Goal: Communication & Community: Answer question/provide support

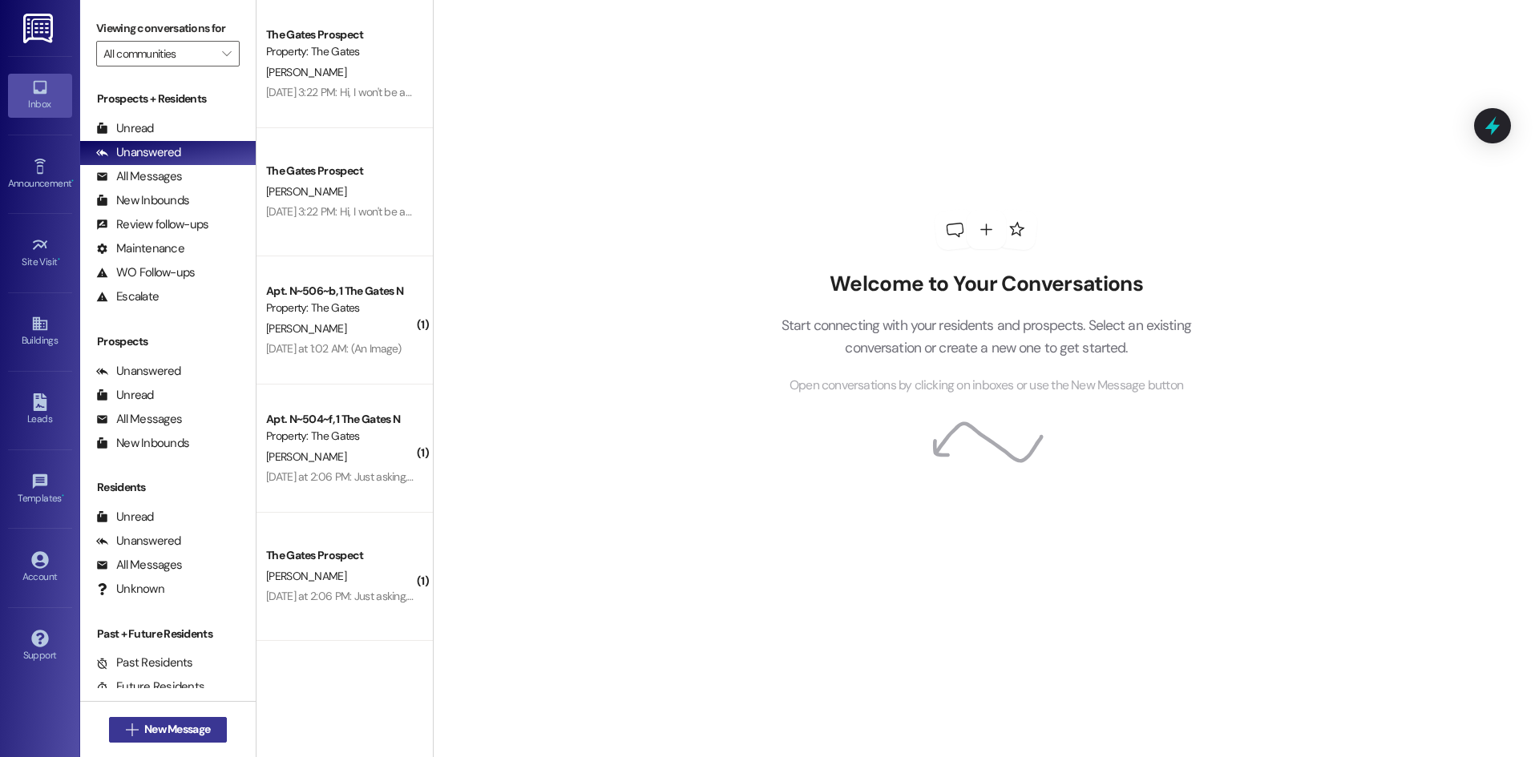
click at [180, 721] on span "New Message" at bounding box center [177, 729] width 66 height 17
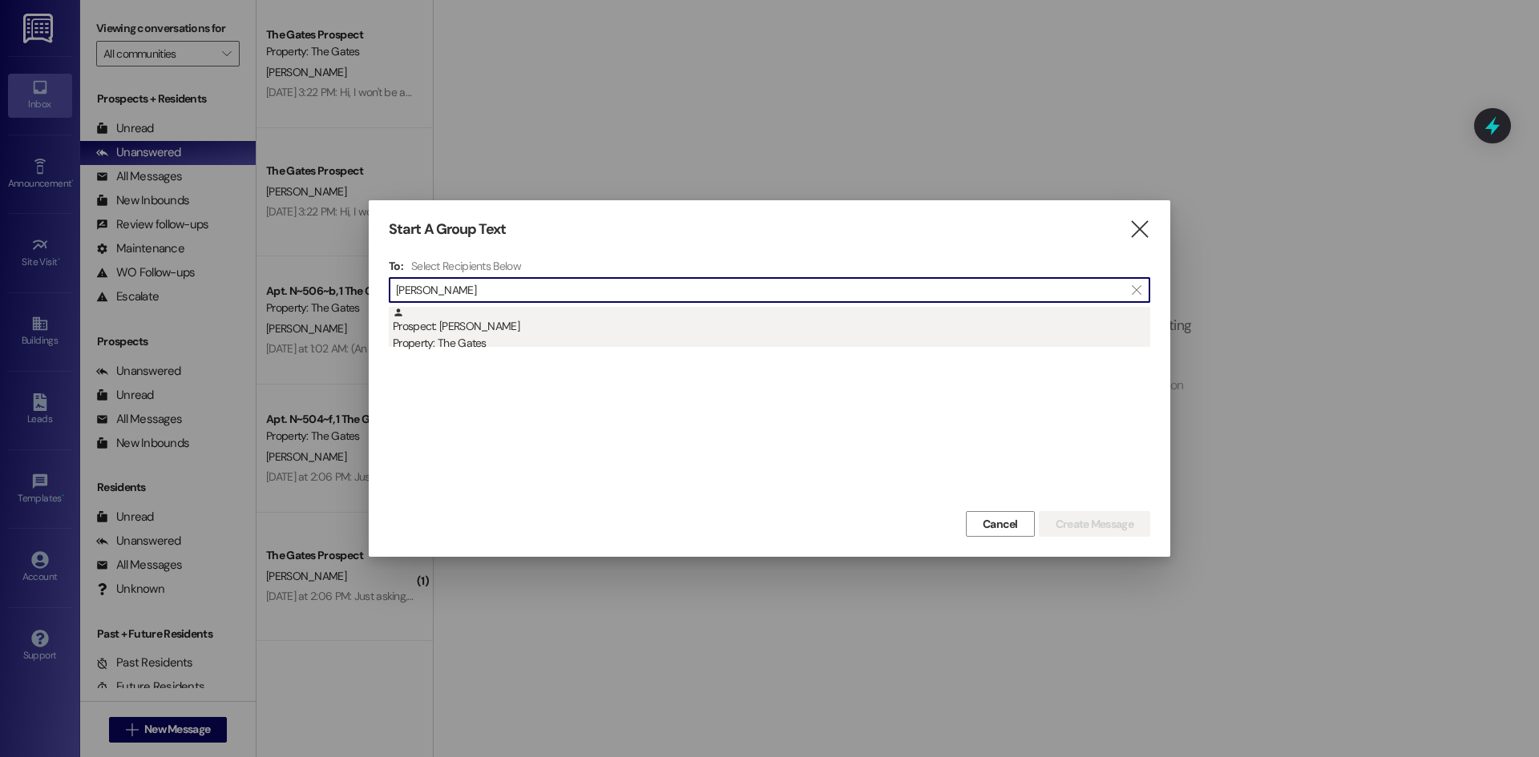
type input "[PERSON_NAME]"
click at [607, 318] on div "Prospect: Jordan Garbett Property: The Gates" at bounding box center [771, 330] width 757 height 46
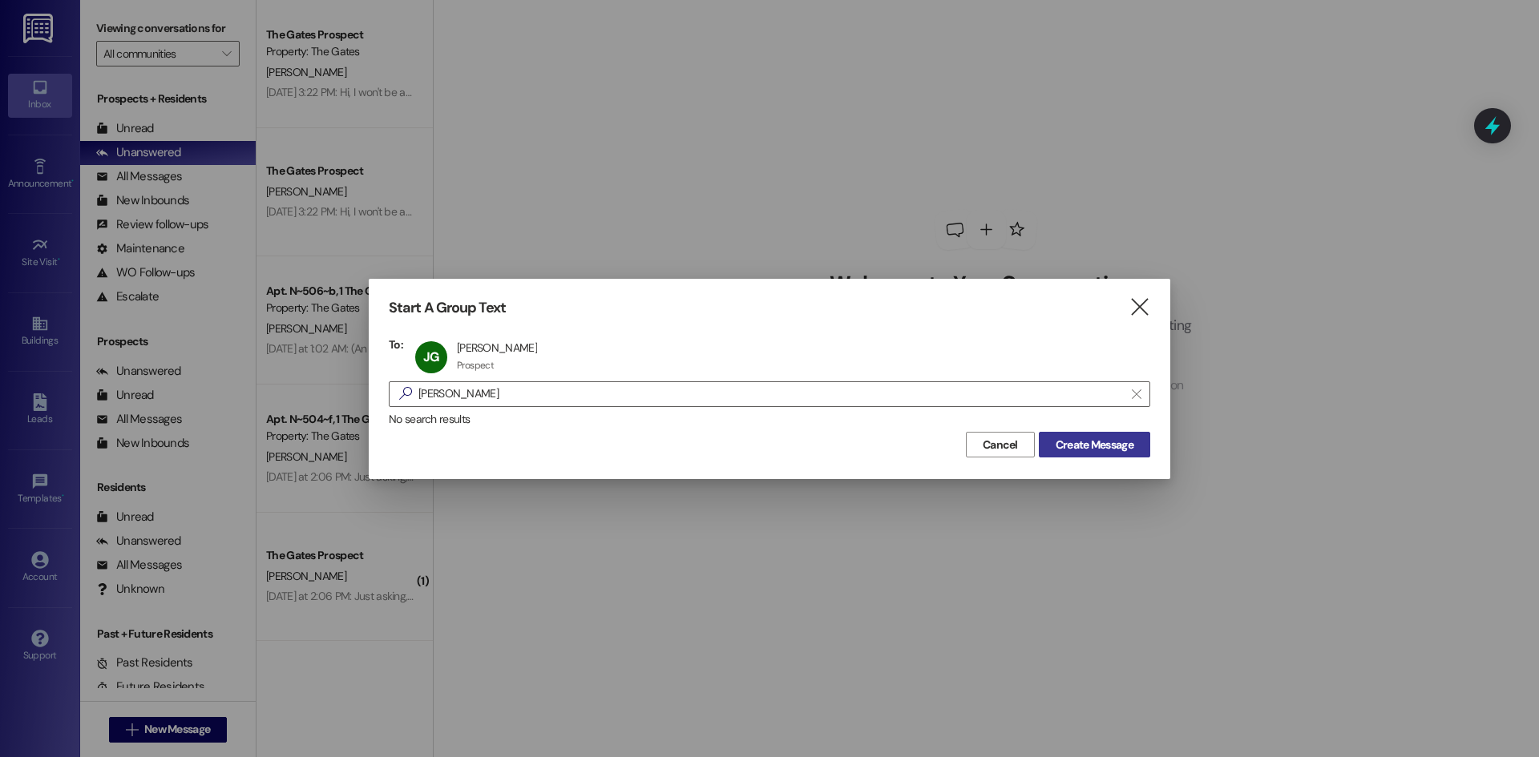
click at [1114, 437] on span "Create Message" at bounding box center [1095, 445] width 78 height 17
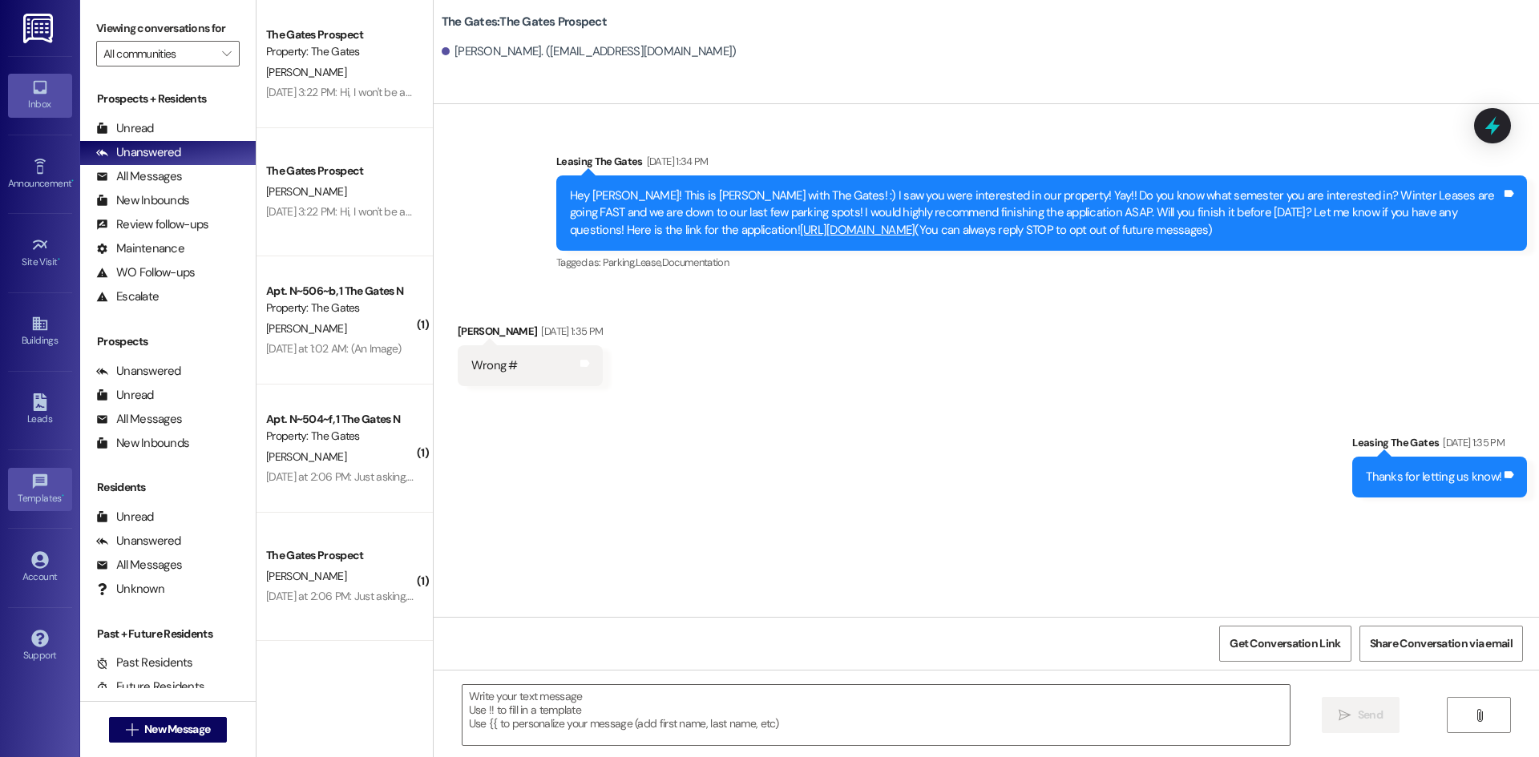
click at [37, 485] on icon at bounding box center [39, 481] width 14 height 14
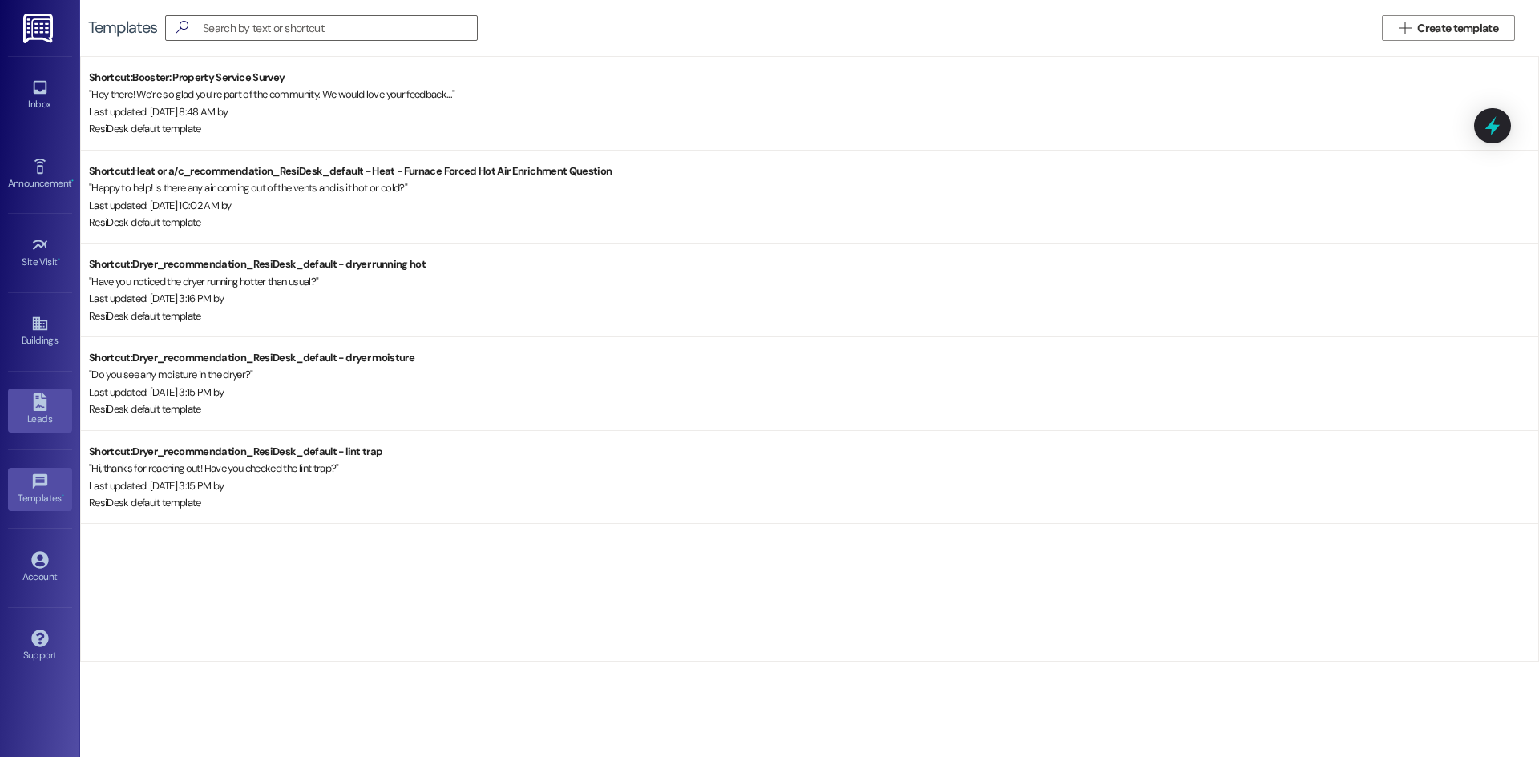
click at [31, 401] on icon at bounding box center [40, 403] width 18 height 18
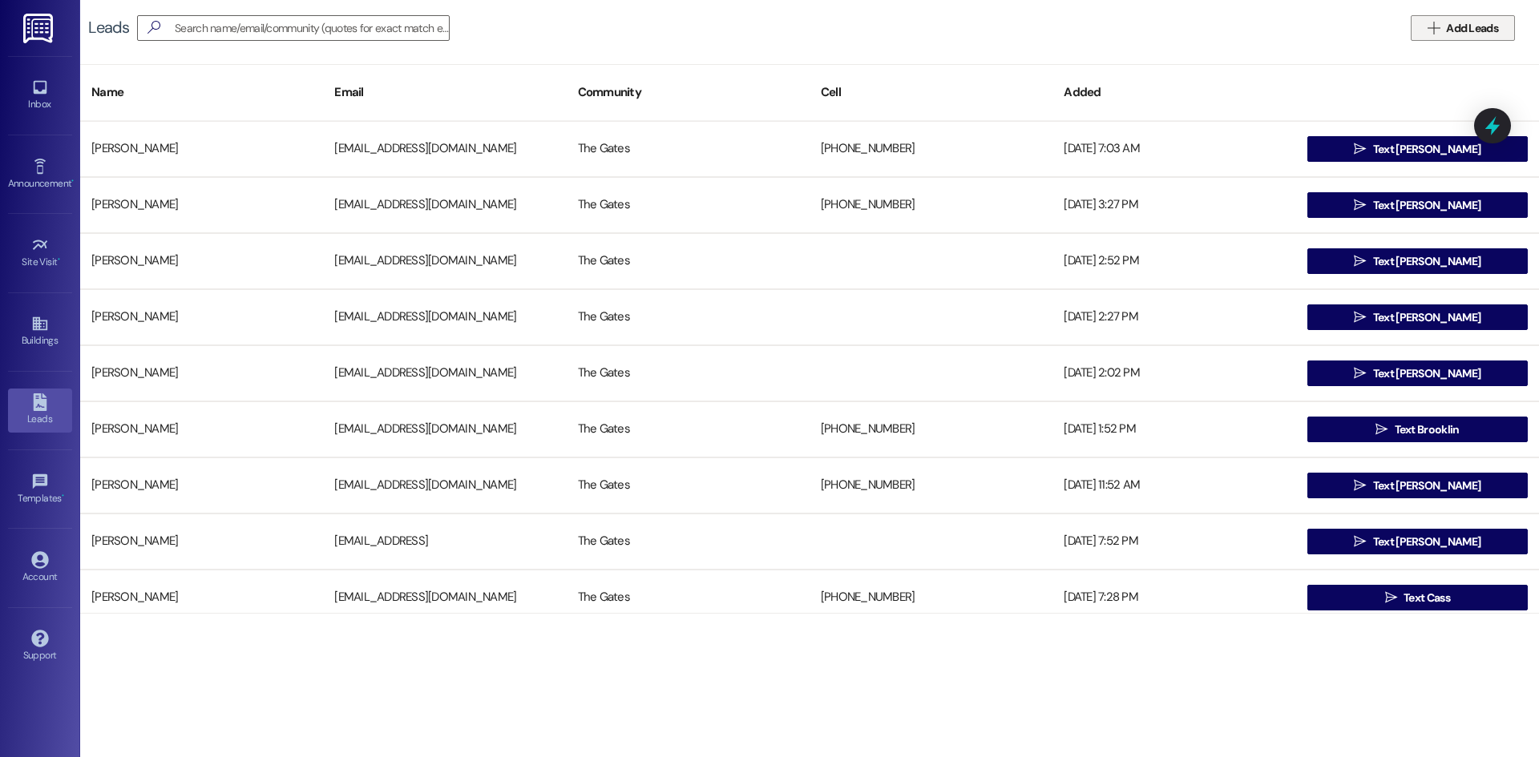
click at [1444, 35] on span "Add Leads" at bounding box center [1472, 28] width 59 height 17
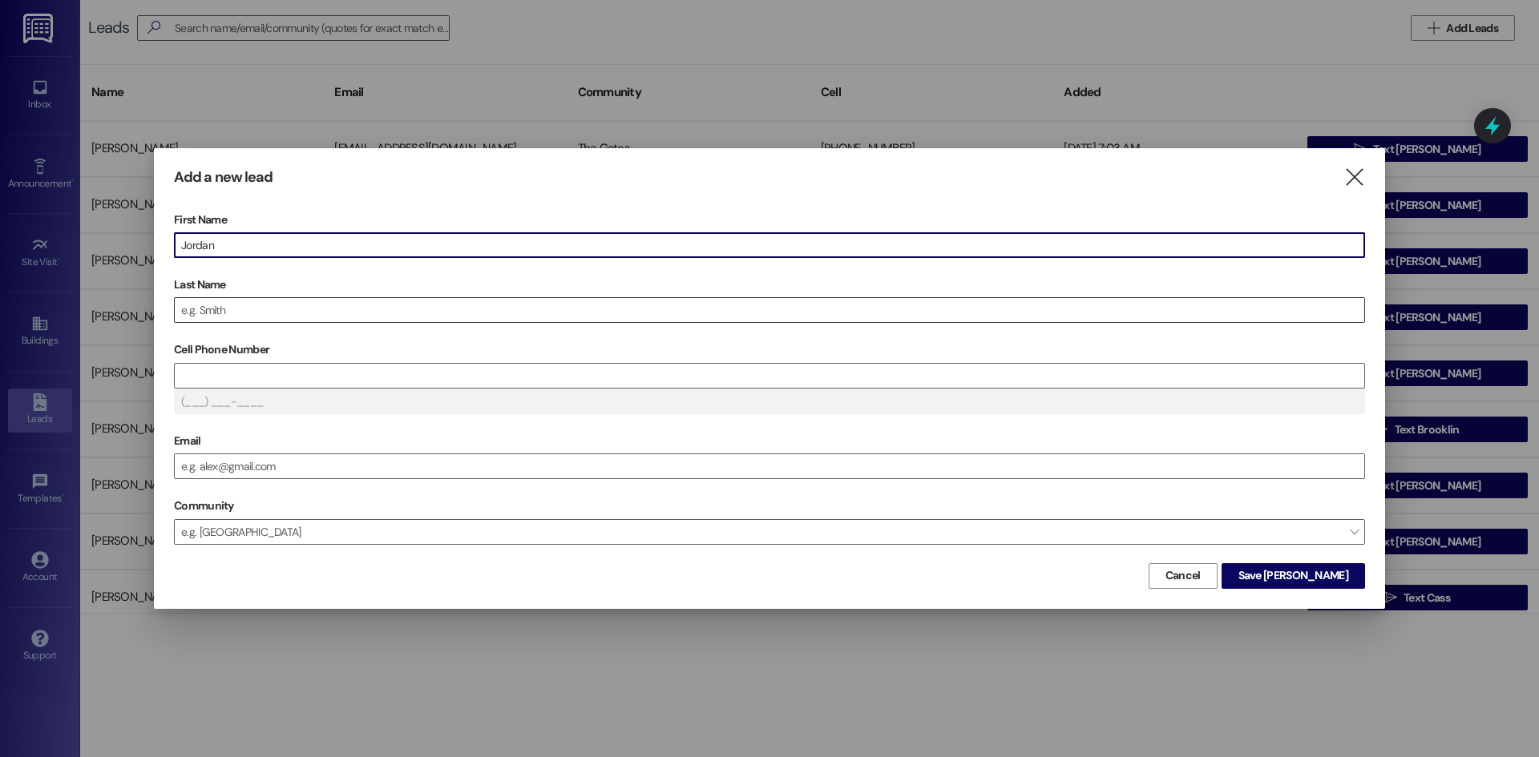
click at [261, 308] on input "Last Name" at bounding box center [769, 310] width 1189 height 24
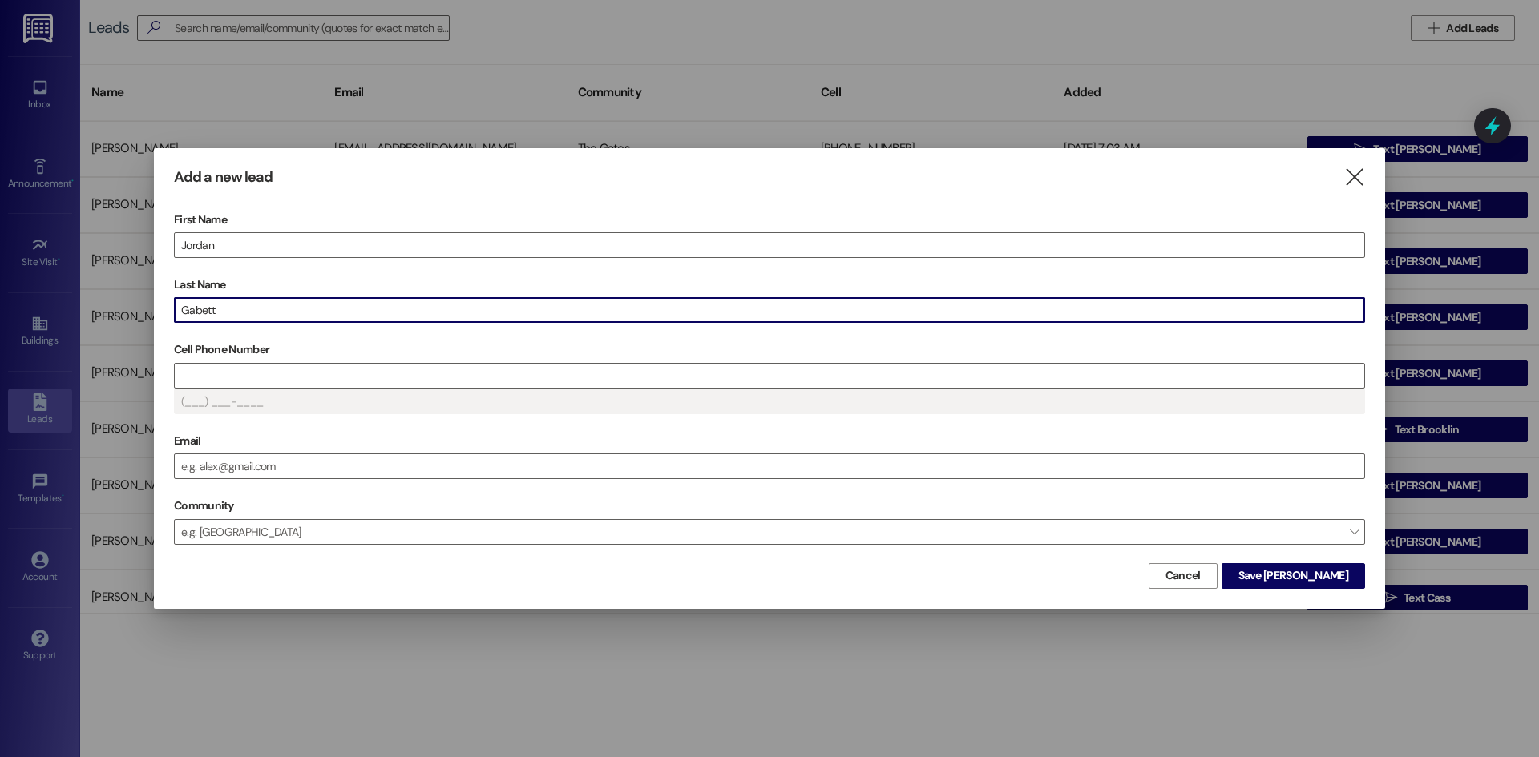
click at [194, 317] on input "Gabett" at bounding box center [769, 310] width 1189 height 24
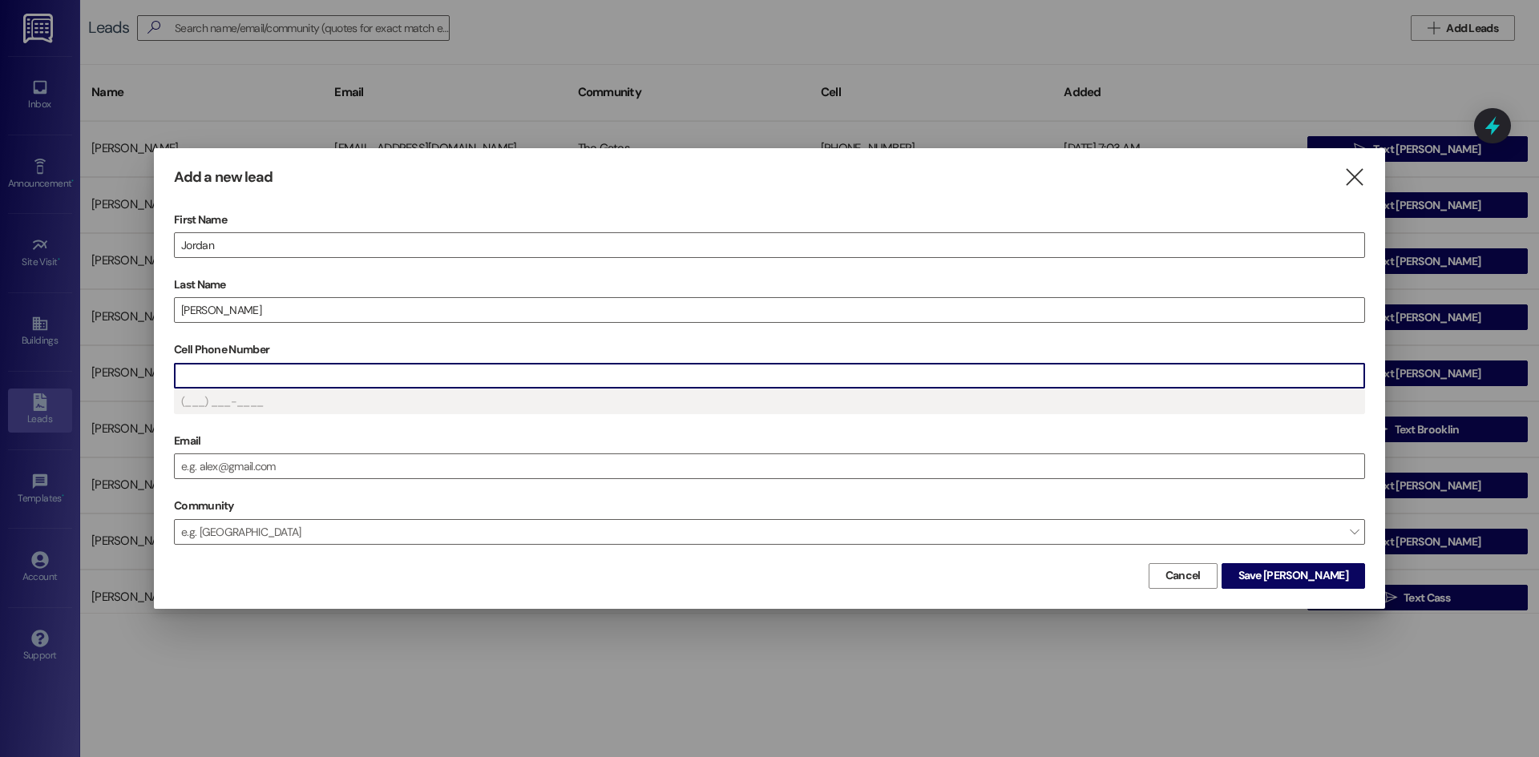
click at [220, 379] on input "Cell Phone Number" at bounding box center [769, 376] width 1189 height 24
type input "(208) 226-646_"
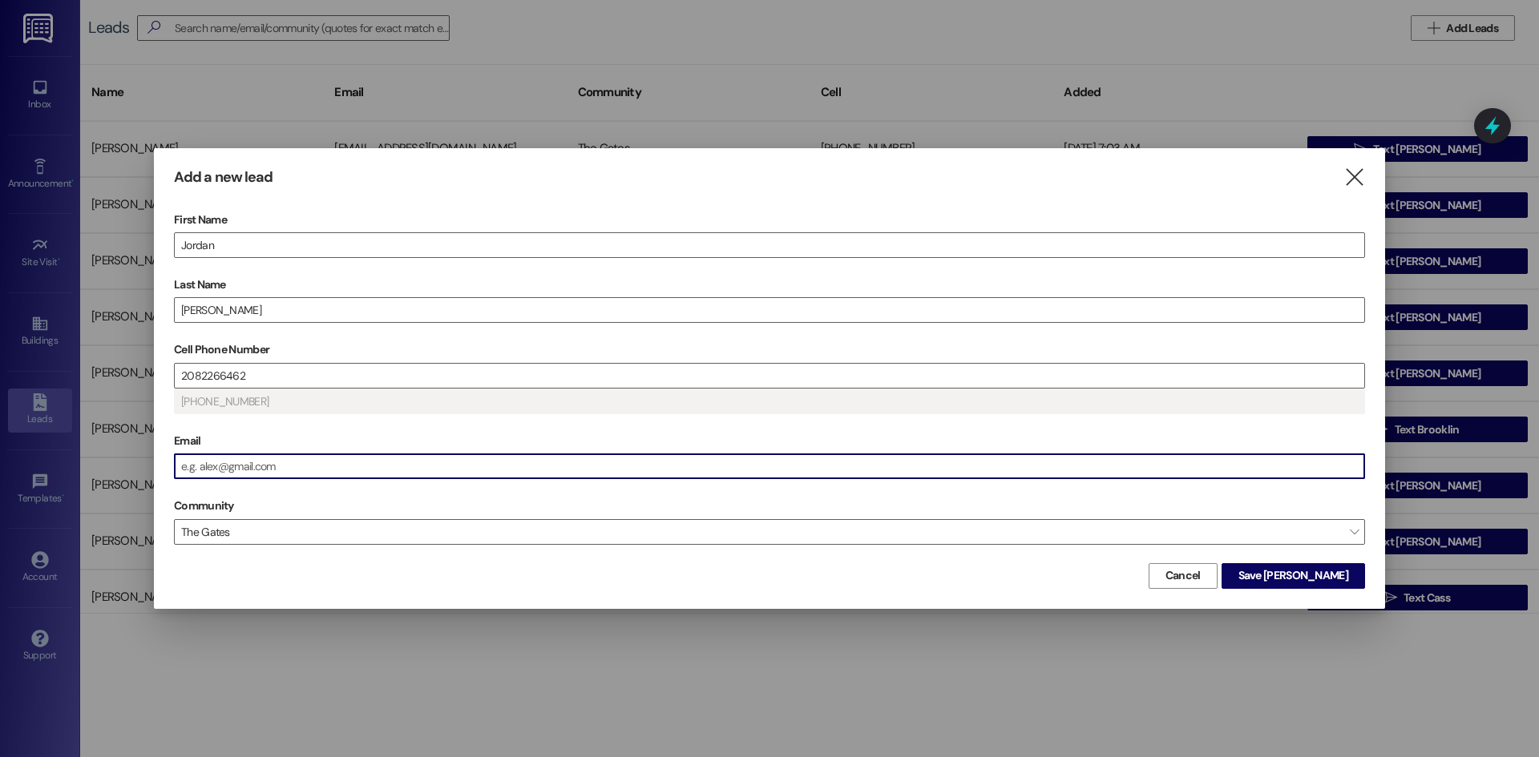
click at [204, 469] on input "Email" at bounding box center [769, 466] width 1189 height 24
type input "(208) 226-6462"
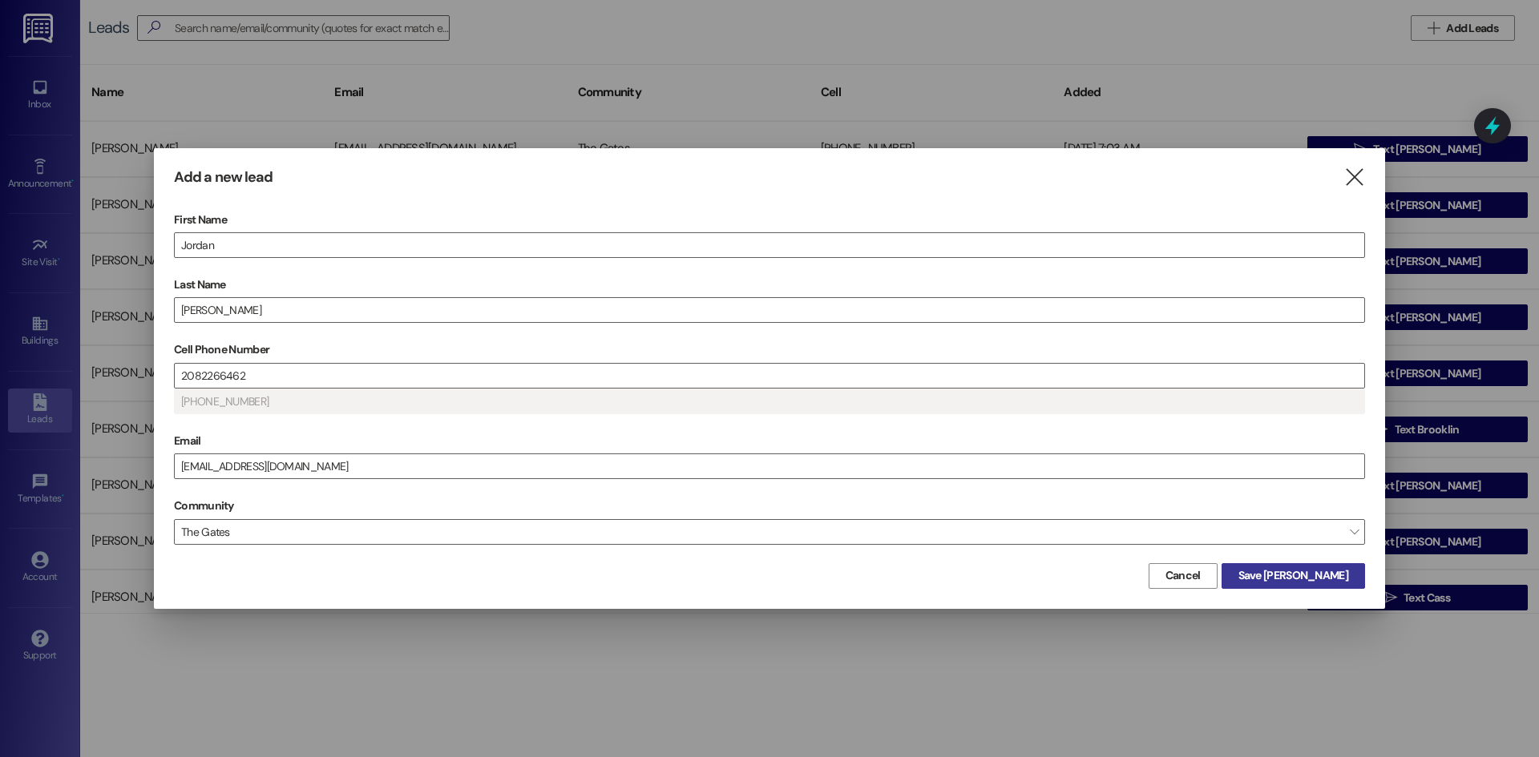
click at [1311, 568] on span "Save Jordan" at bounding box center [1293, 575] width 110 height 17
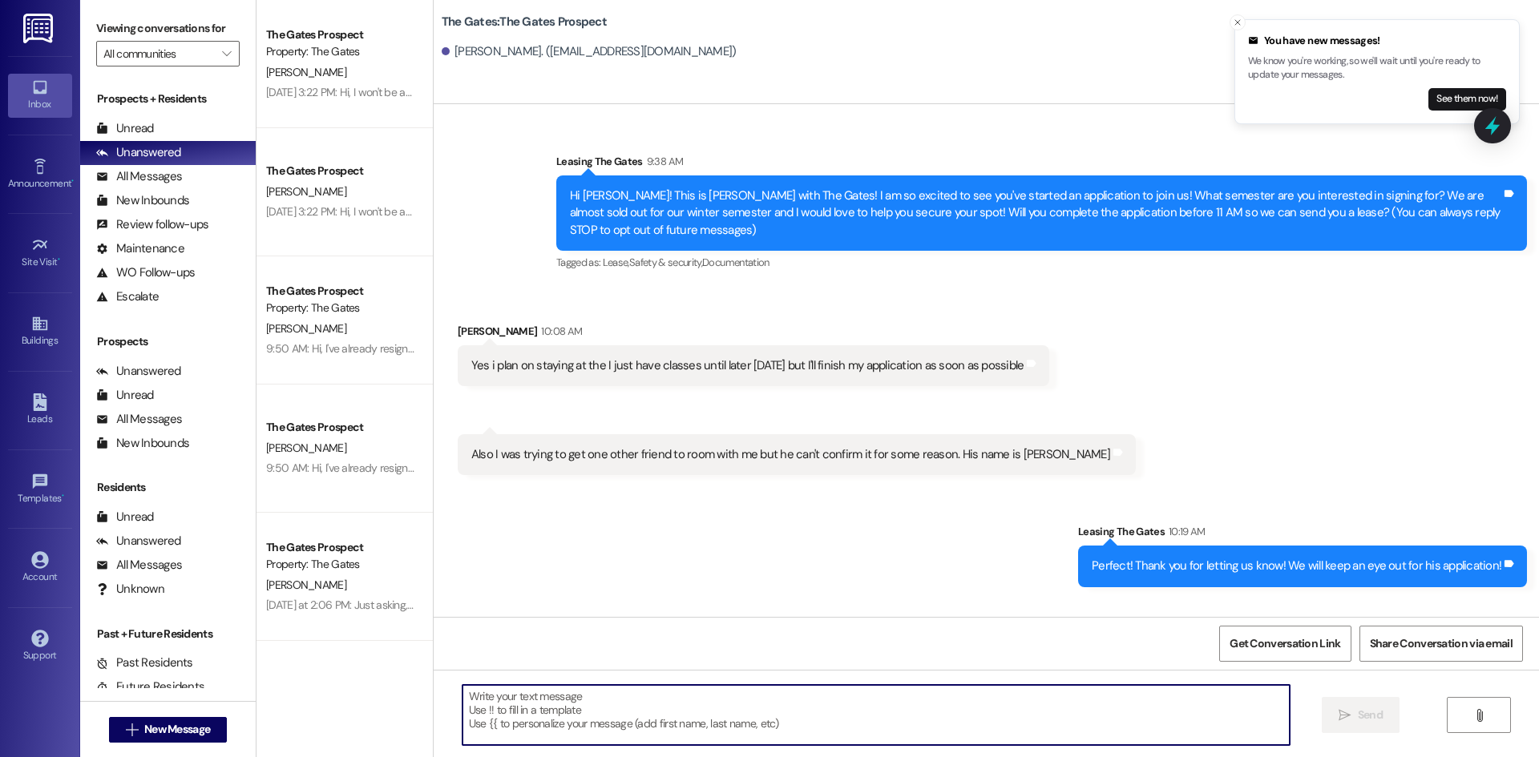
paste textarea "Hi [PERSON_NAME], this is [PERSON_NAME] with The Gates! I just sent you your Fa…"
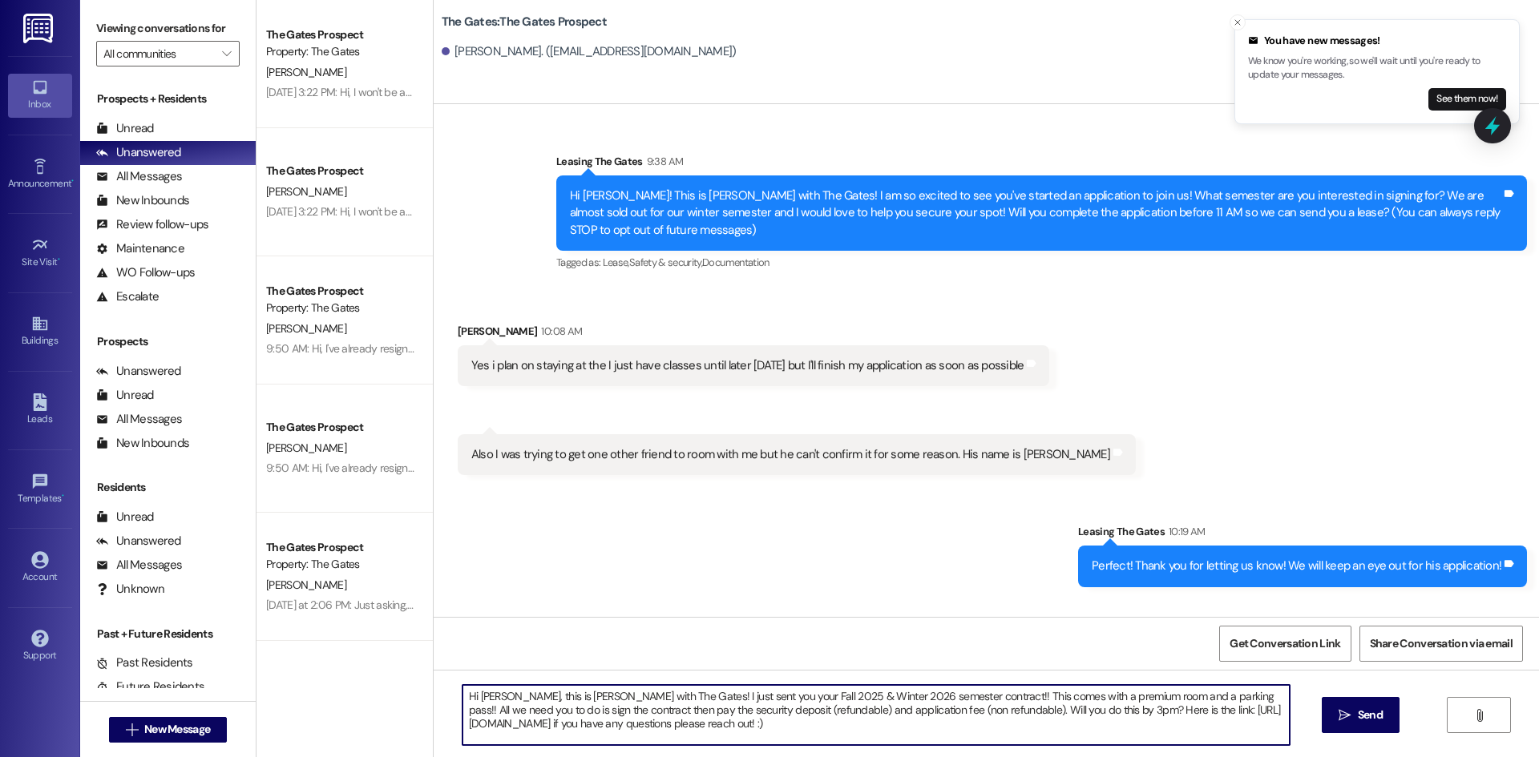
drag, startPoint x: 501, startPoint y: 699, endPoint x: 469, endPoint y: 702, distance: 32.2
click at [469, 702] on textarea "Hi [PERSON_NAME], this is [PERSON_NAME] with The Gates! I just sent you your Fa…" at bounding box center [875, 715] width 827 height 60
type textarea "Hi Jordan this is Kari with The Gates! I just sent you your Fall 2025 & Winter …"
click at [1326, 714] on button " Send" at bounding box center [1361, 715] width 78 height 36
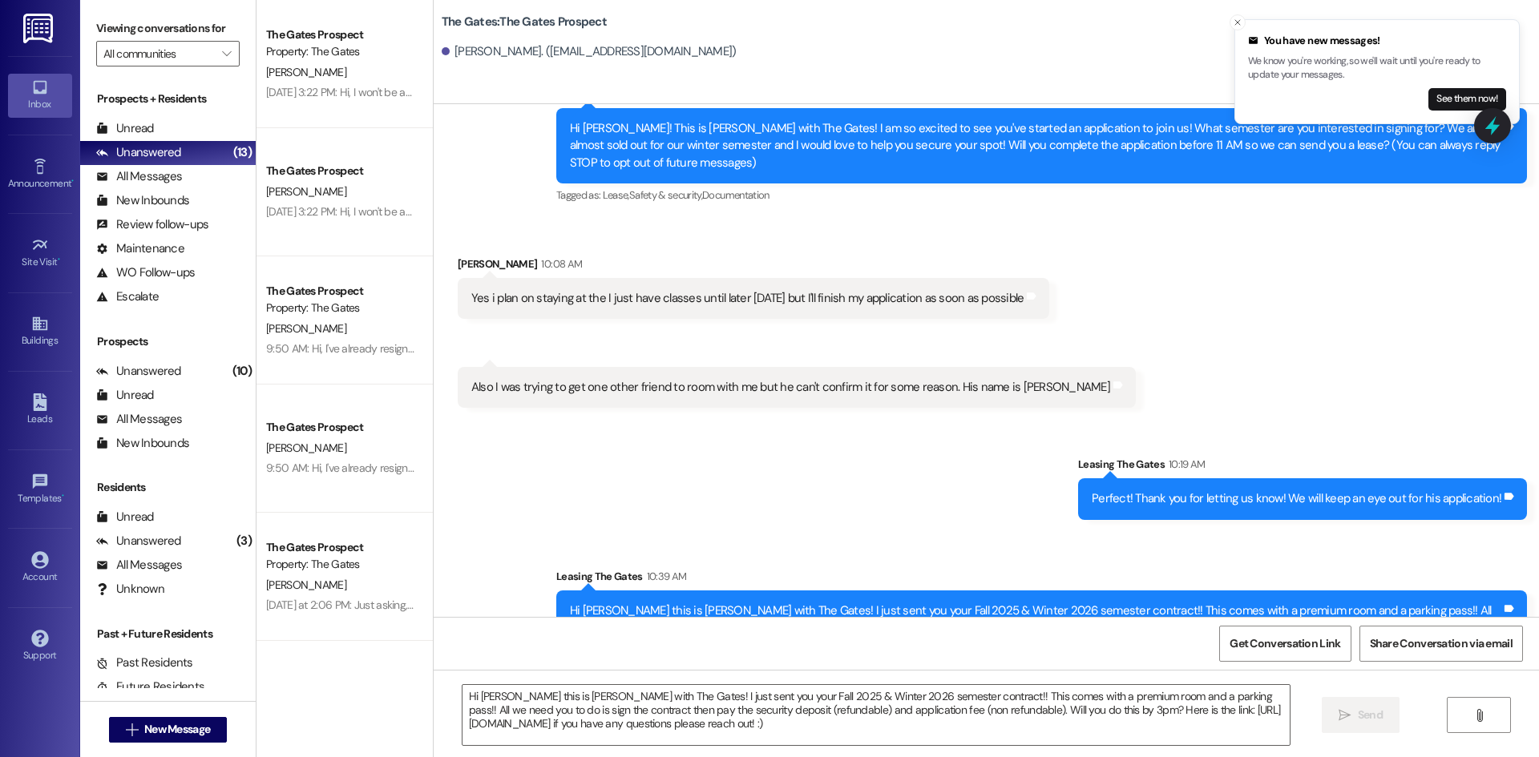
scroll to position [129, 0]
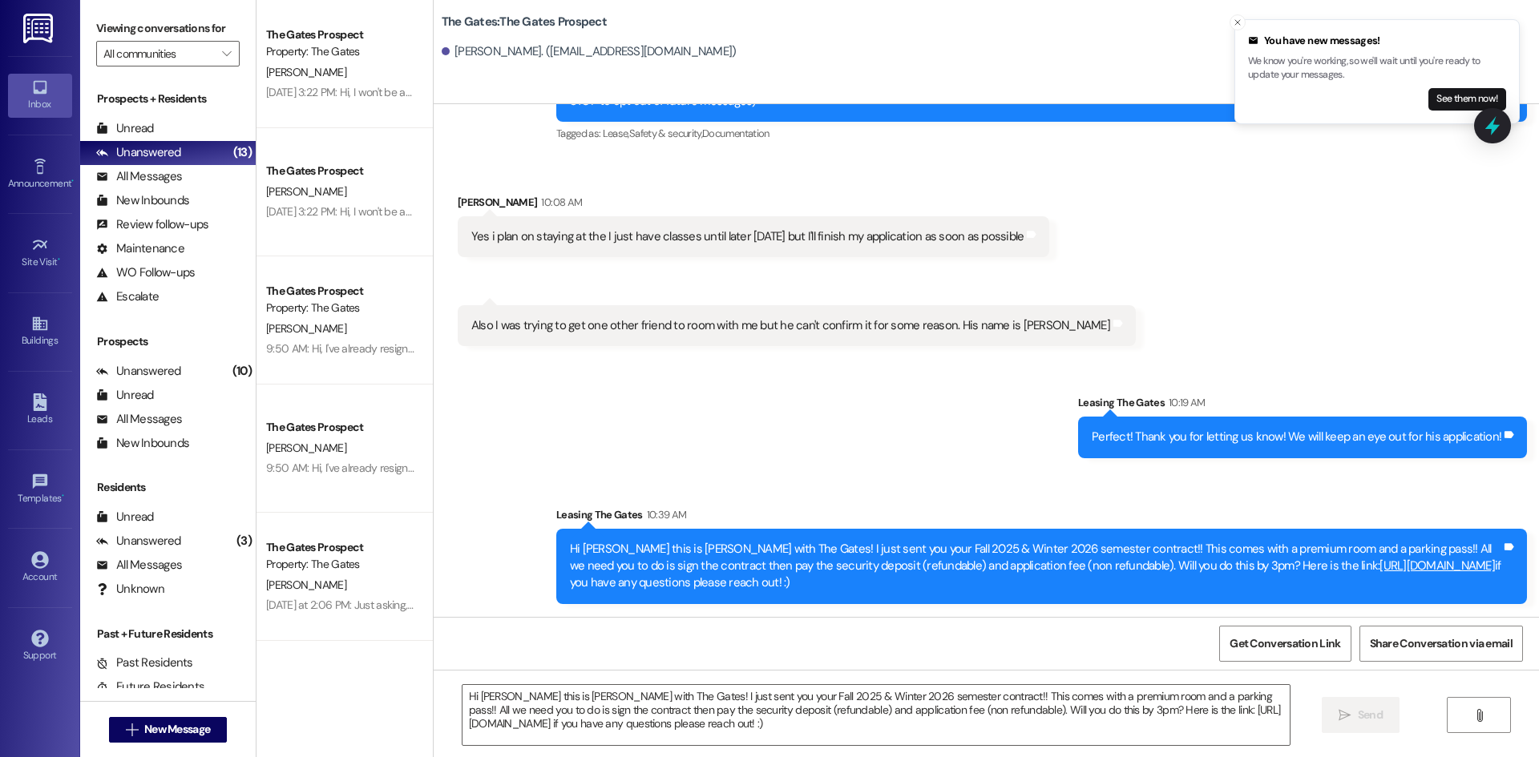
drag, startPoint x: 711, startPoint y: 579, endPoint x: 532, endPoint y: 541, distance: 182.8
click at [544, 541] on div "Sent via SMS Leasing The Gates 10:39 AM Hi Jordan this is Kari with The Gates! …" at bounding box center [1041, 556] width 995 height 122
copy div "Hi Jordan this is Kari with The Gates! I just sent you your Fall 2025 & Winter …"
click at [146, 740] on button " New Message" at bounding box center [168, 730] width 119 height 26
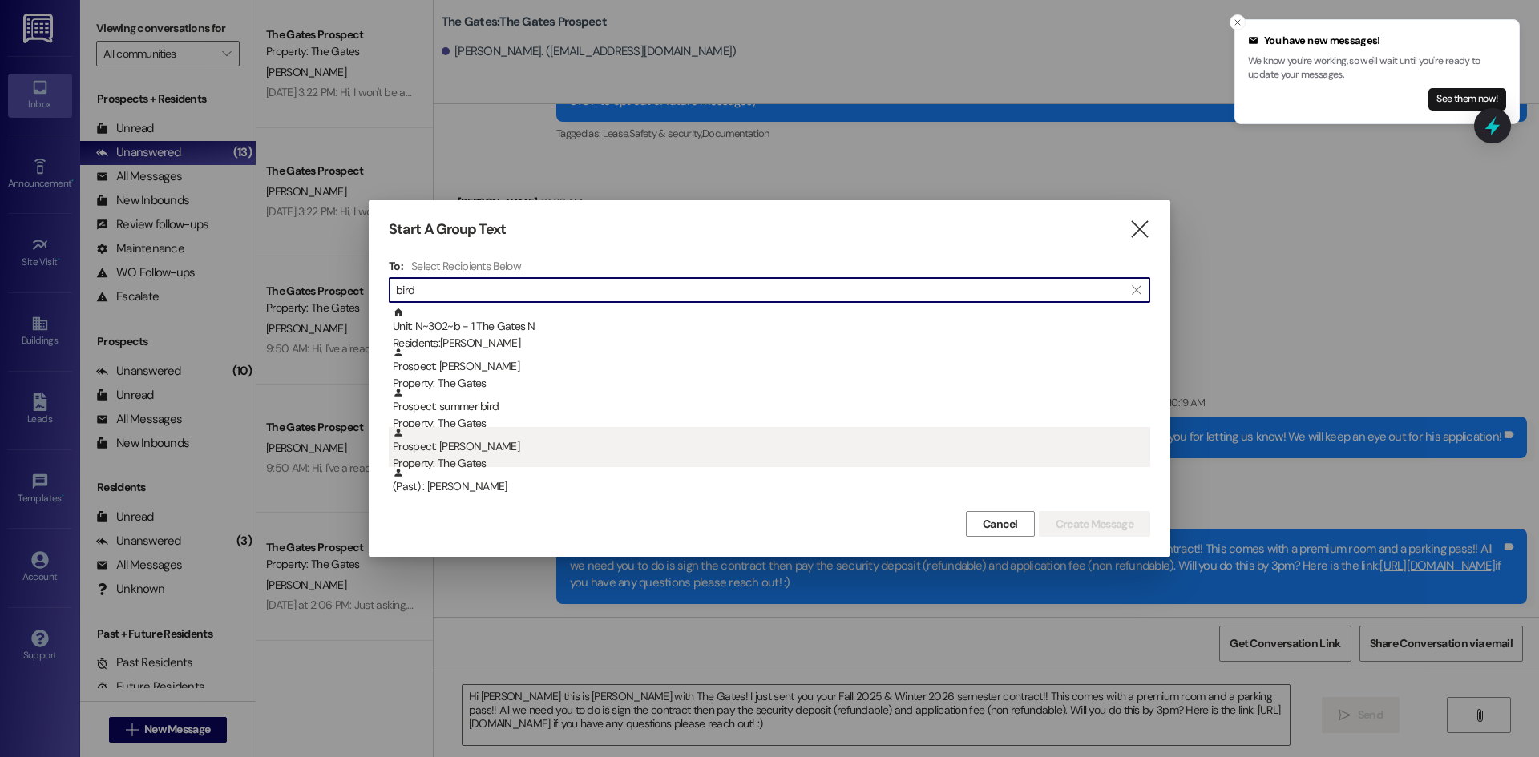
type input "bird"
click at [581, 463] on div "Property: The Gates" at bounding box center [771, 463] width 757 height 17
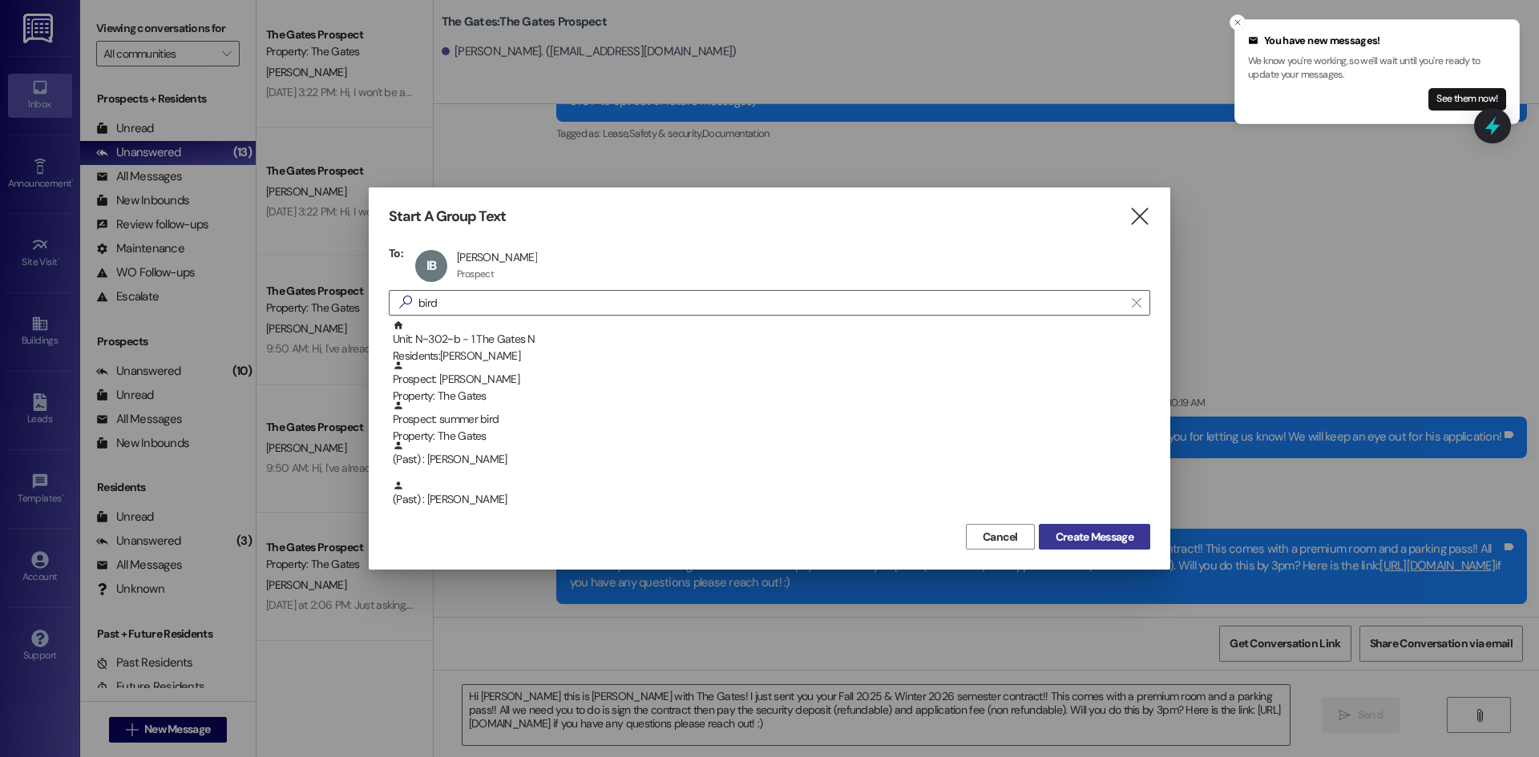
click at [1086, 533] on span "Create Message" at bounding box center [1095, 537] width 78 height 17
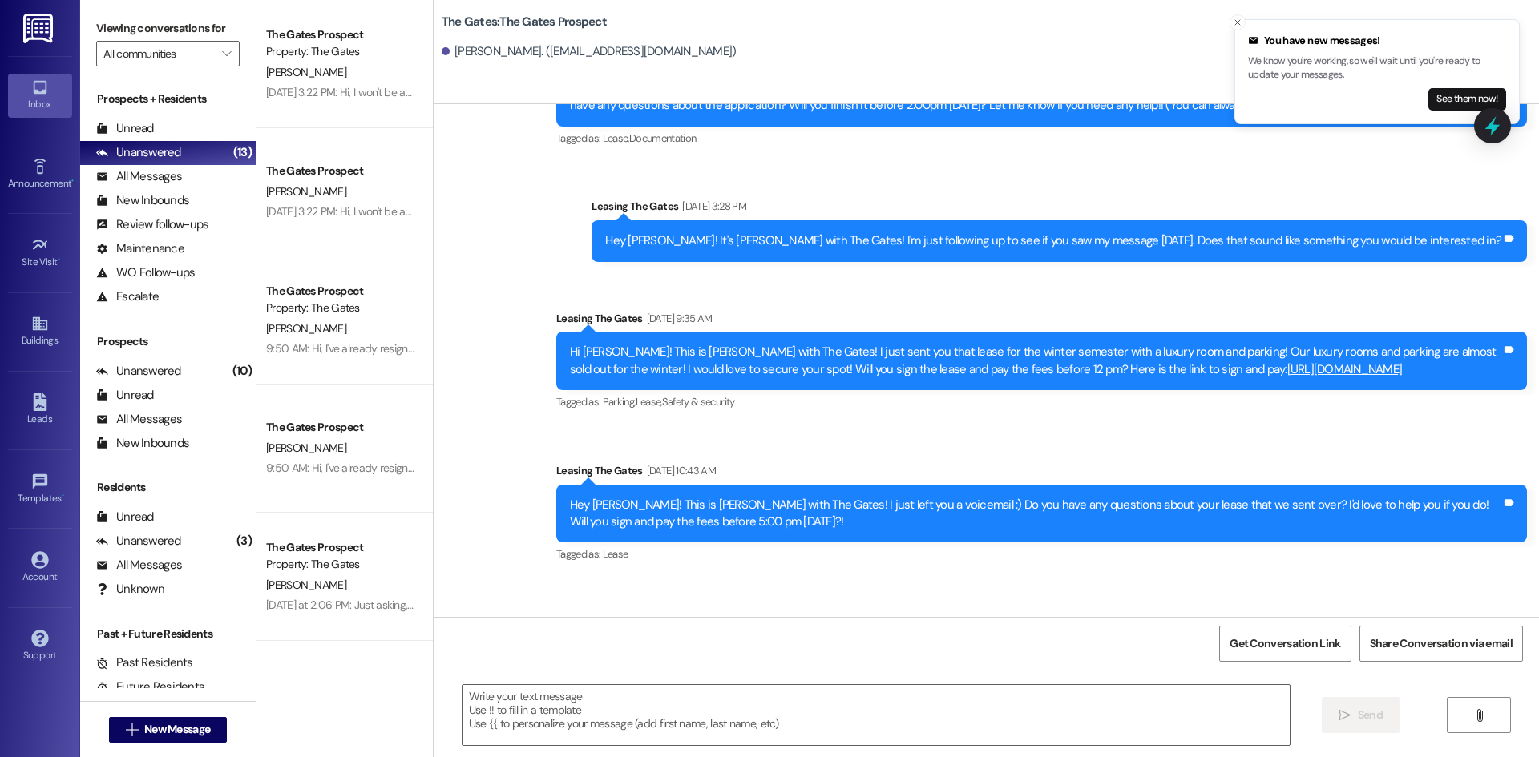
scroll to position [293, 0]
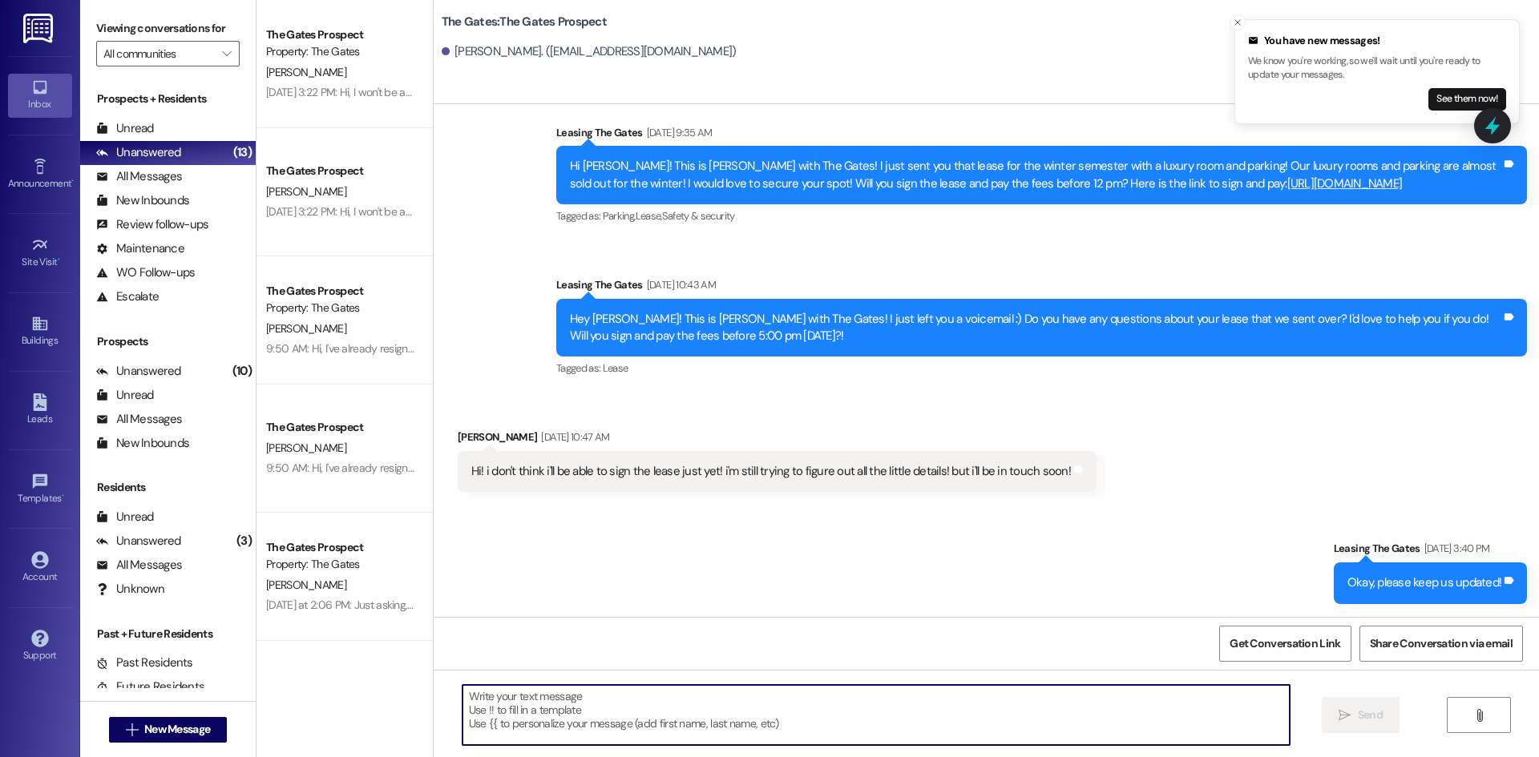
click at [676, 709] on textarea at bounding box center [875, 715] width 827 height 60
click at [547, 705] on textarea "Hi Is" at bounding box center [875, 715] width 827 height 60
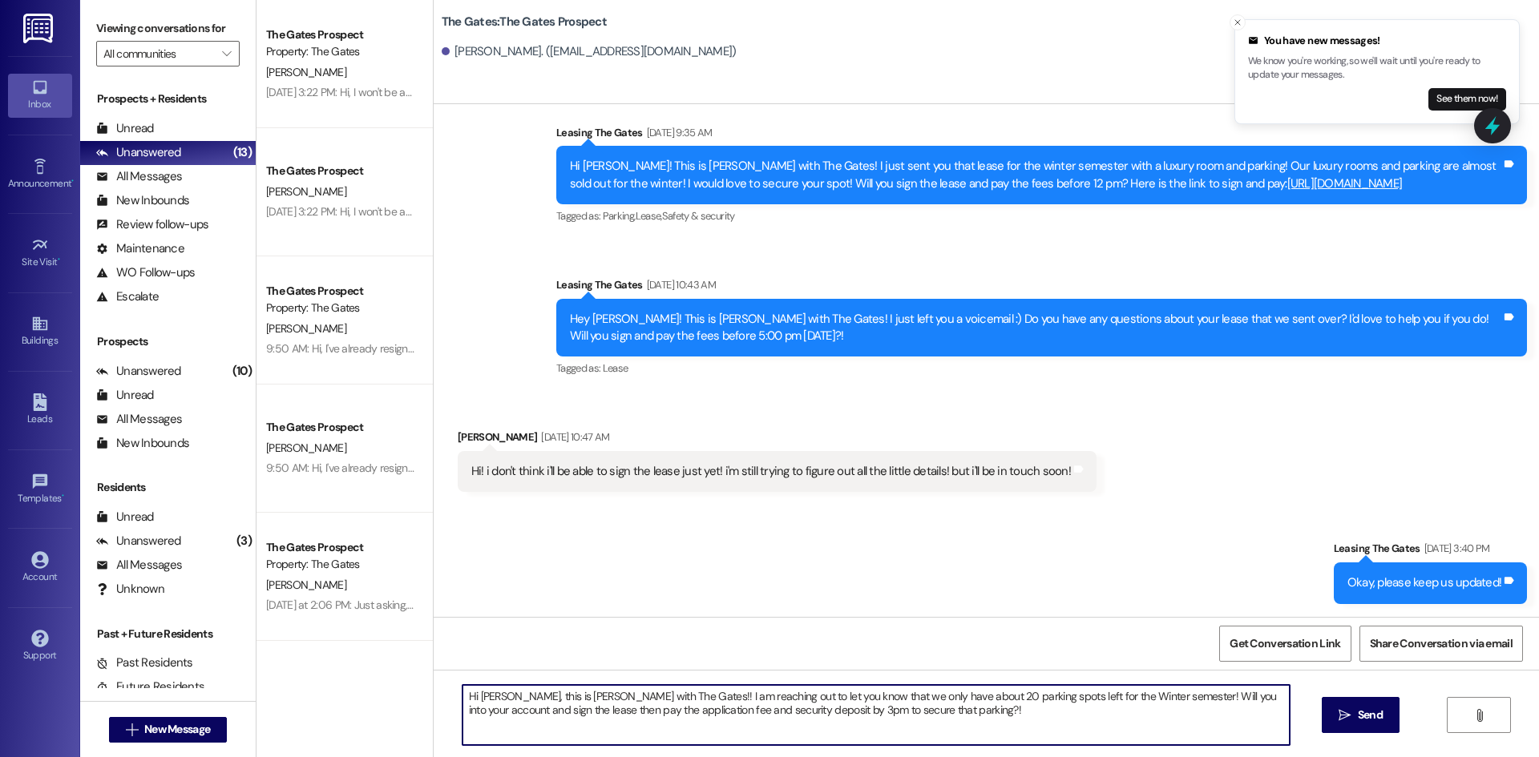
drag, startPoint x: 907, startPoint y: 722, endPoint x: 450, endPoint y: 692, distance: 458.7
click at [462, 692] on textarea "Hi Isabel, this is Kari with The Gates!! I am reaching out to let you know that…" at bounding box center [875, 715] width 827 height 60
type textarea "Hi Isabel, this is Kari with The Gates!! I am reaching out to let you know that…"
click at [1363, 723] on span "Send" at bounding box center [1370, 715] width 25 height 17
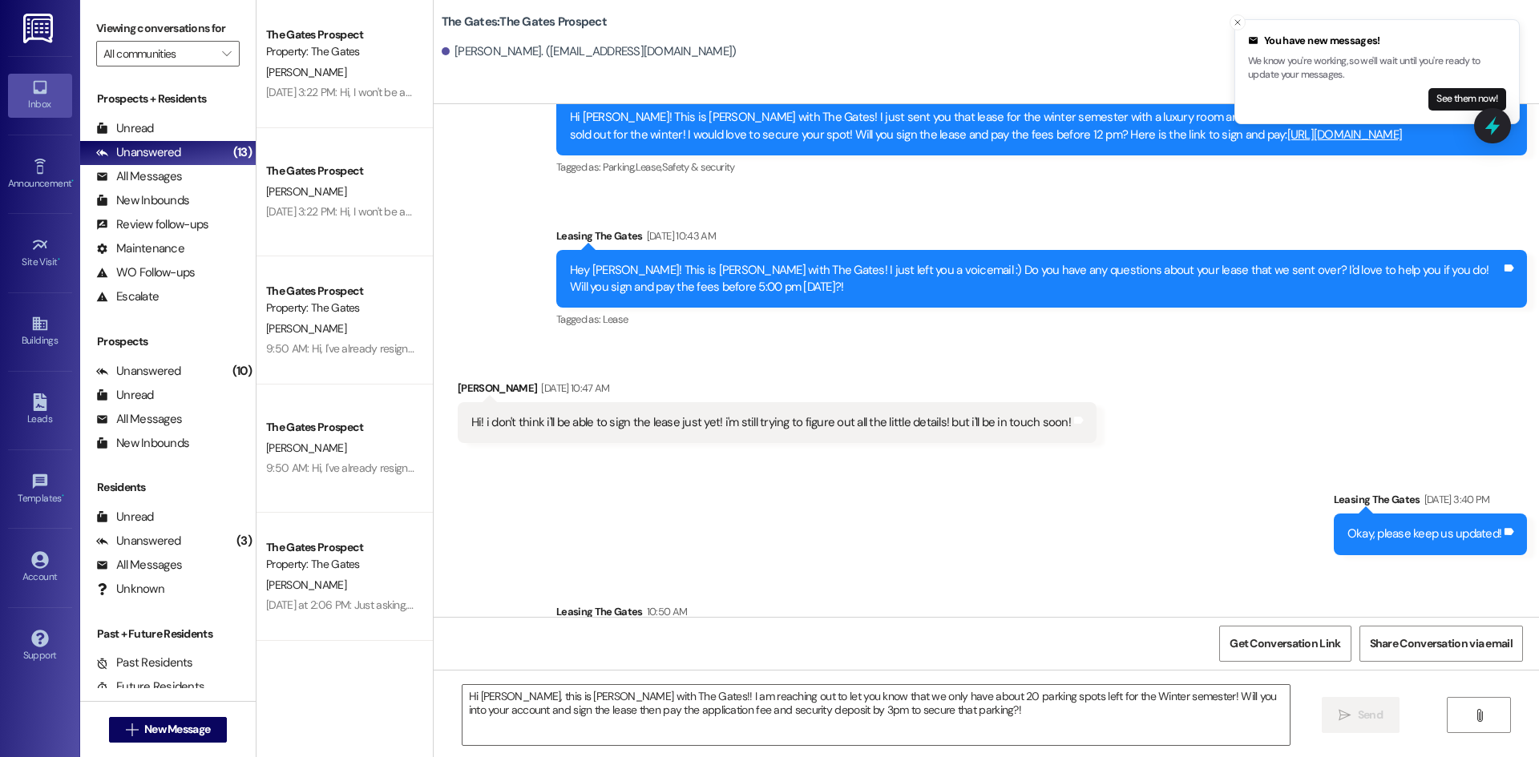
scroll to position [422, 0]
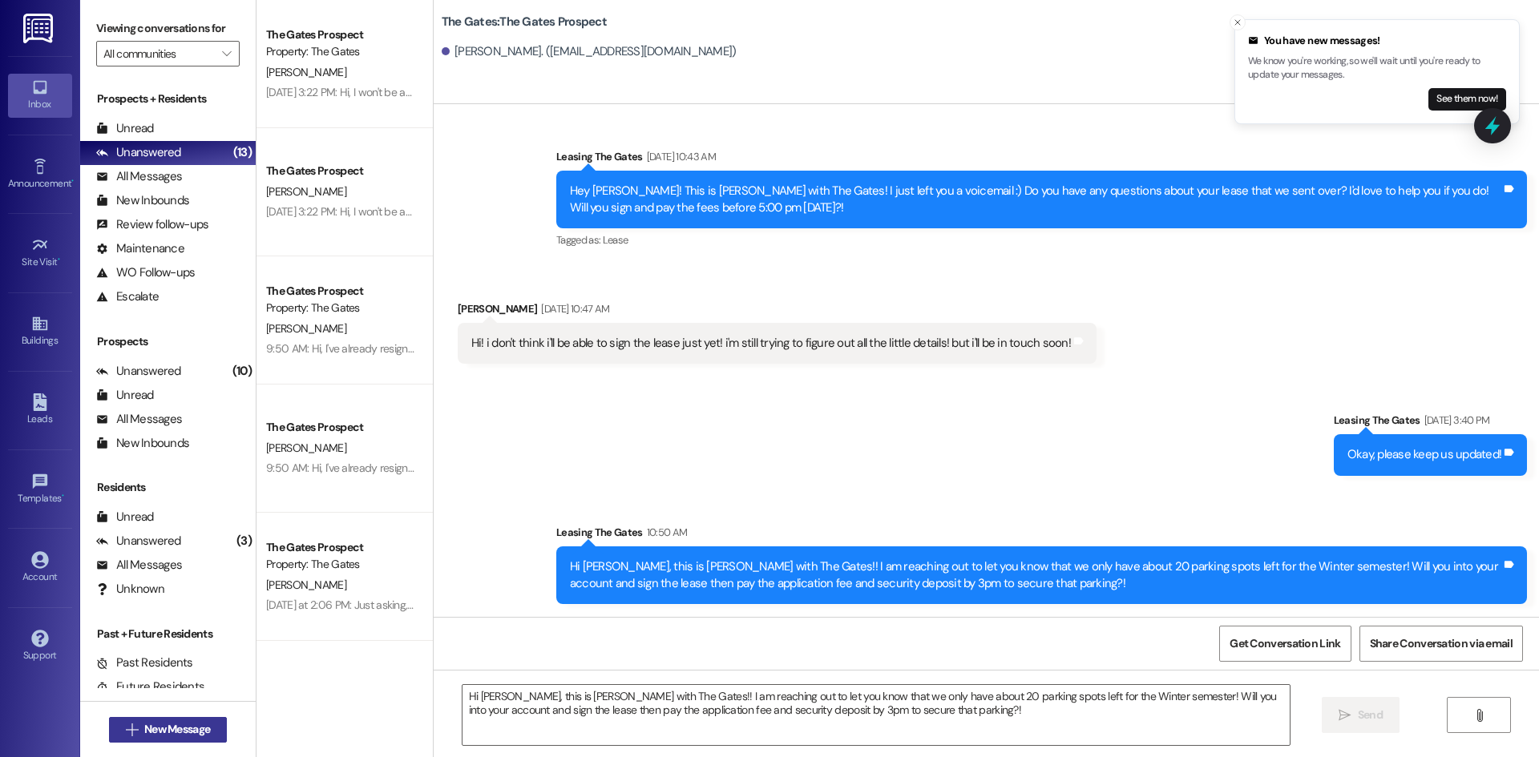
click at [148, 728] on span "New Message" at bounding box center [177, 729] width 66 height 17
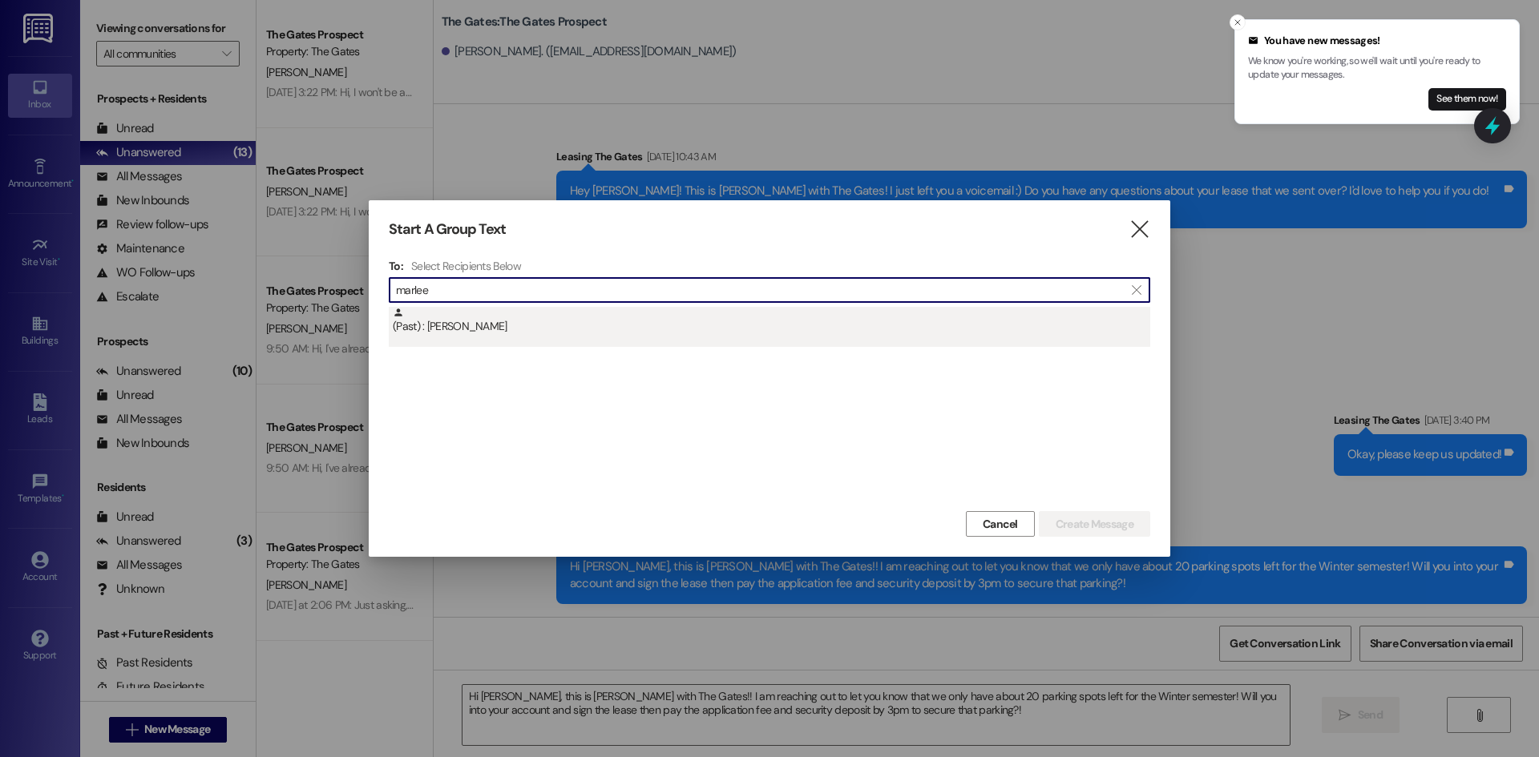
type input "marlee"
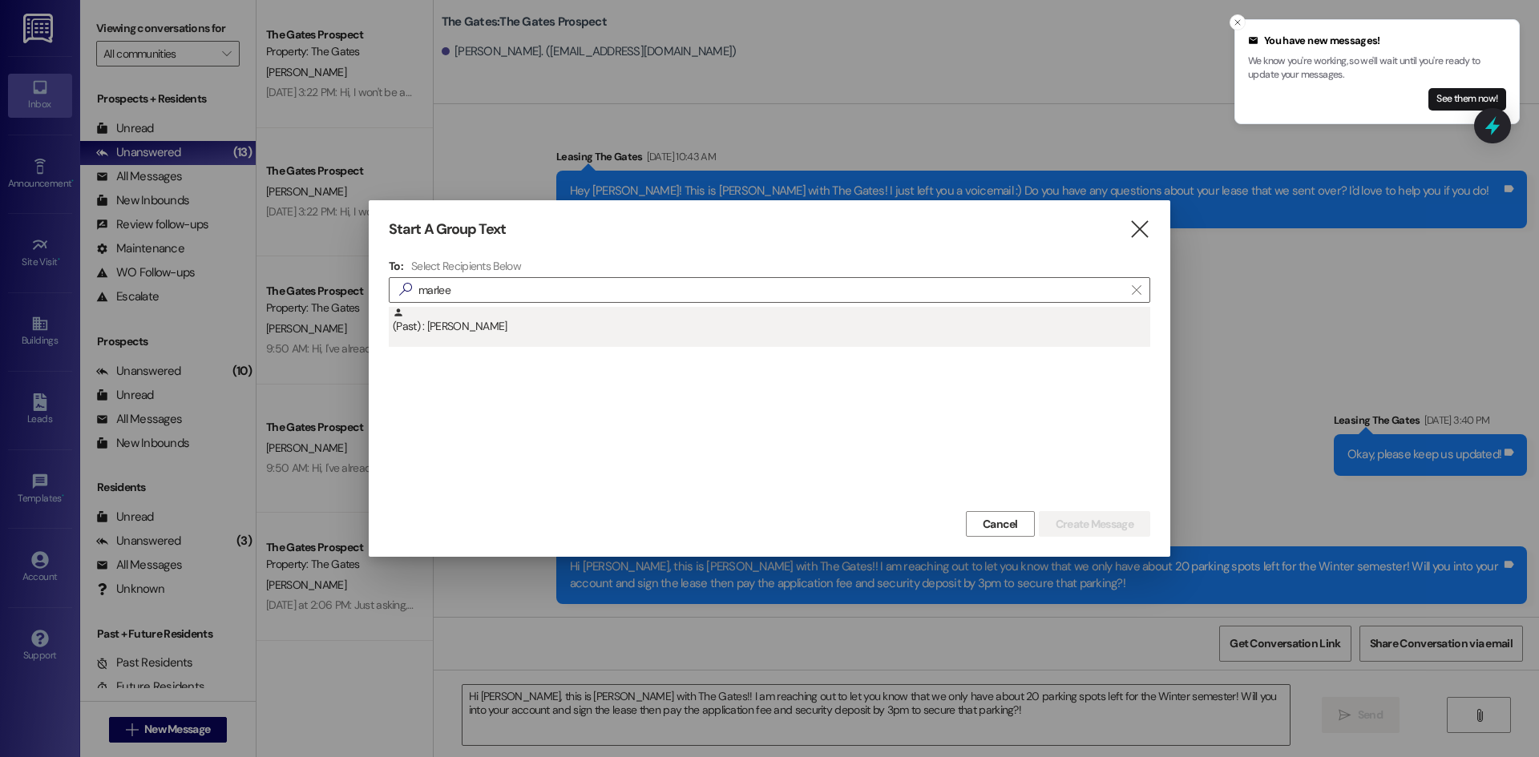
click at [499, 327] on div "(Past) : M'Arlee Shaffer" at bounding box center [771, 321] width 757 height 28
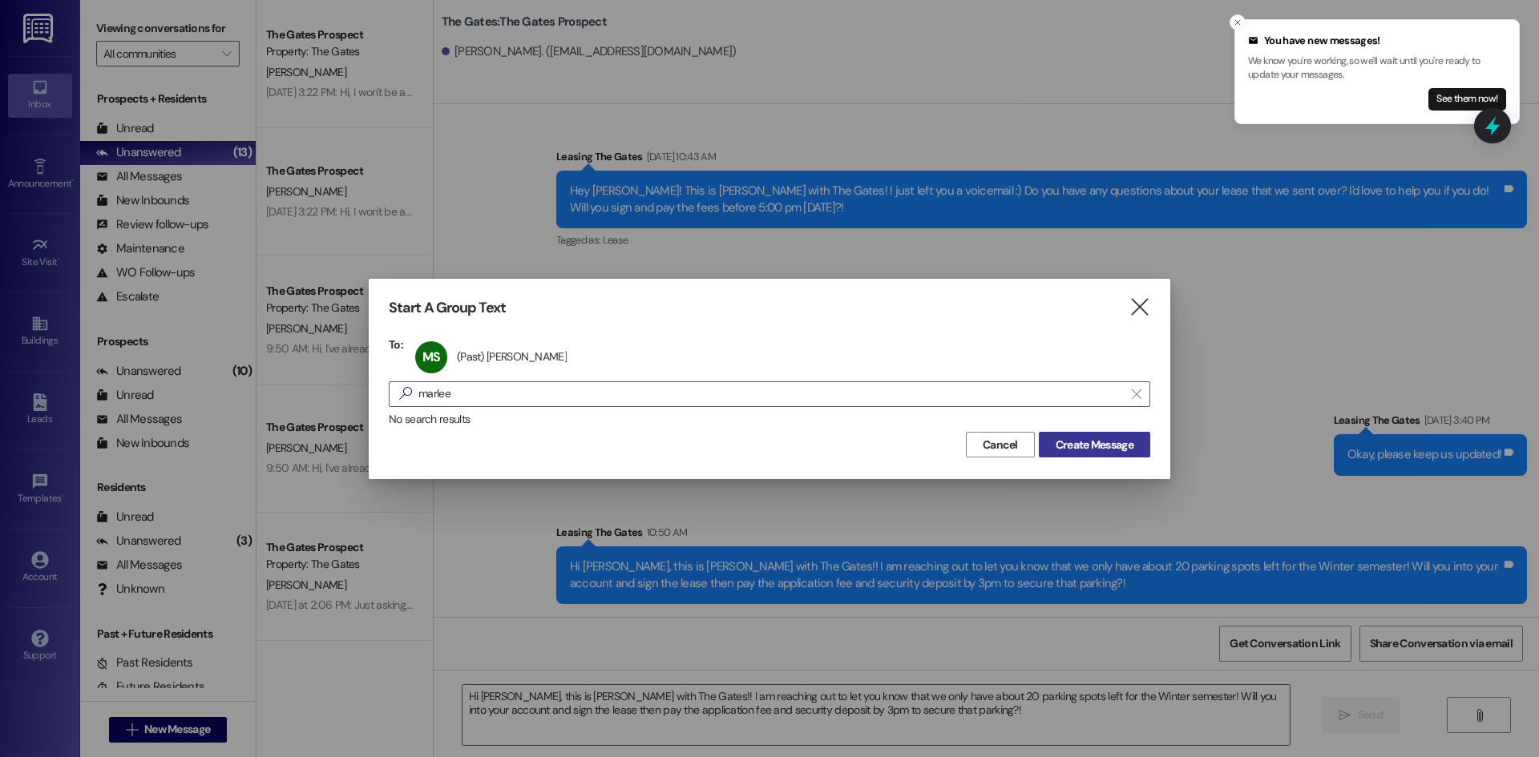
click at [1088, 443] on span "Create Message" at bounding box center [1095, 445] width 78 height 17
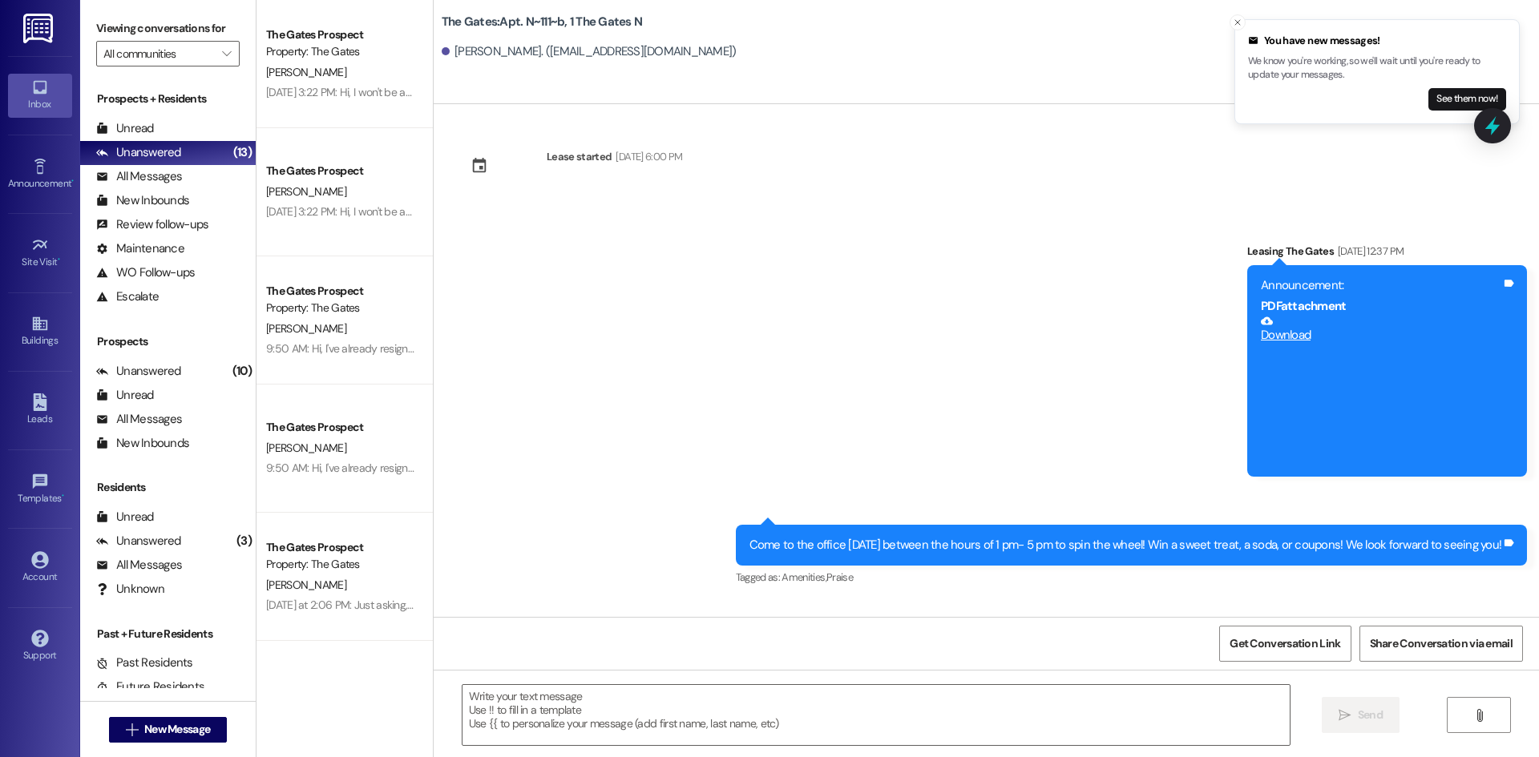
scroll to position [15275, 0]
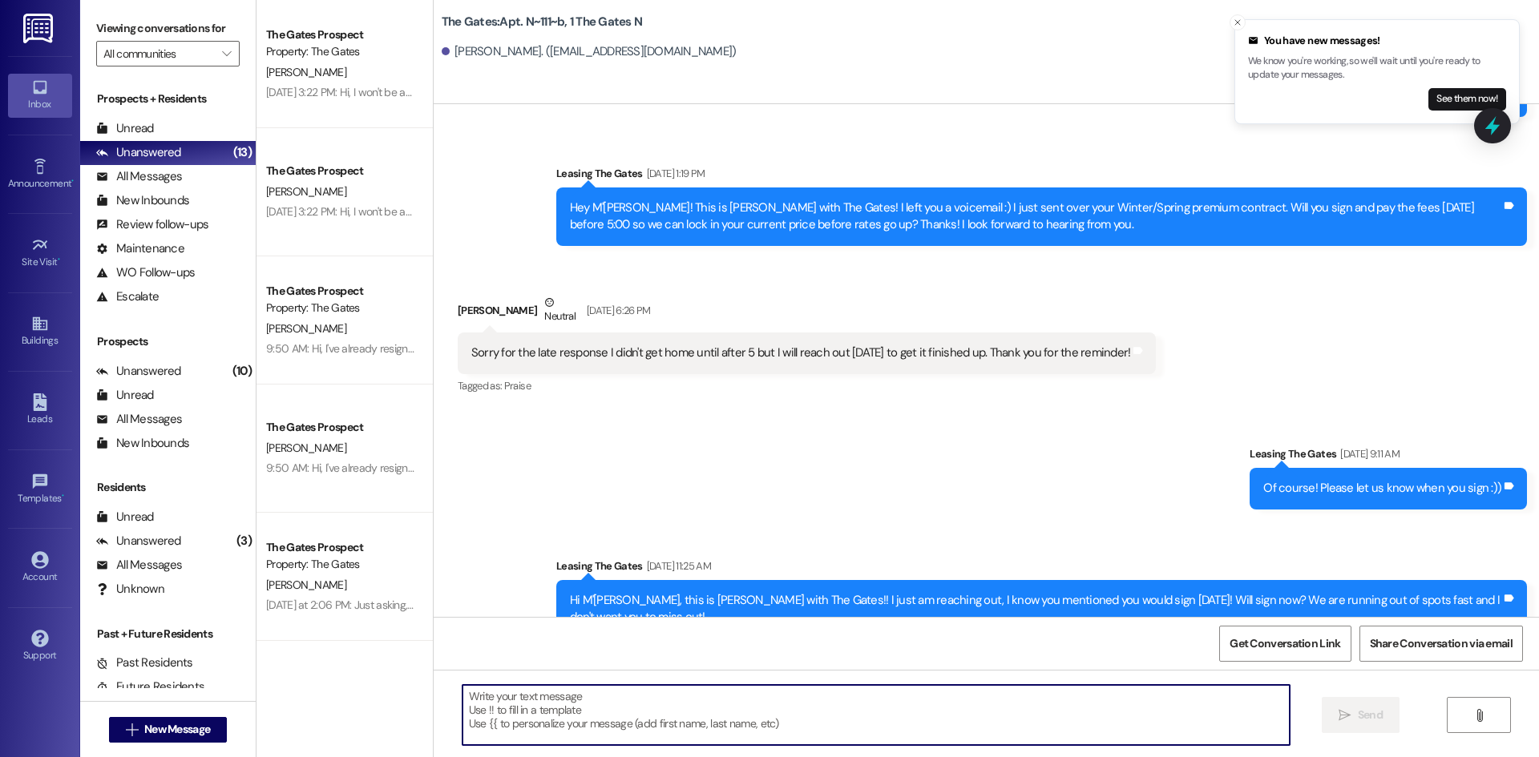
click at [555, 705] on textarea at bounding box center [875, 715] width 827 height 60
paste textarea "Hi Isabel, this is Kari with The Gates!! I am reaching out to let you know that…"
type textarea "Hi Isabel, this is Kari with The Gates!! I am reaching out to let you know that…"
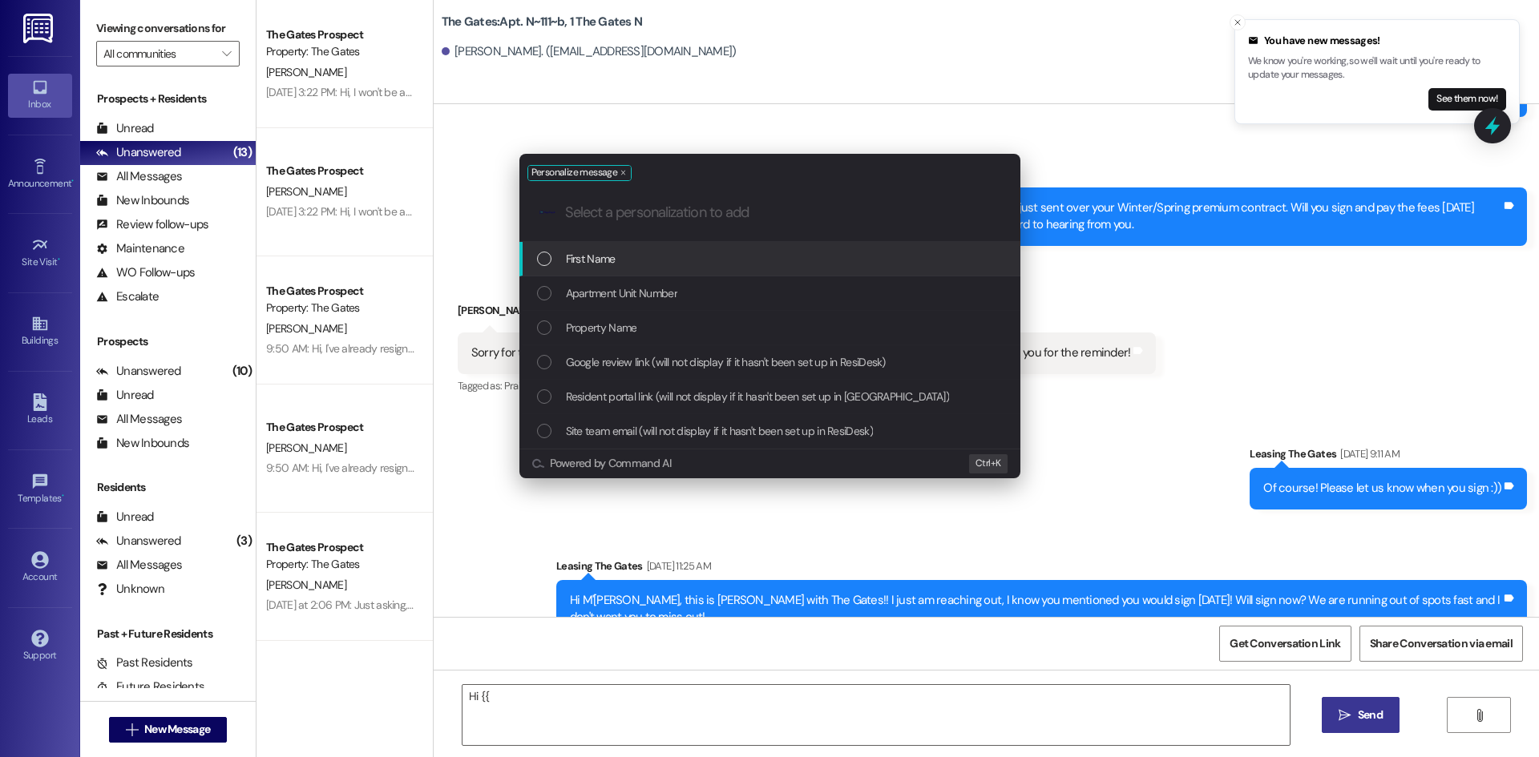
click at [600, 263] on span "First Name" at bounding box center [591, 259] width 50 height 18
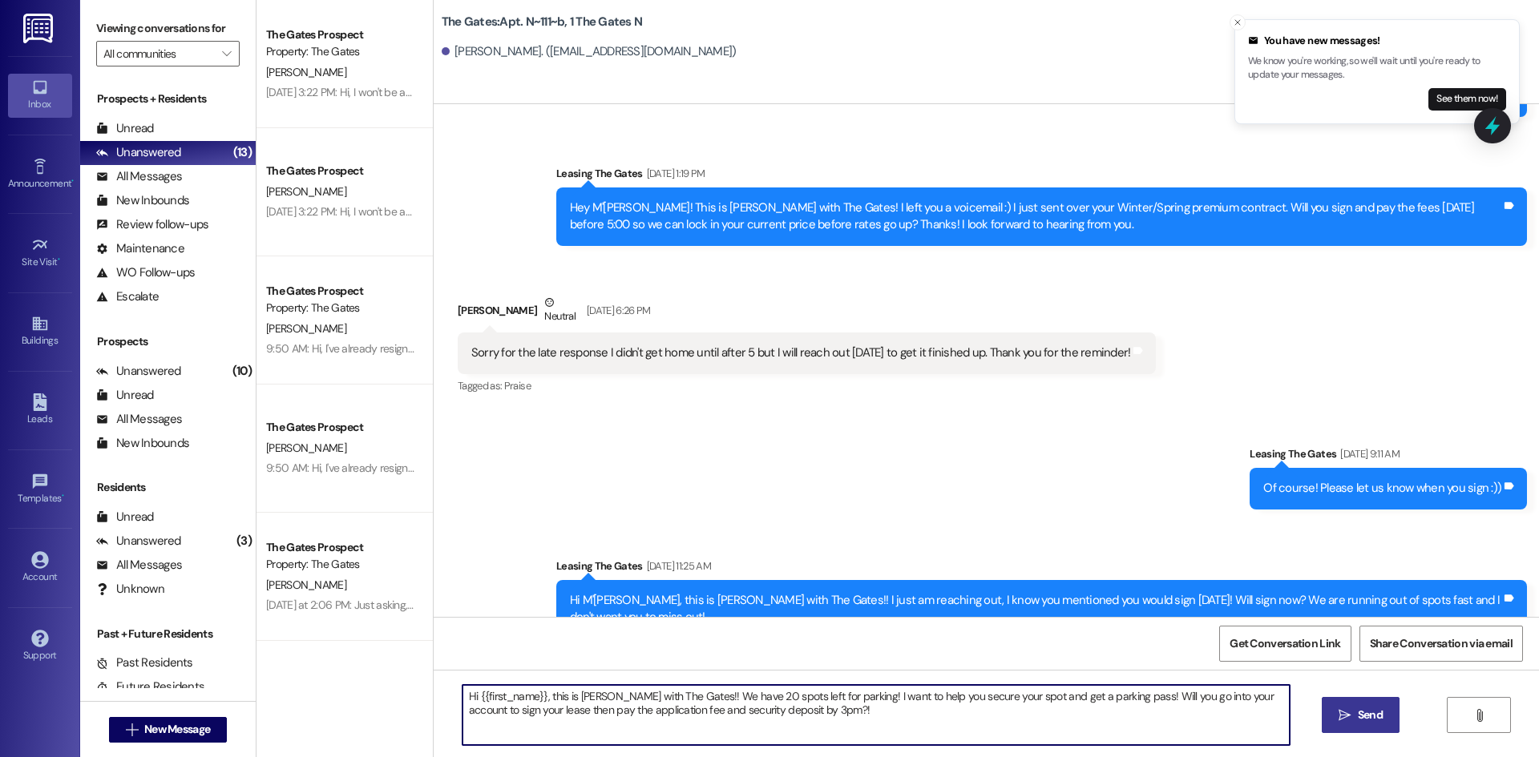
type textarea "Hi {{first_name}}, this is Kari with The Gates!! We have 20 spots left for park…"
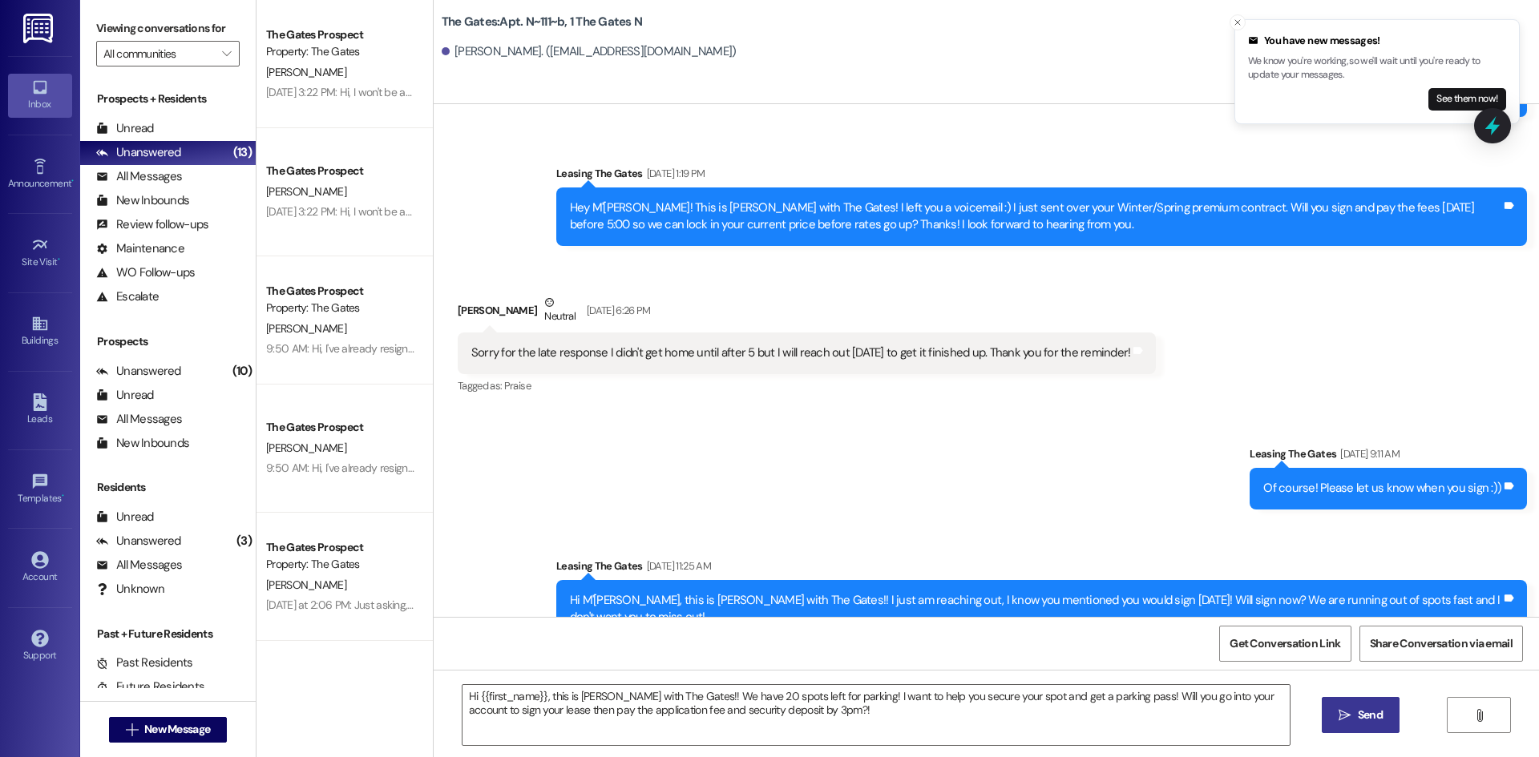
click at [1358, 714] on span "Send" at bounding box center [1370, 715] width 25 height 17
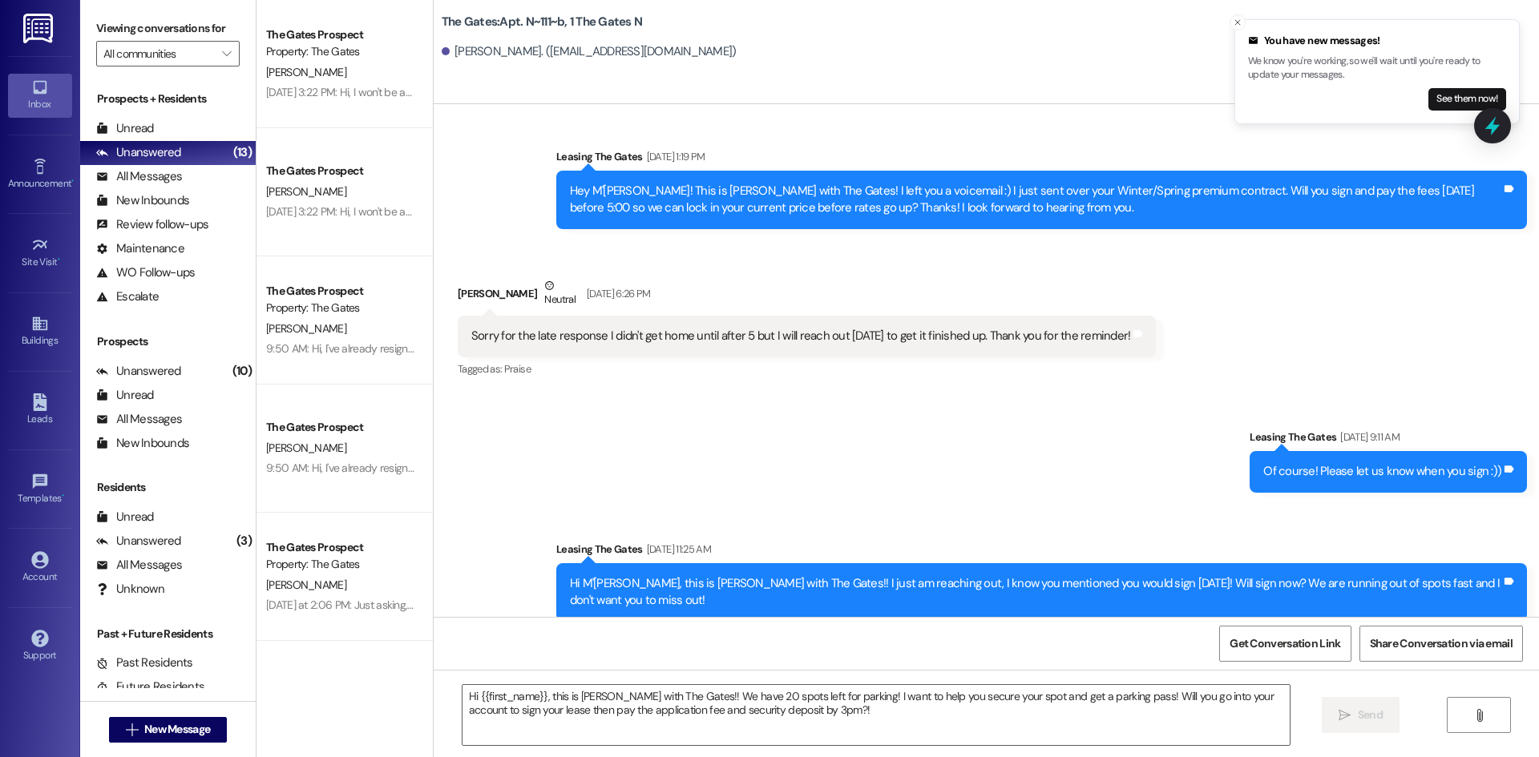
scroll to position [15403, 0]
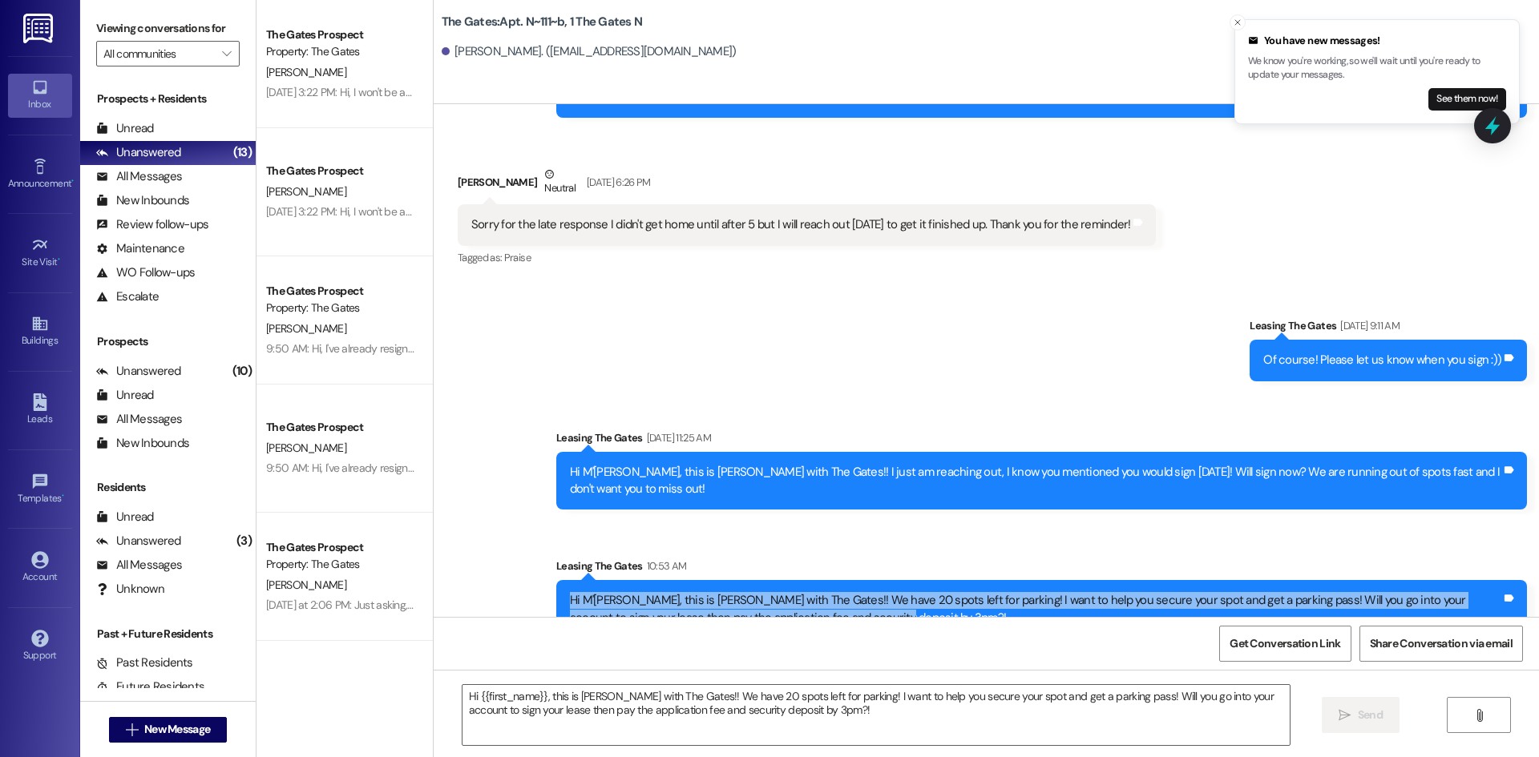
drag, startPoint x: 873, startPoint y: 579, endPoint x: 523, endPoint y: 574, distance: 350.3
click at [523, 574] on div "Sent via SMS Leasing The Gates Sep 18, 2025 at 9:11 AM Of course! Please let us…" at bounding box center [986, 465] width 1105 height 369
copy div "Hi M'Arlee, this is Kari with The Gates!! We have 20 spots left for parking! I …"
click at [198, 737] on span "New Message" at bounding box center [177, 729] width 66 height 17
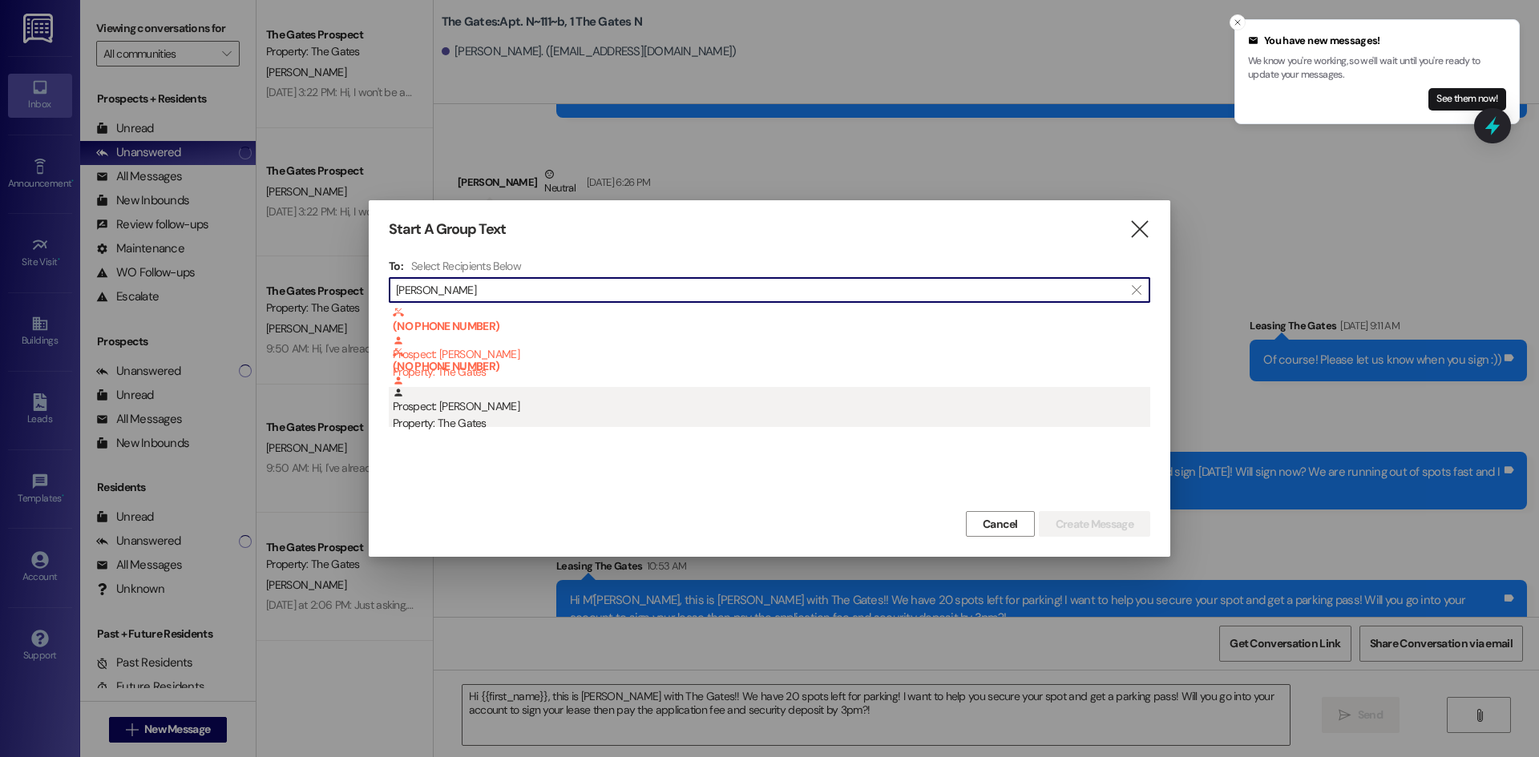
type input "hailey raw"
click at [511, 408] on div "Prospect: Hailey Rawlings Property: The Gates" at bounding box center [771, 410] width 757 height 46
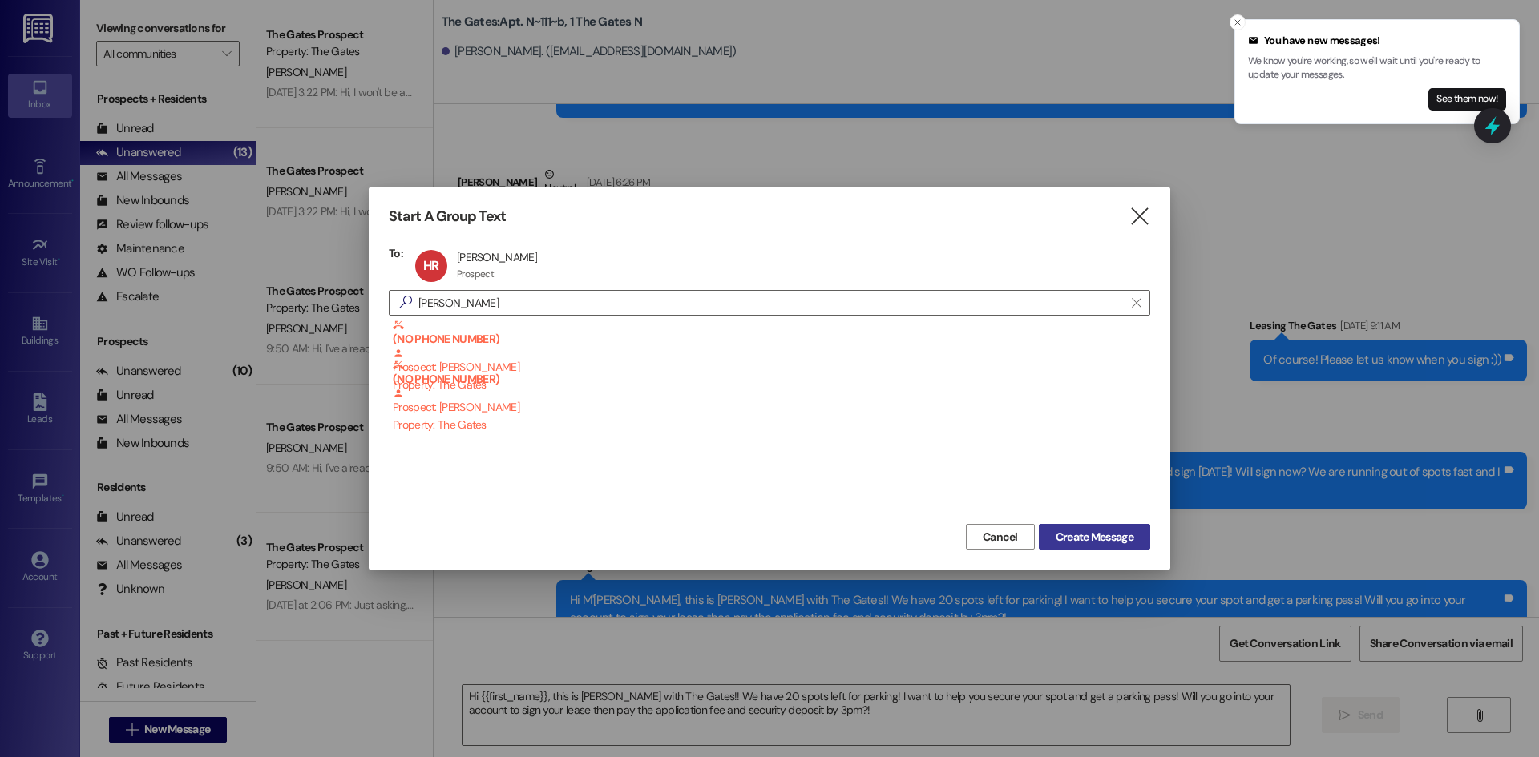
click at [1088, 541] on span "Create Message" at bounding box center [1095, 537] width 78 height 17
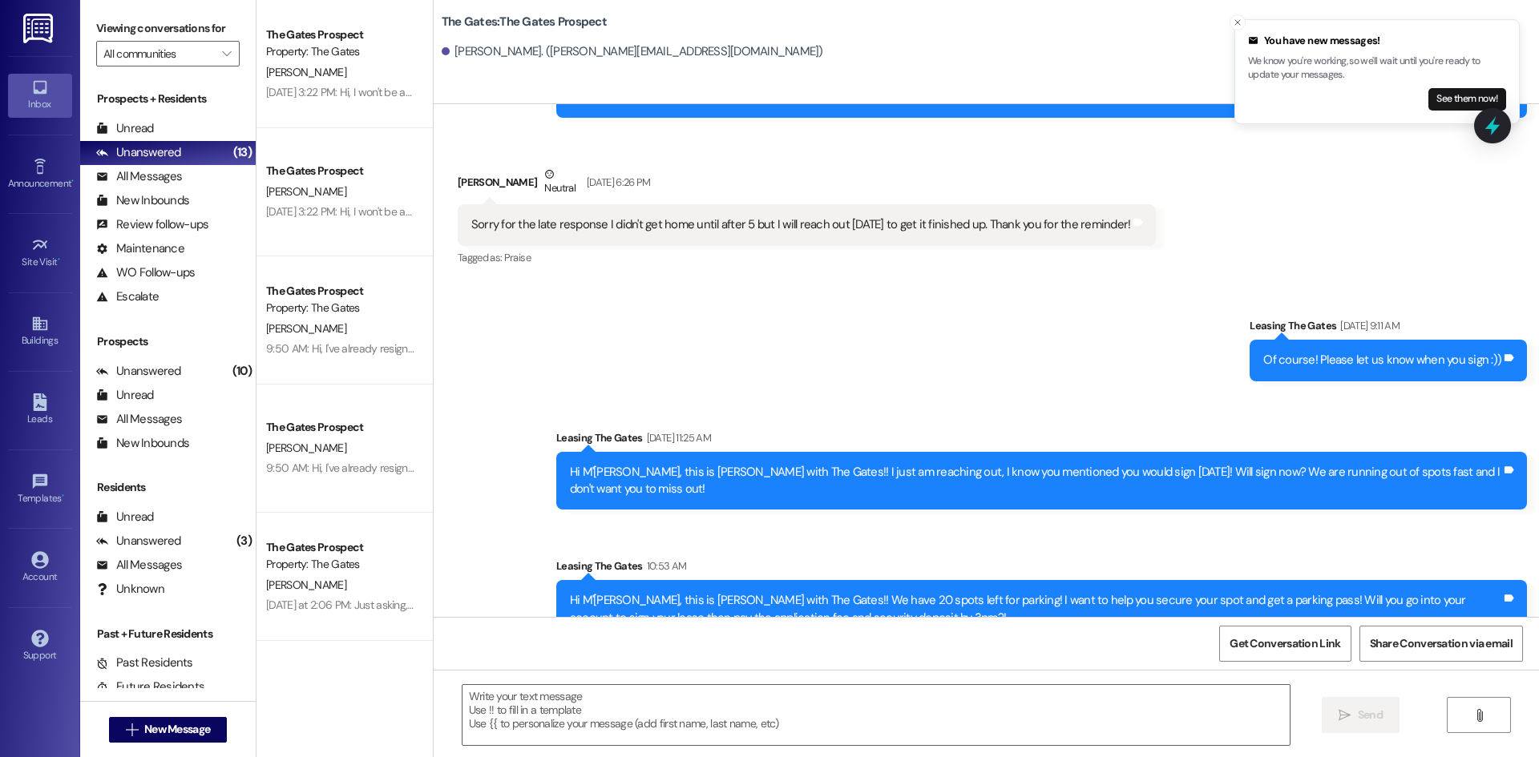
scroll to position [4055, 0]
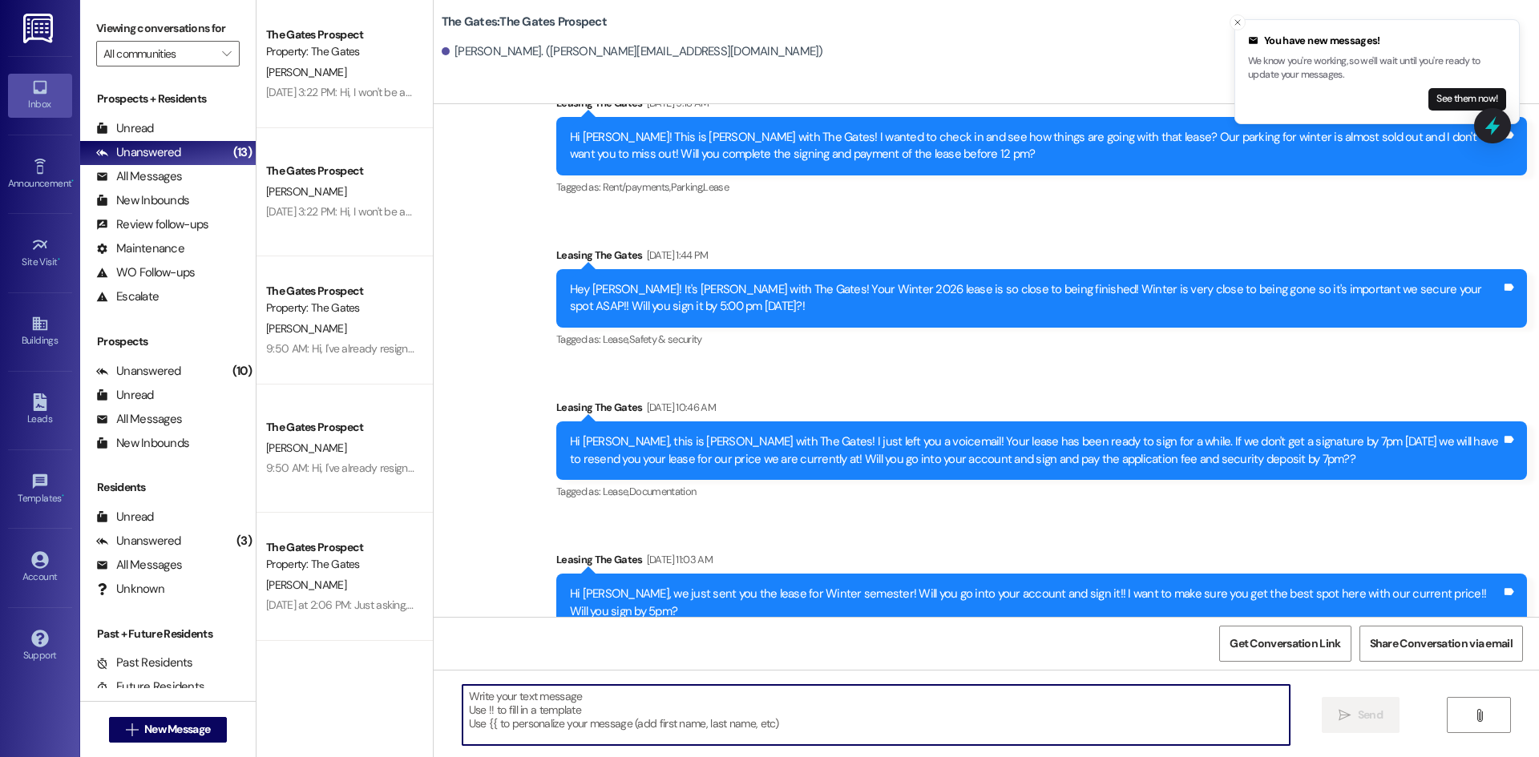
drag, startPoint x: 667, startPoint y: 722, endPoint x: 663, endPoint y: 711, distance: 11.9
click at [664, 719] on textarea at bounding box center [875, 715] width 827 height 60
paste textarea "Hi M'Arlee, this is Kari with The Gates!! We have 20 spots left for parking! I …"
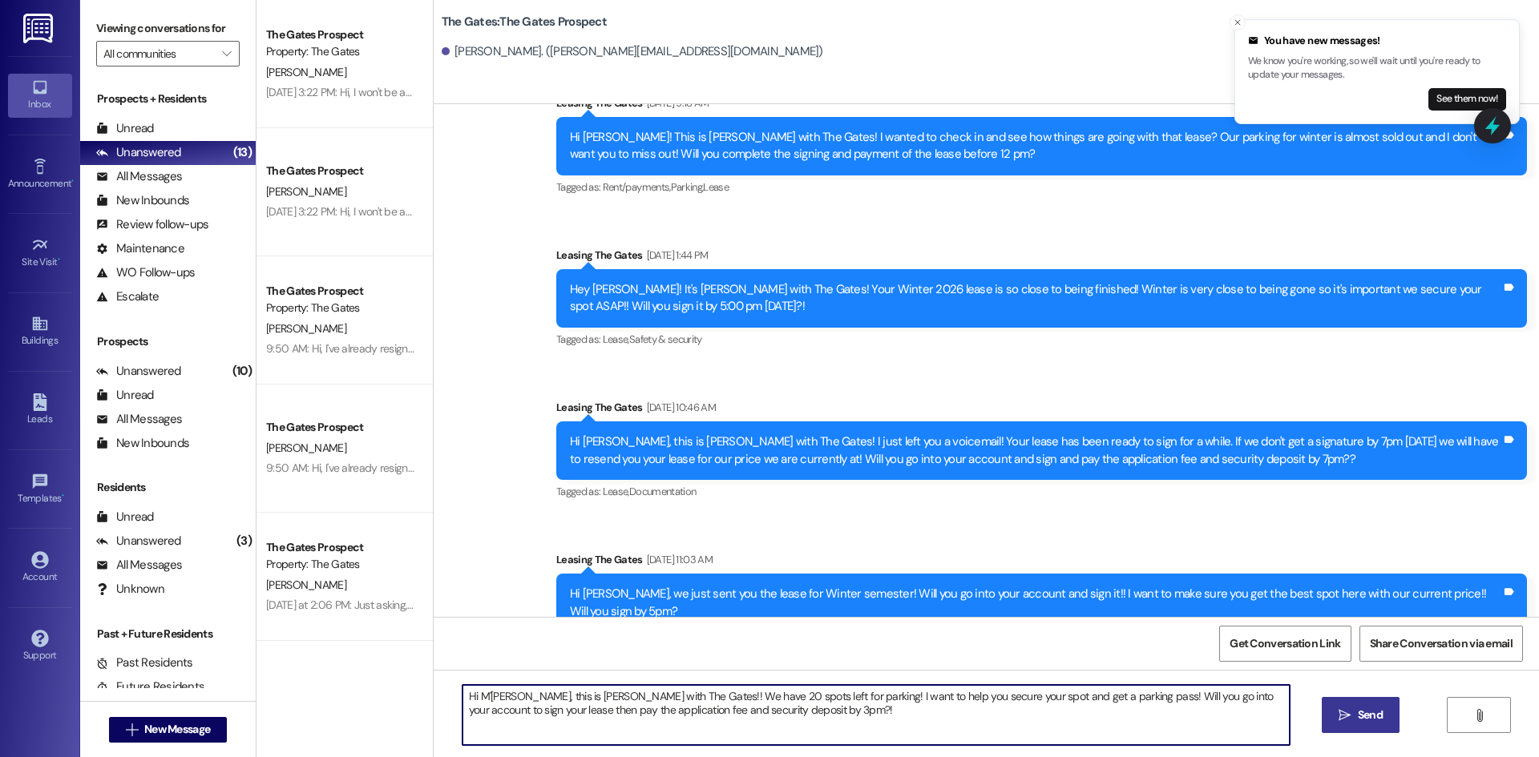
drag, startPoint x: 503, startPoint y: 701, endPoint x: 470, endPoint y: 701, distance: 32.1
click at [470, 701] on textarea "Hi M'Arlee, this is Kari with The Gates!! We have 20 spots left for parking! I …" at bounding box center [875, 715] width 827 height 60
drag, startPoint x: 794, startPoint y: 717, endPoint x: 412, endPoint y: 699, distance: 382.7
click at [412, 699] on div "The Gates Prospect Property: The Gates I. Fisher Sep 19, 2025 at 3:22 PM: Hi, I…" at bounding box center [897, 378] width 1282 height 757
type textarea "Hi Hailey, this is Kari with The Gates!! We have 20 spots left for parking! I w…"
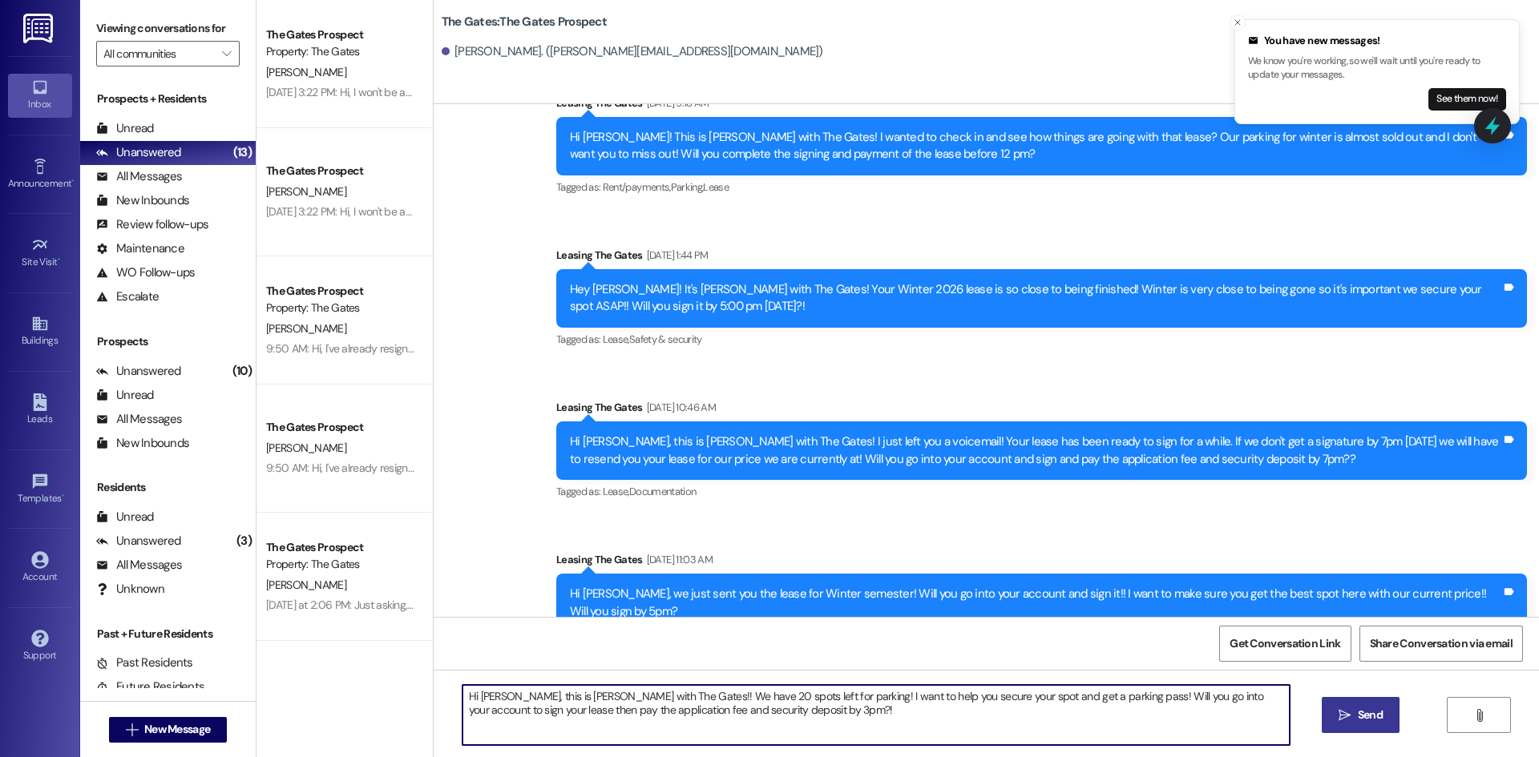
click at [1339, 715] on icon "" at bounding box center [1345, 715] width 12 height 13
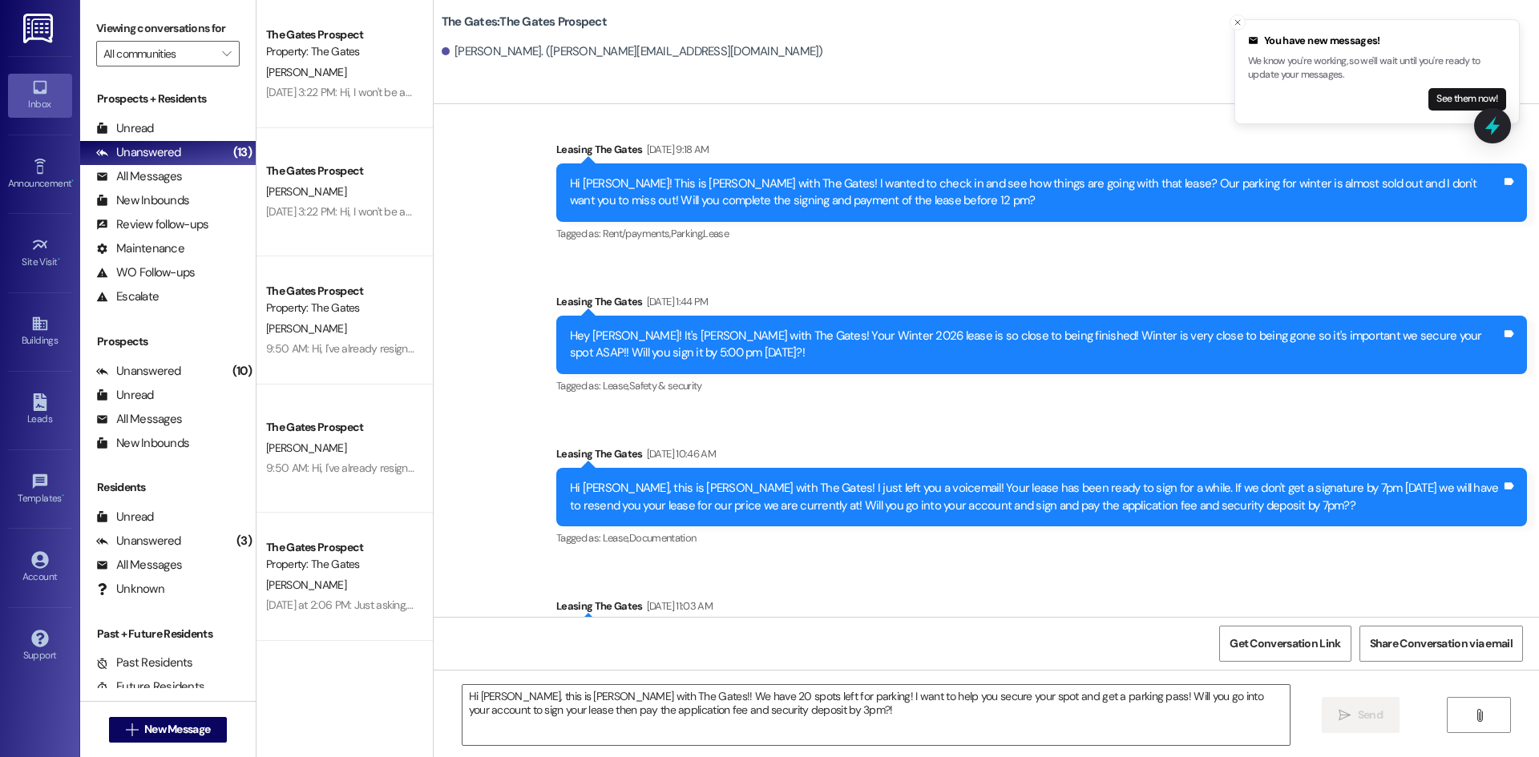
scroll to position [4184, 0]
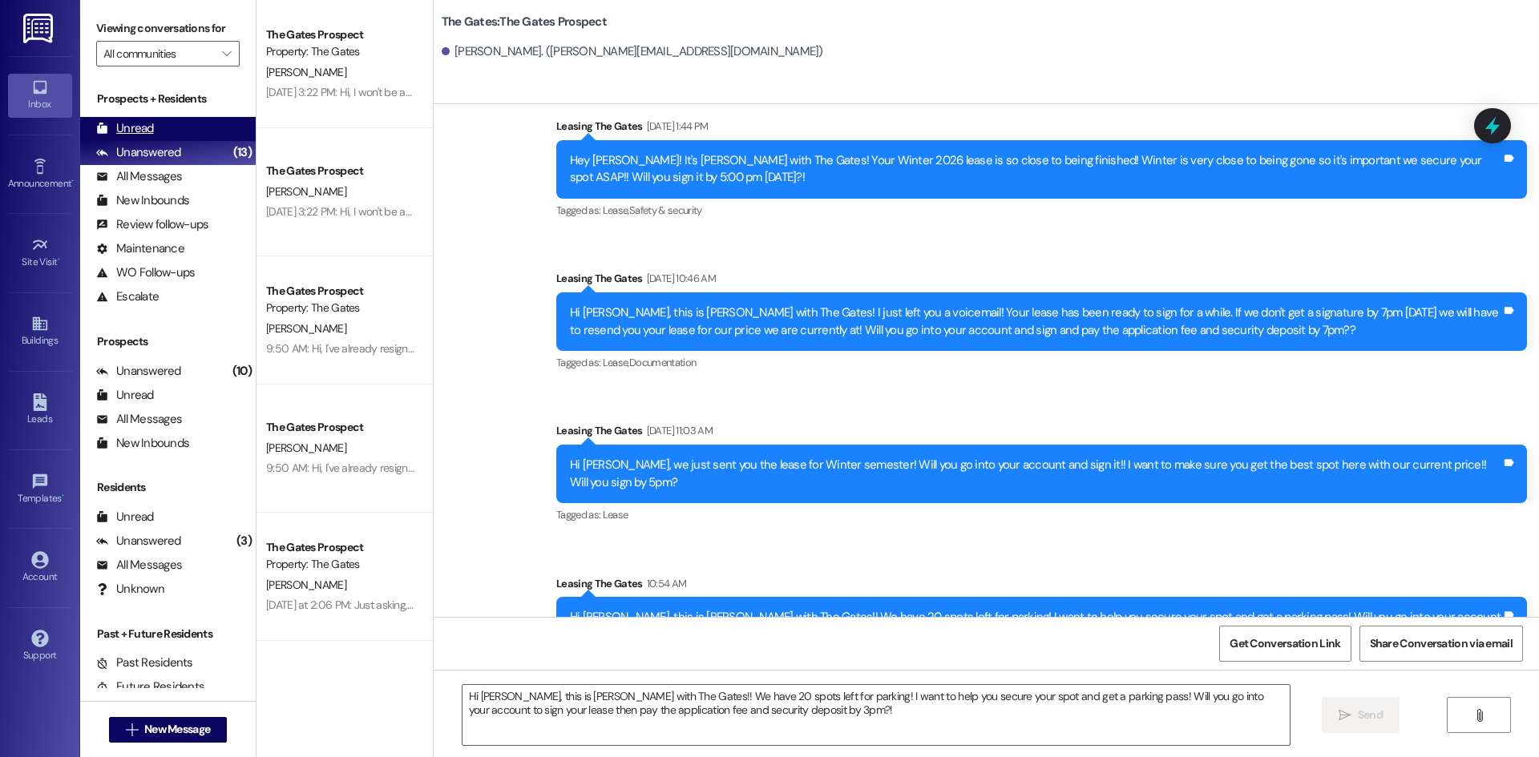
click at [159, 122] on div "Unread (0)" at bounding box center [168, 129] width 176 height 24
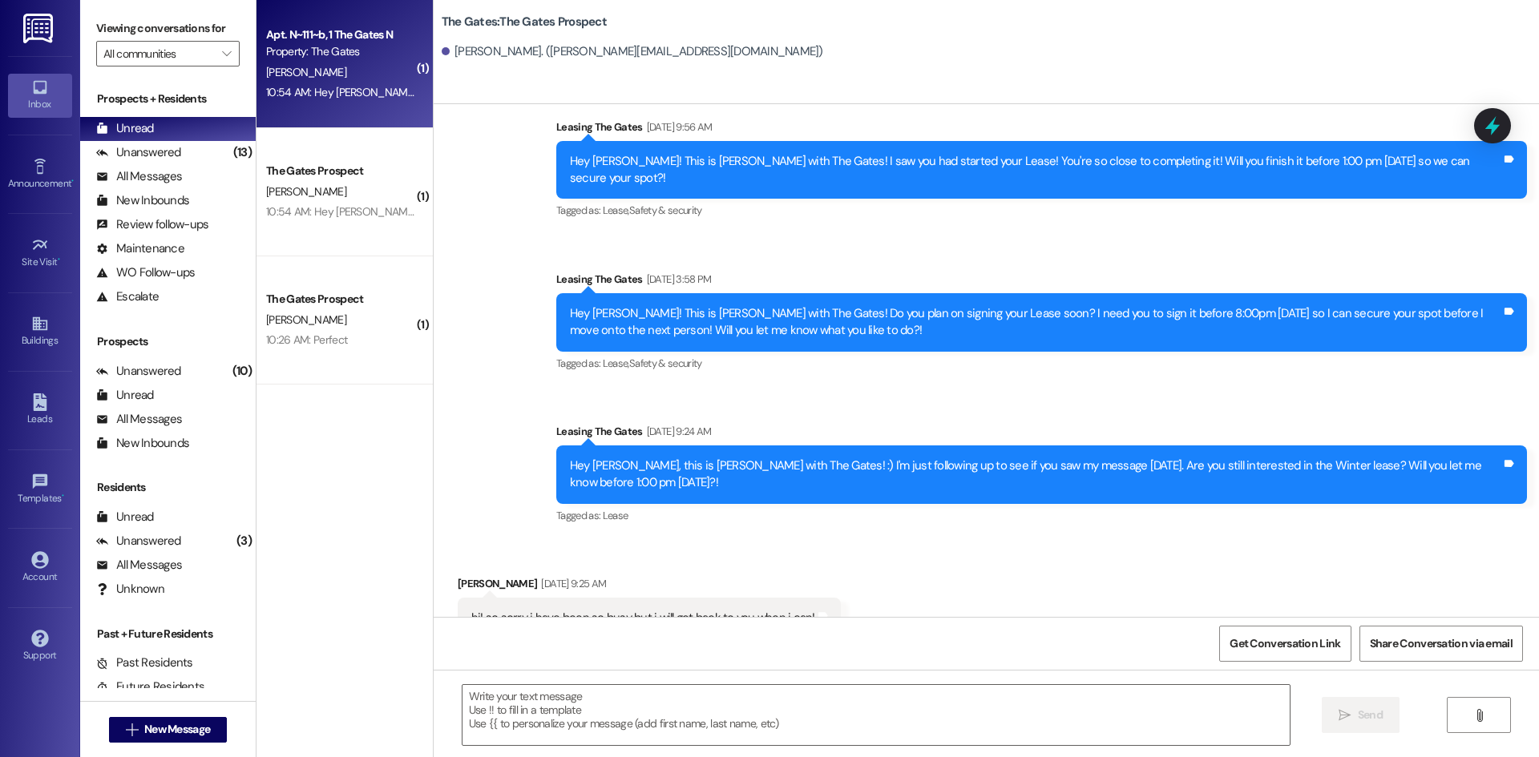
click at [310, 87] on div "10:54 AM: Hey Kari I didn't realize I signed up for a parking pass but I won't …" at bounding box center [563, 92] width 594 height 14
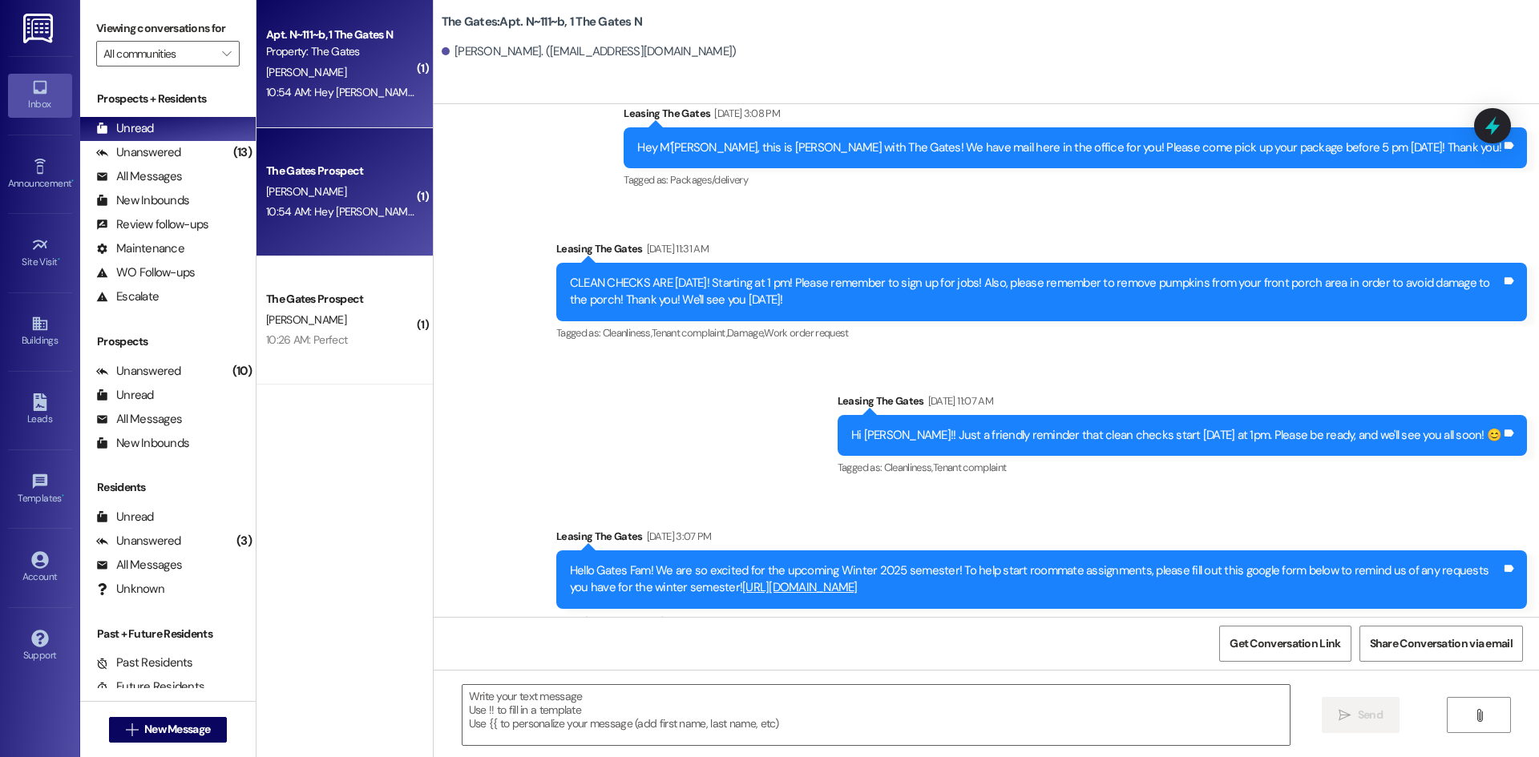
scroll to position [15563, 0]
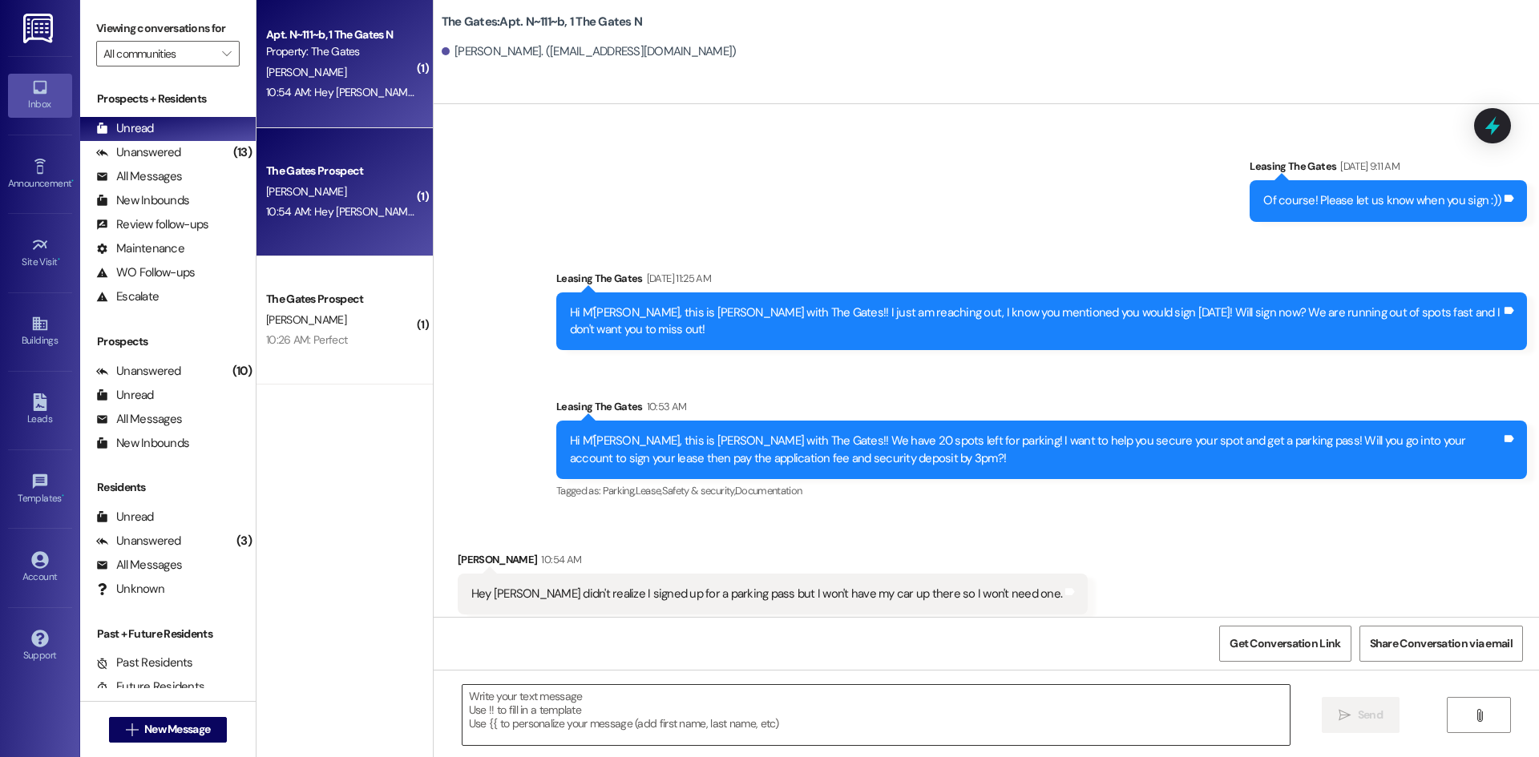
click at [635, 708] on textarea at bounding box center [875, 715] width 827 height 60
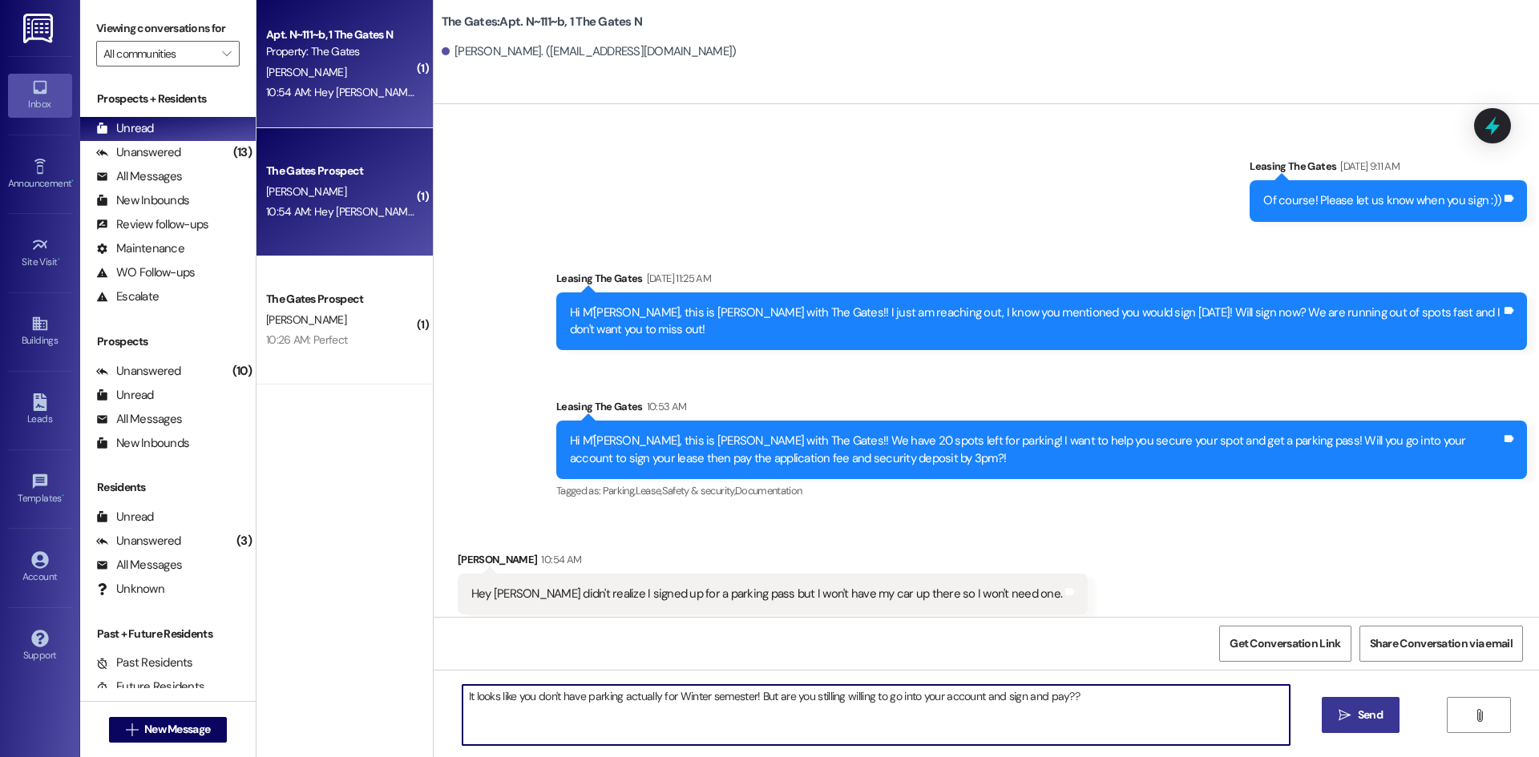
type textarea "It looks like you don't have parking actually for Winter semester! But are you …"
click at [1343, 712] on icon "" at bounding box center [1345, 715] width 12 height 13
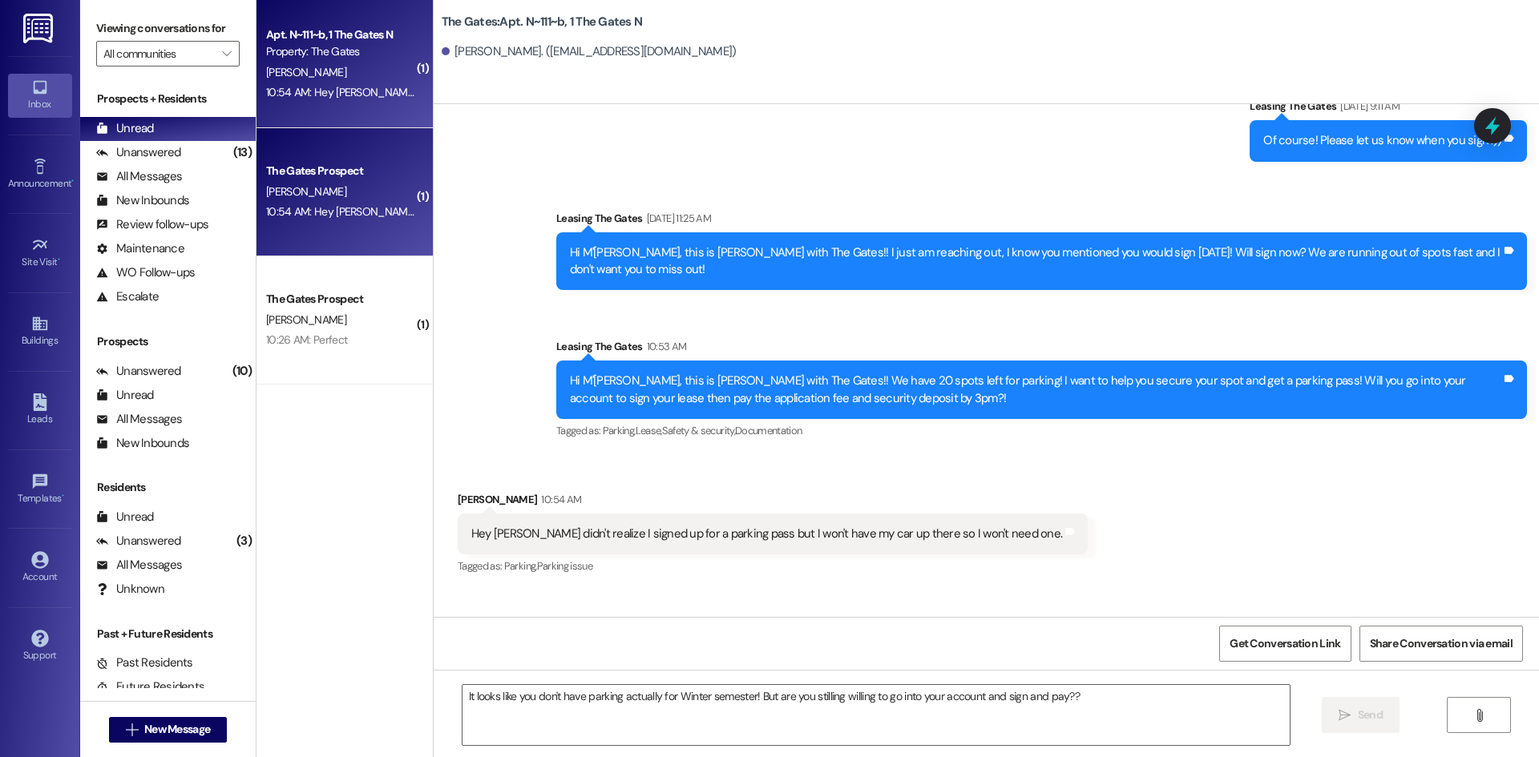
scroll to position [15674, 0]
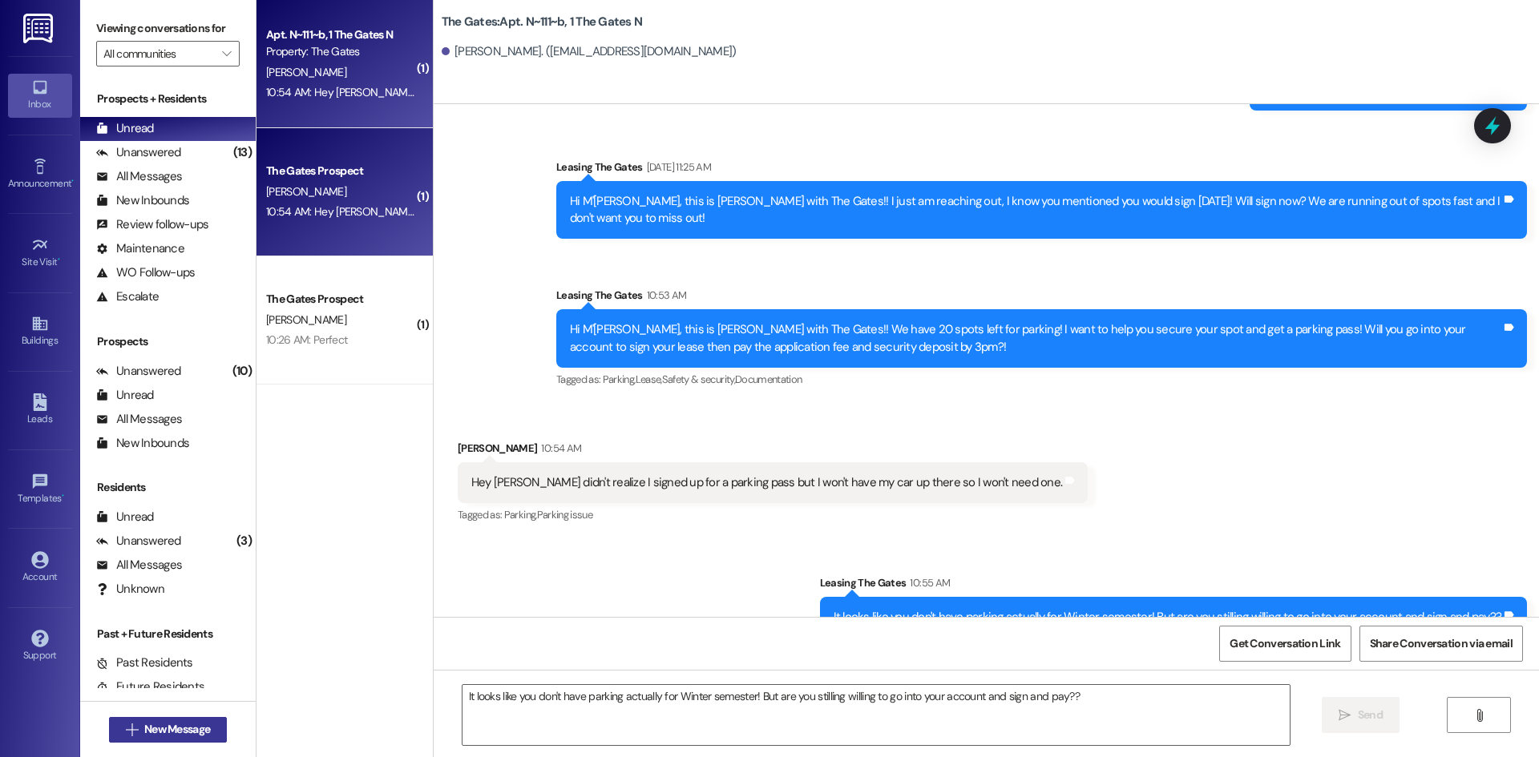
click at [144, 737] on span "New Message" at bounding box center [177, 729] width 66 height 17
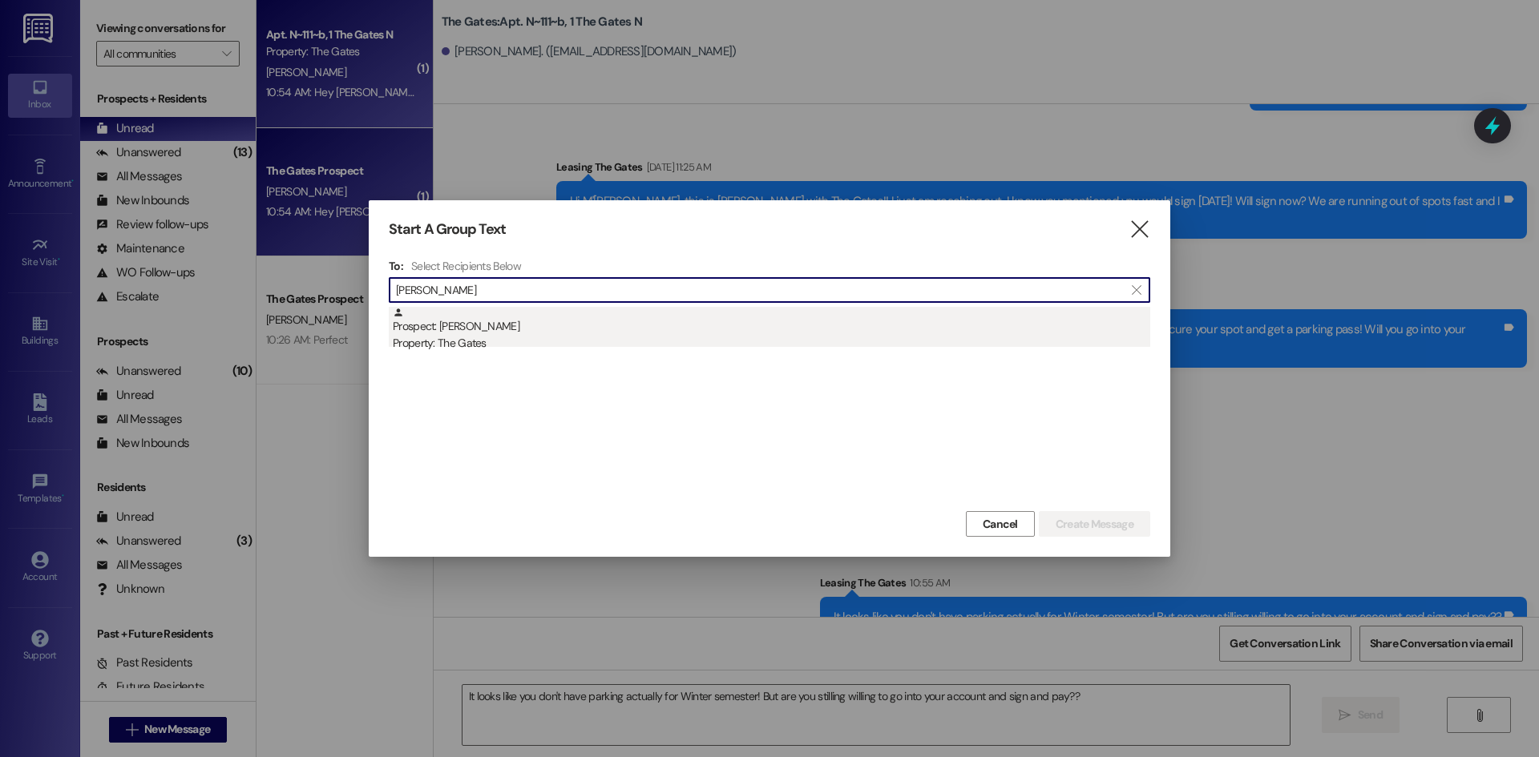
type input "cabezas"
click at [745, 320] on div "Prospect: Victoria Cabezas Property: The Gates" at bounding box center [771, 330] width 757 height 46
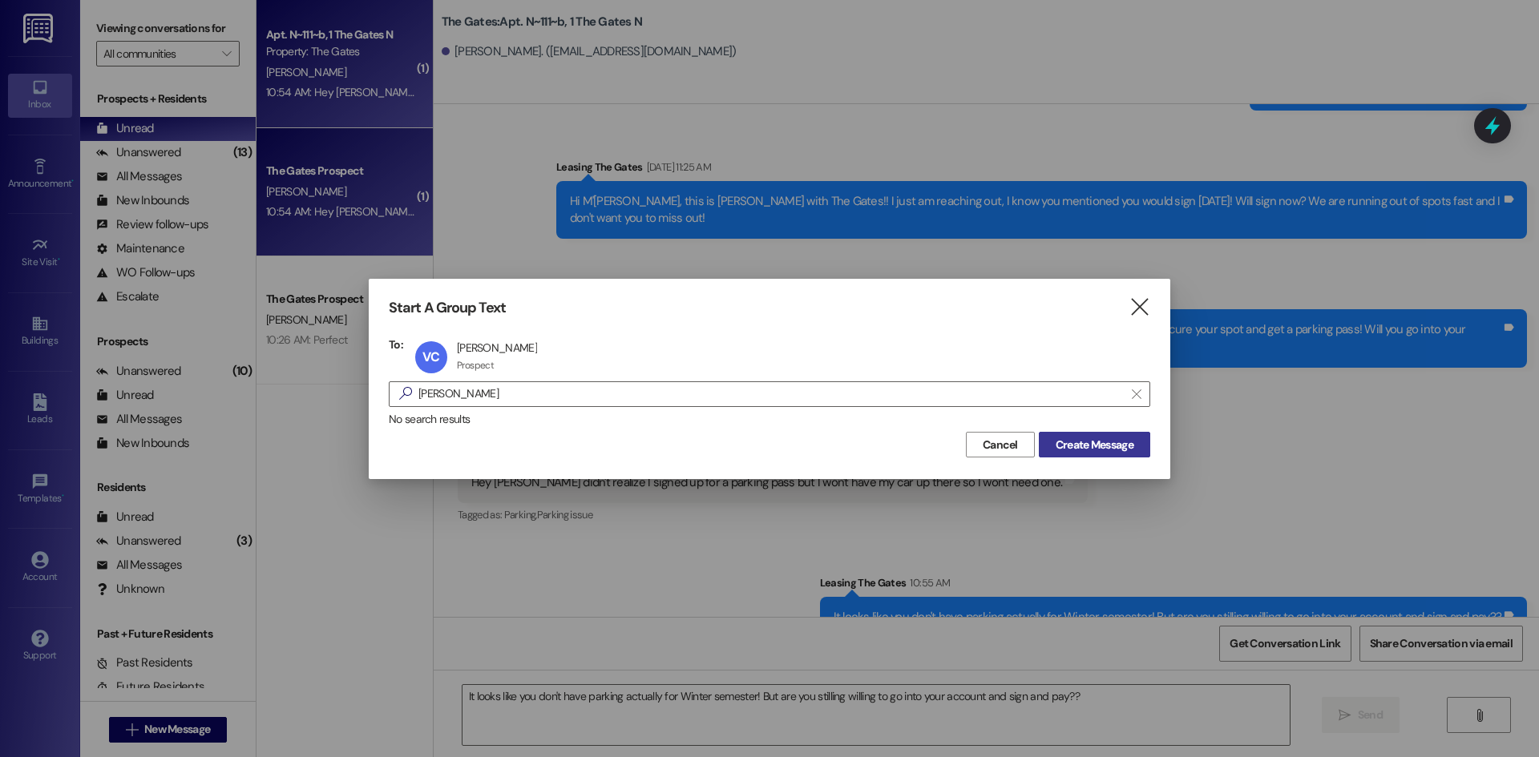
click at [1113, 450] on span "Create Message" at bounding box center [1095, 445] width 78 height 17
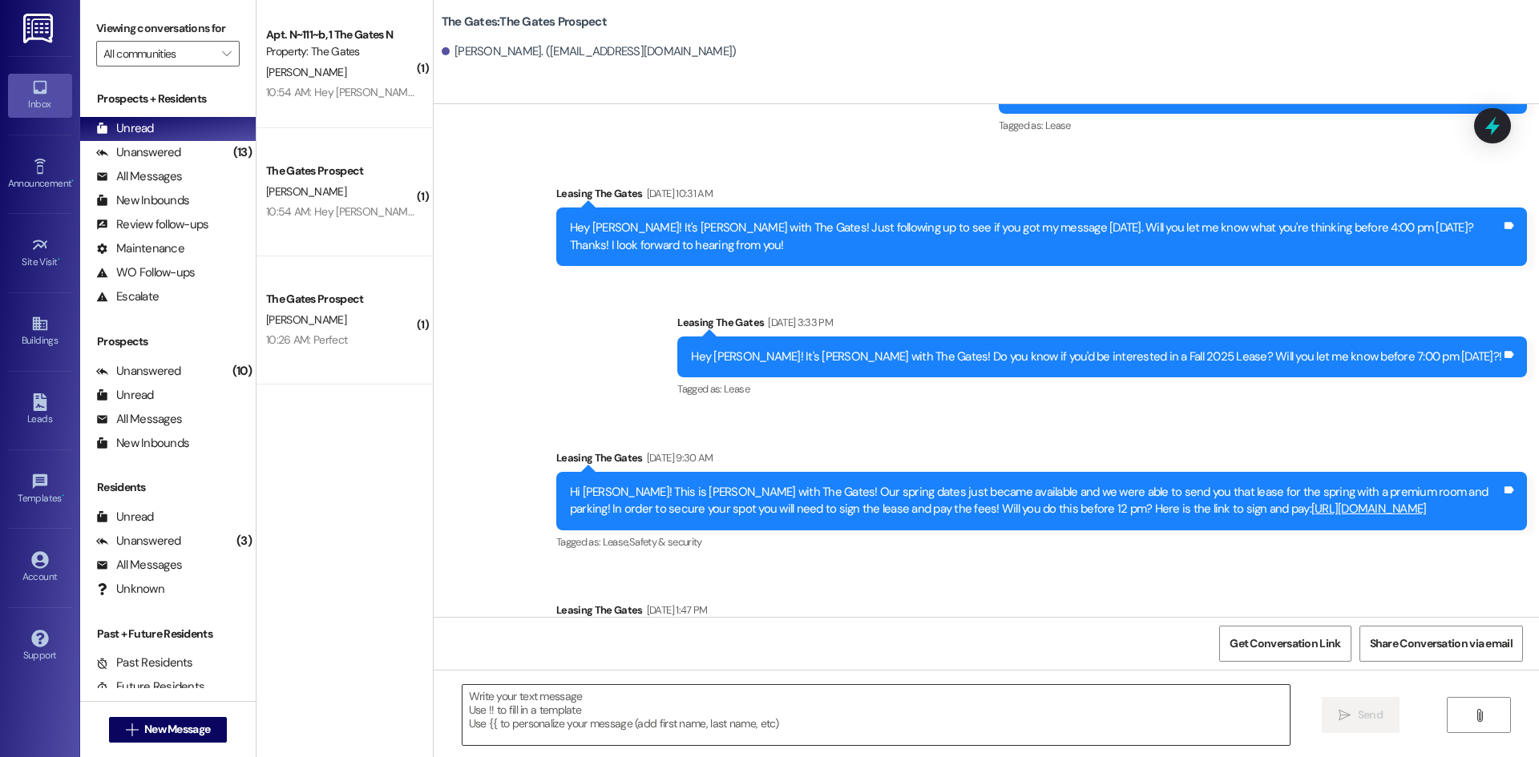
scroll to position [1122, 0]
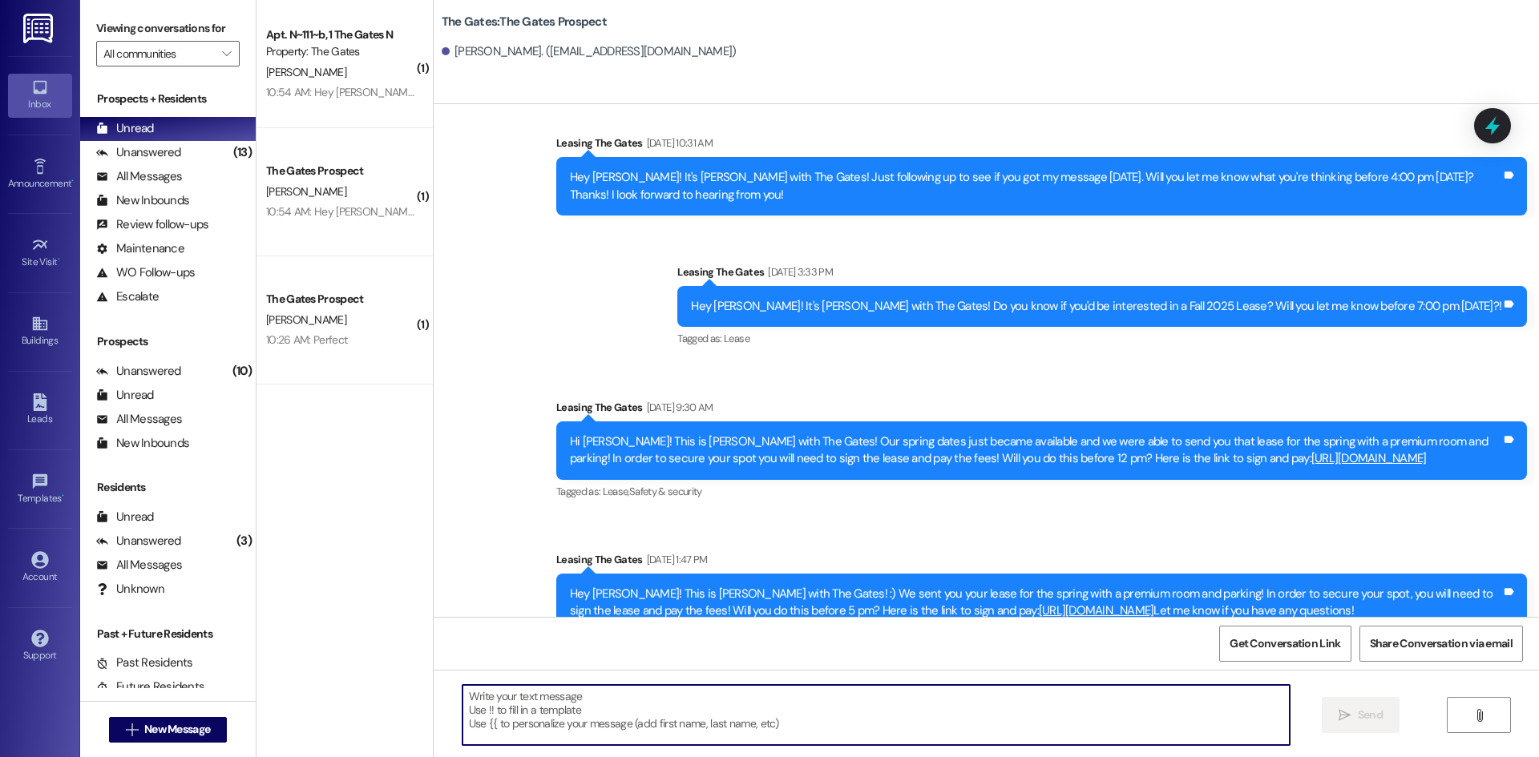
paste textarea "Hi Hailey, this is Kari with The Gates!! We have 20 spots left for parking! I w…"
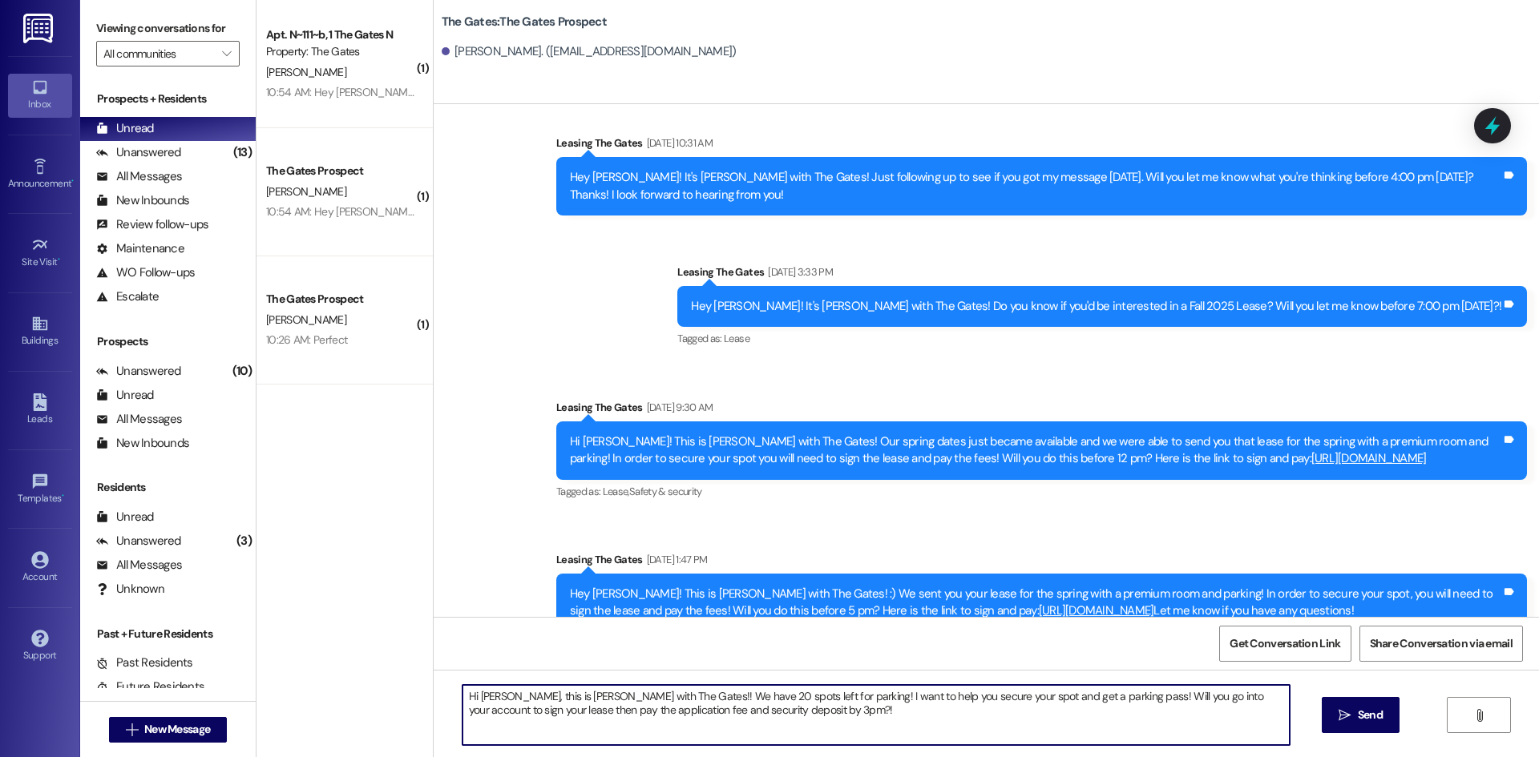
drag, startPoint x: 495, startPoint y: 701, endPoint x: 468, endPoint y: 702, distance: 26.5
click at [468, 702] on textarea "Hi Hailey, this is Kari with The Gates!! We have 20 spots left for parking! I w…" at bounding box center [875, 715] width 827 height 60
drag, startPoint x: 789, startPoint y: 721, endPoint x: 412, endPoint y: 701, distance: 378.1
click at [412, 701] on div "( 1 ) Apt. N~111~b, 1 The Gates N Property: The Gates M. Shaffer 10:54 AM: Hey …" at bounding box center [897, 378] width 1282 height 757
type textarea "Hi Victoria, this is Kari with The Gates!! We have 20 spots left for parking! I…"
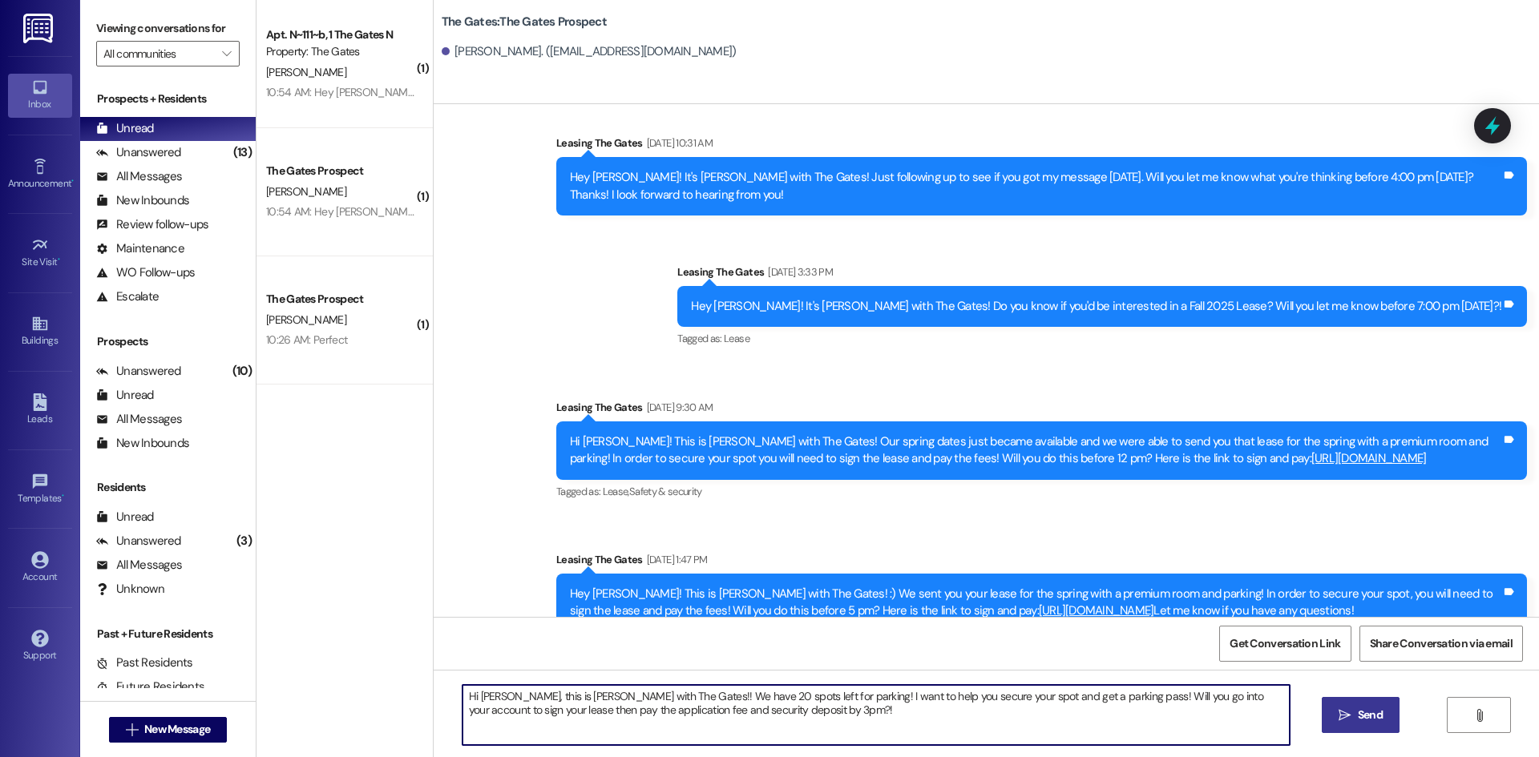
click at [1351, 707] on span " Send" at bounding box center [1360, 715] width 50 height 17
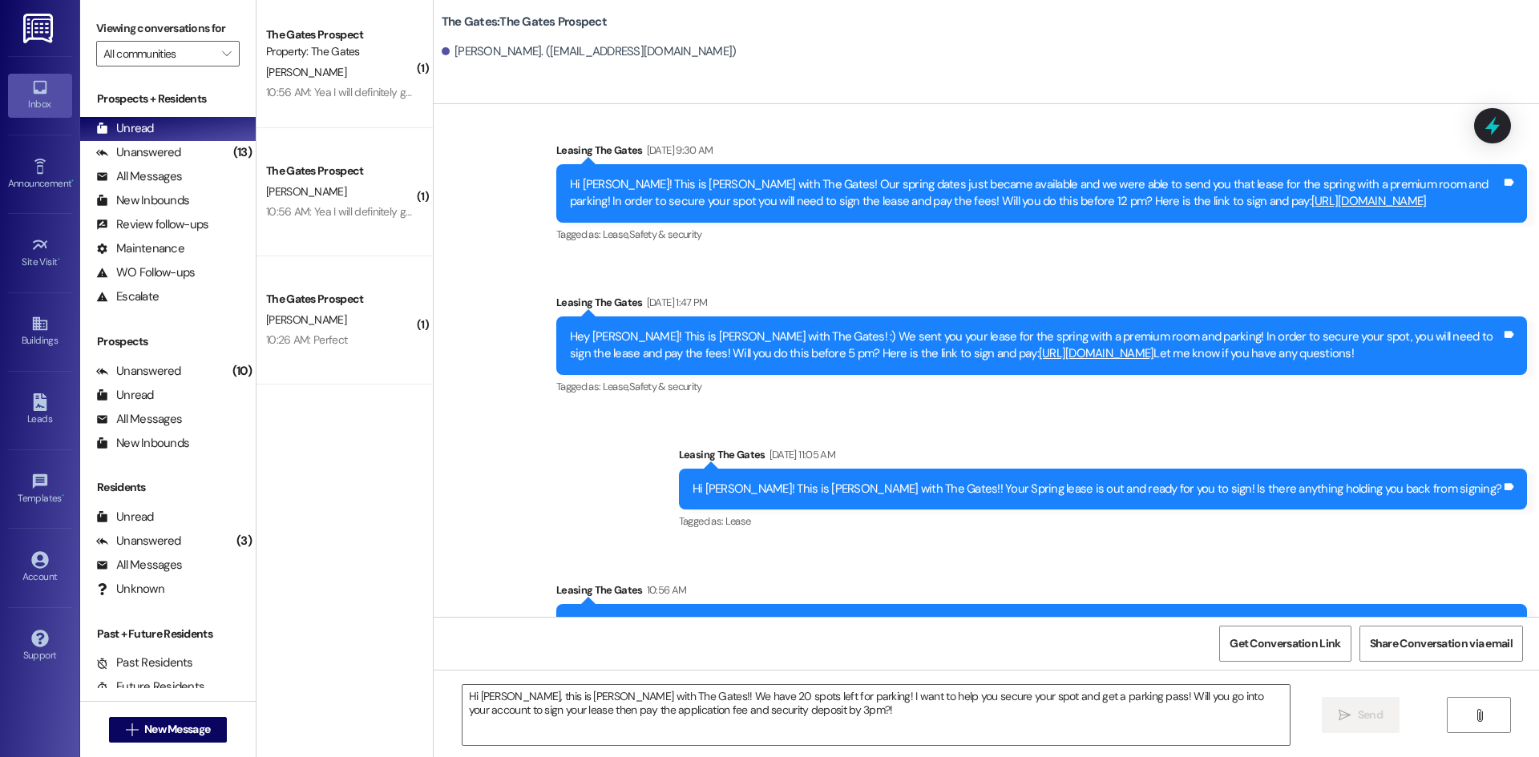
scroll to position [1438, 0]
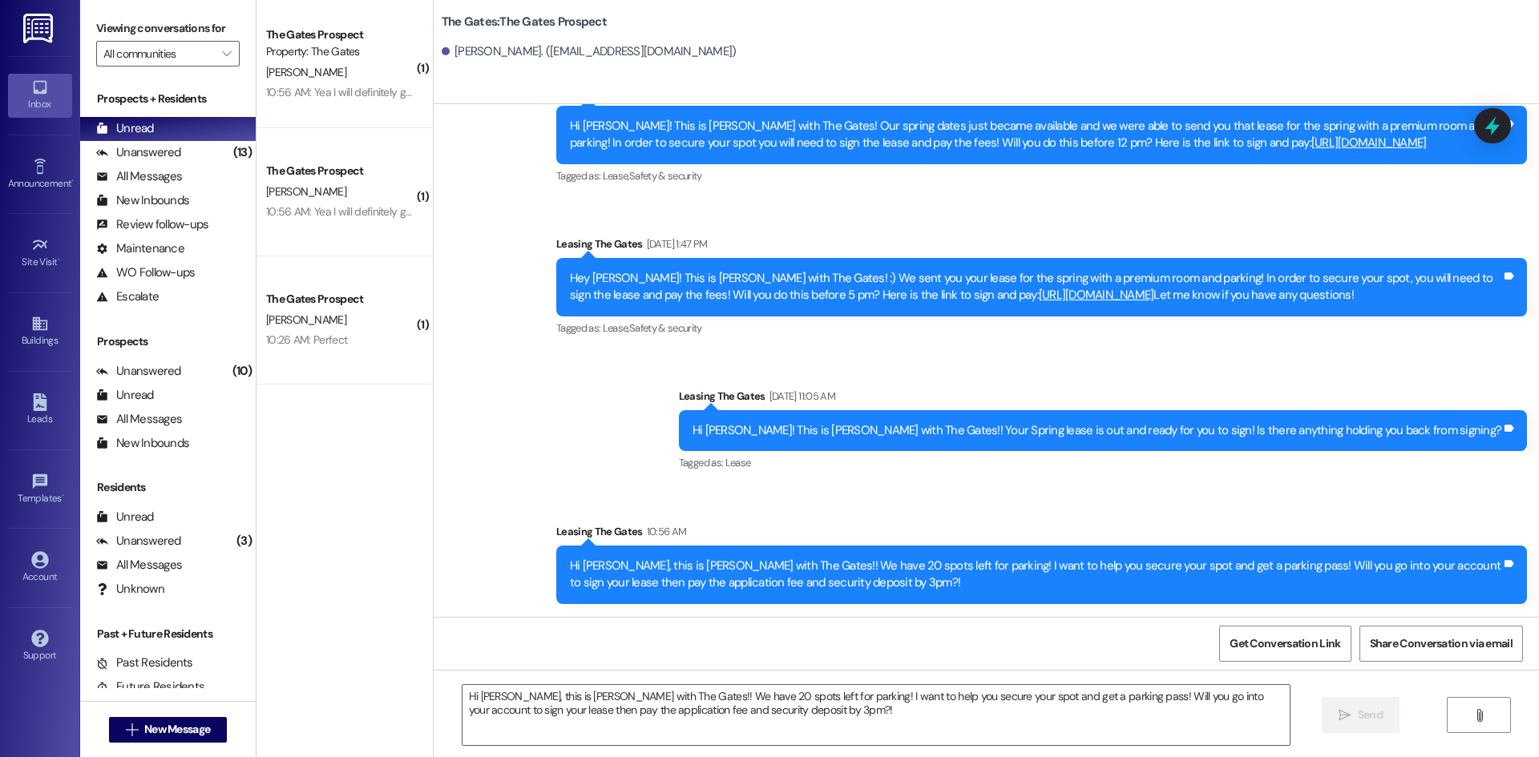
click at [115, 715] on div " New Message" at bounding box center [168, 730] width 119 height 40
click at [152, 726] on span "New Message" at bounding box center [177, 729] width 66 height 17
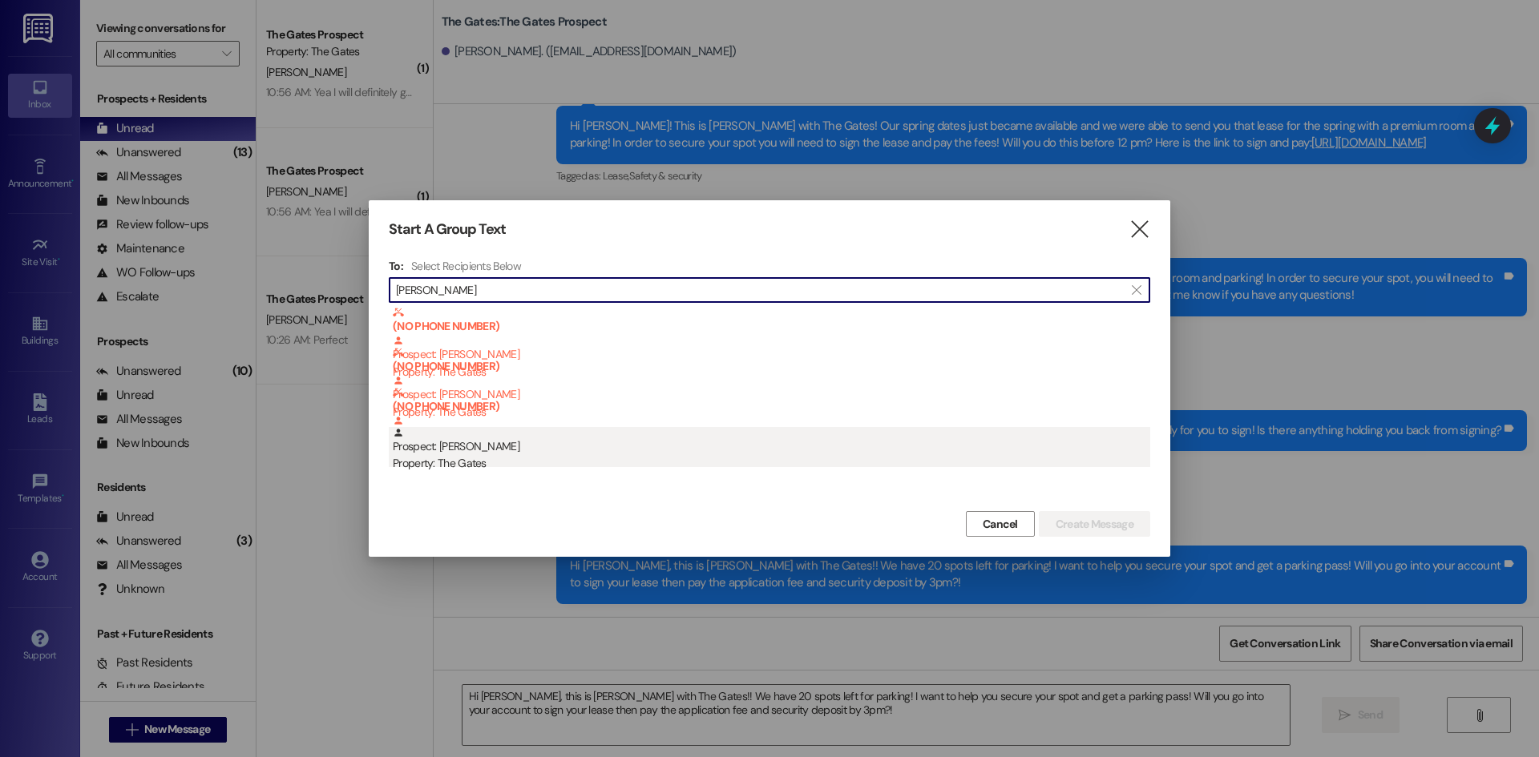
type input "emma wat"
click at [566, 453] on div "Prospect: Emma Watson Property: The Gates" at bounding box center [771, 450] width 757 height 46
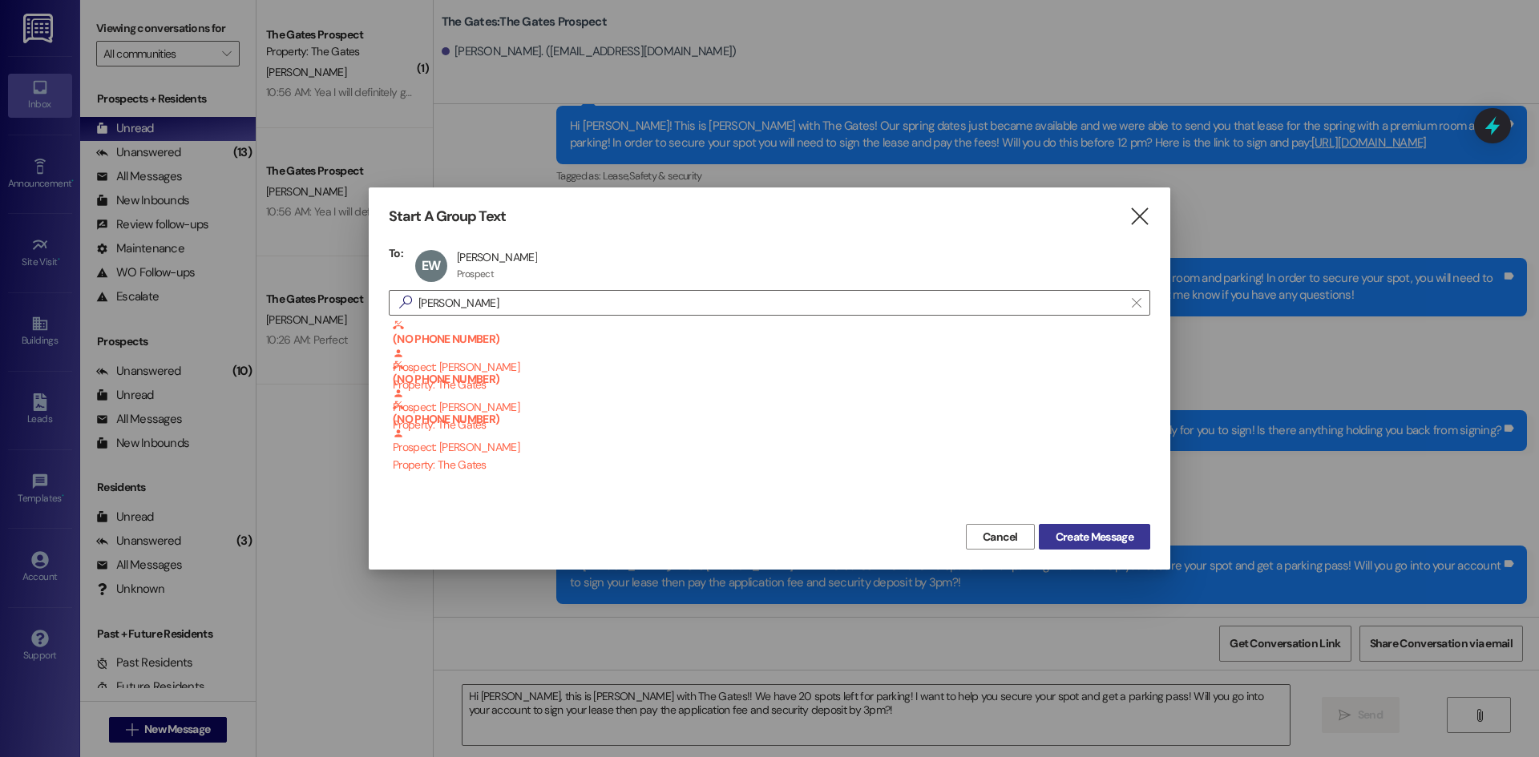
click at [1095, 544] on span "Create Message" at bounding box center [1095, 537] width 78 height 17
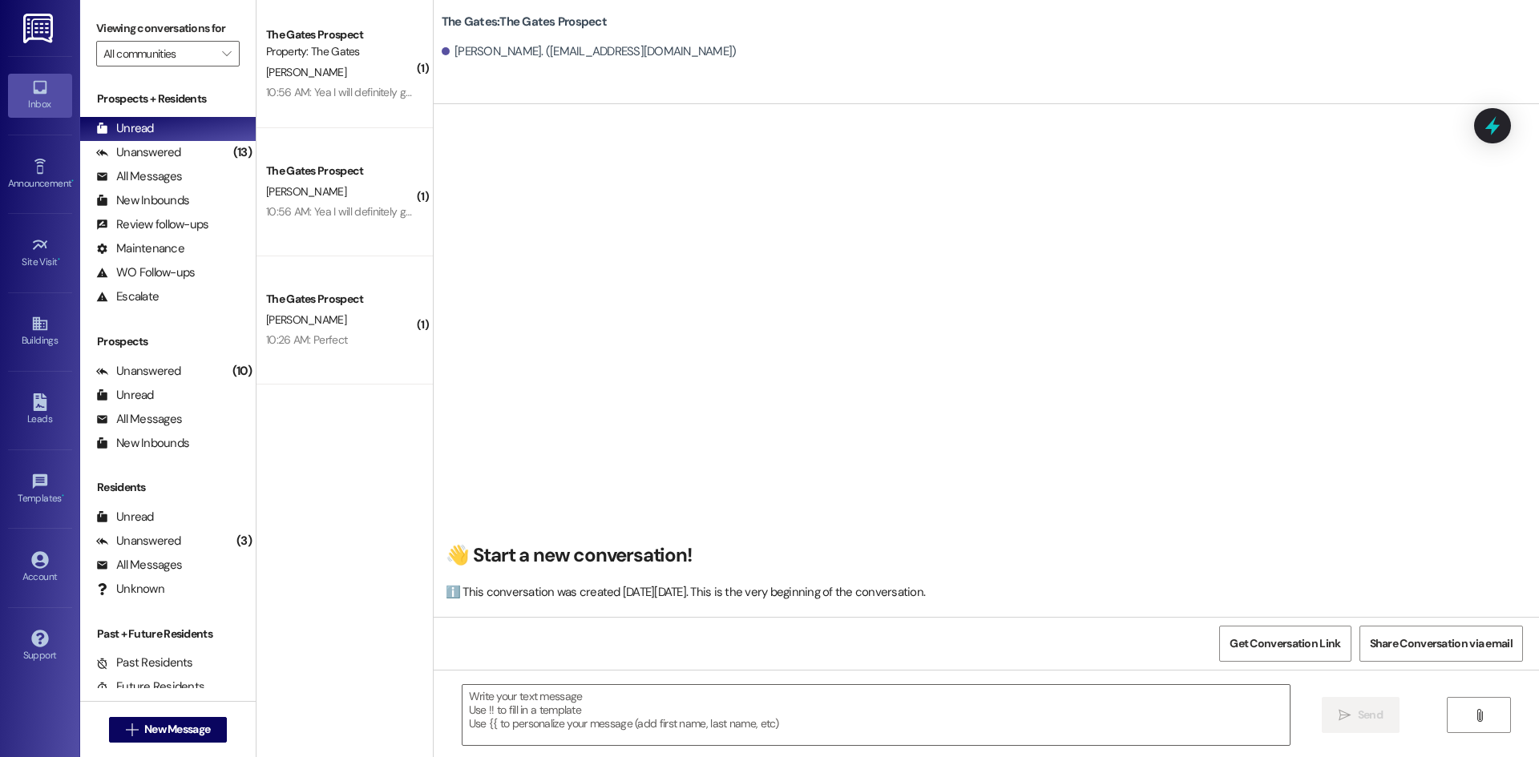
scroll to position [1, 0]
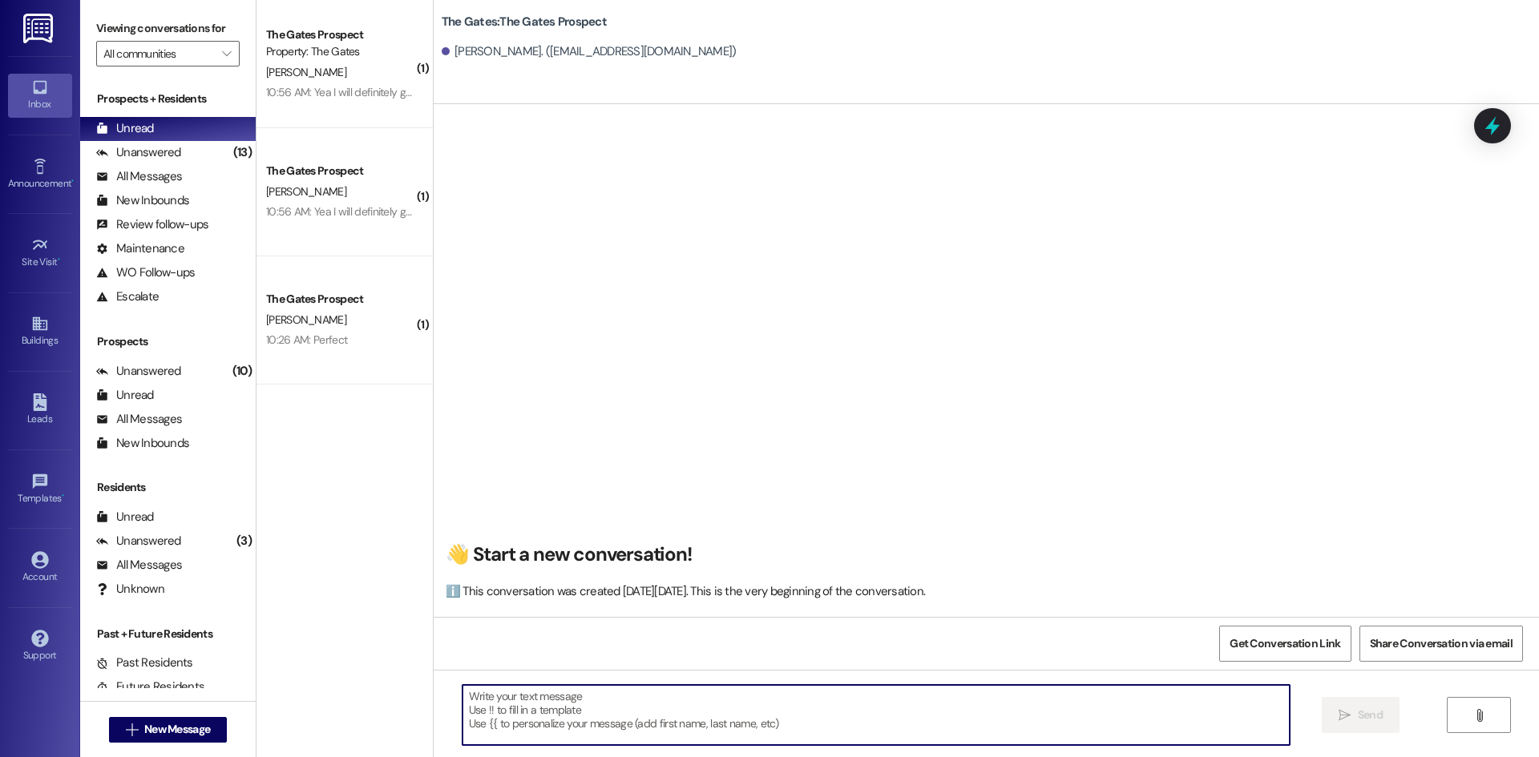
paste textarea "Hi Oakley, this is Kari with The Gates! I just sent you your Fall 2025 & Winter…"
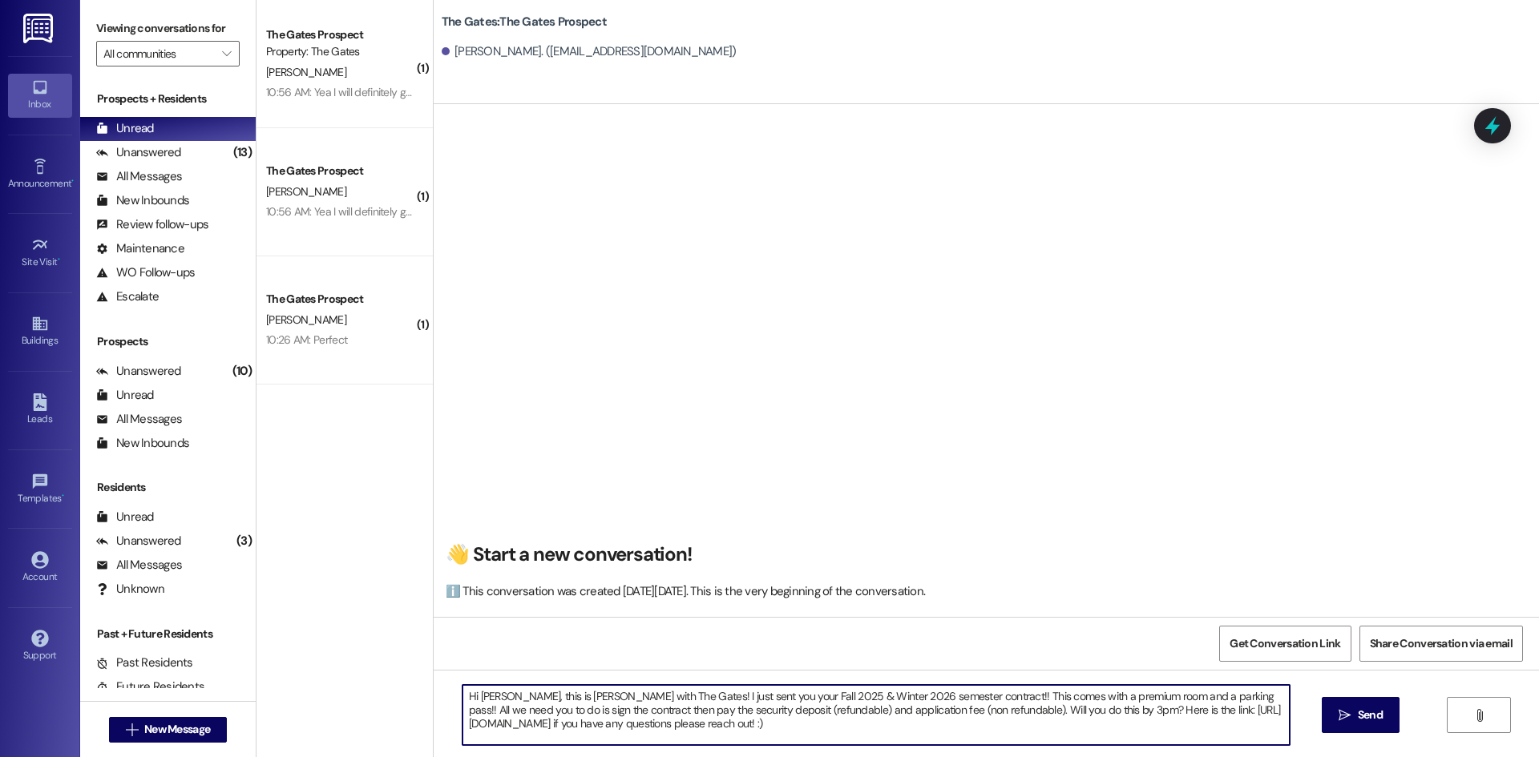
drag, startPoint x: 499, startPoint y: 694, endPoint x: 470, endPoint y: 697, distance: 28.2
click at [470, 697] on textarea "Hi Oakley, this is Kari with The Gates! I just sent you your Fall 2025 & Winter…" at bounding box center [875, 715] width 827 height 60
drag, startPoint x: 765, startPoint y: 698, endPoint x: 715, endPoint y: 698, distance: 50.5
click at [715, 698] on textarea "Hi Emma, this is Kari with The Gates! I just sent you your Fall 2025 & Winter 2…" at bounding box center [875, 715] width 827 height 60
drag, startPoint x: 682, startPoint y: 732, endPoint x: 417, endPoint y: 685, distance: 269.3
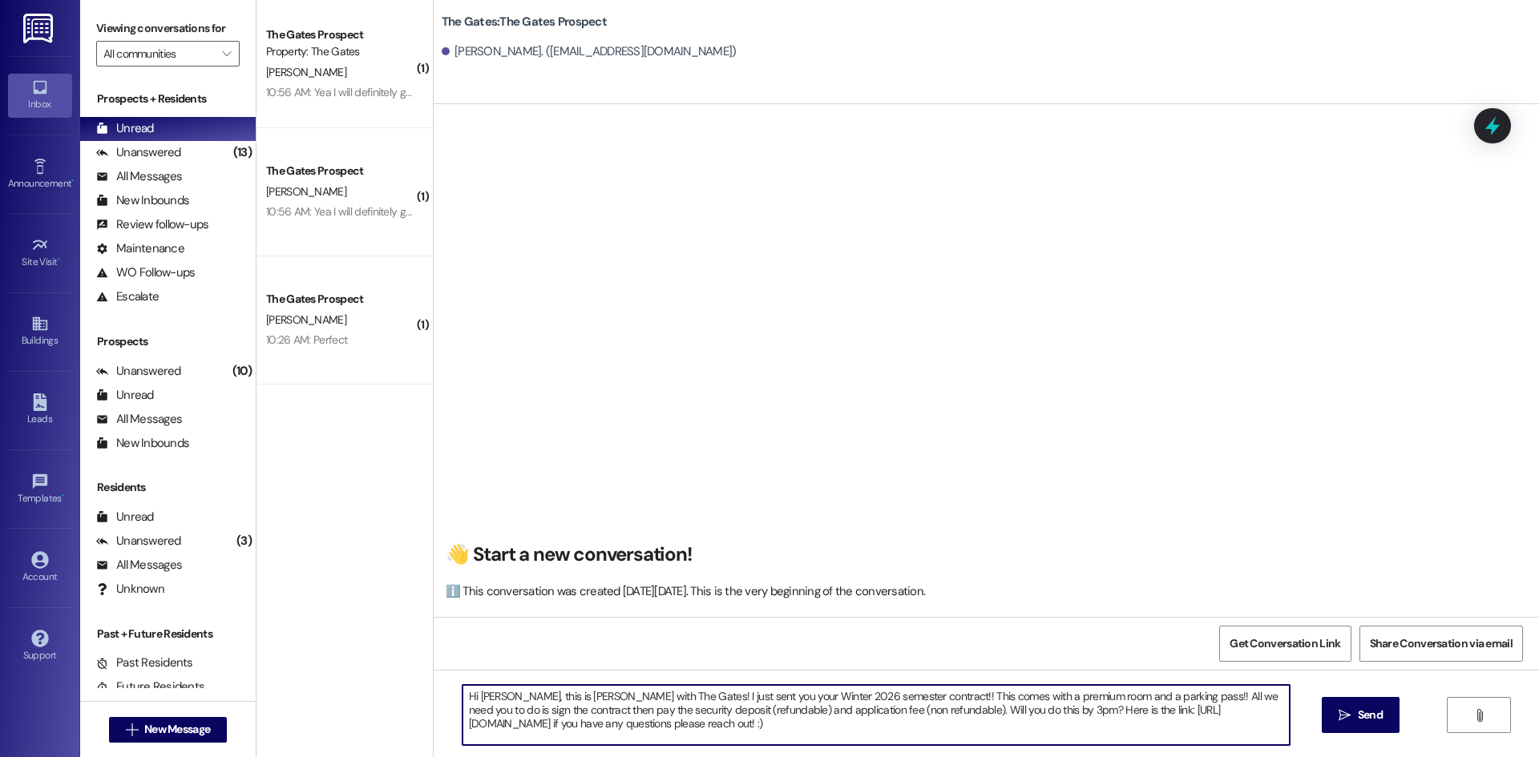
click at [417, 685] on div "( 1 ) The Gates Prospect Property: The Gates M. Shaffer 10:56 AM: Yea I will de…" at bounding box center [897, 378] width 1282 height 757
type textarea "Hi Emma, this is Kari with The Gates! I just sent you your Winter 2026 semester…"
click at [1386, 728] on button " Send" at bounding box center [1361, 715] width 78 height 36
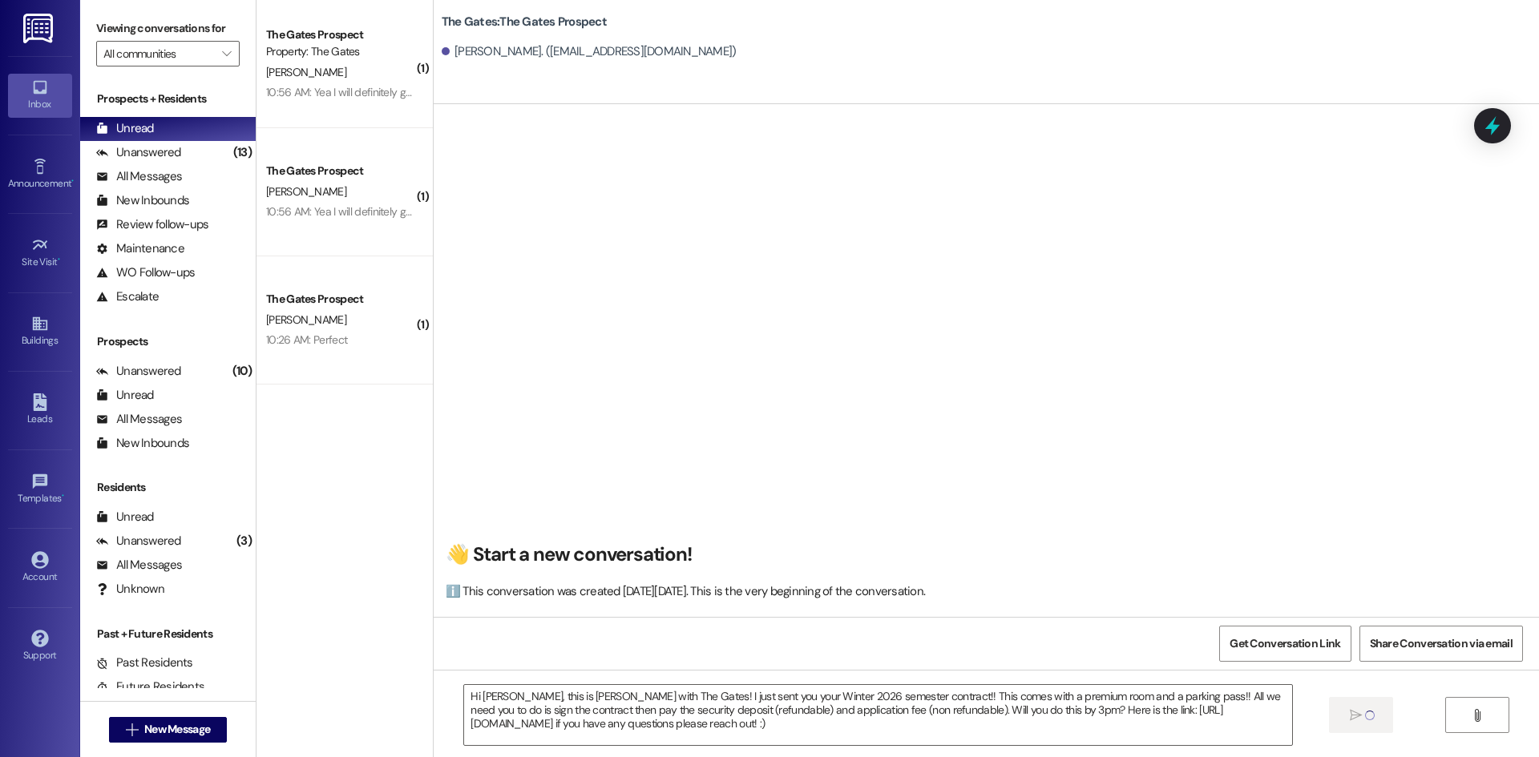
scroll to position [0, 0]
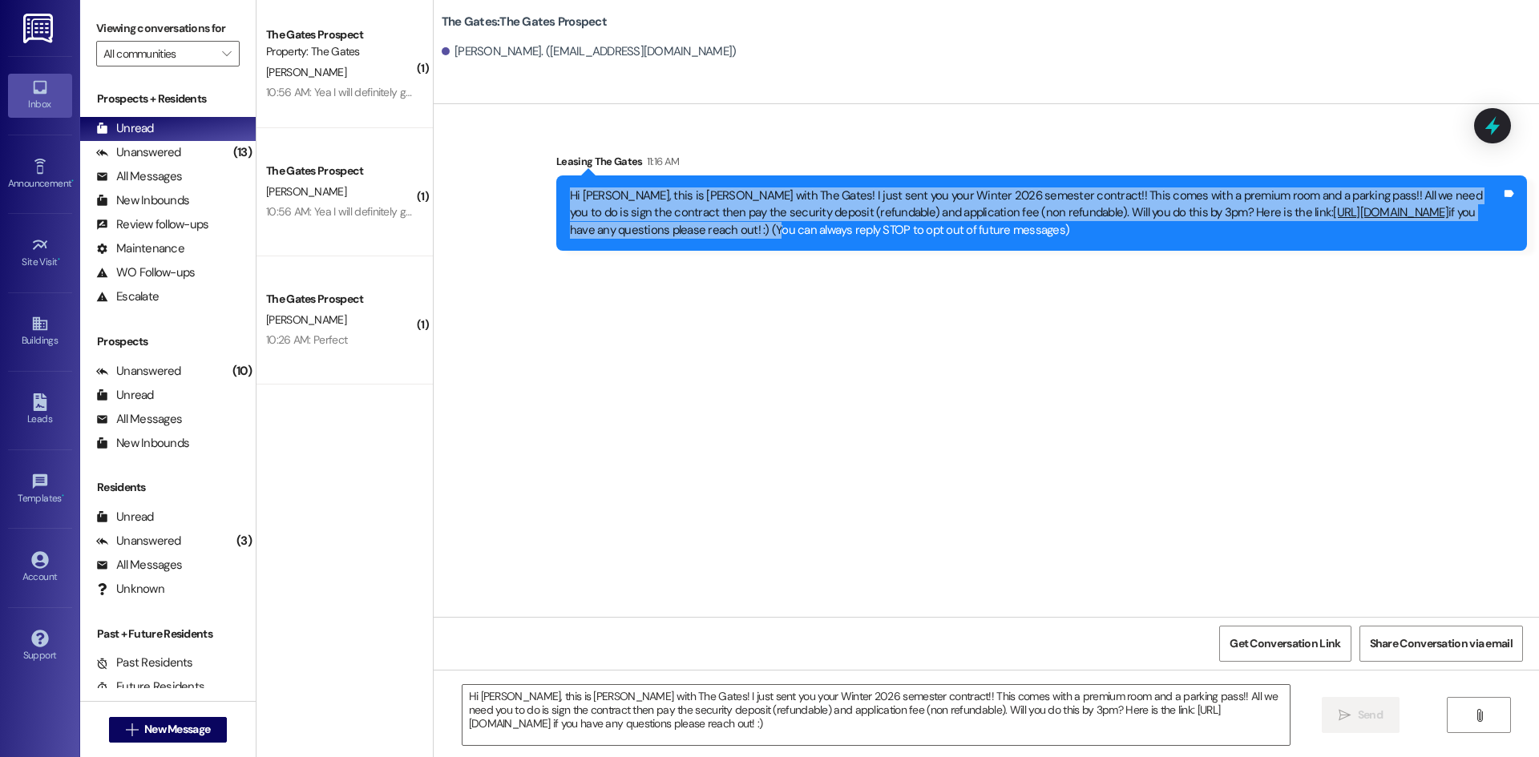
drag, startPoint x: 657, startPoint y: 232, endPoint x: 558, endPoint y: 200, distance: 104.4
click at [570, 200] on div "Hi Emma, this is Kari with The Gates! I just sent you your Winter 2026 semester…" at bounding box center [1035, 213] width 931 height 51
click at [664, 212] on div "Hi Emma, this is Kari with The Gates! I just sent you your Winter 2026 semester…" at bounding box center [1035, 213] width 931 height 51
drag, startPoint x: 652, startPoint y: 234, endPoint x: 555, endPoint y: 189, distance: 106.1
click at [556, 189] on div "Hi Emma, this is Kari with The Gates! I just sent you your Winter 2026 semester…" at bounding box center [1041, 213] width 971 height 75
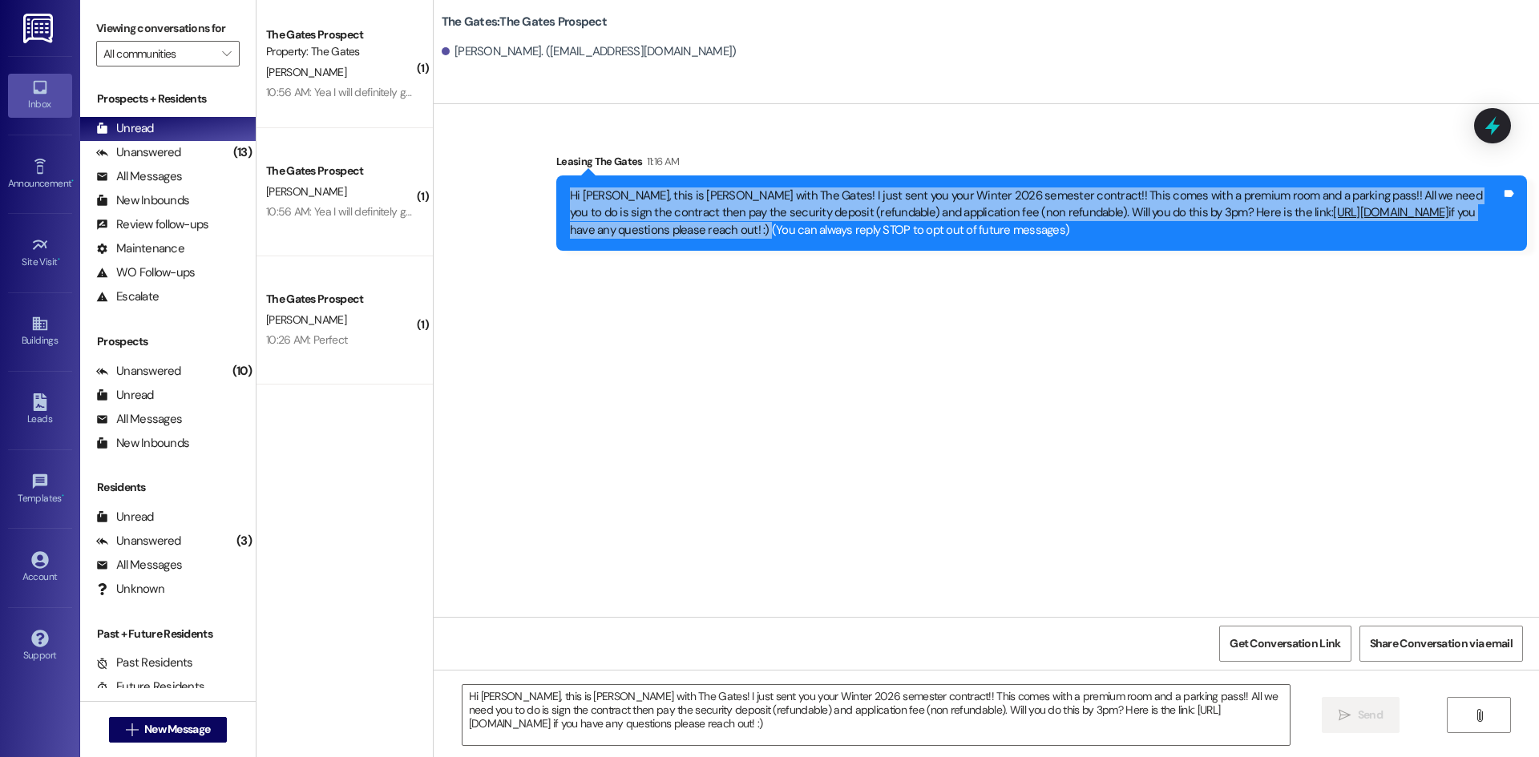
copy div "Hi Emma, this is Kari with The Gates! I just sent you your Winter 2026 semester…"
click at [199, 726] on span "New Message" at bounding box center [177, 729] width 66 height 17
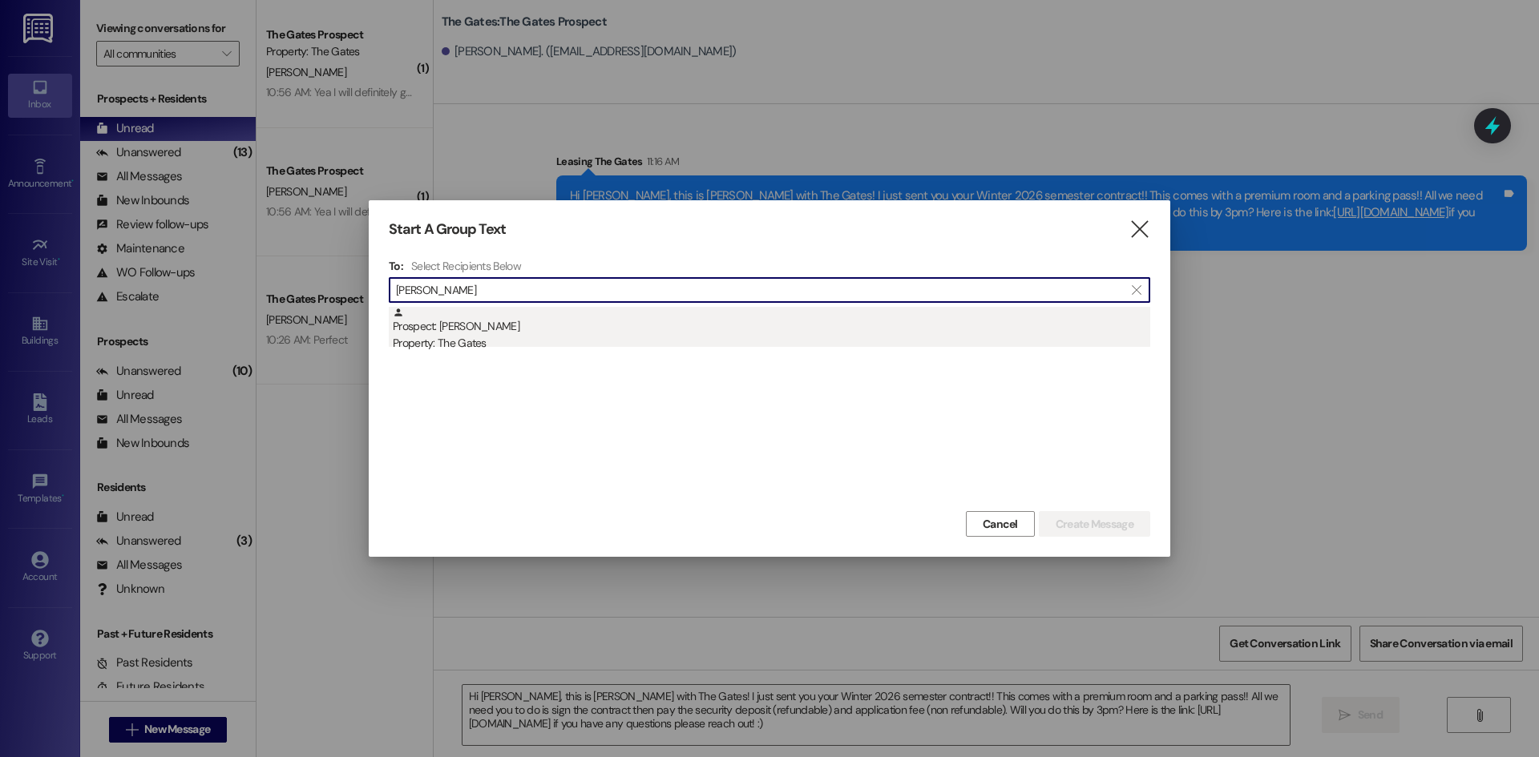
type input "rachel kel"
click at [611, 318] on div "Prospect: Rachel Kelley Property: The Gates" at bounding box center [771, 330] width 757 height 46
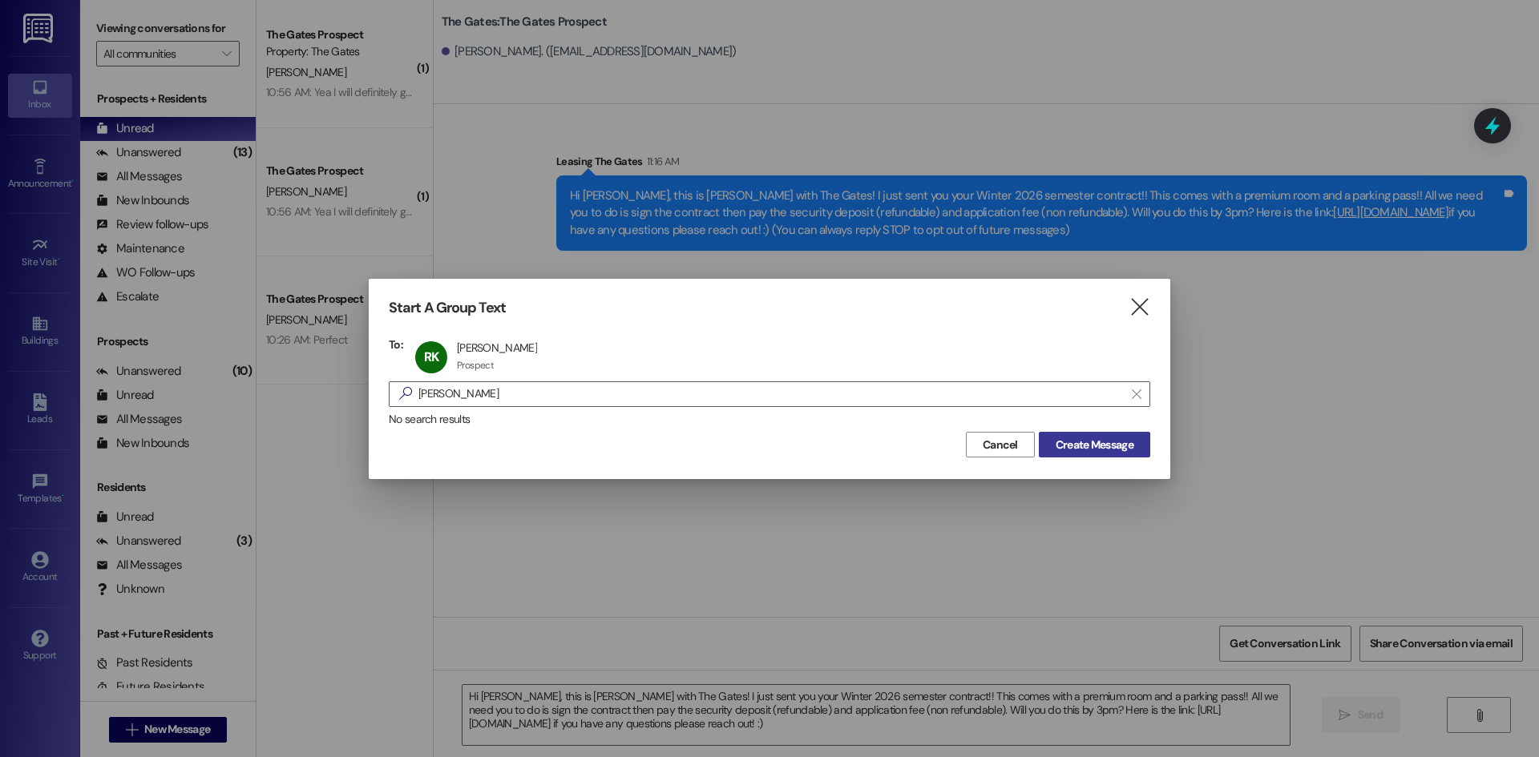
click at [1075, 455] on button "Create Message" at bounding box center [1094, 445] width 111 height 26
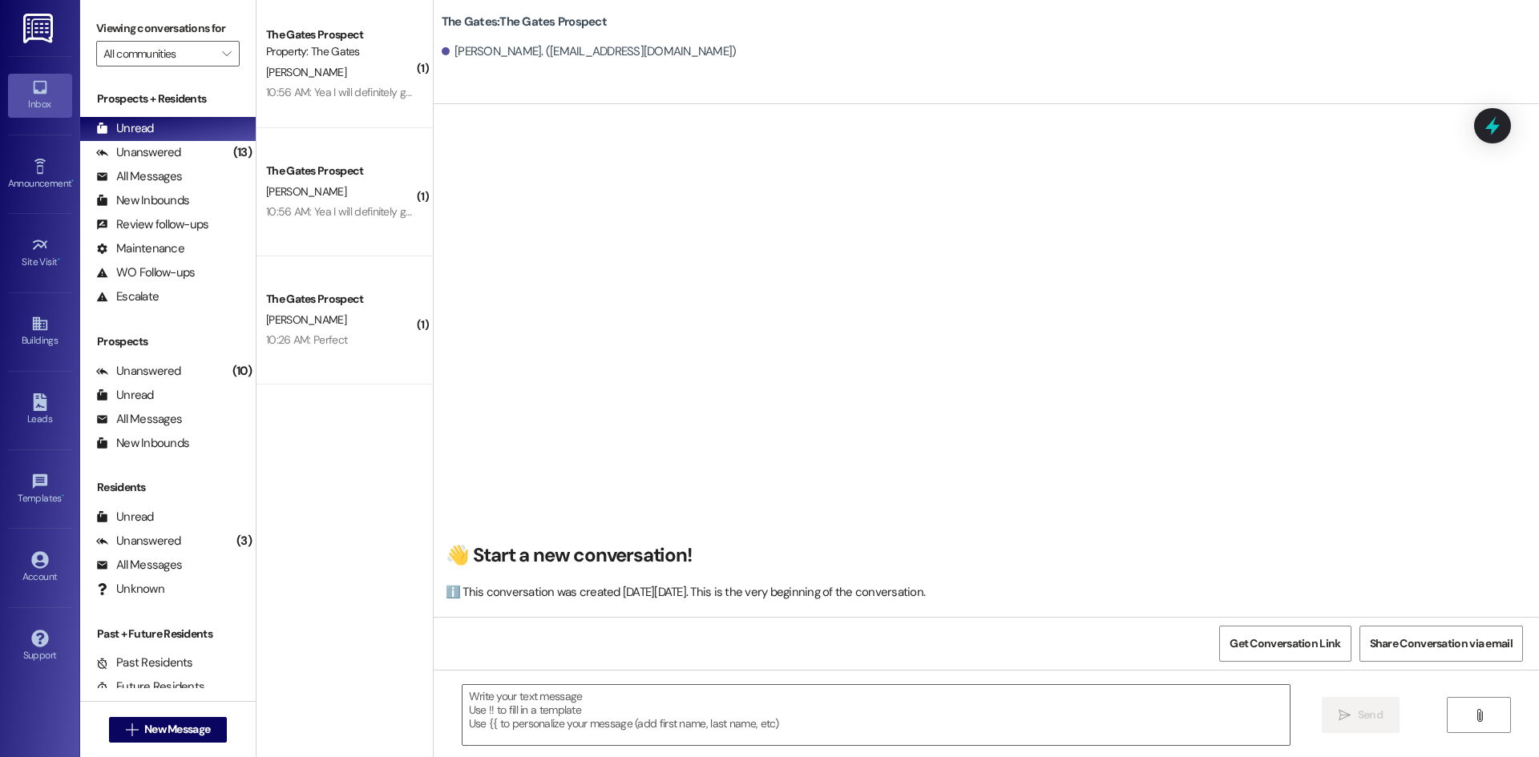
scroll to position [1, 0]
click at [508, 709] on textarea at bounding box center [875, 715] width 827 height 60
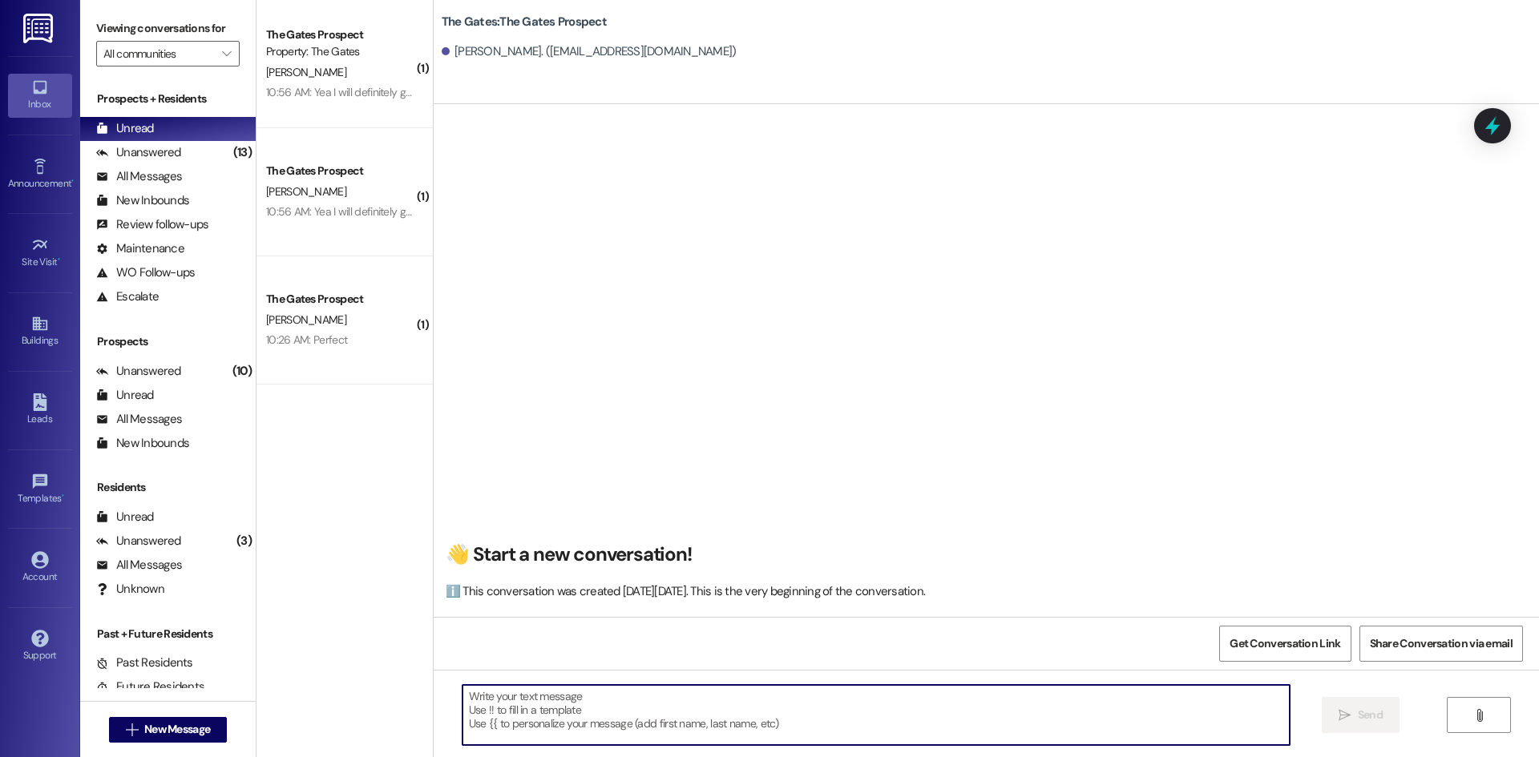
paste textarea "Hi Emma, this is Kari with The Gates! I just sent you your Winter 2026 semester…"
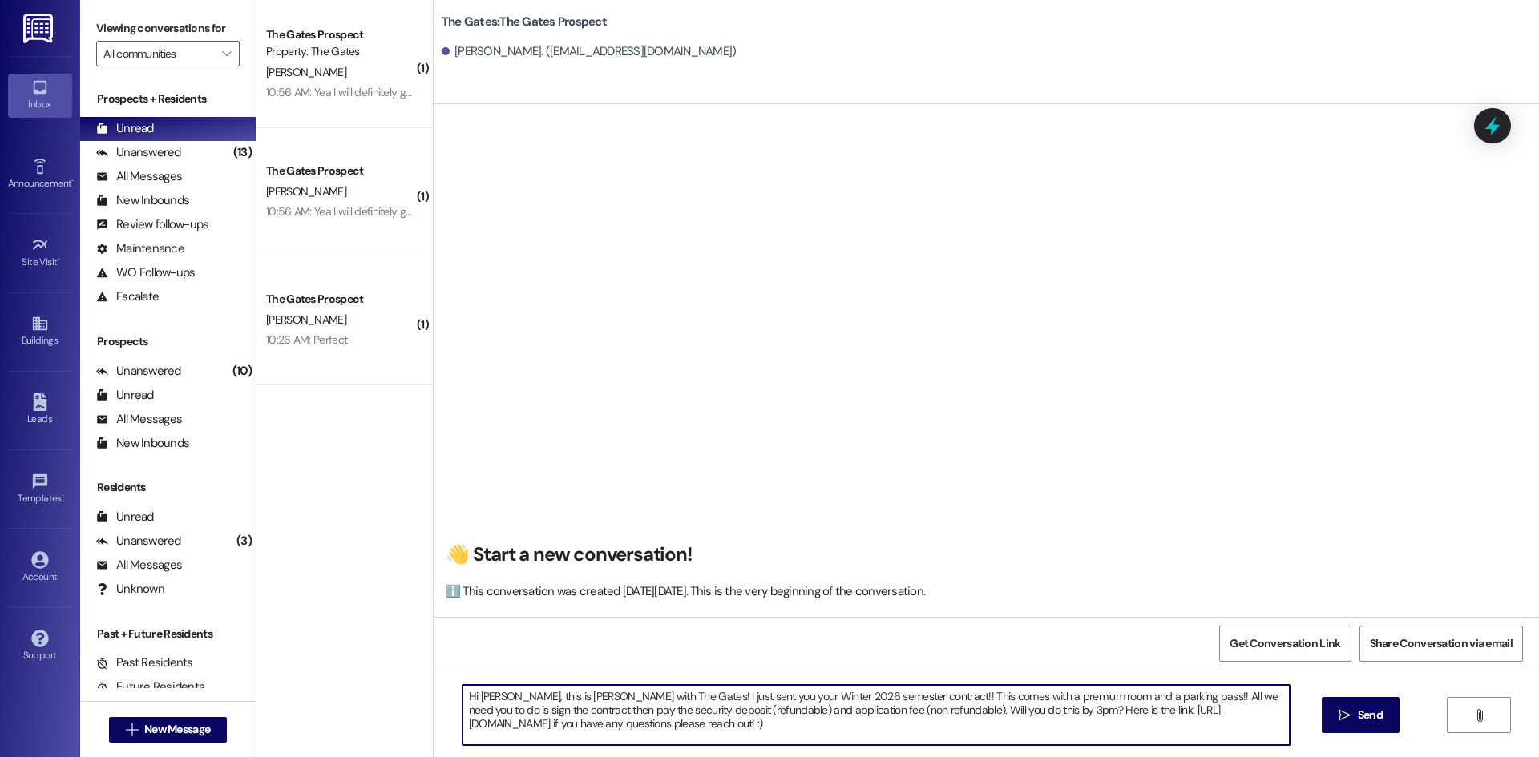
drag, startPoint x: 498, startPoint y: 696, endPoint x: 470, endPoint y: 700, distance: 28.3
click at [470, 700] on textarea "Hi Emma, this is Kari with The Gates! I just sent you your Winter 2026 semester…" at bounding box center [875, 715] width 827 height 60
drag, startPoint x: 773, startPoint y: 705, endPoint x: 733, endPoint y: 703, distance: 40.1
click at [733, 703] on textarea "Hi Rachel, this is Kari with The Gates! I just sent you your Winter 2026 semest…" at bounding box center [875, 715] width 827 height 60
click at [745, 702] on textarea "Hi Rachel, this is Kari with The Gates! I just sent you your Winter 2026 semest…" at bounding box center [875, 715] width 827 height 60
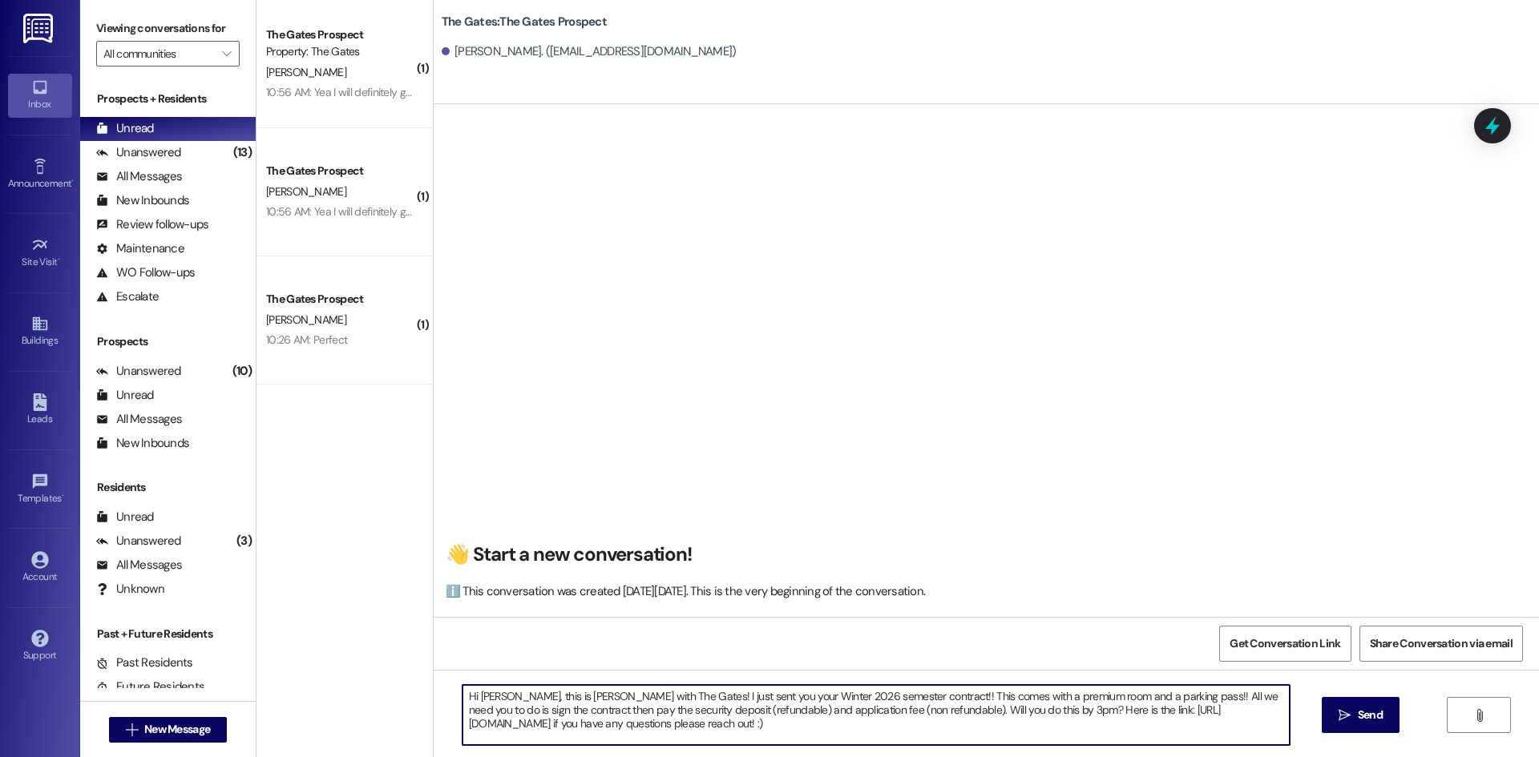
drag, startPoint x: 769, startPoint y: 695, endPoint x: 717, endPoint y: 695, distance: 51.3
click at [717, 695] on textarea "Hi Rachel, this is Kari with The Gates! I just sent you your Winter 2026 semest…" at bounding box center [875, 715] width 827 height 60
drag, startPoint x: 661, startPoint y: 729, endPoint x: 452, endPoint y: 700, distance: 211.2
click at [462, 700] on textarea "Hi Rachel, this is Kari with The Gates! I just sent you your Fall 2025 semester…" at bounding box center [875, 715] width 827 height 60
type textarea "Hi Rachel, this is Kari with The Gates! I just sent you your Fall 2025 semester…"
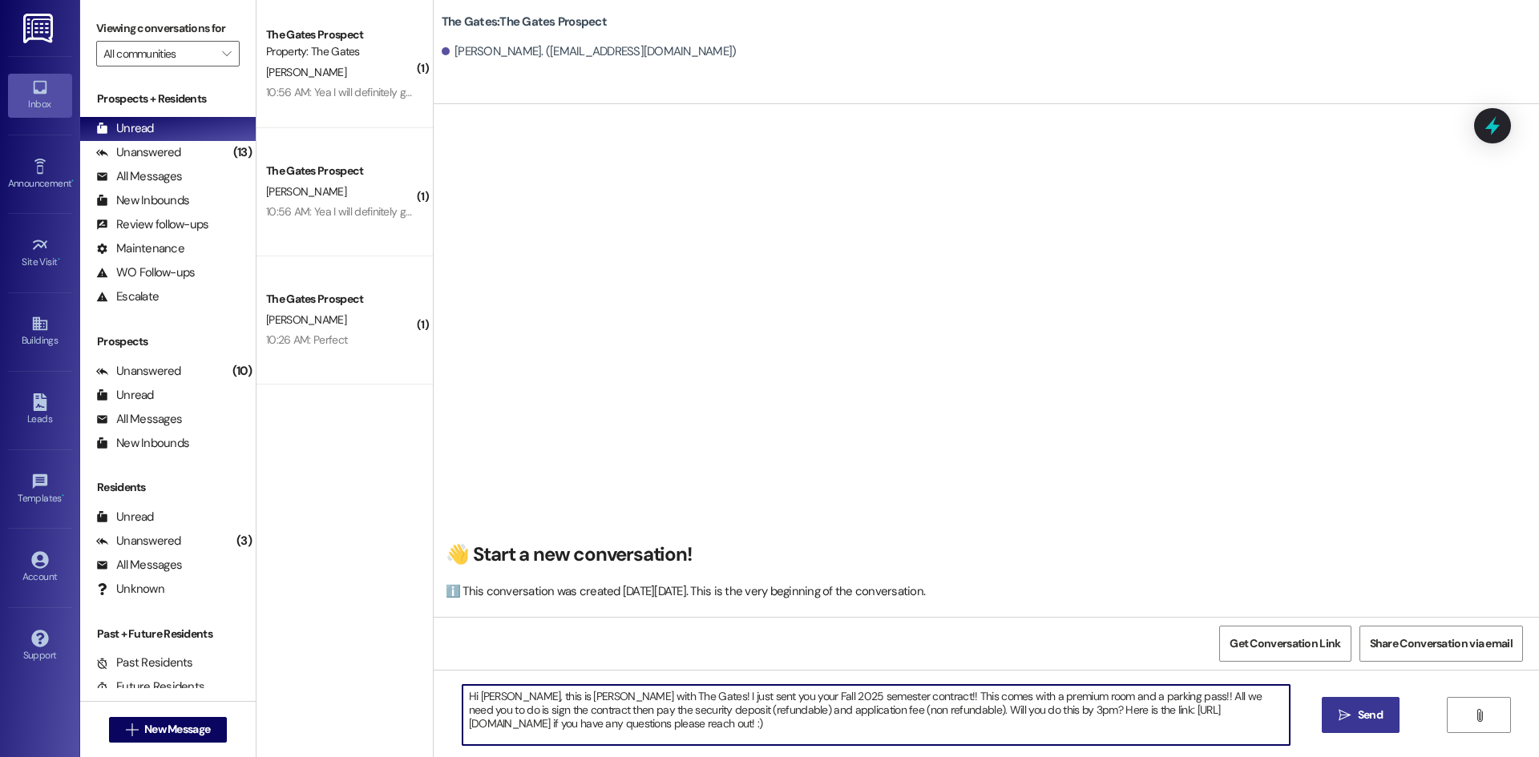
click at [1343, 706] on button " Send" at bounding box center [1361, 715] width 78 height 36
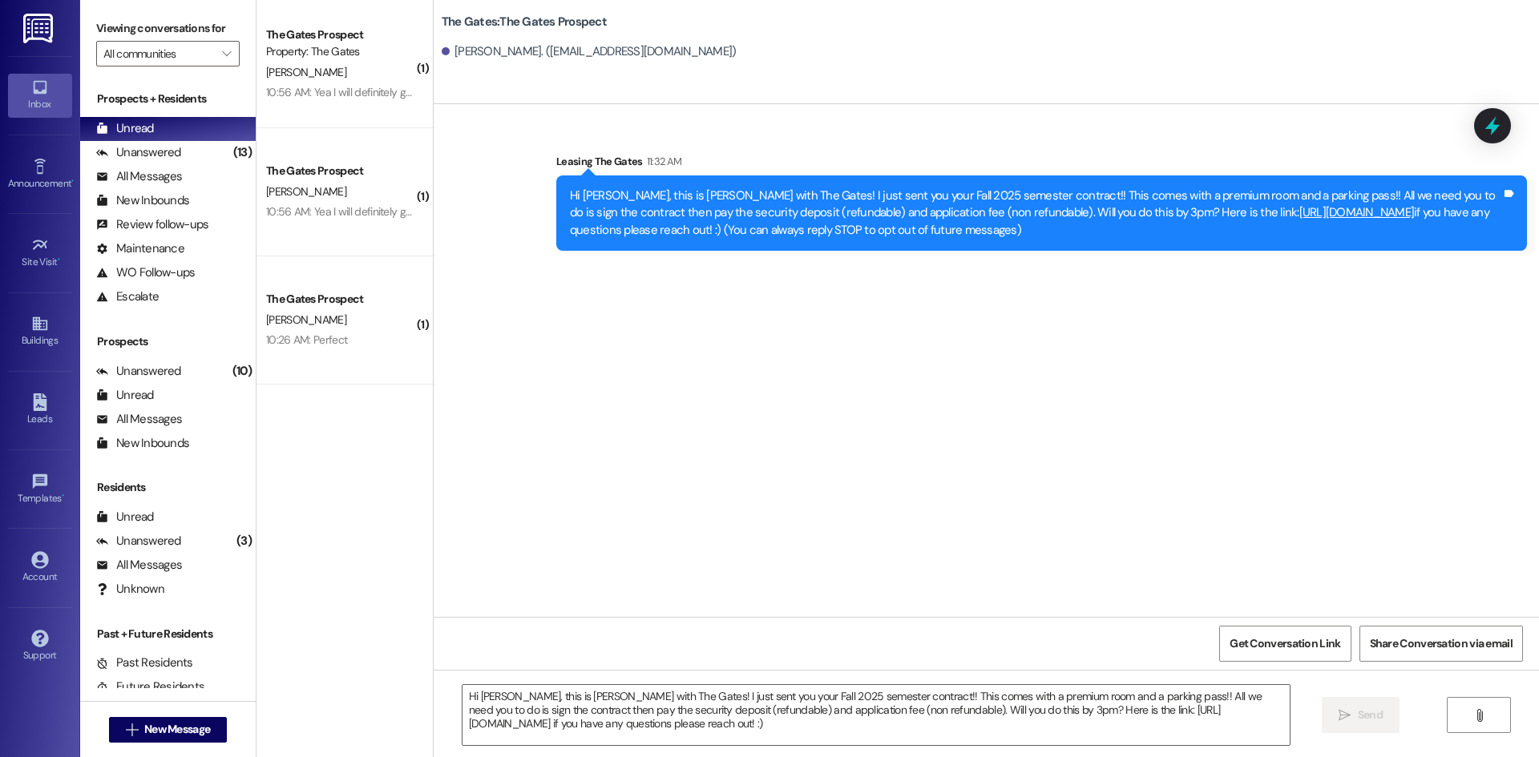
scroll to position [0, 0]
click at [130, 734] on icon "" at bounding box center [132, 730] width 12 height 13
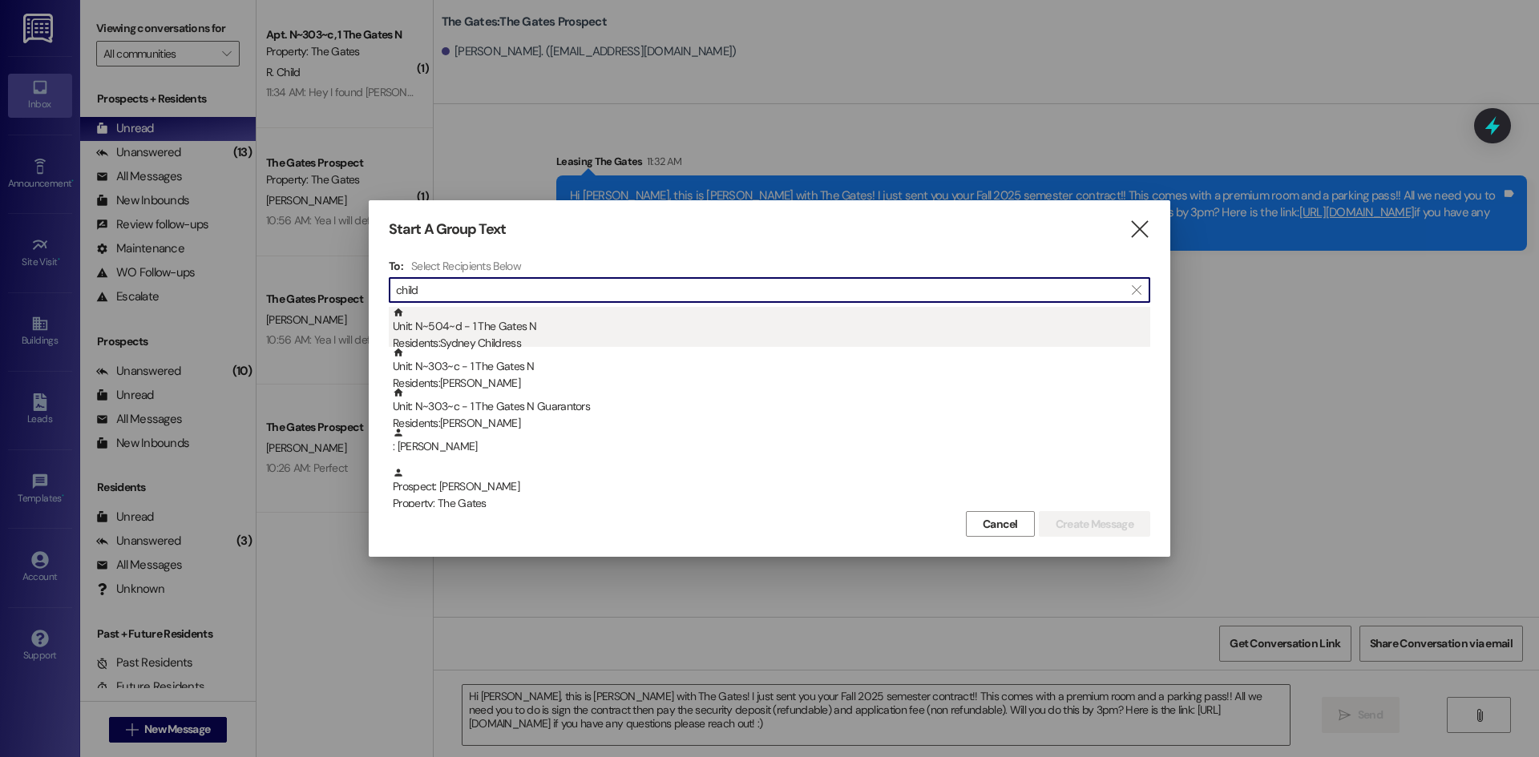
type input "child"
click at [804, 341] on div "Residents: Sydney Childress" at bounding box center [771, 343] width 757 height 17
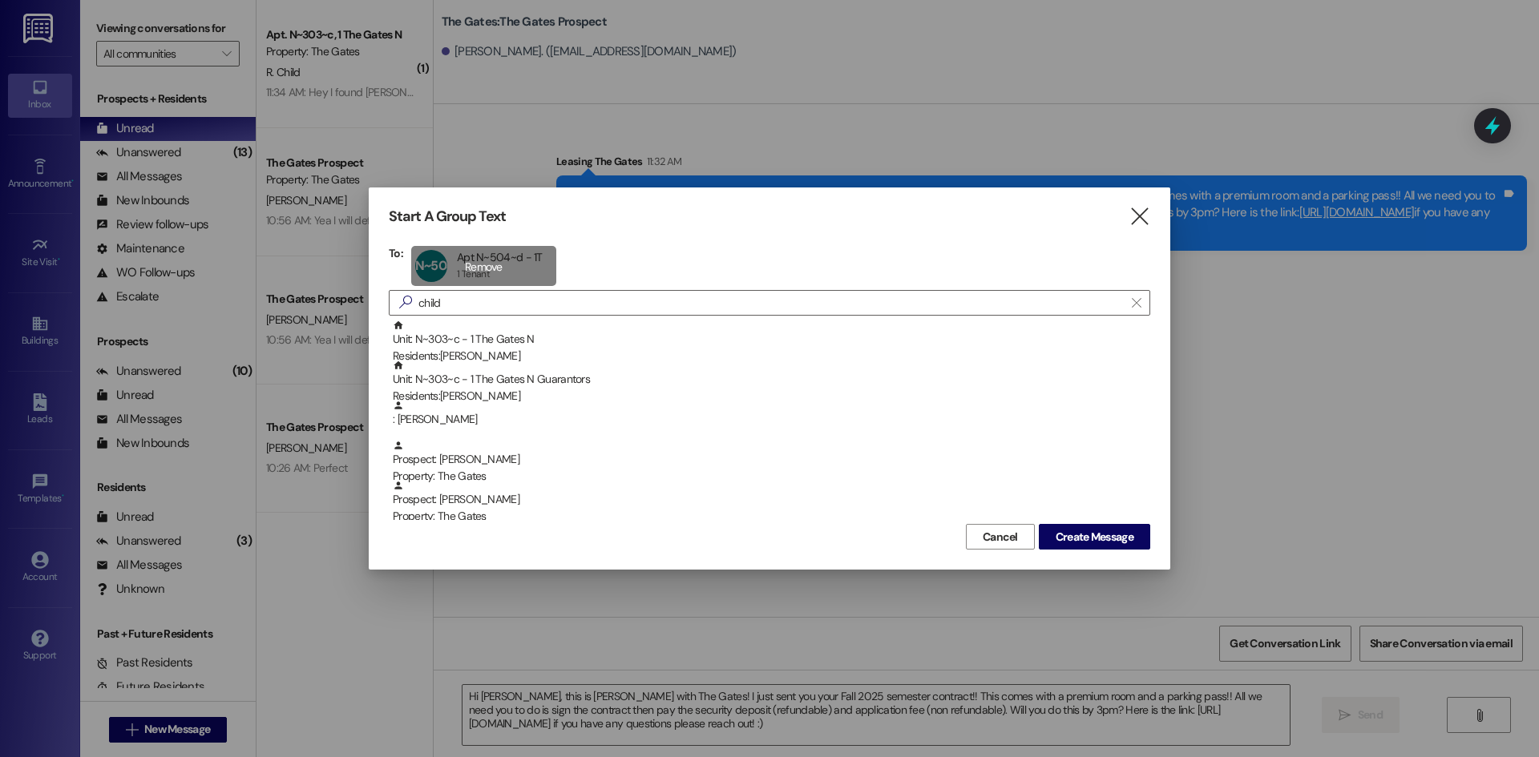
click at [466, 283] on div "N~504~d Apt N~504~d - 1T Apt N~504~d - 1T 1 Tenant 1 Tenant click to remove" at bounding box center [483, 266] width 145 height 40
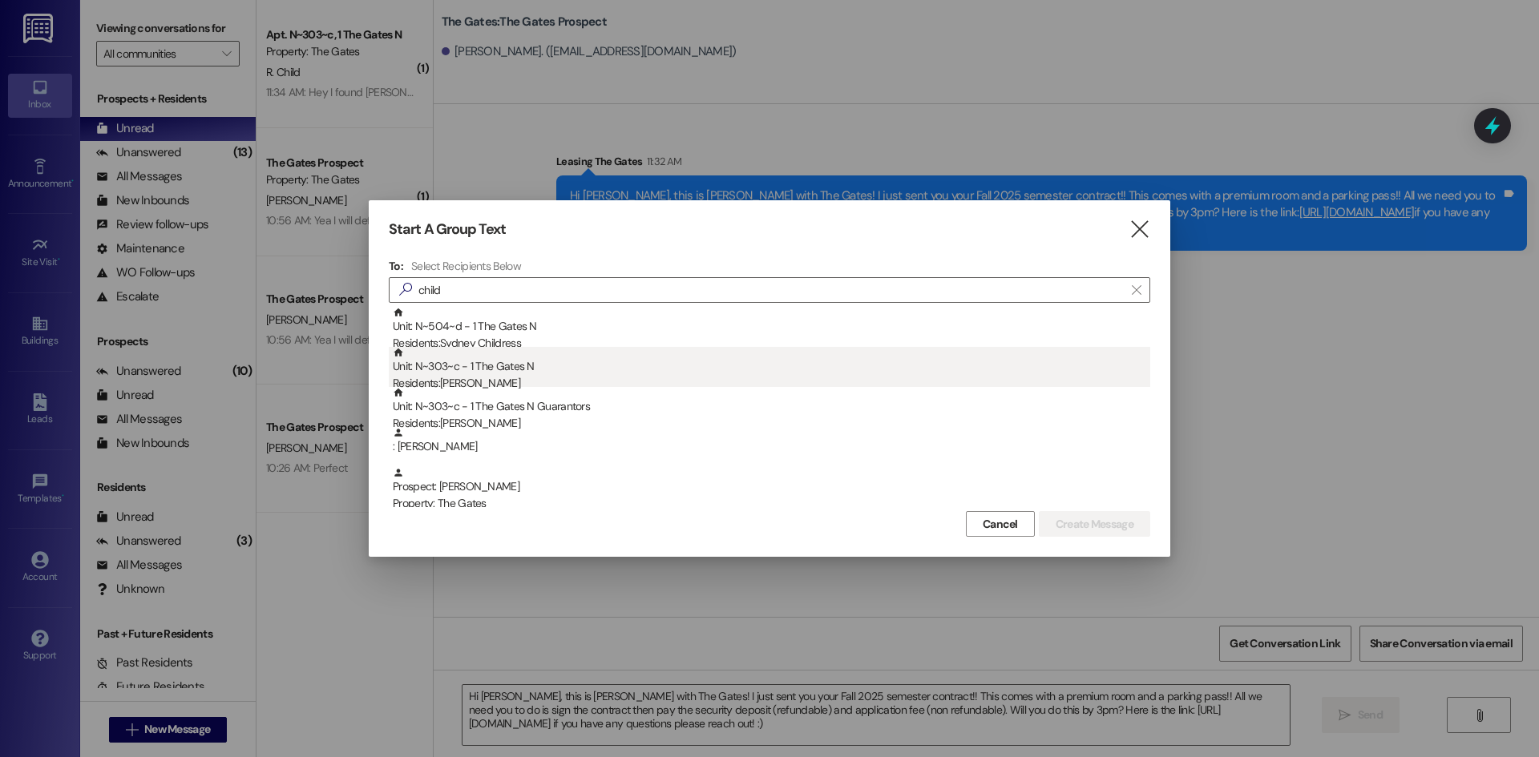
click at [485, 381] on div "Residents: Ryanne Child" at bounding box center [771, 383] width 757 height 17
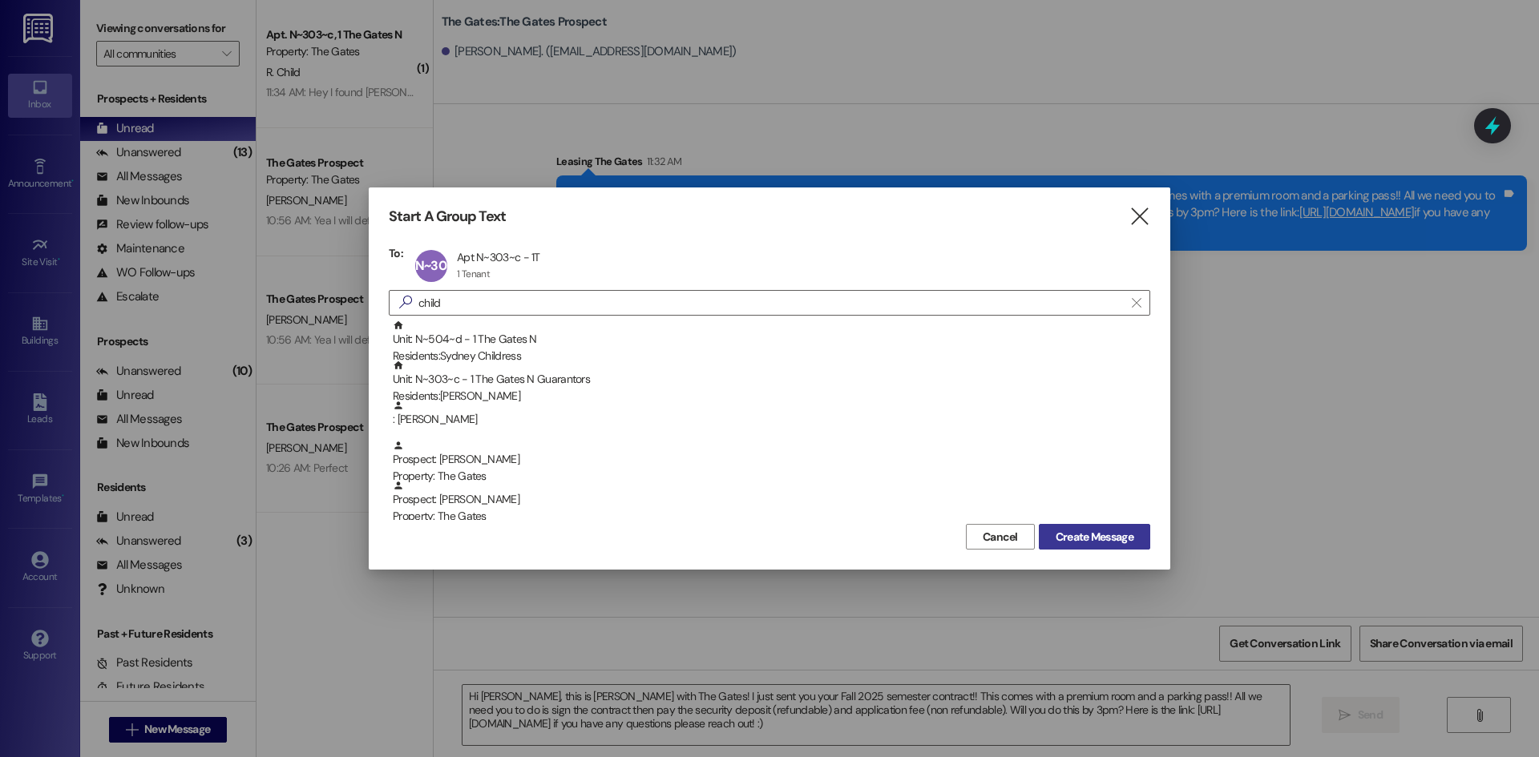
click at [1101, 539] on span "Create Message" at bounding box center [1095, 537] width 78 height 17
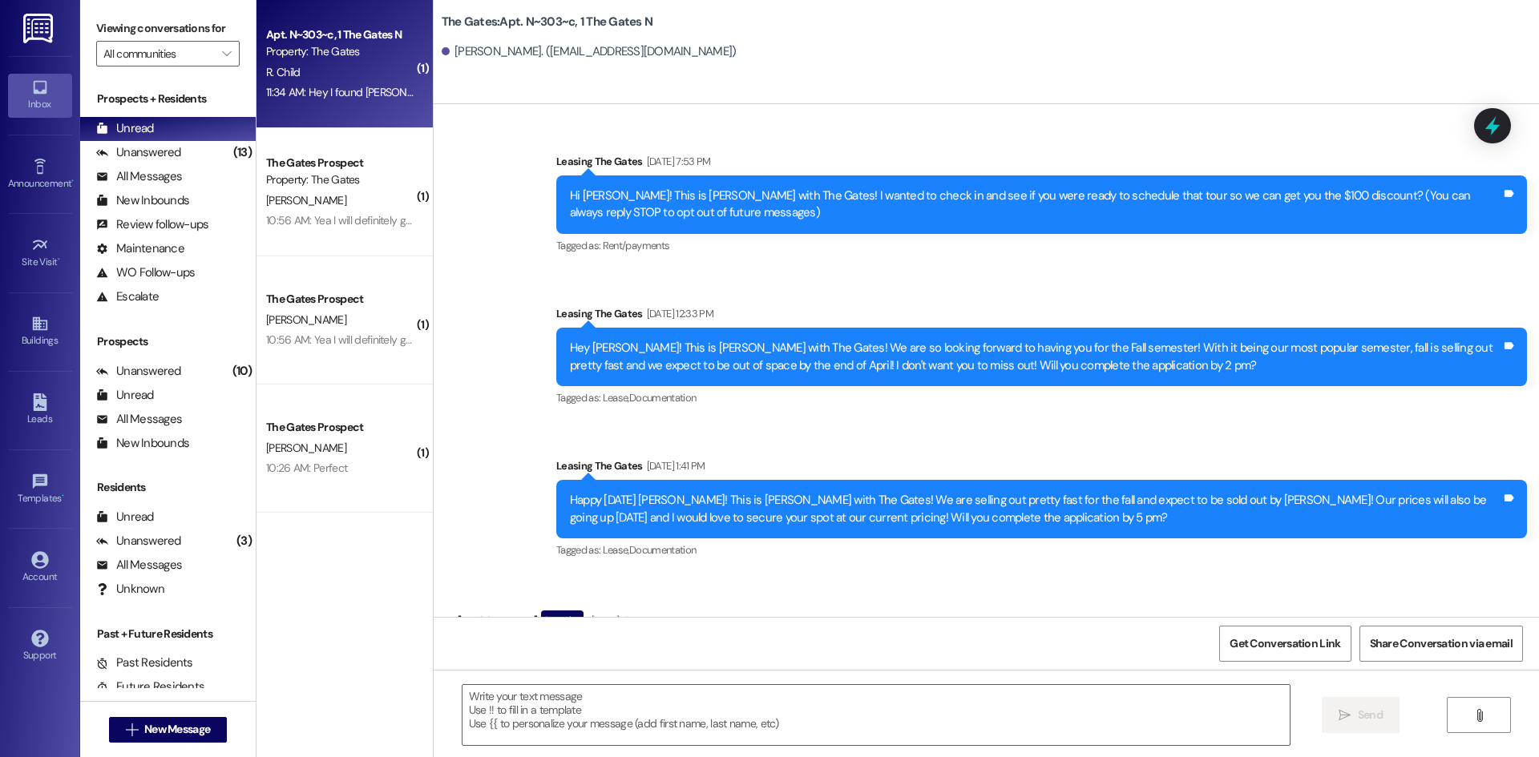
scroll to position [19468, 0]
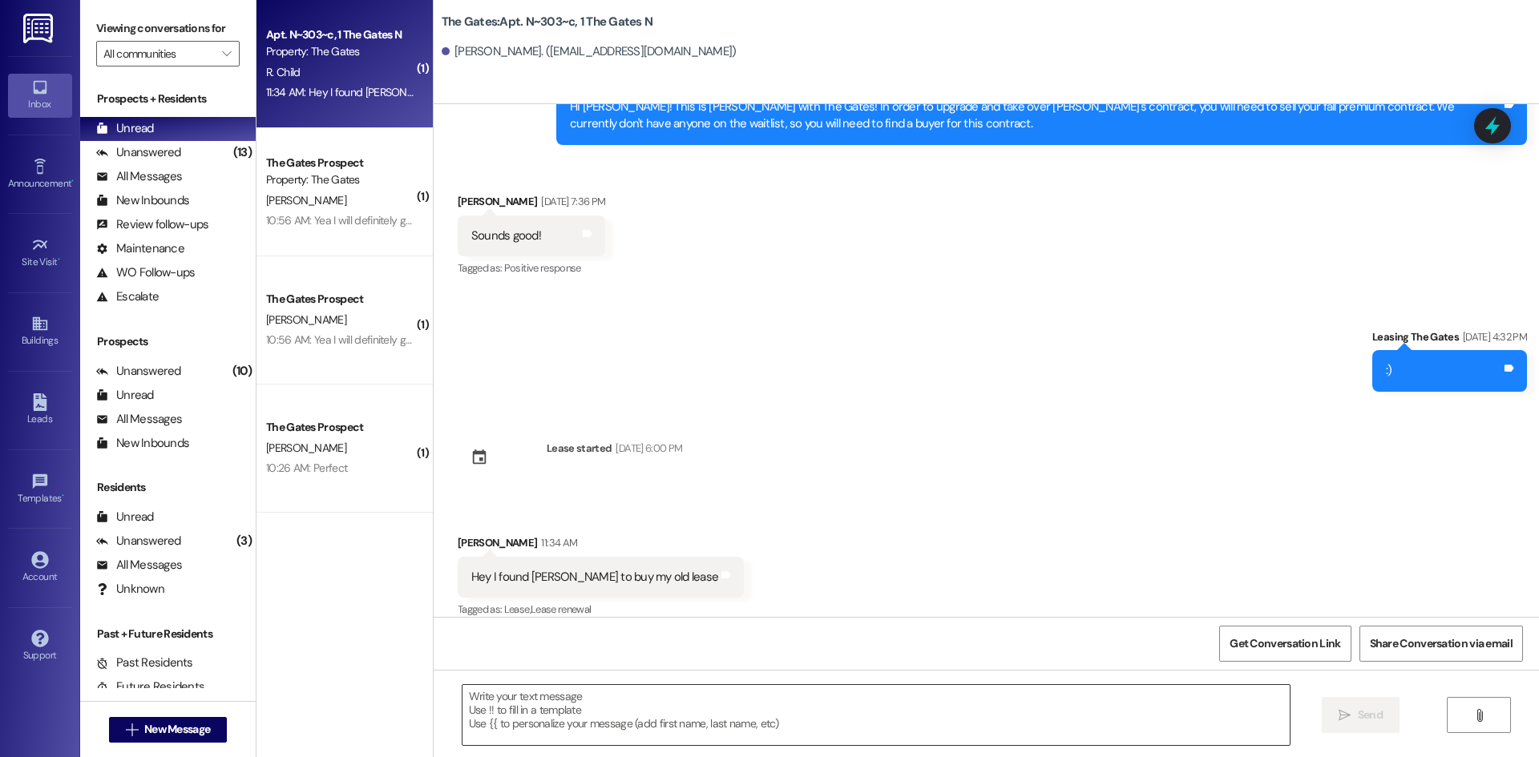
click at [648, 695] on textarea at bounding box center [875, 715] width 827 height 60
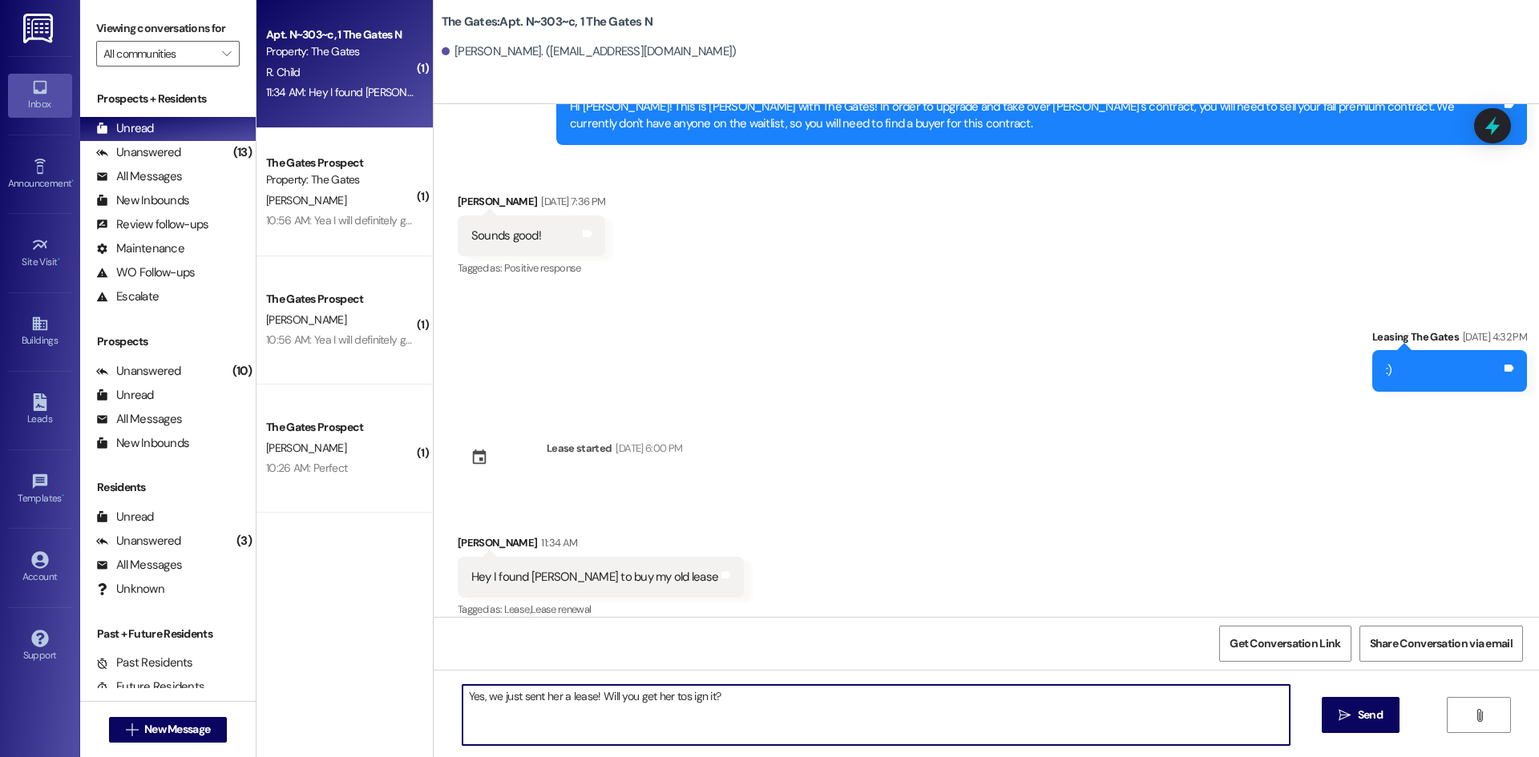
type textarea "Yes, we just sent her a lease! Will you get her tos ign it?!"
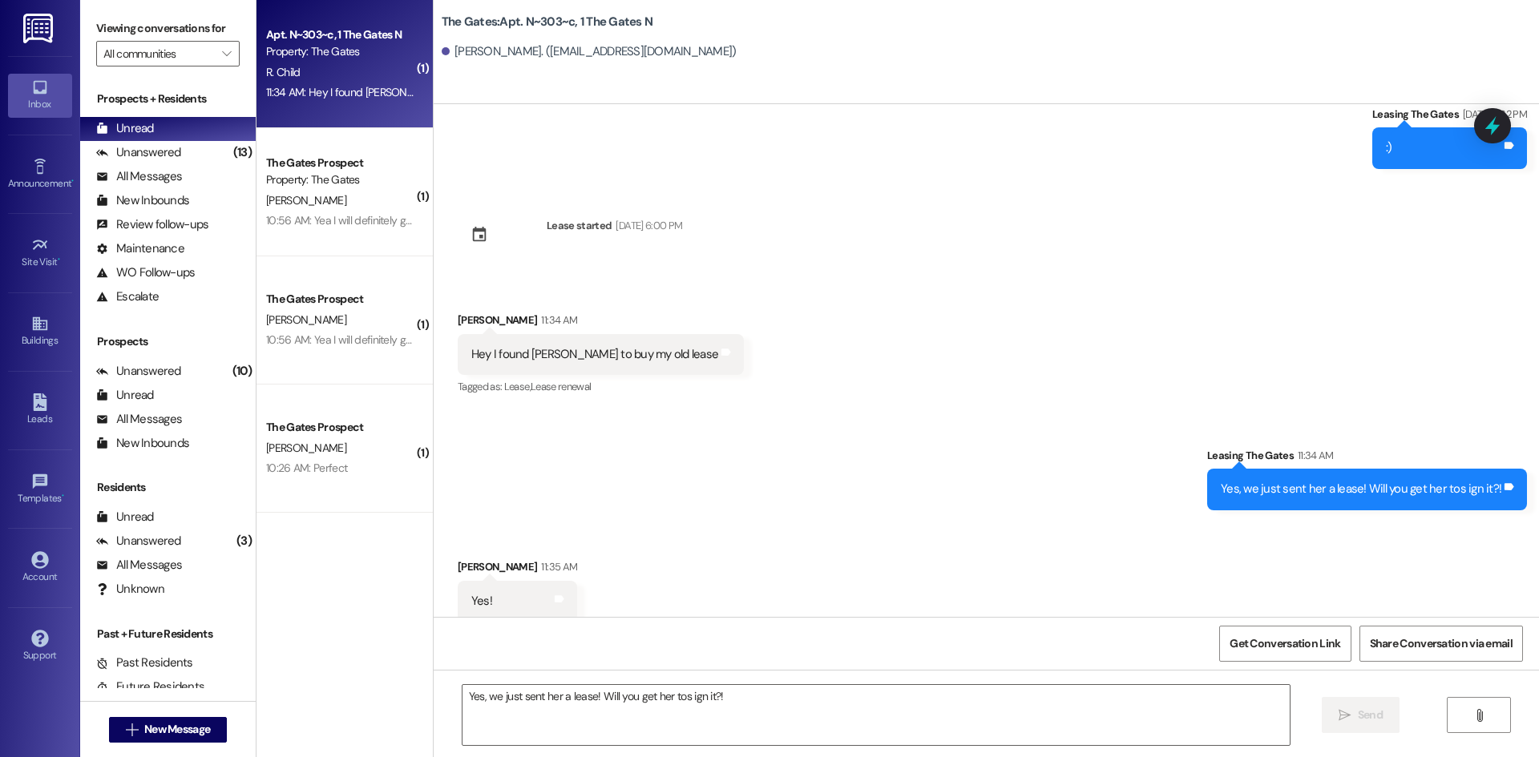
scroll to position [19691, 0]
click at [563, 729] on textarea "Yes, we just sent her a lease! Will you get her tos ign it?!" at bounding box center [875, 715] width 827 height 60
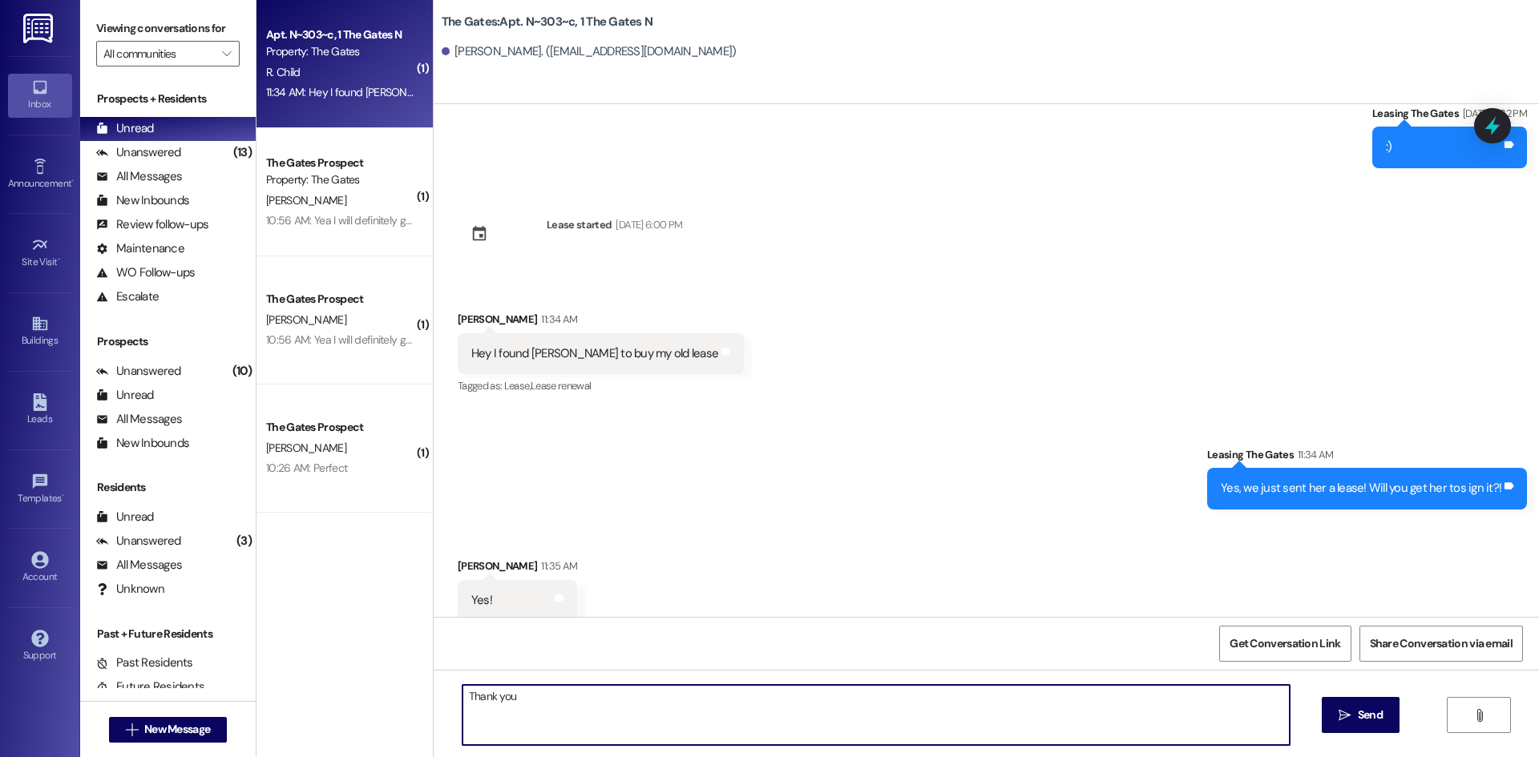
type textarea "Thank you!"
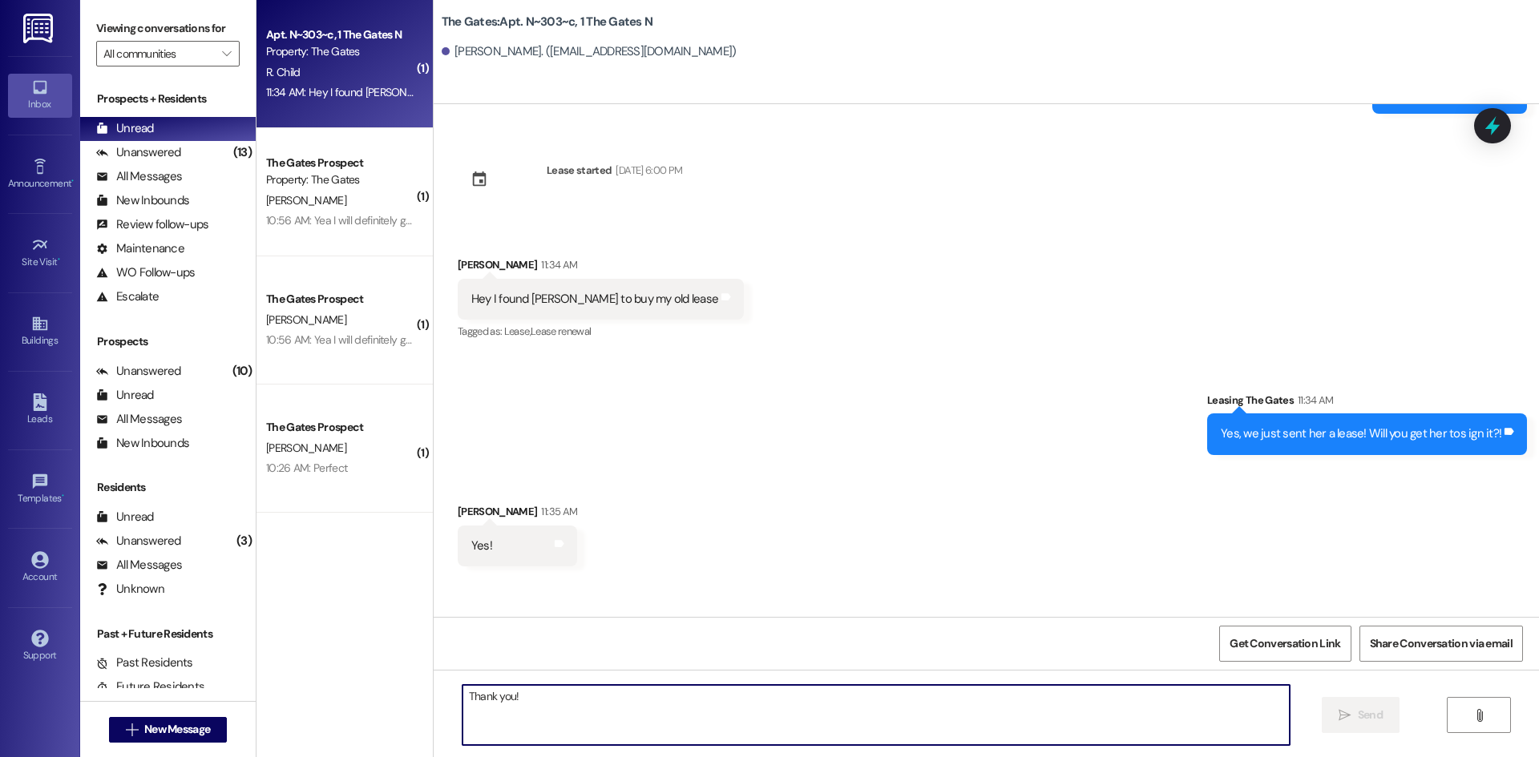
scroll to position [19803, 0]
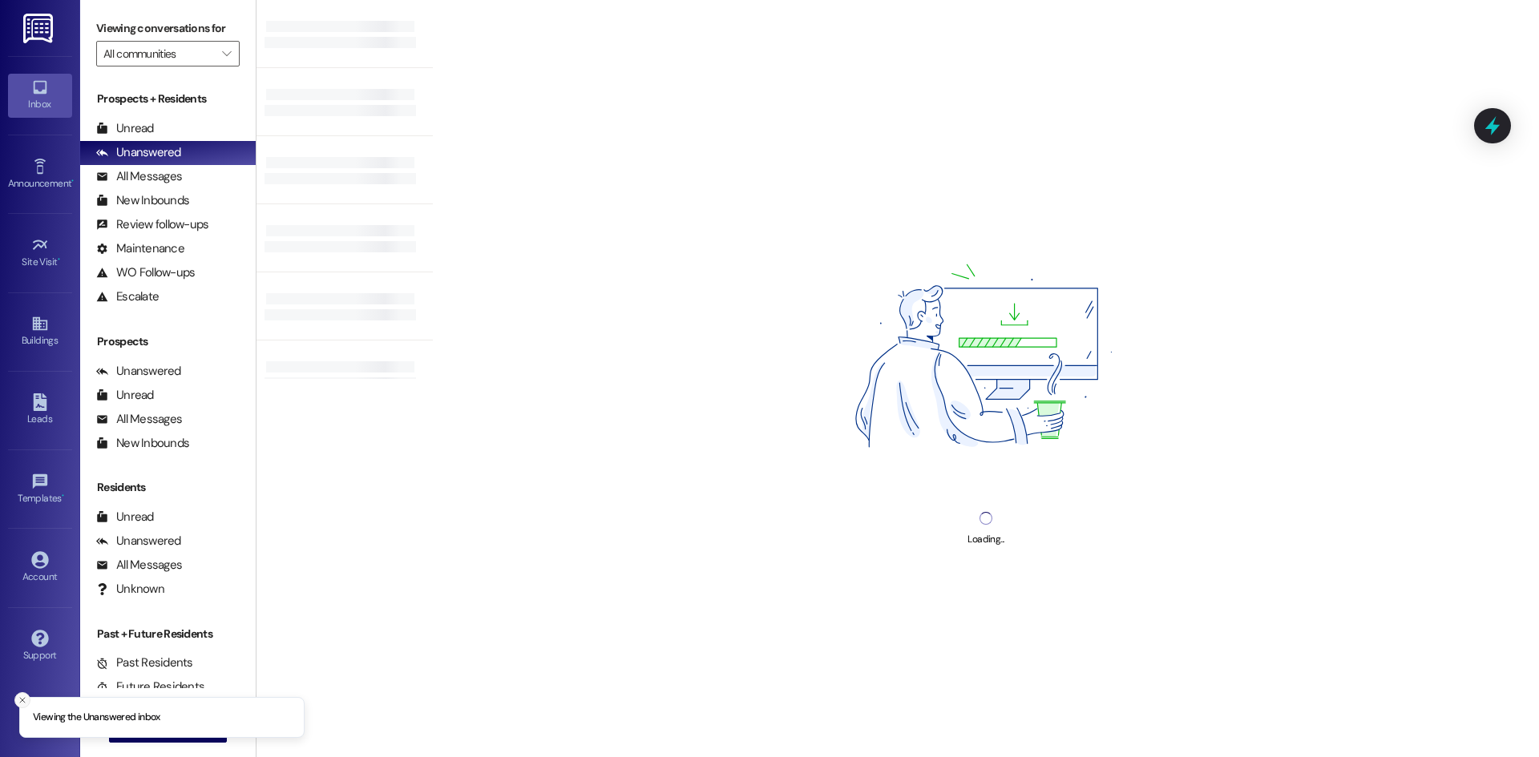
click at [16, 699] on button "Close toast" at bounding box center [22, 700] width 16 height 16
click at [159, 722] on span "New Message" at bounding box center [177, 729] width 66 height 17
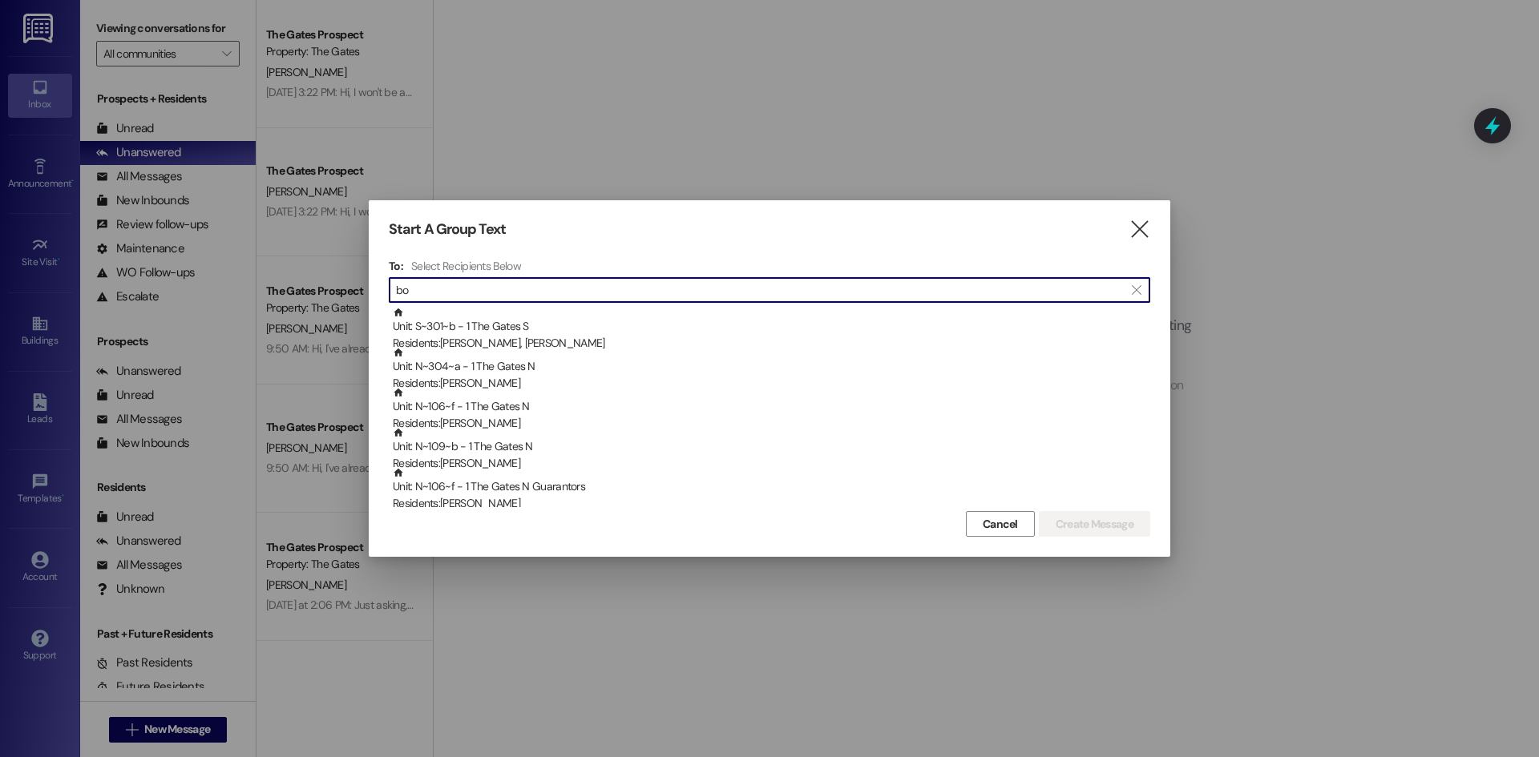
type input "b"
type input "m"
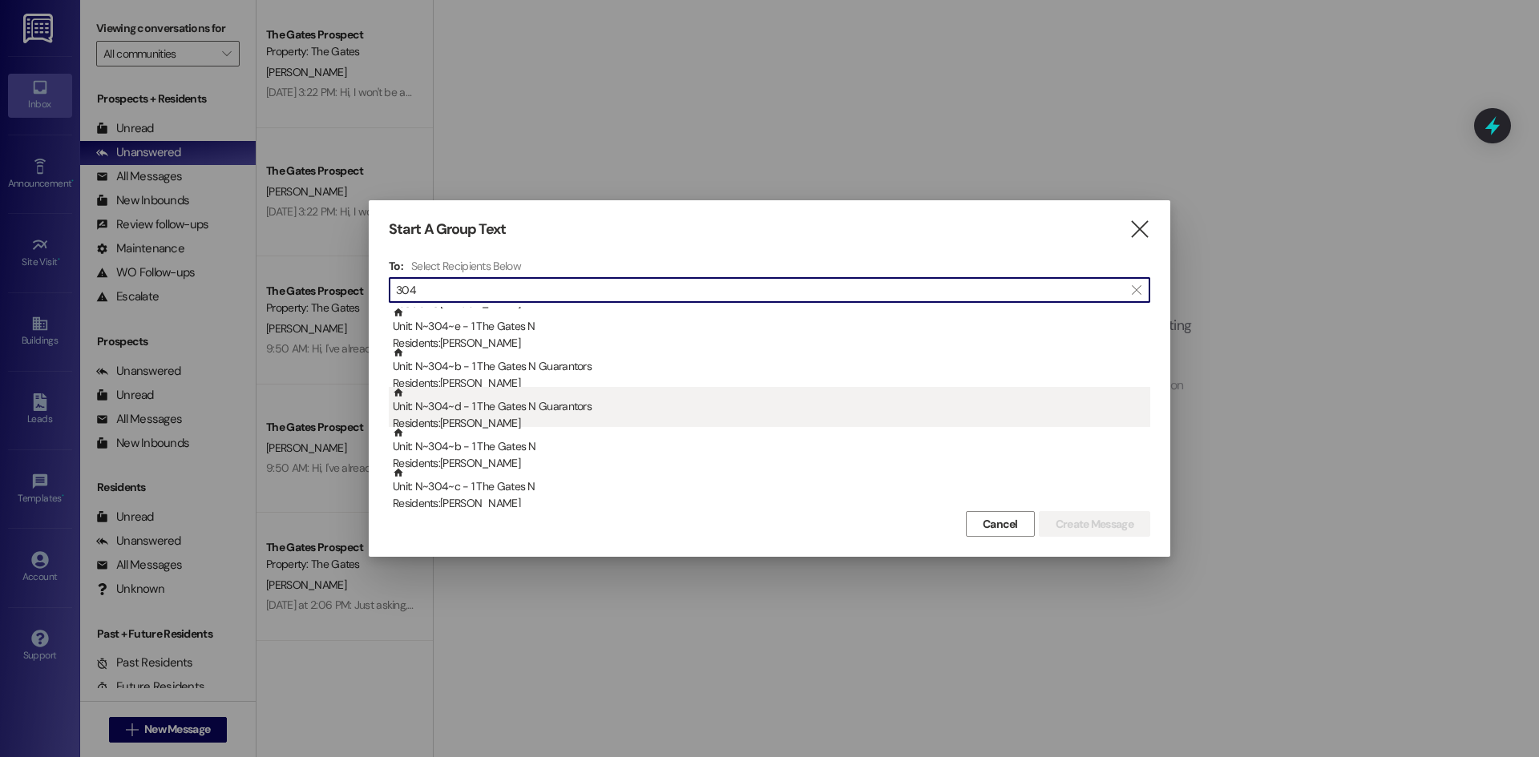
scroll to position [240, 0]
type input "304"
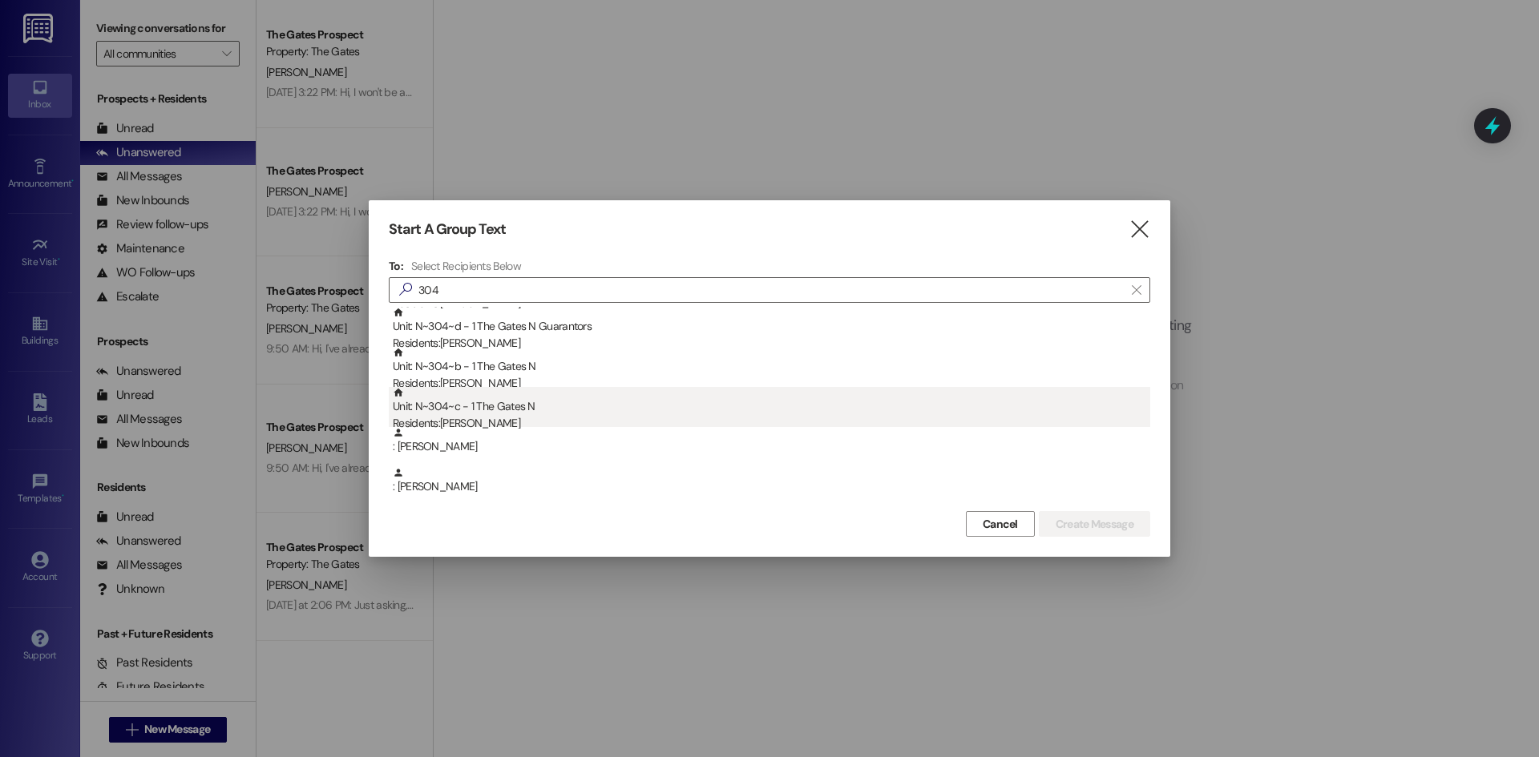
click at [554, 418] on div "Residents: Rebekah Melgr" at bounding box center [771, 423] width 757 height 17
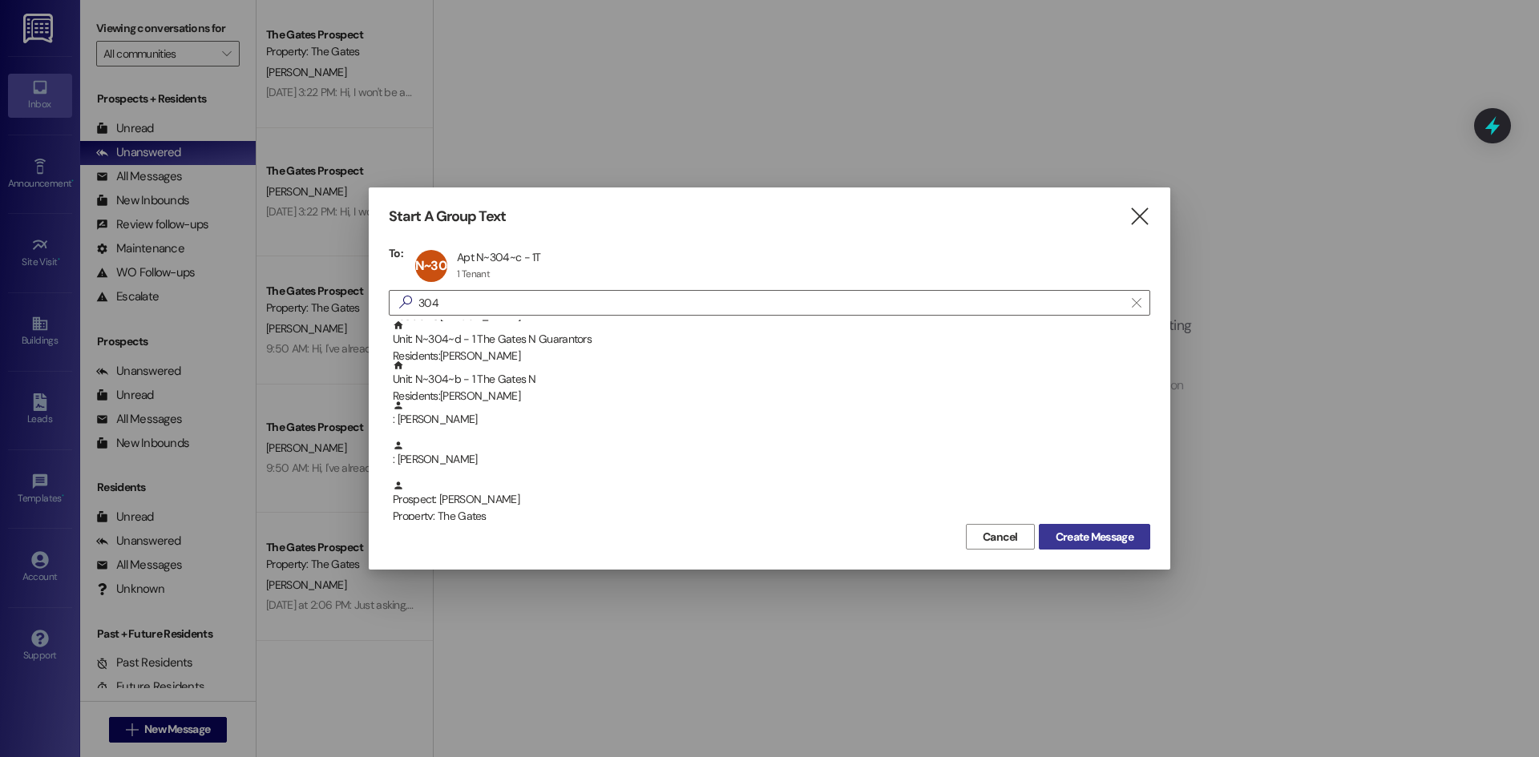
click at [1094, 544] on span "Create Message" at bounding box center [1095, 537] width 78 height 17
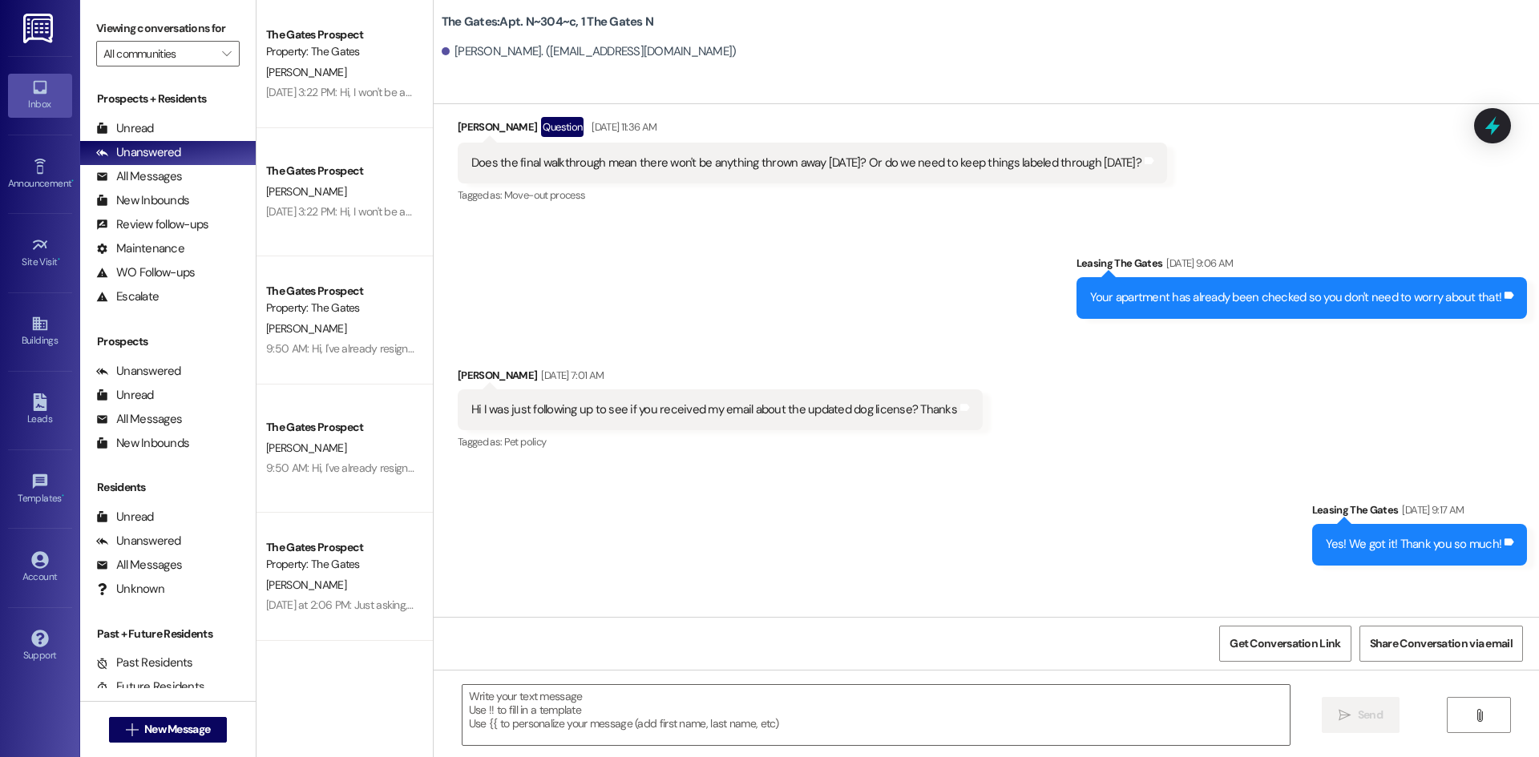
scroll to position [32823, 0]
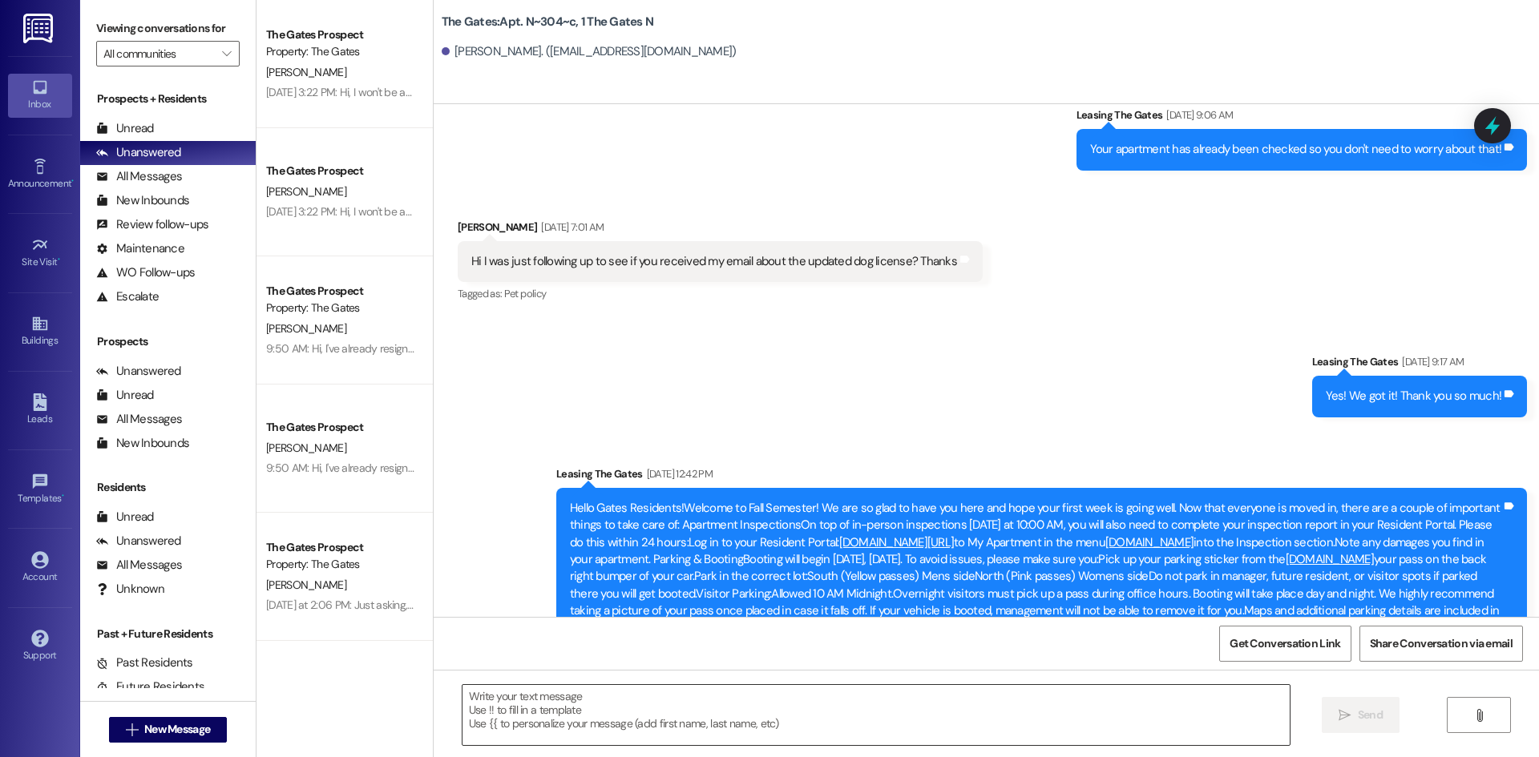
click at [556, 701] on textarea at bounding box center [875, 715] width 827 height 60
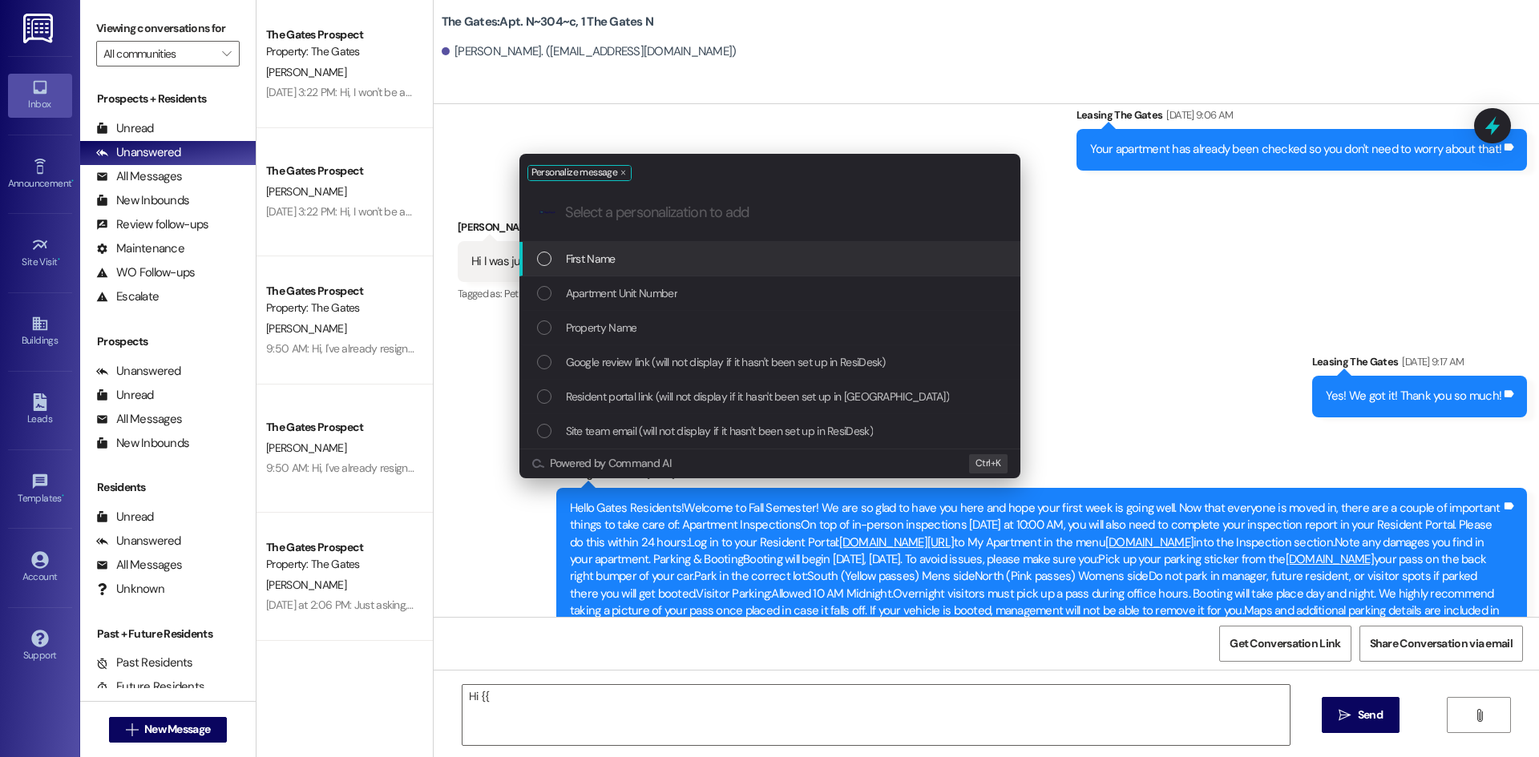
click at [584, 273] on div "First Name" at bounding box center [769, 259] width 501 height 34
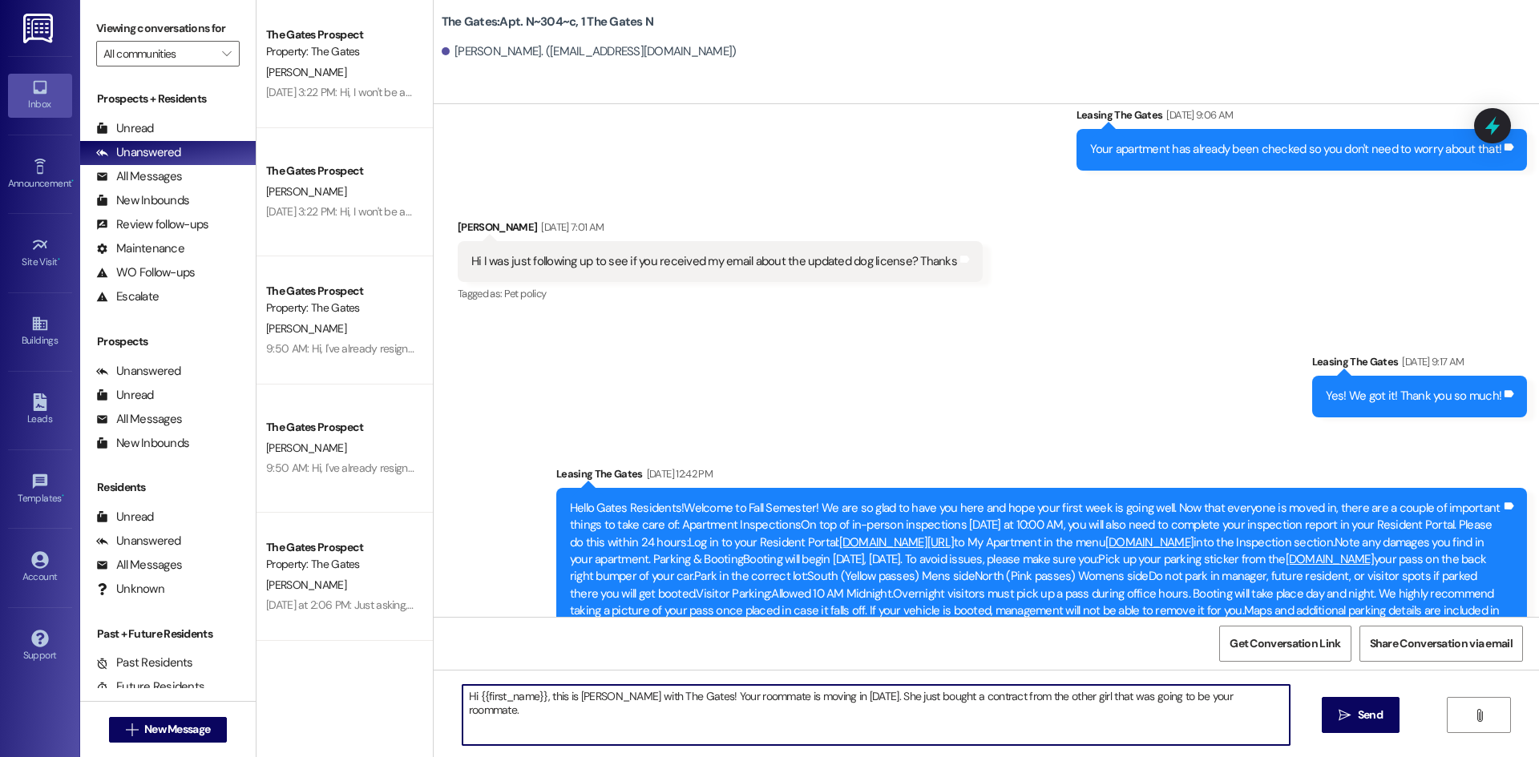
type textarea "Hi {{first_name}}, this is Kari with The Gates! Your roommate is moving in toda…"
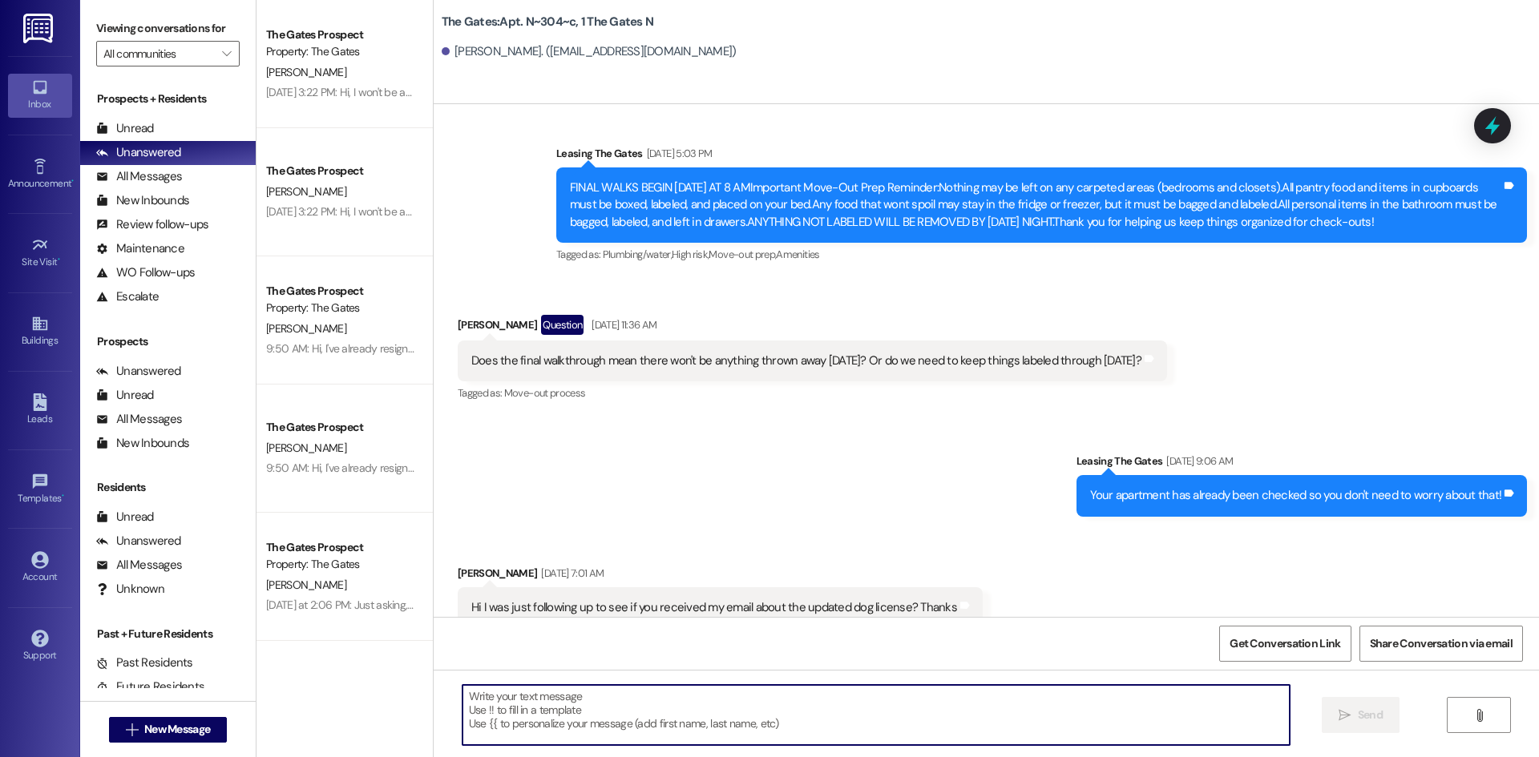
scroll to position [32472, 0]
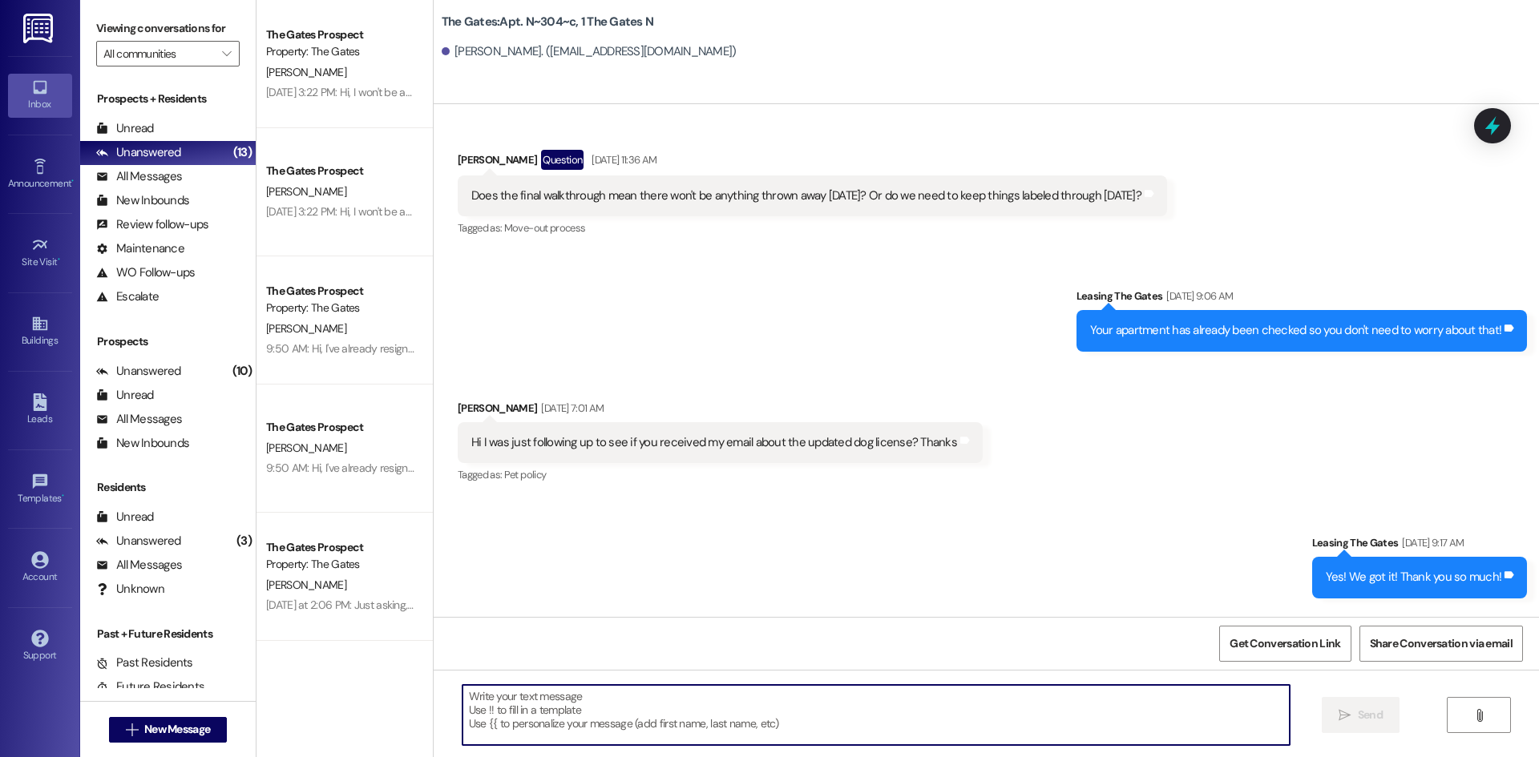
scroll to position [32935, 0]
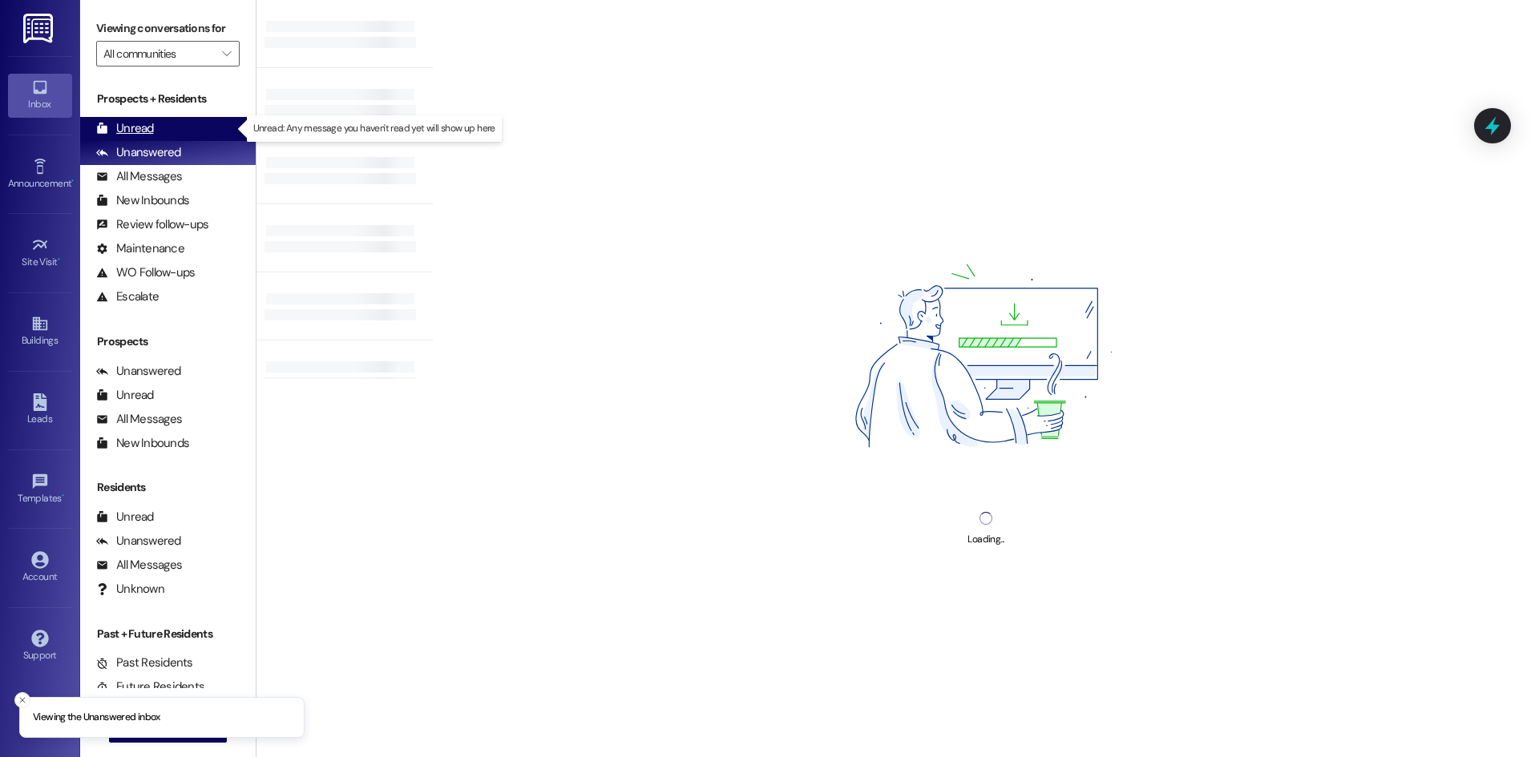
click at [184, 131] on div "Unread (0)" at bounding box center [168, 129] width 176 height 24
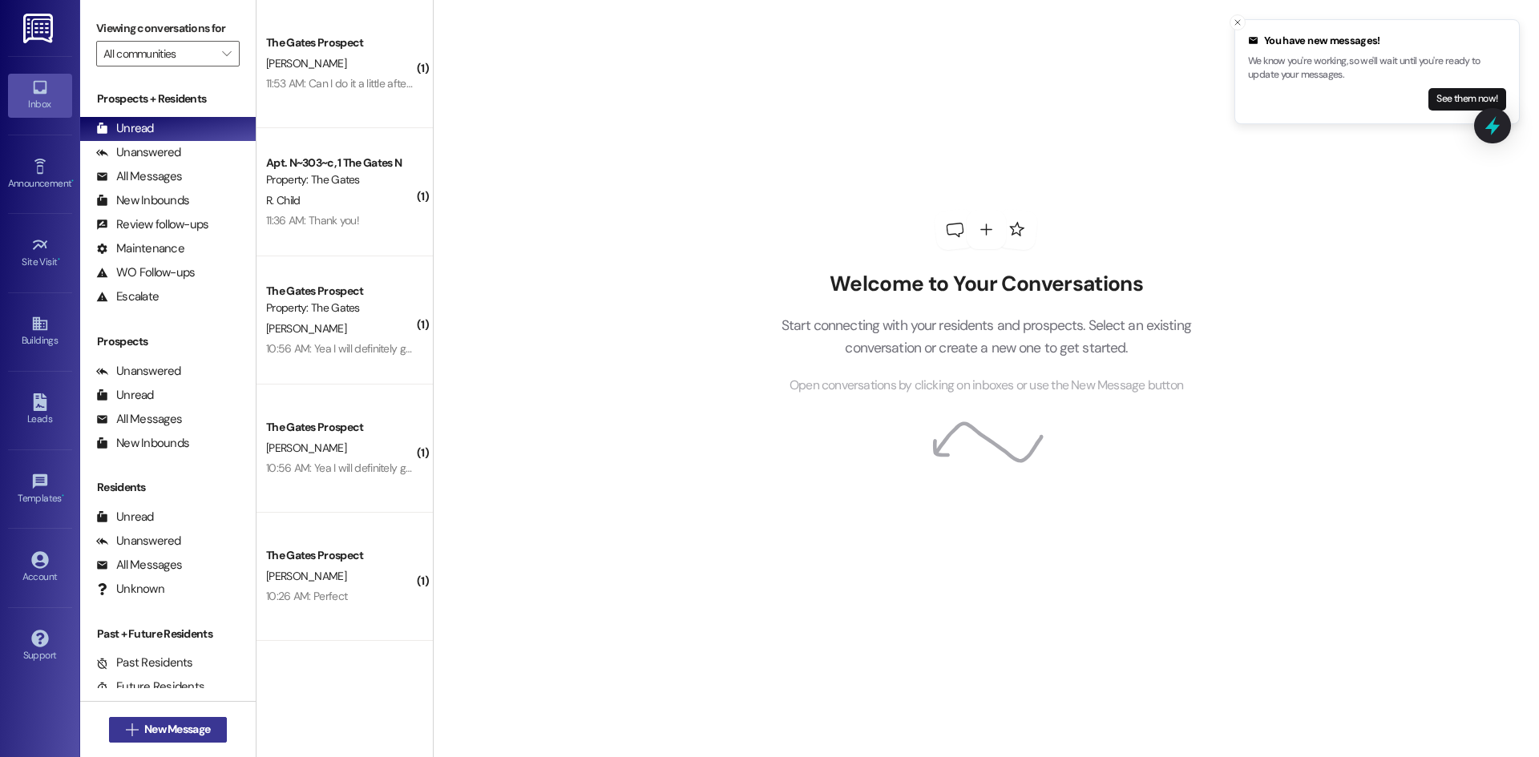
click at [180, 736] on span "New Message" at bounding box center [177, 729] width 66 height 17
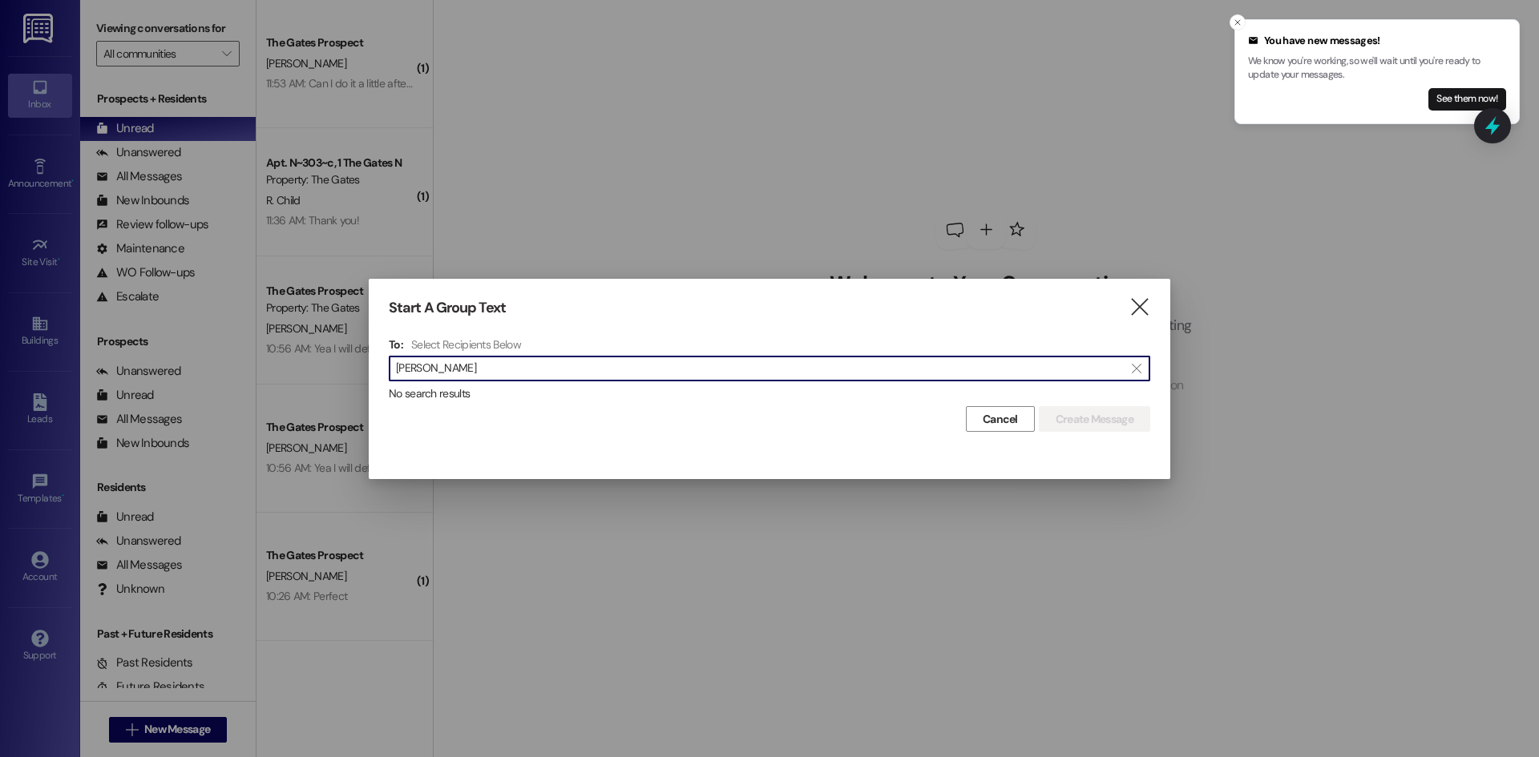
type input "[PERSON_NAME]"
click at [1152, 301] on div "Start A Group Text  To: Select Recipients Below  [PERSON_NAME]  No search re…" at bounding box center [770, 366] width 802 height 174
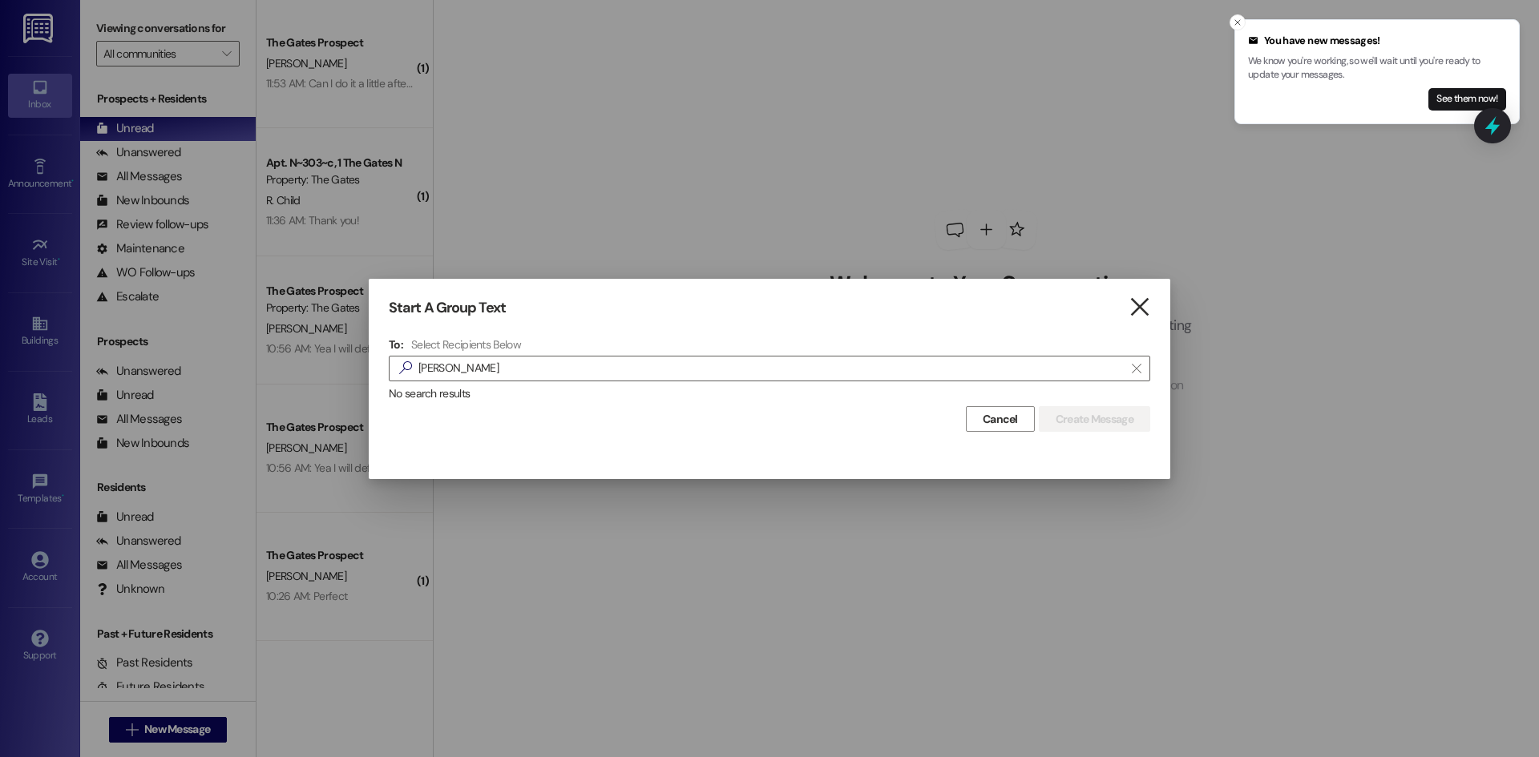
click at [1144, 307] on icon "" at bounding box center [1140, 307] width 22 height 17
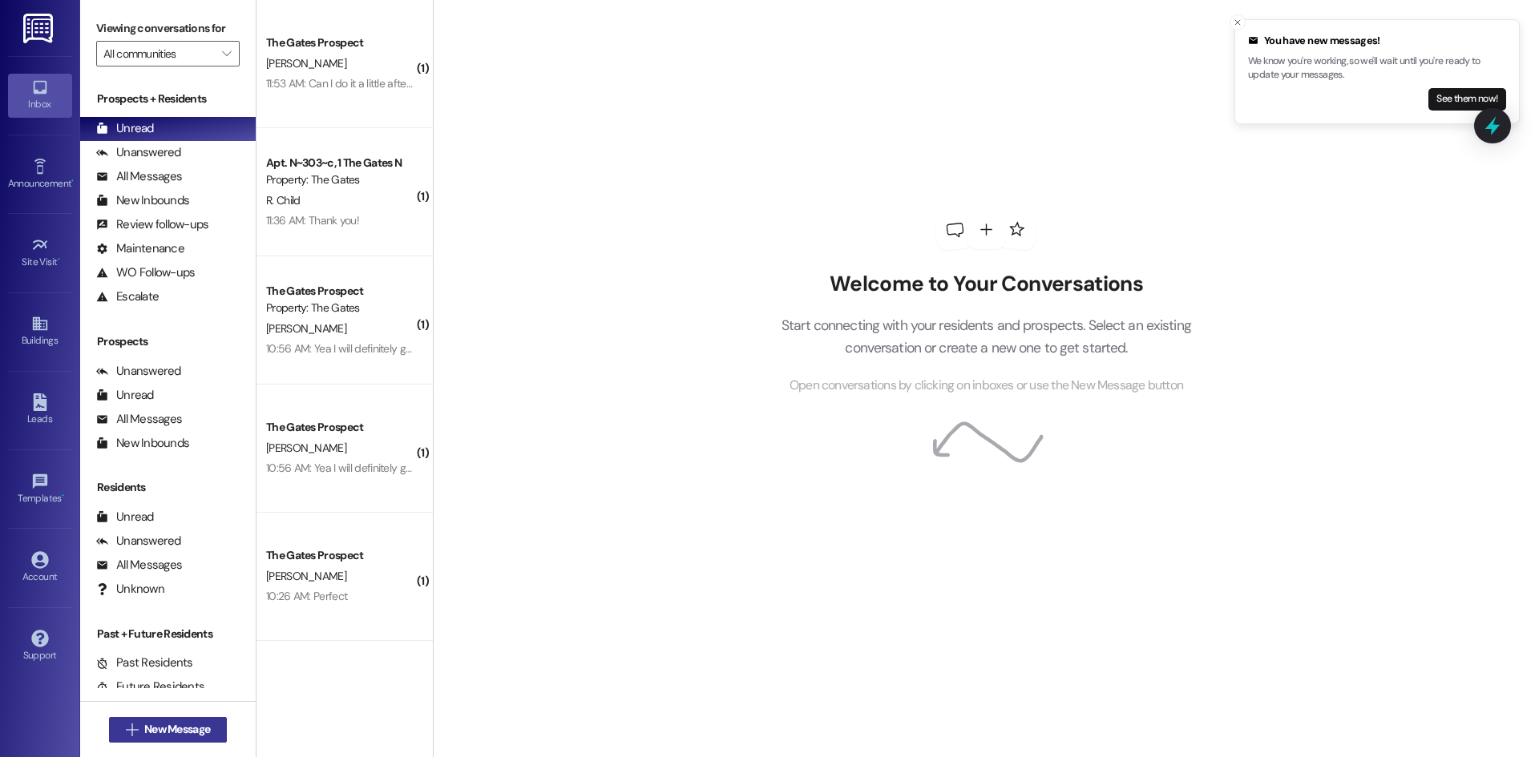
click at [146, 733] on span "New Message" at bounding box center [177, 729] width 66 height 17
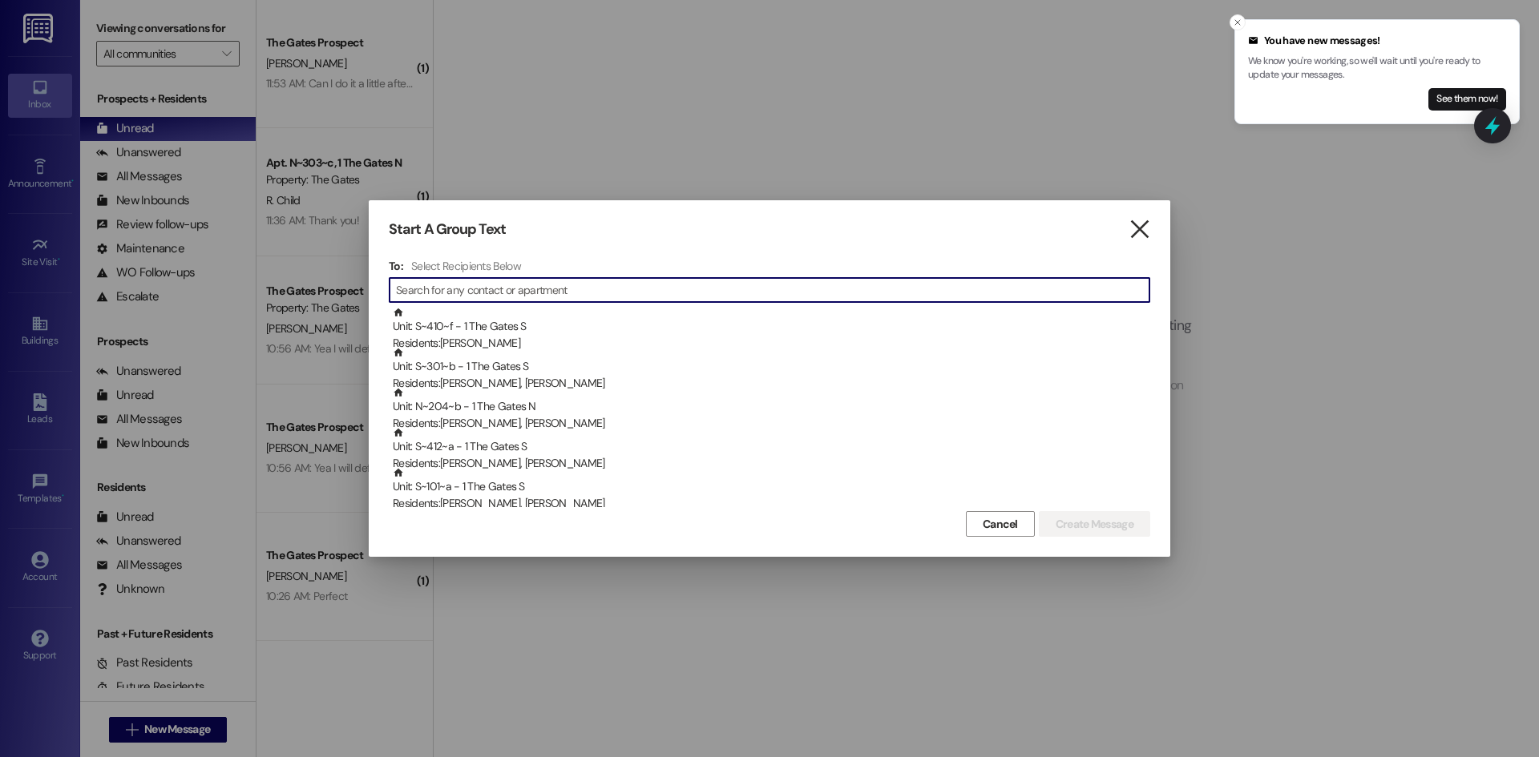
click at [1147, 229] on icon "" at bounding box center [1140, 229] width 22 height 17
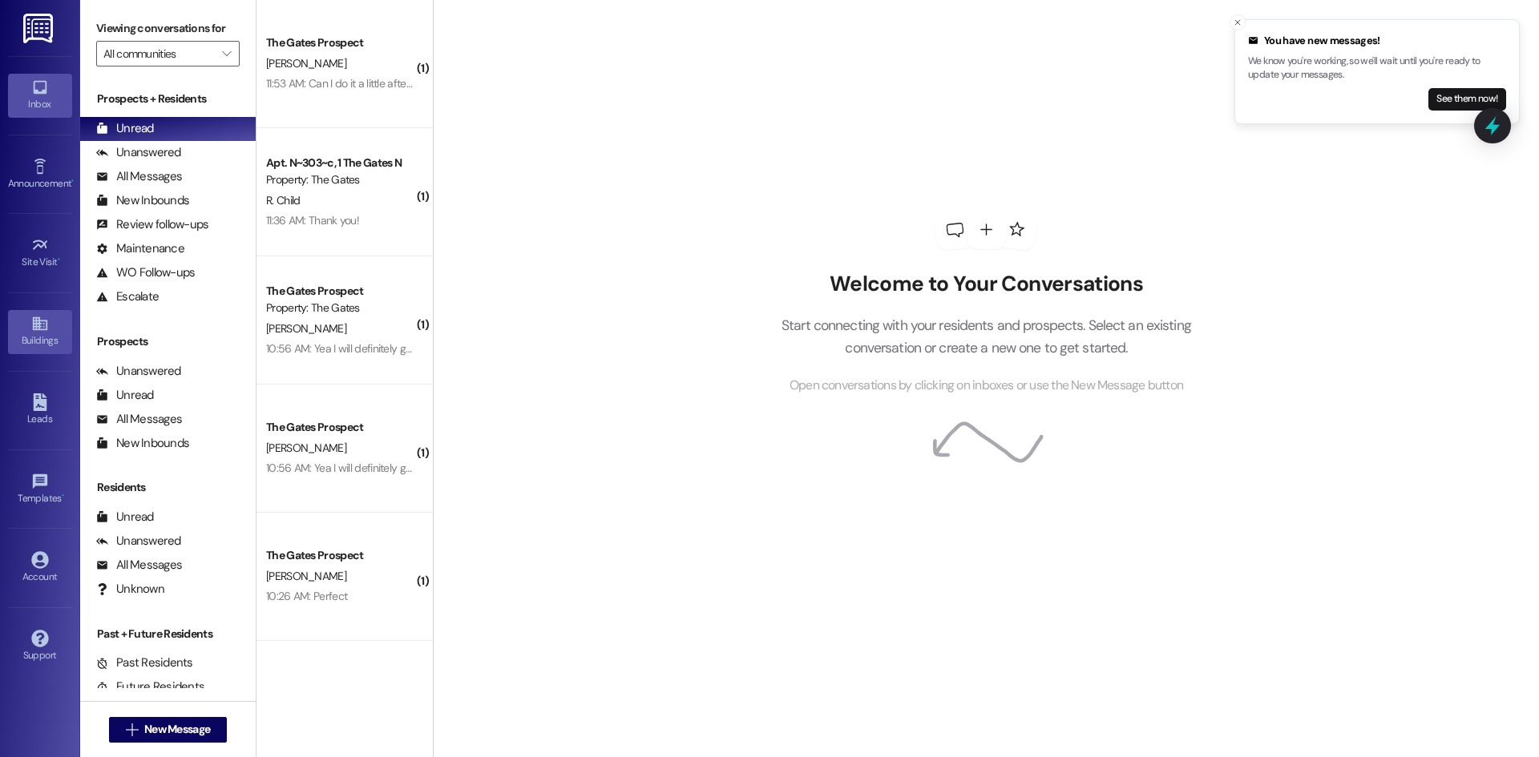
click at [46, 350] on link "Buildings" at bounding box center [40, 331] width 64 height 43
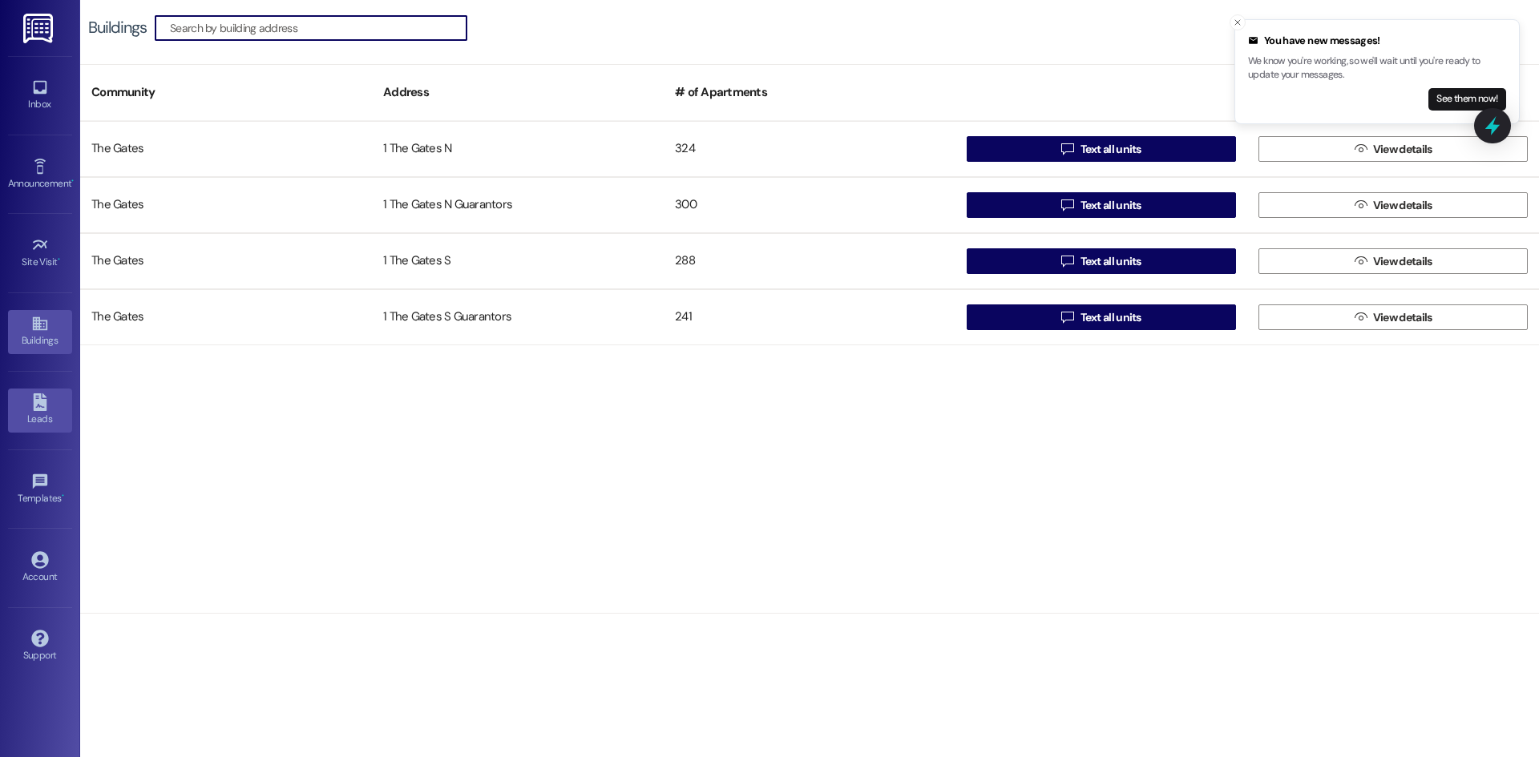
click at [43, 398] on icon at bounding box center [40, 403] width 14 height 18
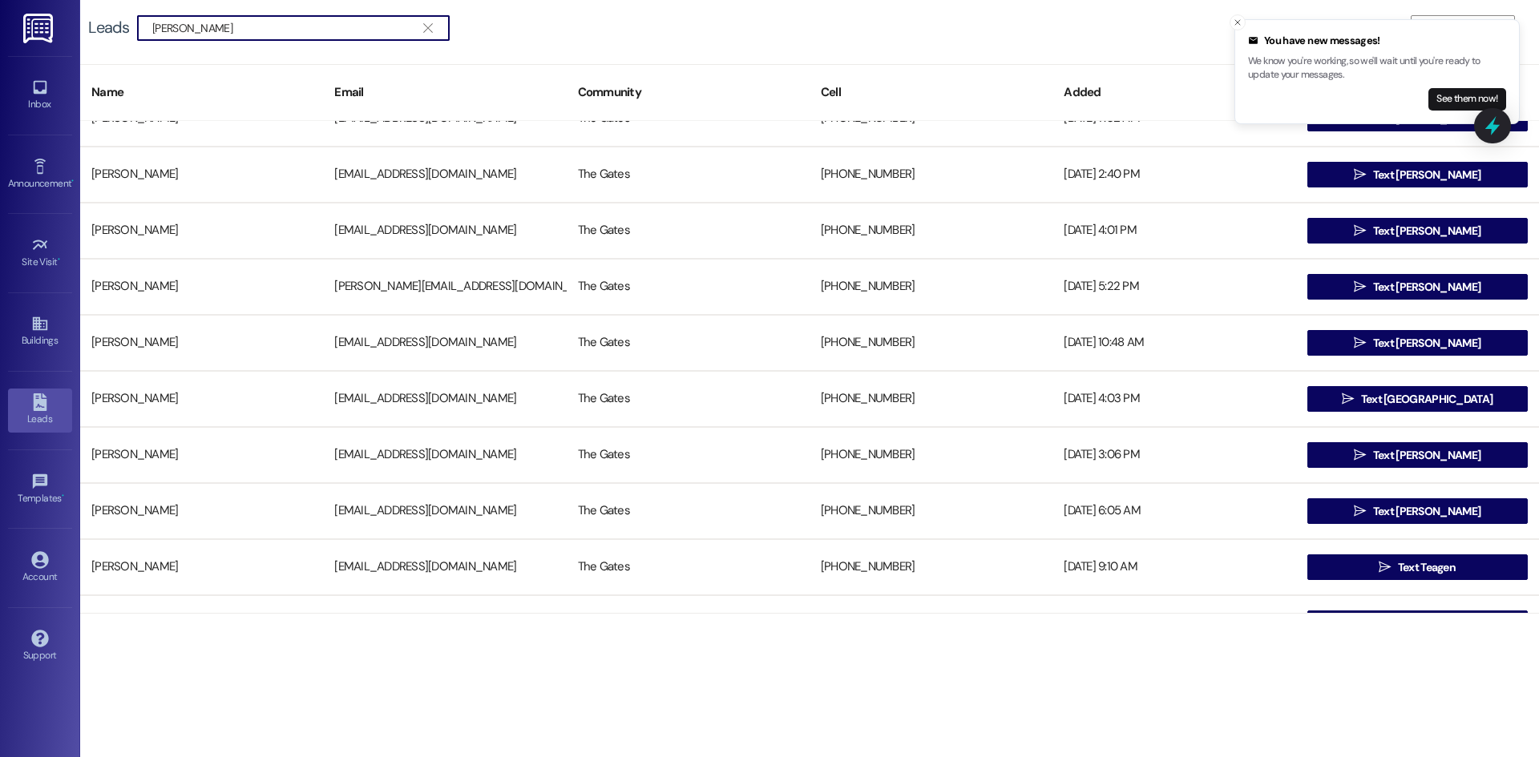
scroll to position [481, 0]
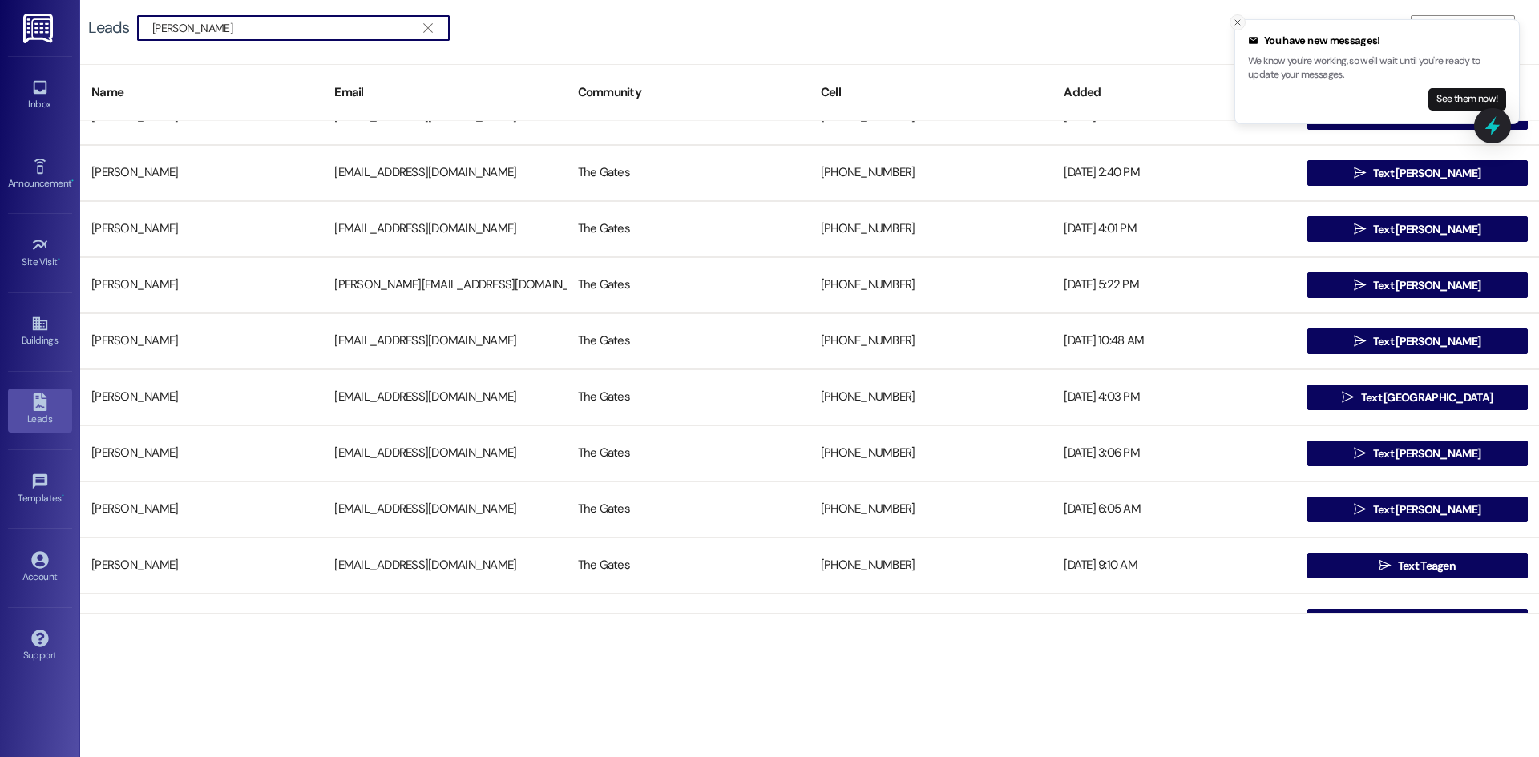
type input "anderson ruth"
click at [1236, 19] on icon "Close toast" at bounding box center [1238, 23] width 10 height 10
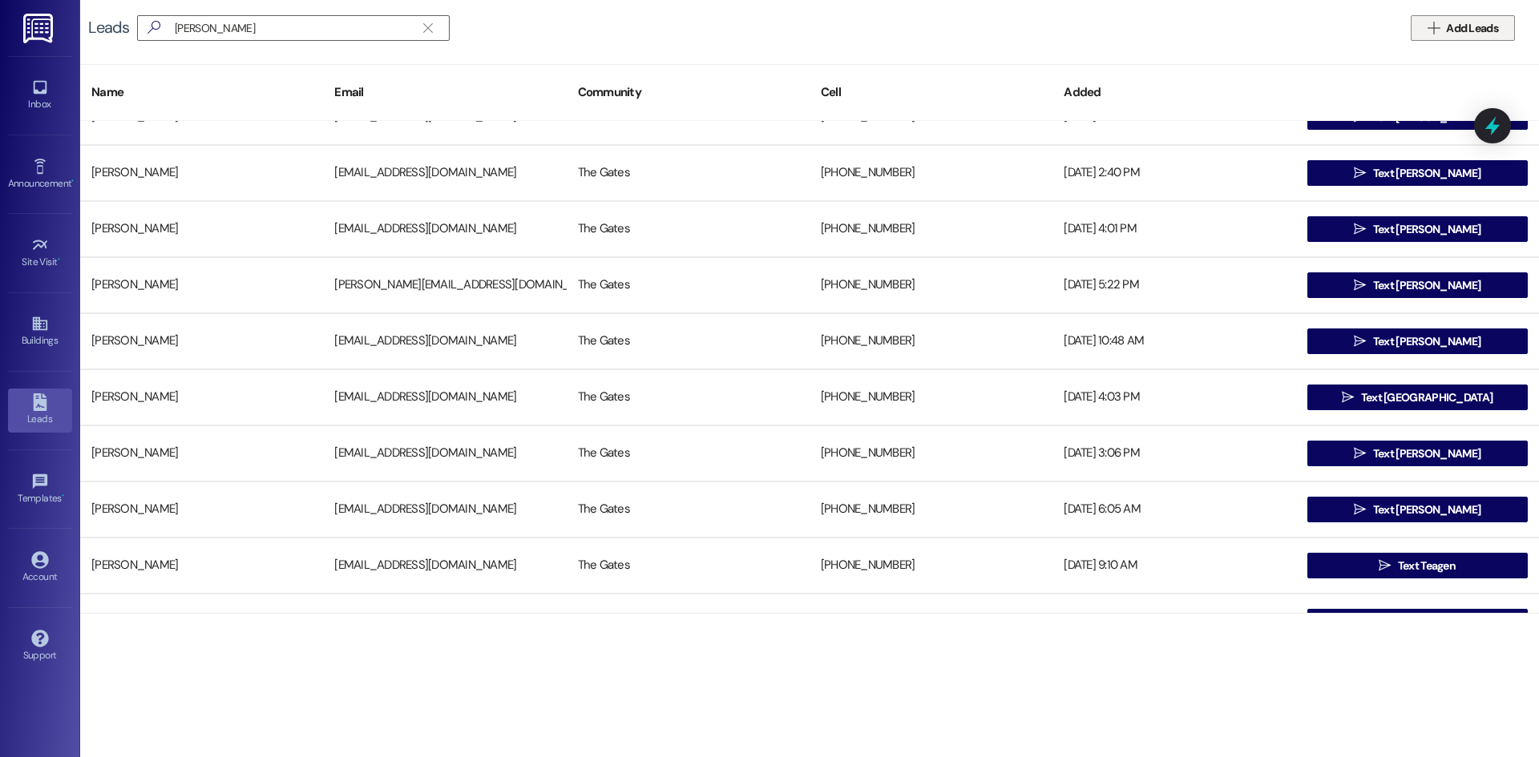
click at [1426, 16] on button " Add Leads" at bounding box center [1463, 28] width 104 height 26
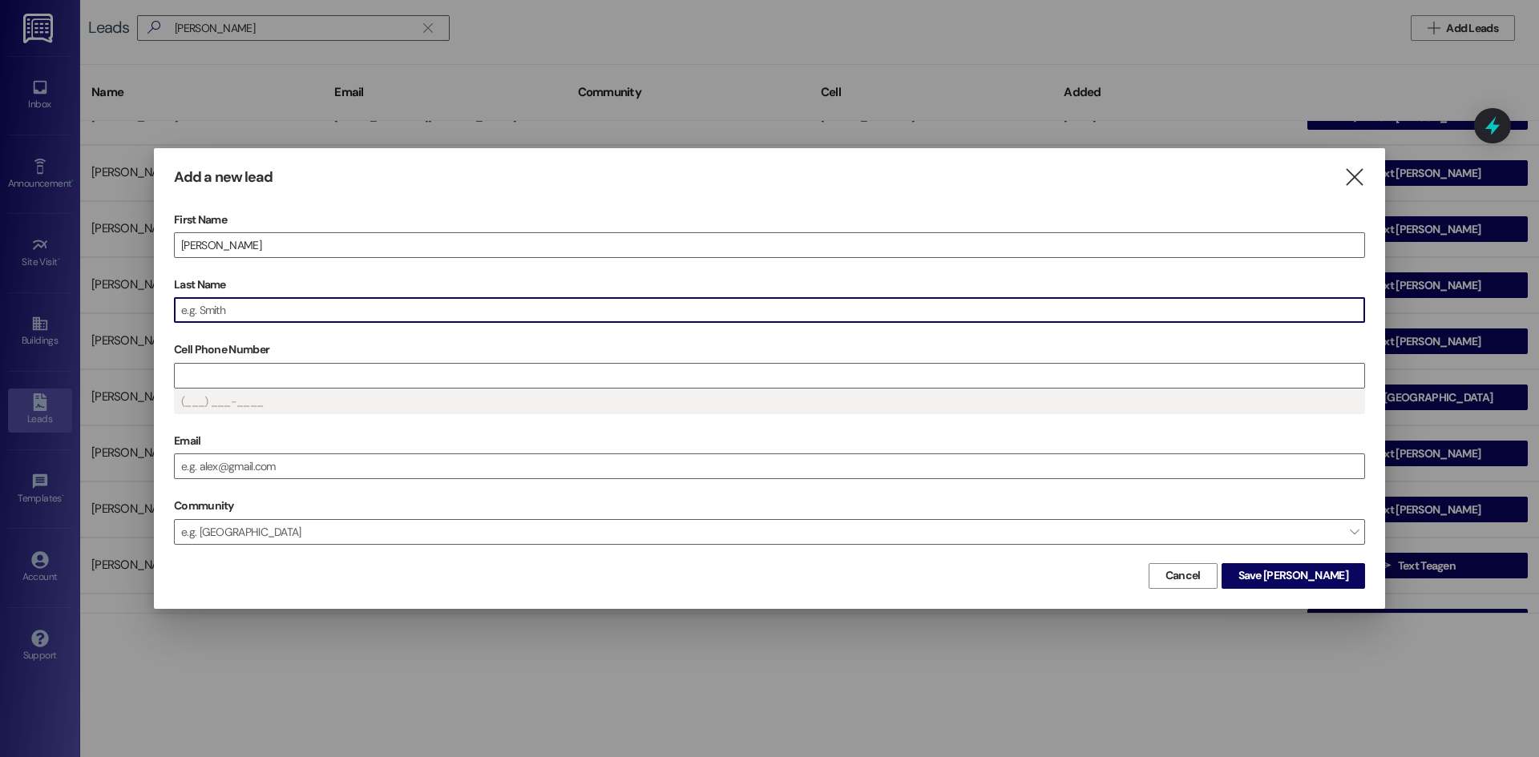
click at [214, 305] on input "Last Name" at bounding box center [769, 310] width 1189 height 24
click at [206, 365] on input "Cell Phone Number" at bounding box center [769, 376] width 1189 height 24
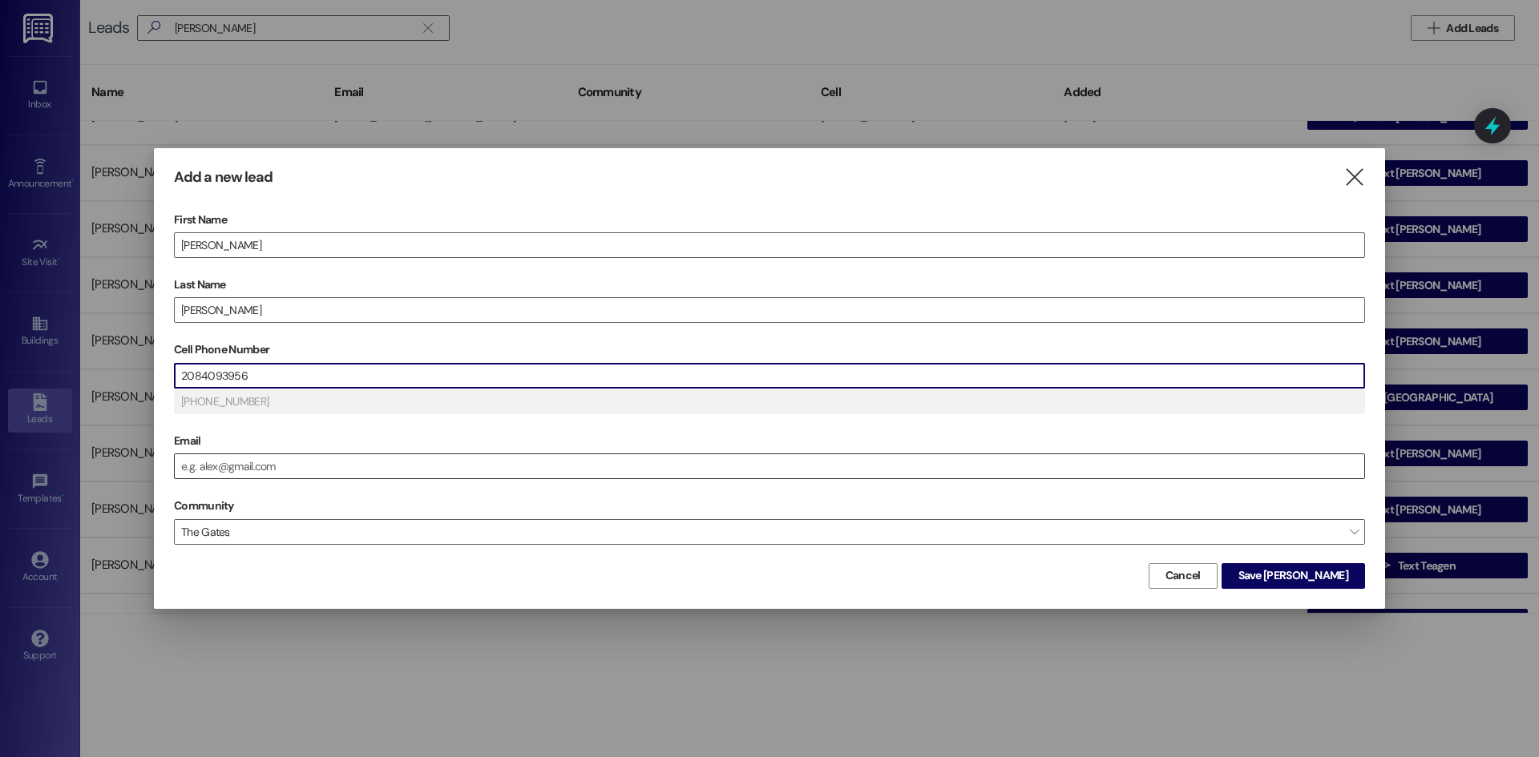
click at [205, 478] on input "Email" at bounding box center [769, 466] width 1189 height 24
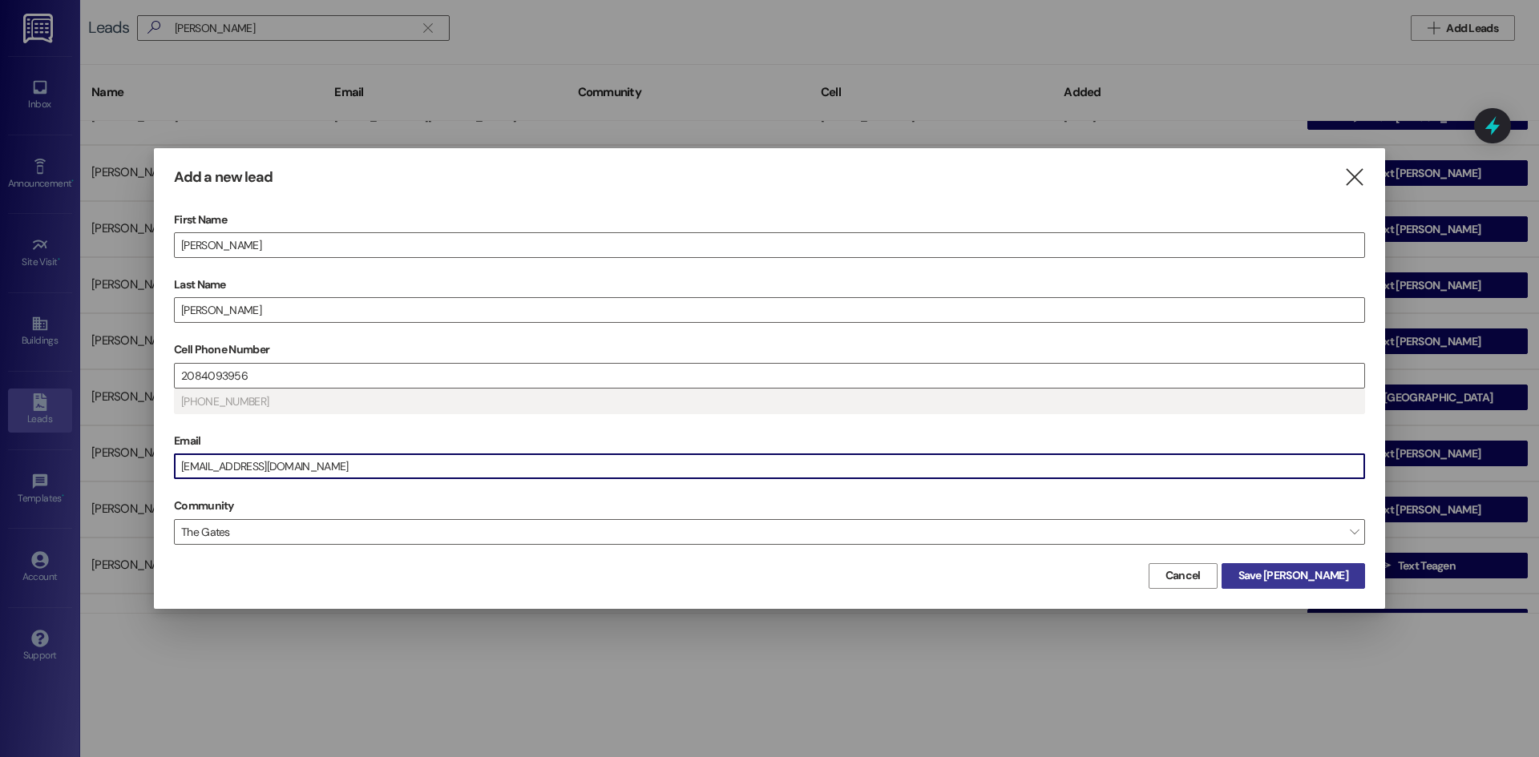
click at [1341, 577] on span "Save Ruth" at bounding box center [1293, 575] width 110 height 17
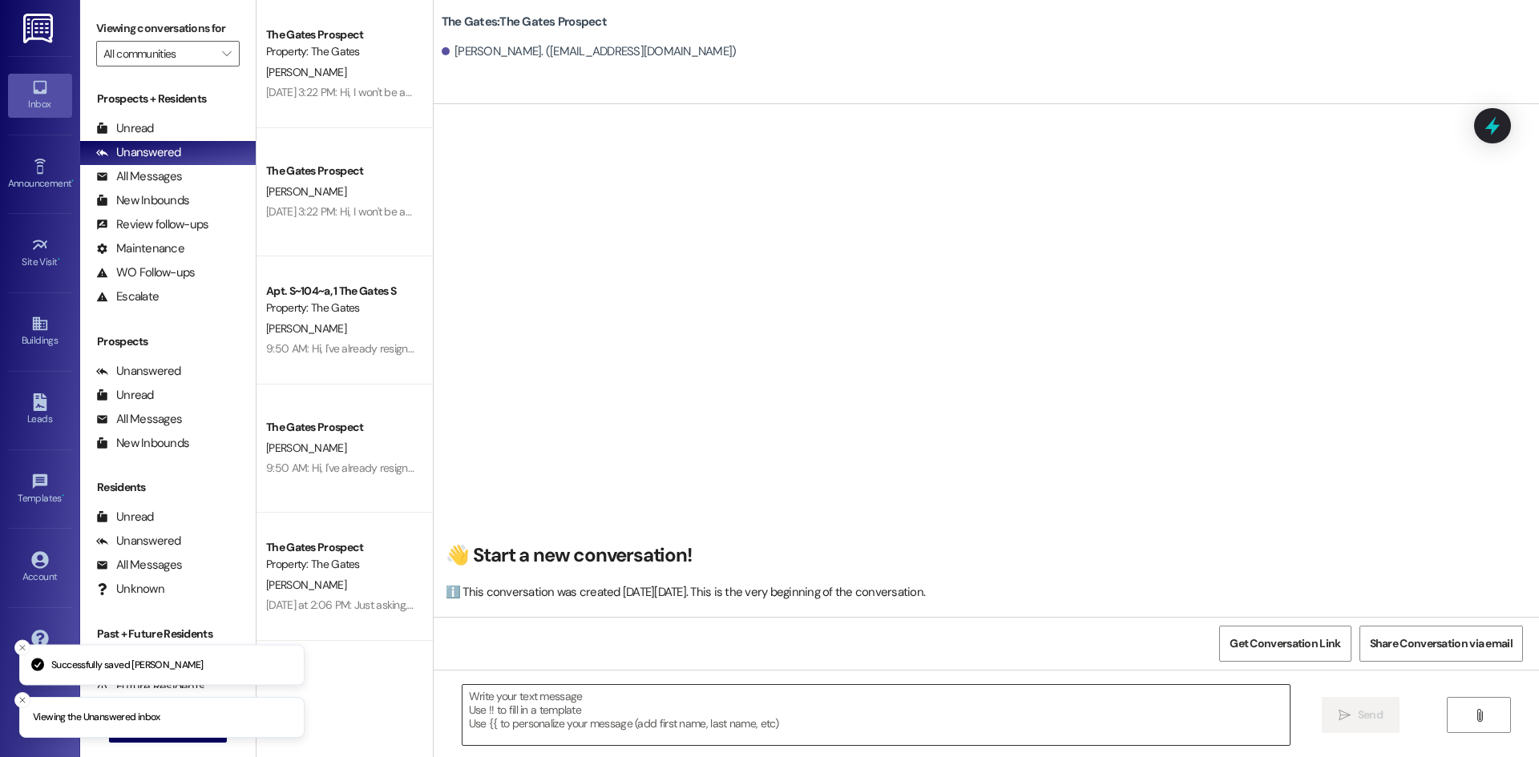
click at [470, 704] on textarea at bounding box center [875, 715] width 827 height 60
paste textarea "Hi Oakley, this is Kari with The Gates! I just sent you your Fall 2025 & Winter…"
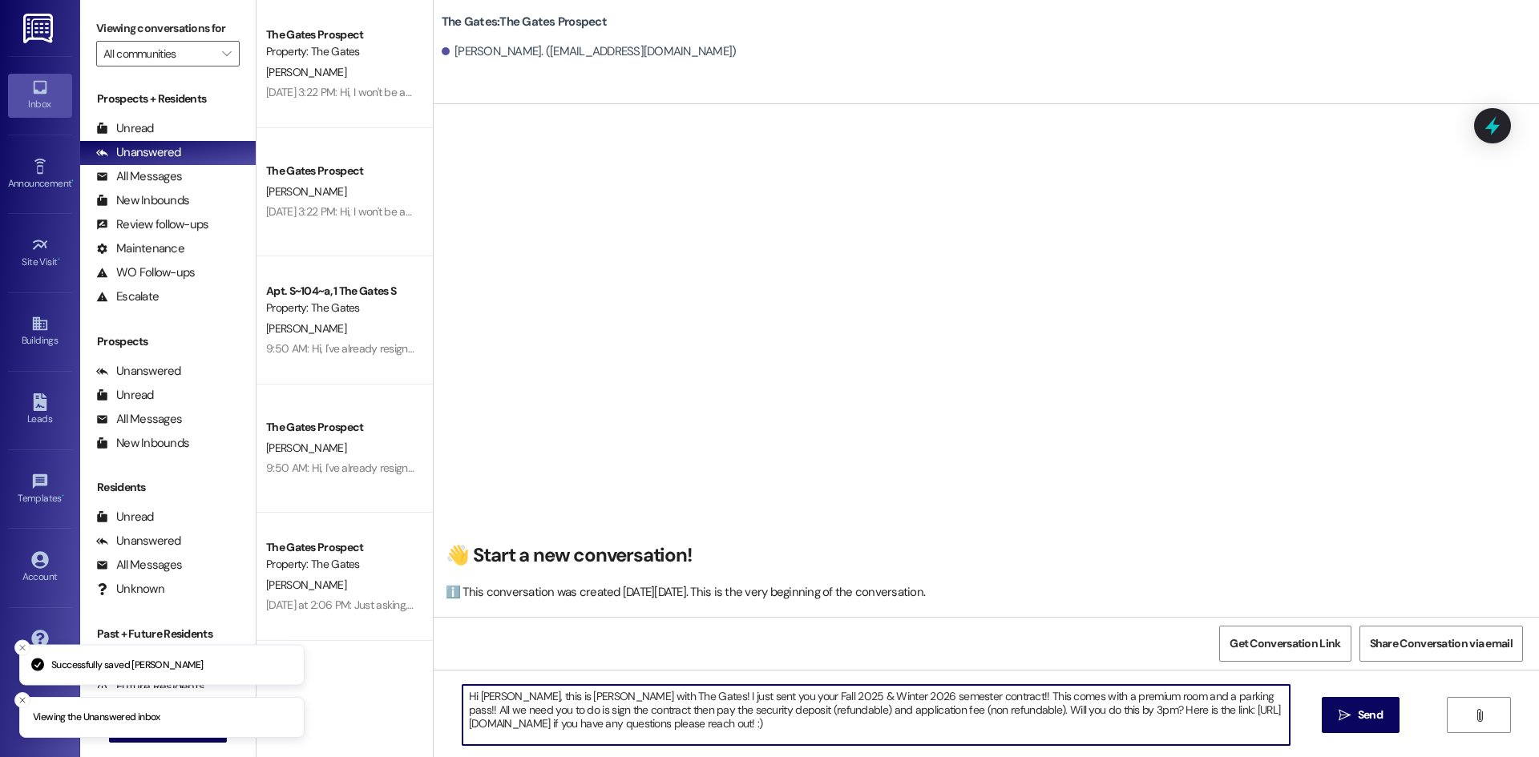
drag, startPoint x: 766, startPoint y: 695, endPoint x: 718, endPoint y: 696, distance: 48.1
click at [718, 696] on textarea "Hi Oakley, this is Kari with The Gates! I just sent you your Fall 2025 & Winter…" at bounding box center [875, 715] width 827 height 60
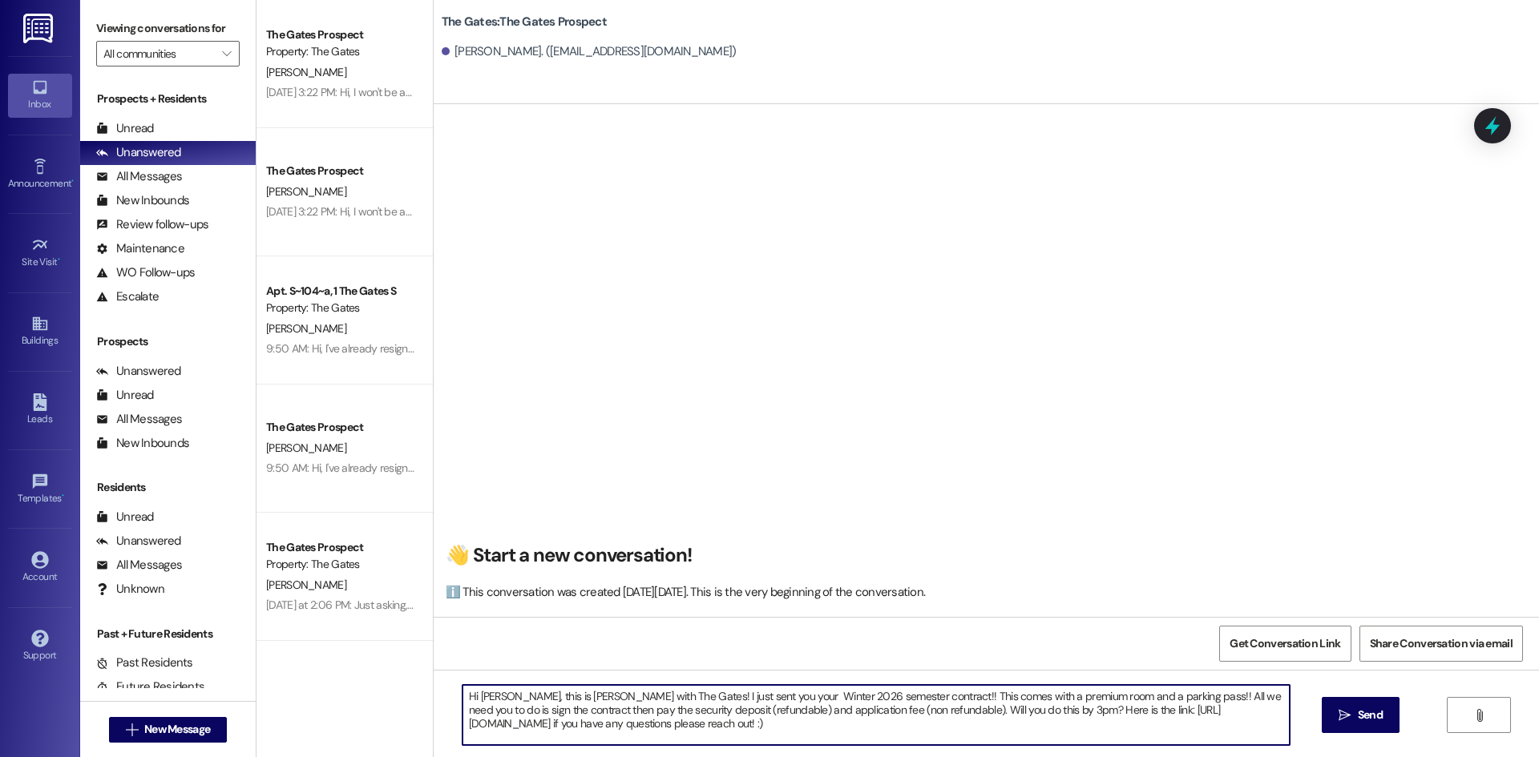
drag, startPoint x: 986, startPoint y: 701, endPoint x: 961, endPoint y: 701, distance: 24.8
click at [961, 701] on textarea "Hi Oakley, this is Kari with The Gates! I just sent you your Winter 2026 semest…" at bounding box center [875, 715] width 827 height 60
drag, startPoint x: 705, startPoint y: 729, endPoint x: 449, endPoint y: 684, distance: 260.4
click at [462, 684] on div "Hi Oakley, this is Kari with The Gates! I just sent you your Winter 2026 semest…" at bounding box center [876, 715] width 829 height 62
click at [473, 705] on textarea "Hi Oakley, this is Kari with The Gates! I just sent you your Winter 2026 semest…" at bounding box center [875, 715] width 827 height 60
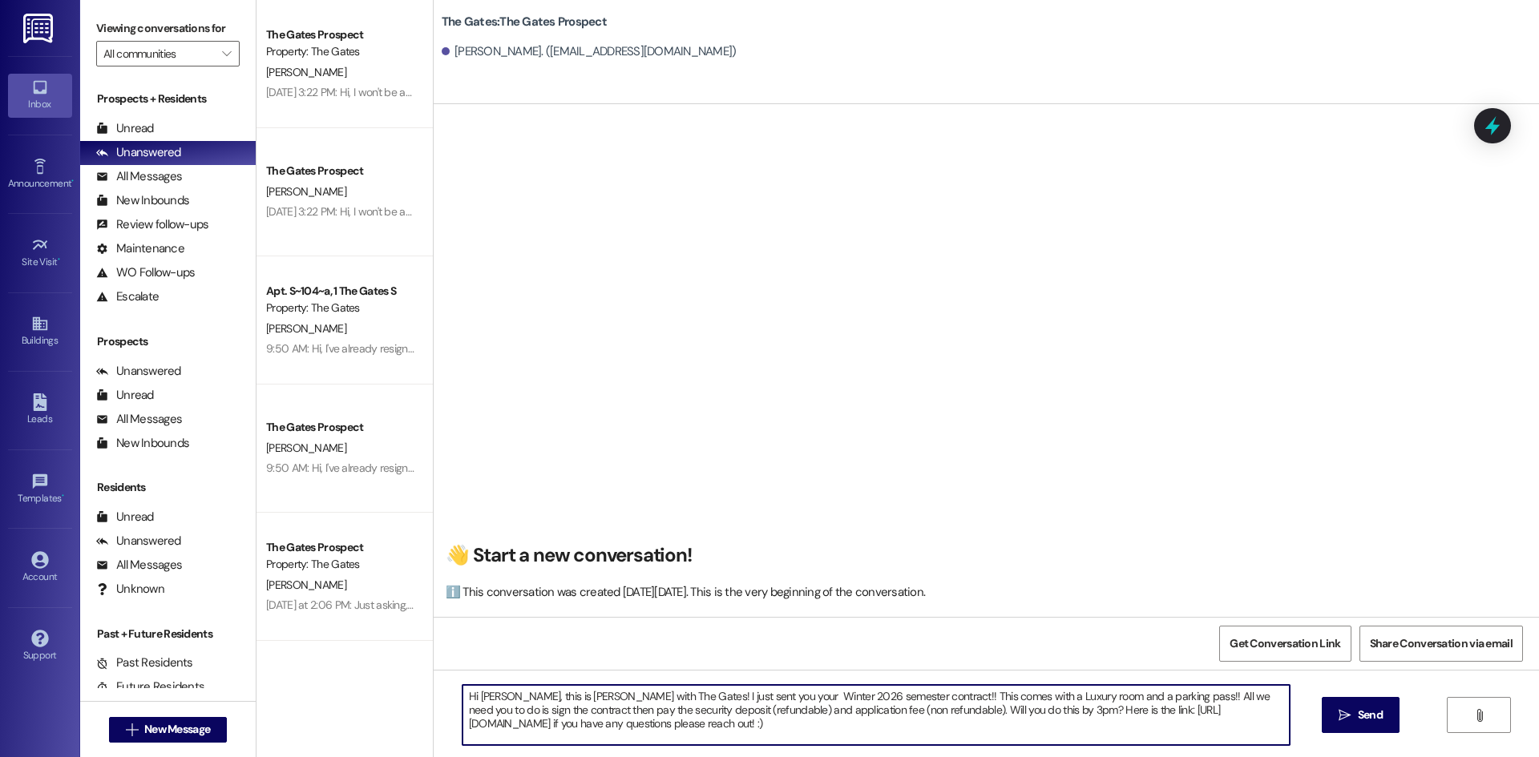
drag, startPoint x: 501, startPoint y: 693, endPoint x: 472, endPoint y: 694, distance: 28.9
click at [472, 694] on textarea "Hi Oakley, this is Kari with The Gates! I just sent you your Winter 2026 semest…" at bounding box center [875, 715] width 827 height 60
drag, startPoint x: 647, startPoint y: 723, endPoint x: 458, endPoint y: 700, distance: 190.6
click at [462, 700] on textarea "Hi Ruth, this is Kari with The Gates! I just sent you your Winter 2026 semester…" at bounding box center [875, 715] width 827 height 60
type textarea "Hi Ruth, this is Kari with The Gates! I just sent you your Winter 2026 semester…"
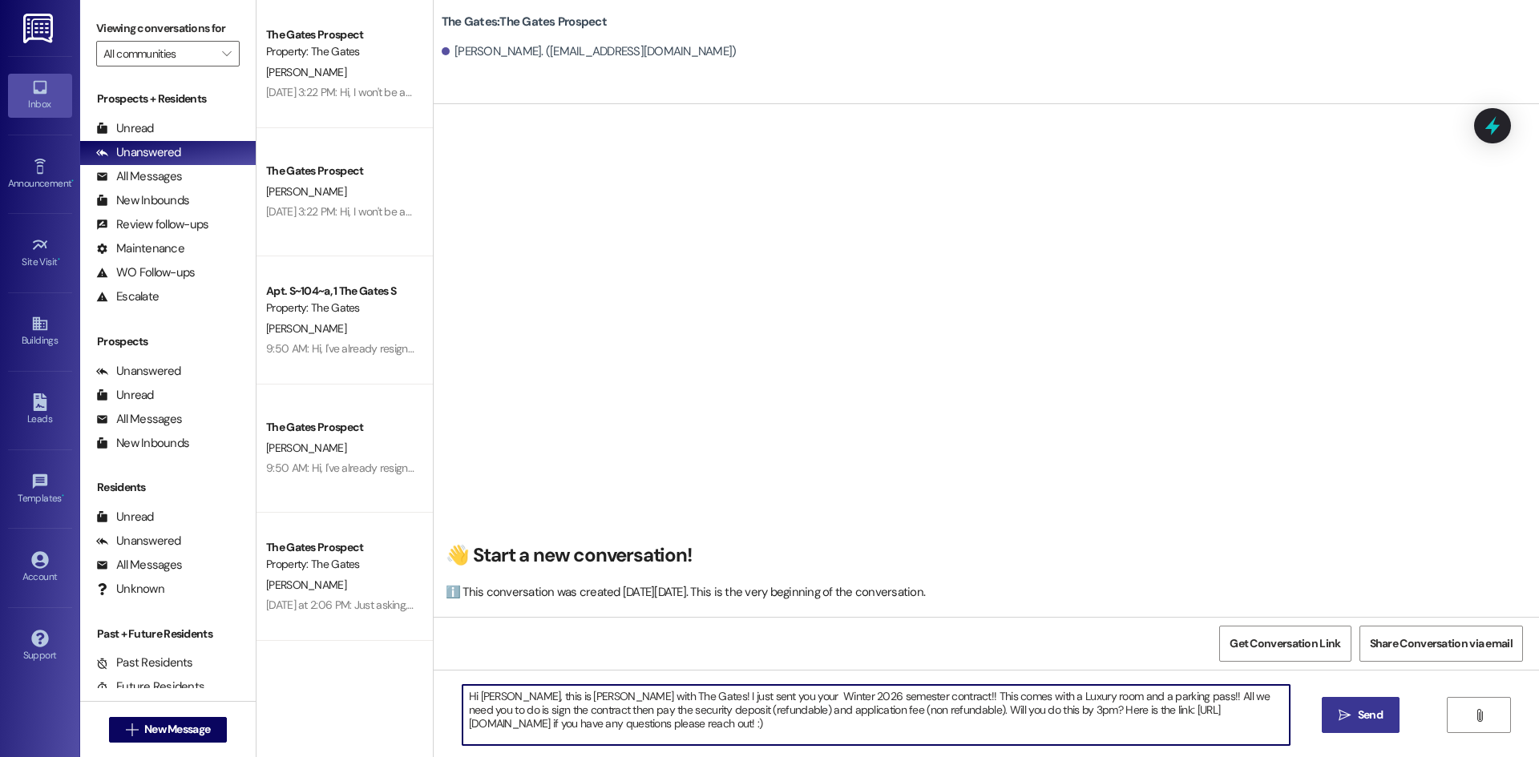
click at [1363, 713] on span "Send" at bounding box center [1370, 715] width 25 height 17
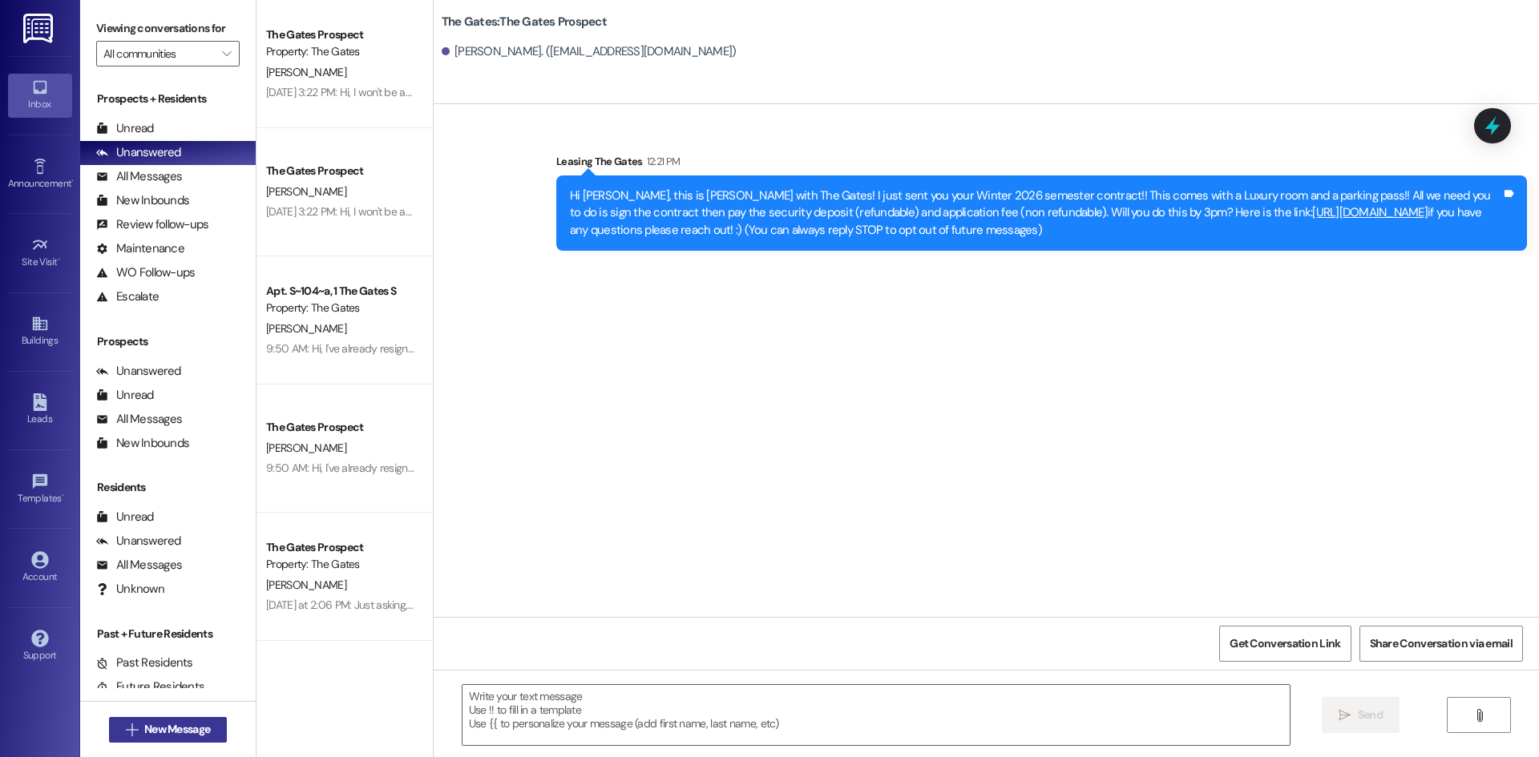
click at [126, 726] on icon "" at bounding box center [132, 730] width 12 height 13
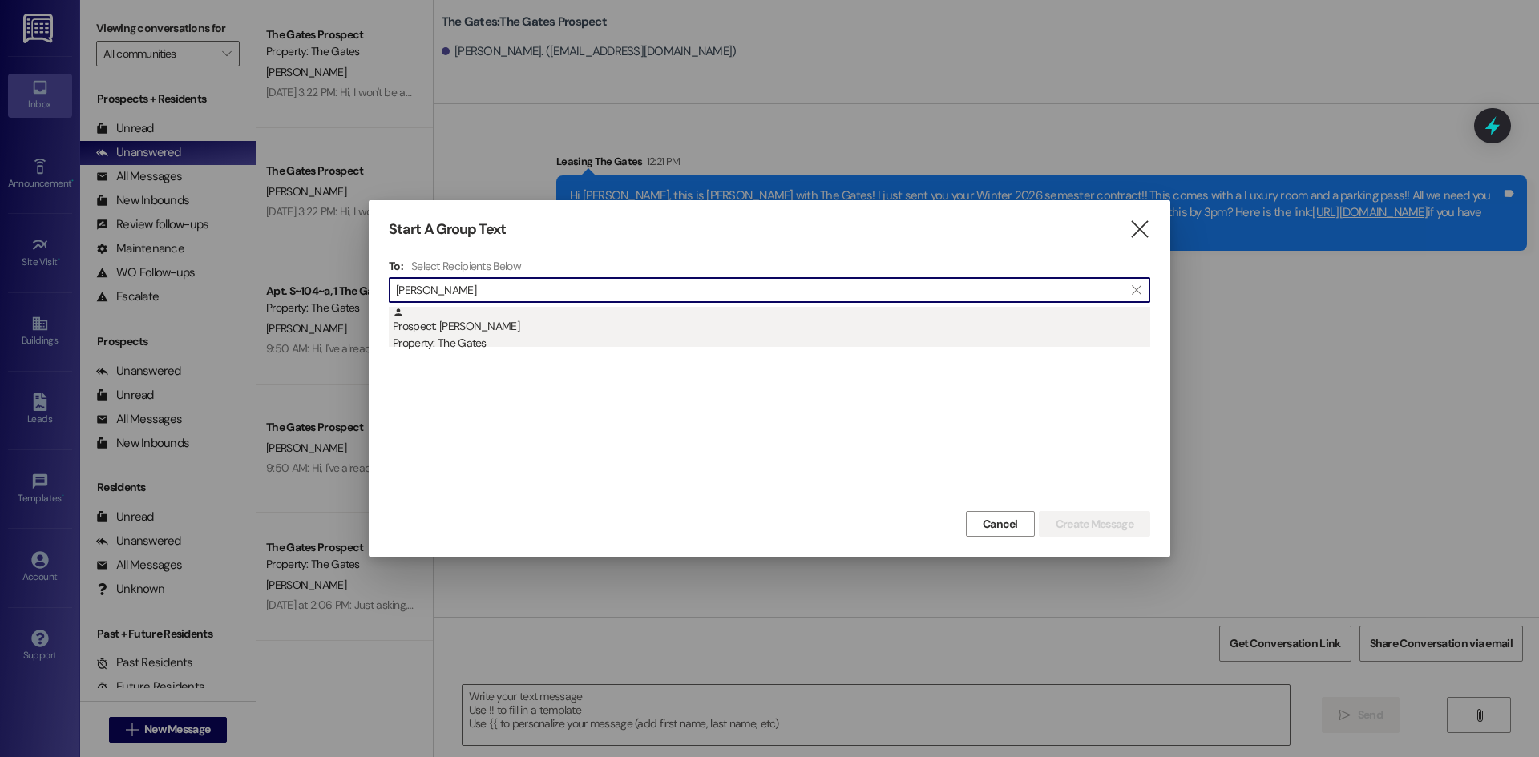
type input "ava ander"
click at [503, 341] on div "Property: The Gates" at bounding box center [771, 343] width 757 height 17
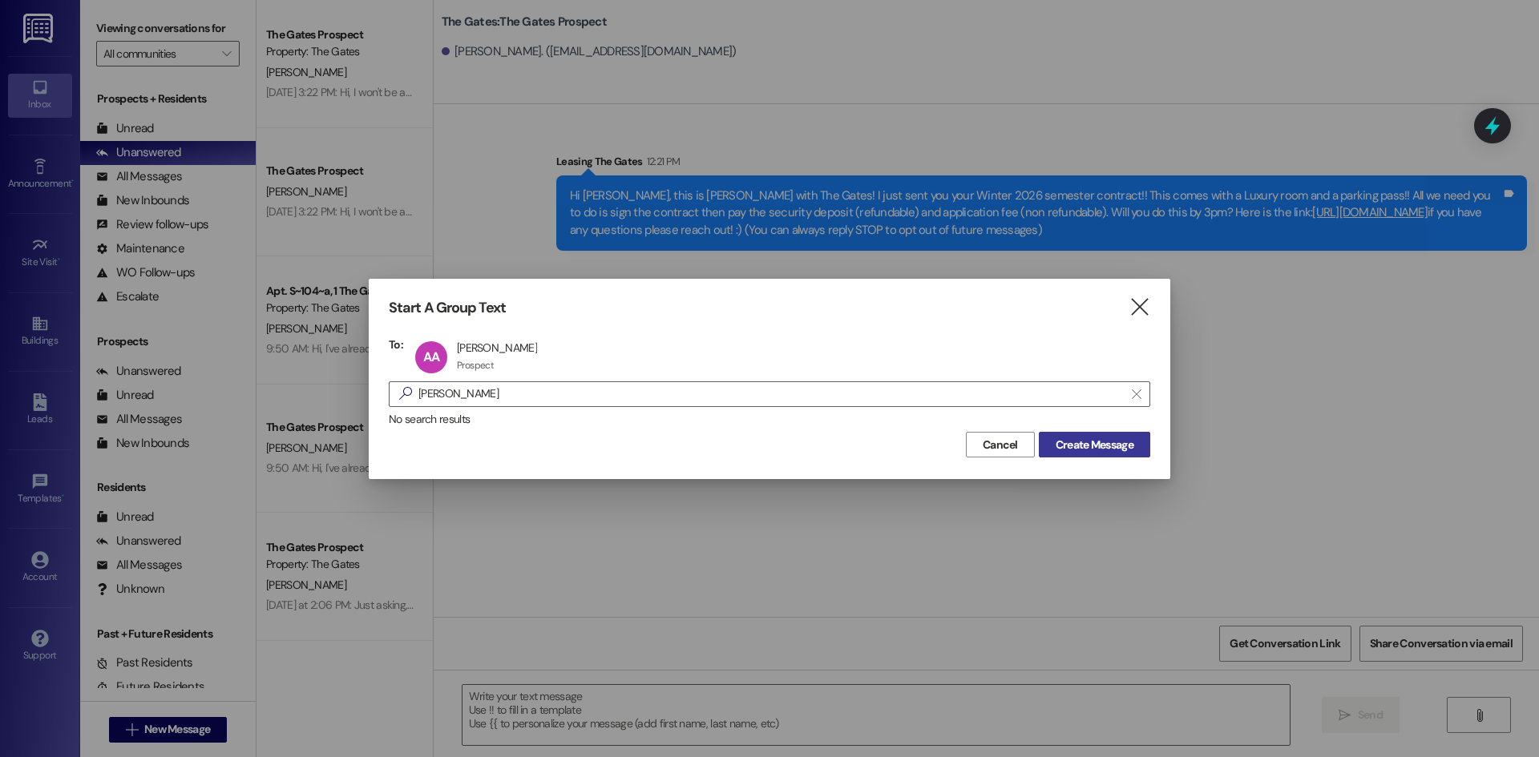
click at [1108, 451] on span "Create Message" at bounding box center [1095, 445] width 78 height 17
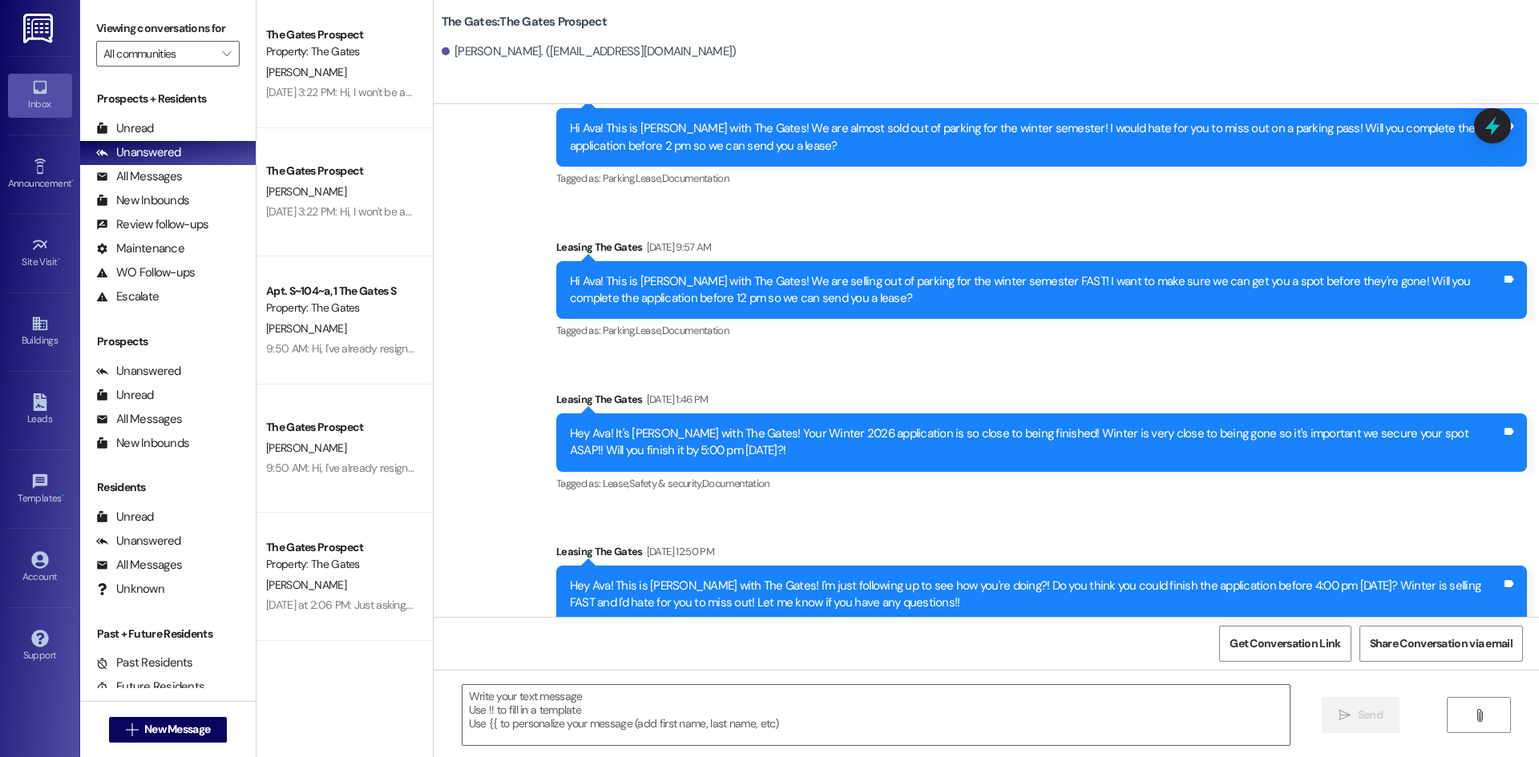
scroll to position [3087, 0]
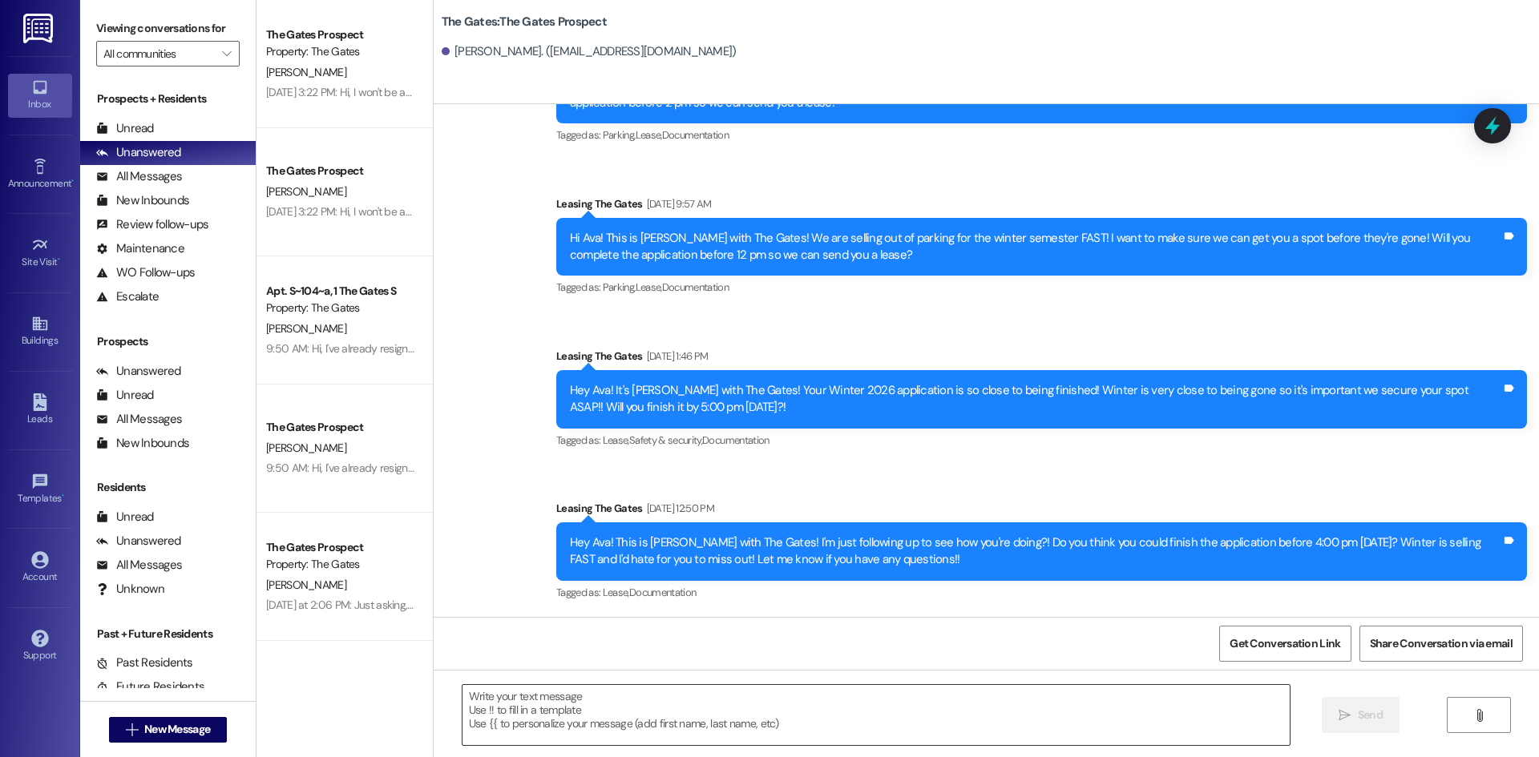
click at [571, 730] on textarea at bounding box center [875, 715] width 827 height 60
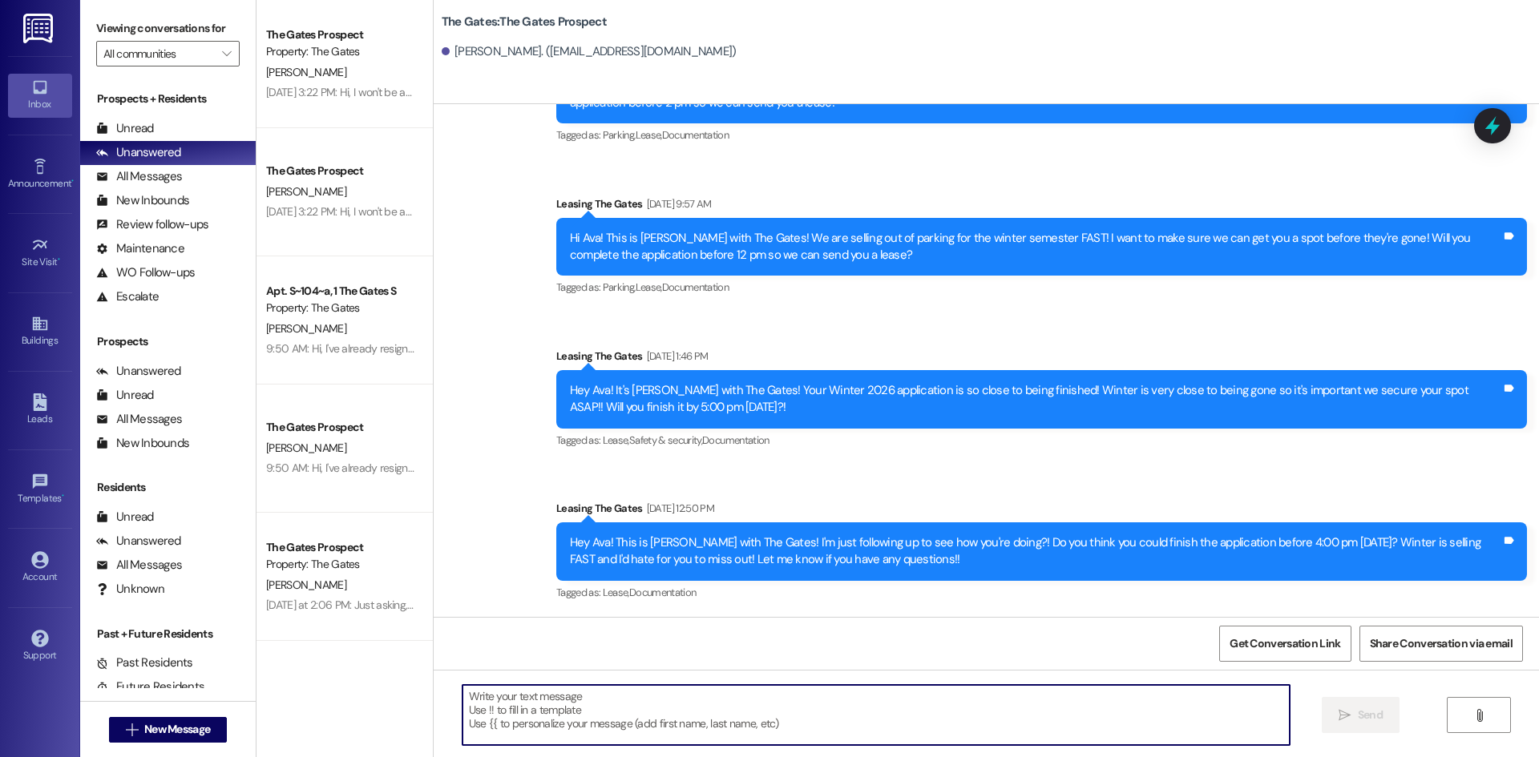
paste textarea "Hi Ava, this is Kari with The Gates! We only have 20 parking spots left for Win…"
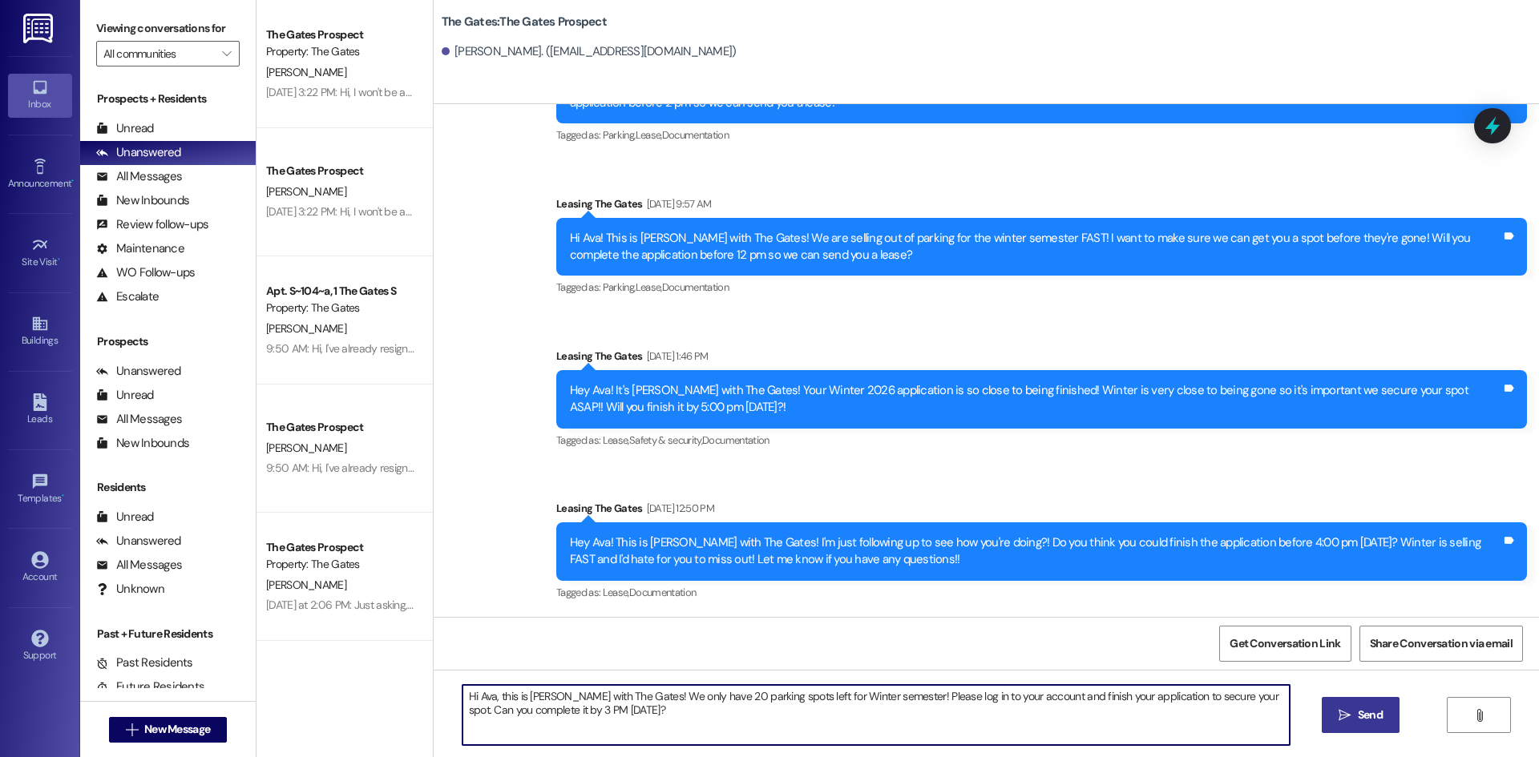
type textarea "Hi Ava, this is Kari with The Gates! We only have 20 parking spots left for Win…"
click at [1373, 725] on button " Send" at bounding box center [1361, 715] width 78 height 36
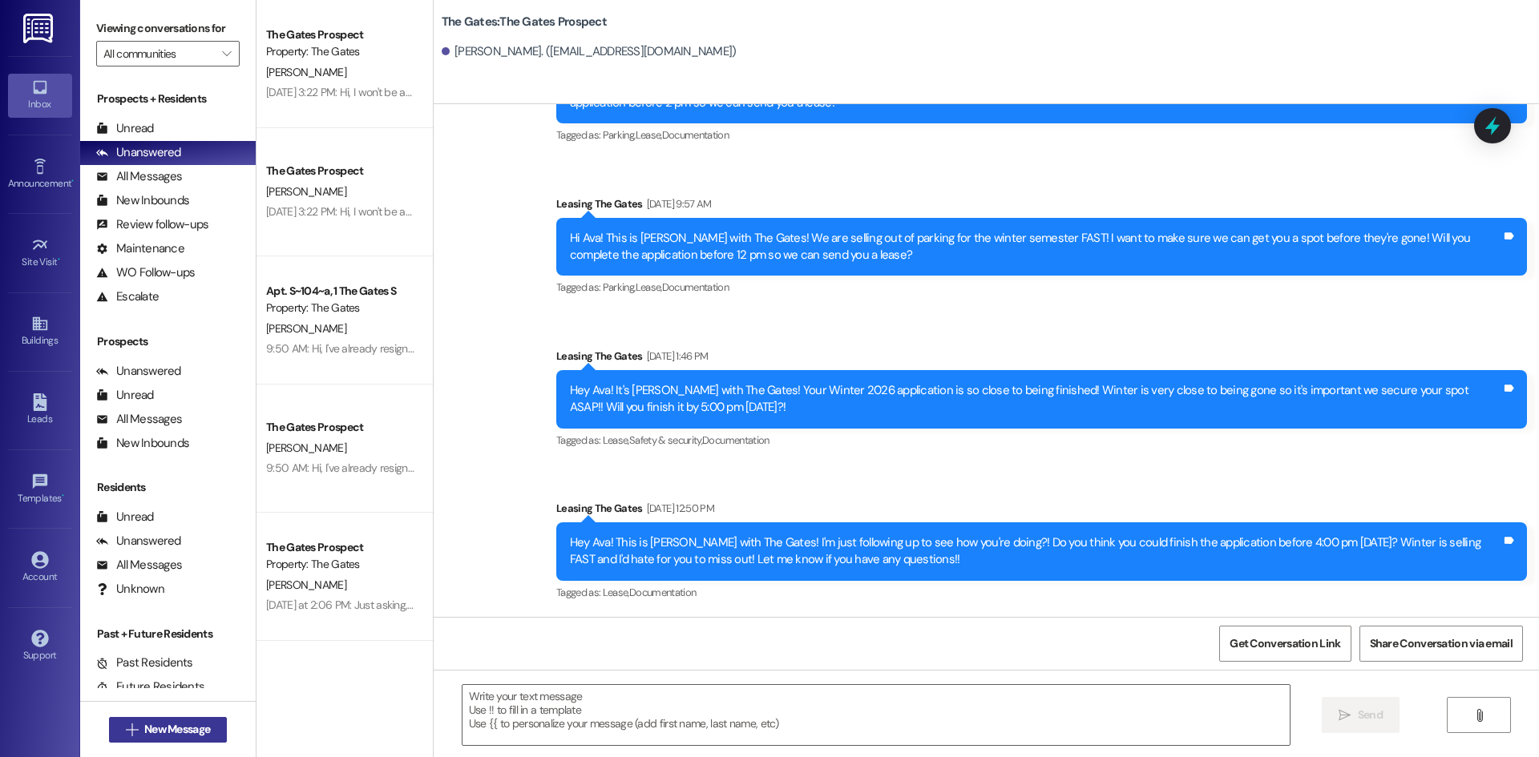
click at [198, 721] on button " New Message" at bounding box center [168, 730] width 119 height 26
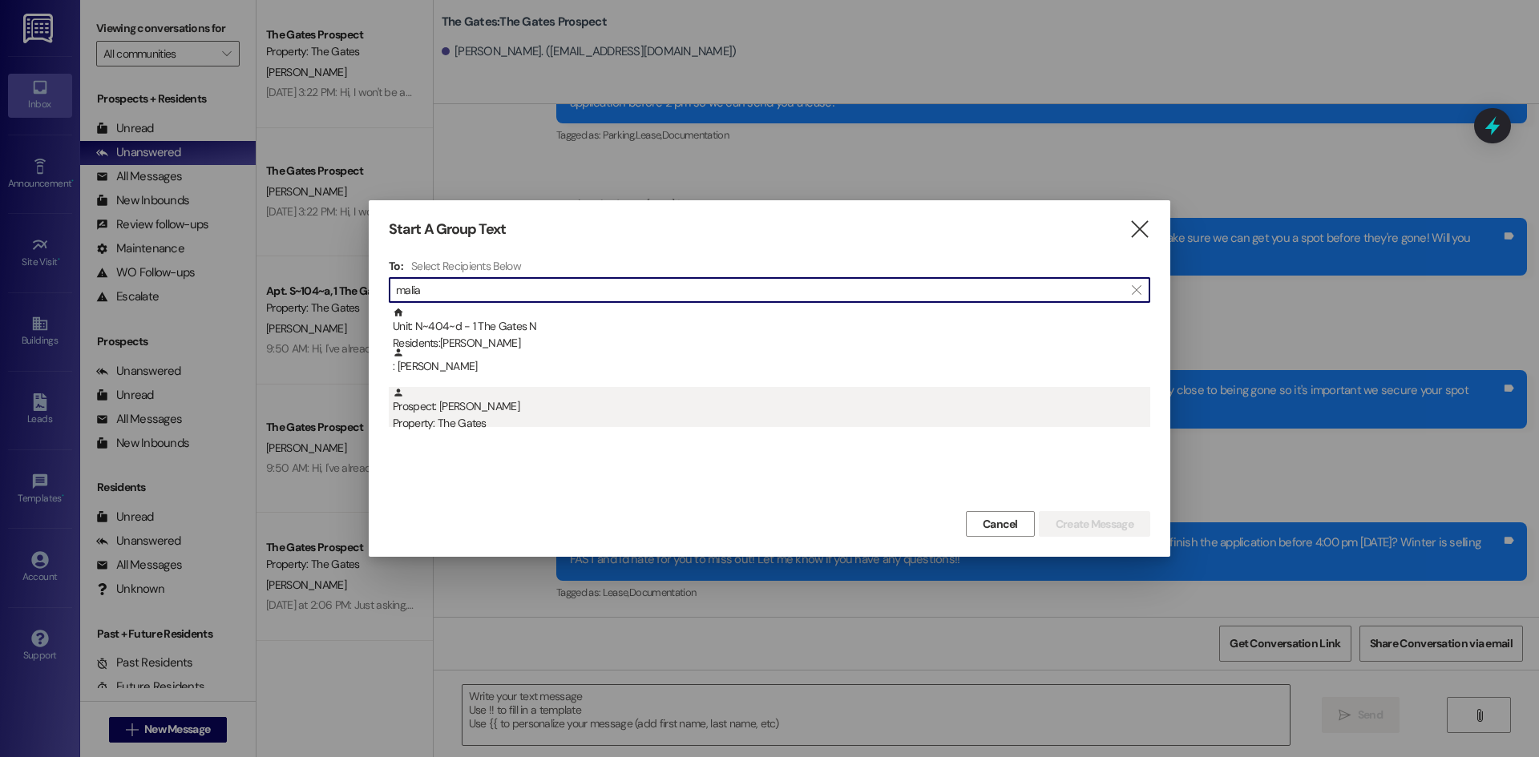
type input "malia"
click at [534, 420] on div "Property: The Gates" at bounding box center [771, 423] width 757 height 17
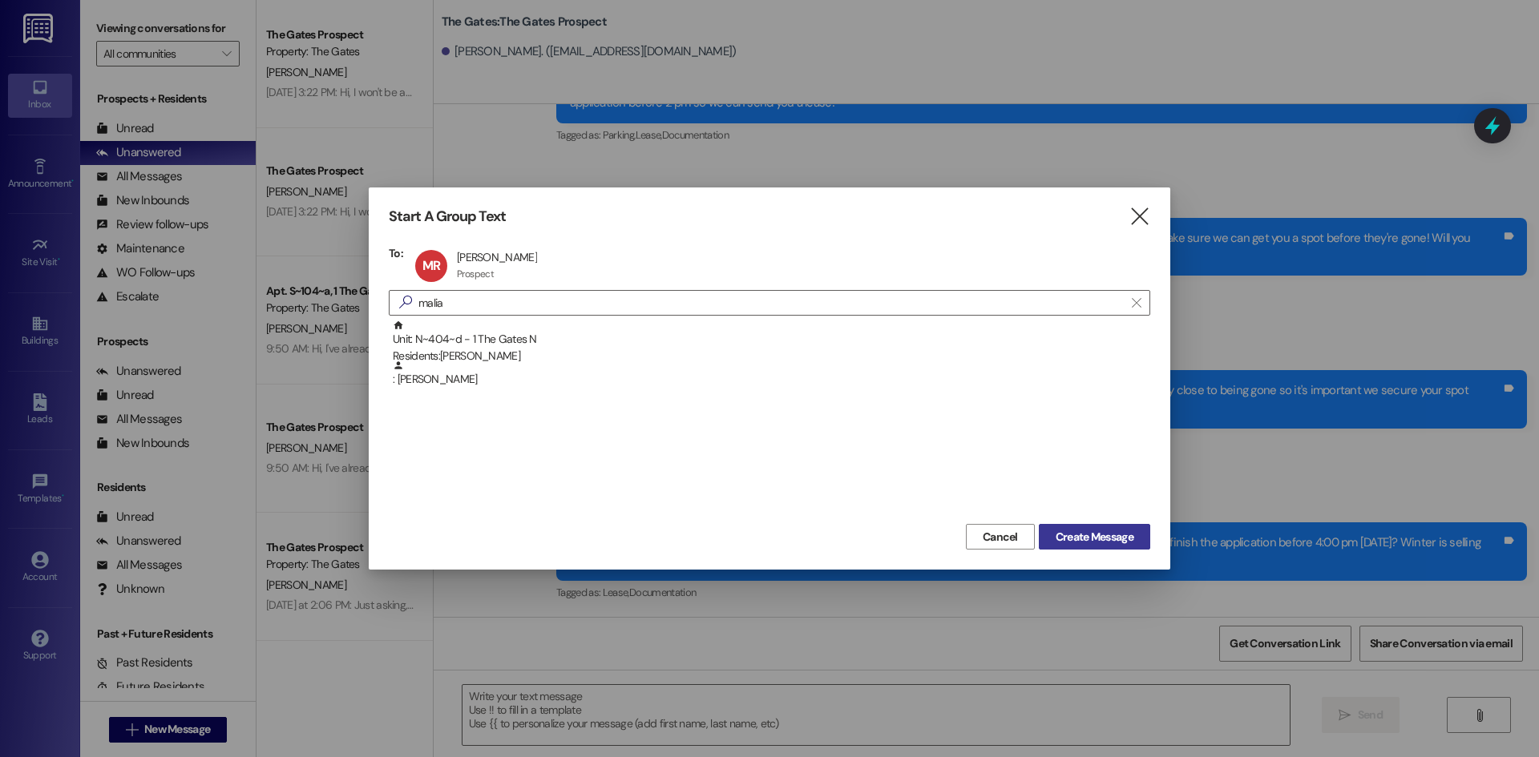
click at [1093, 532] on span "Create Message" at bounding box center [1095, 537] width 78 height 17
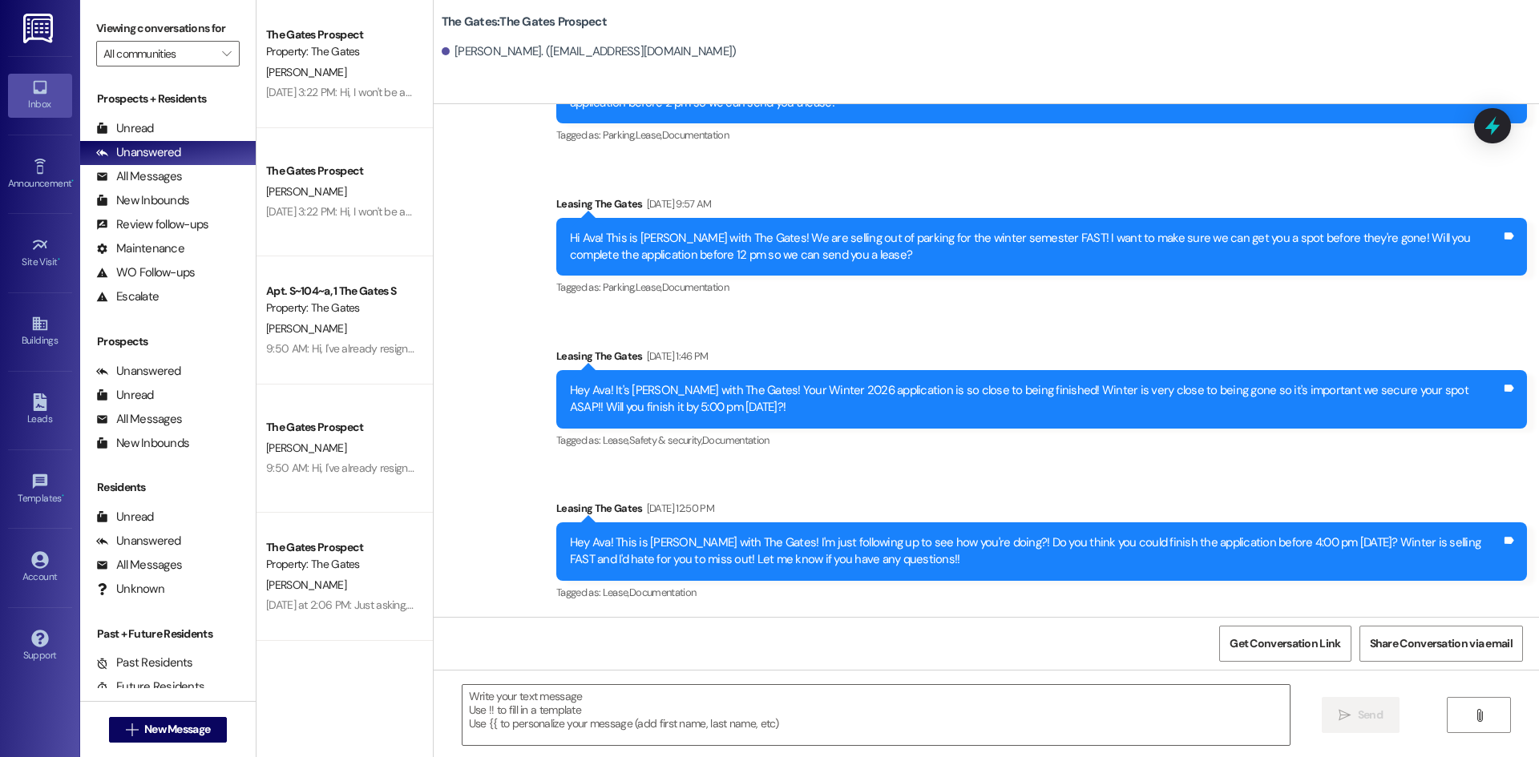
scroll to position [1302, 0]
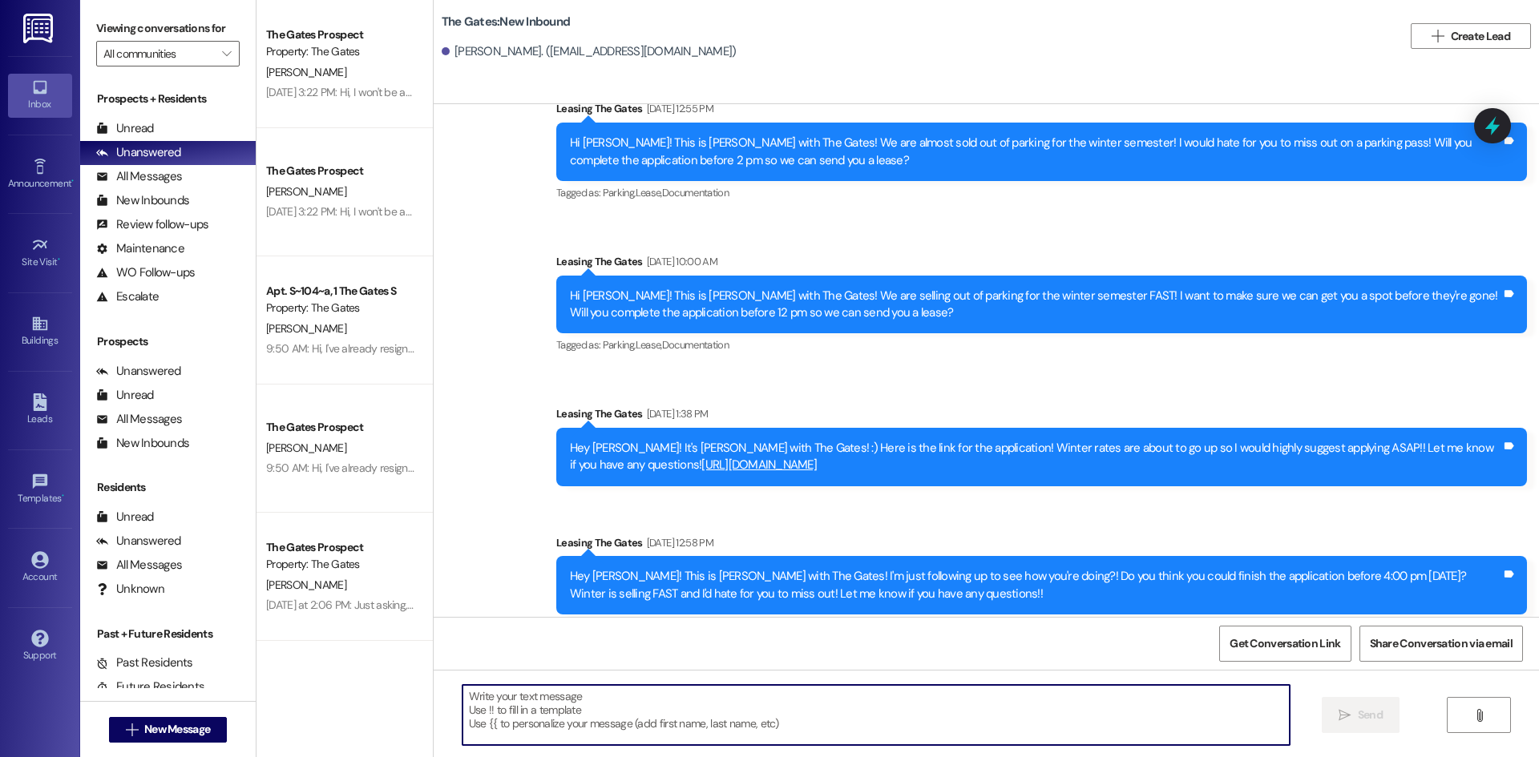
paste textarea "Hi Ava, this is Kari with The Gates! We only have 20 parking spots left for Win…"
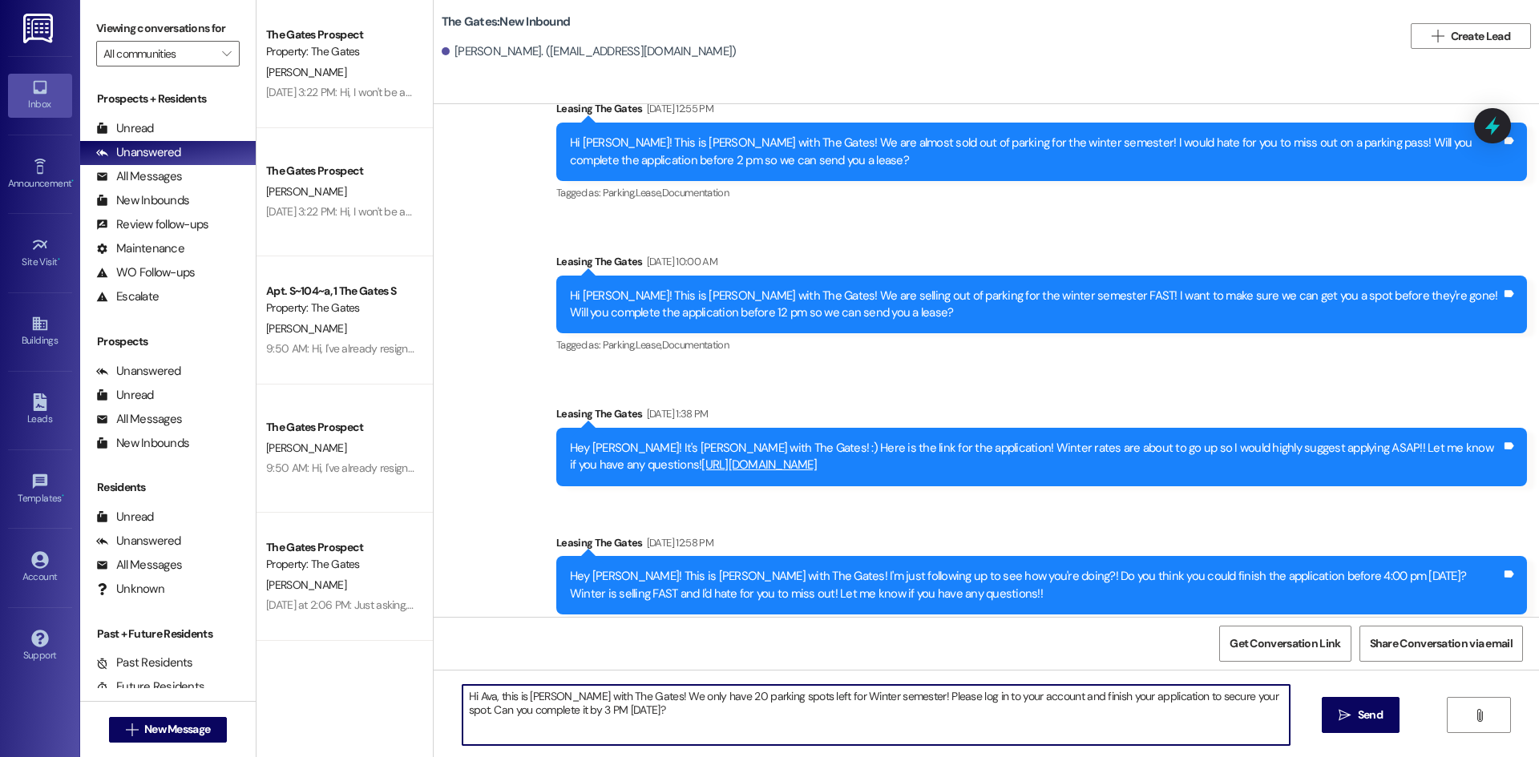
drag, startPoint x: 484, startPoint y: 695, endPoint x: 467, endPoint y: 694, distance: 16.9
click at [467, 694] on textarea "Hi Ava, this is Kari with The Gates! We only have 20 parking spots left for Win…" at bounding box center [875, 715] width 827 height 60
drag, startPoint x: 1253, startPoint y: 699, endPoint x: 1234, endPoint y: 696, distance: 18.7
click at [1234, 696] on textarea "Hi Malia, this is Kari with The Gates! We only have 20 parking spots left for W…" at bounding box center [875, 715] width 827 height 60
drag, startPoint x: 637, startPoint y: 715, endPoint x: 401, endPoint y: 676, distance: 239.6
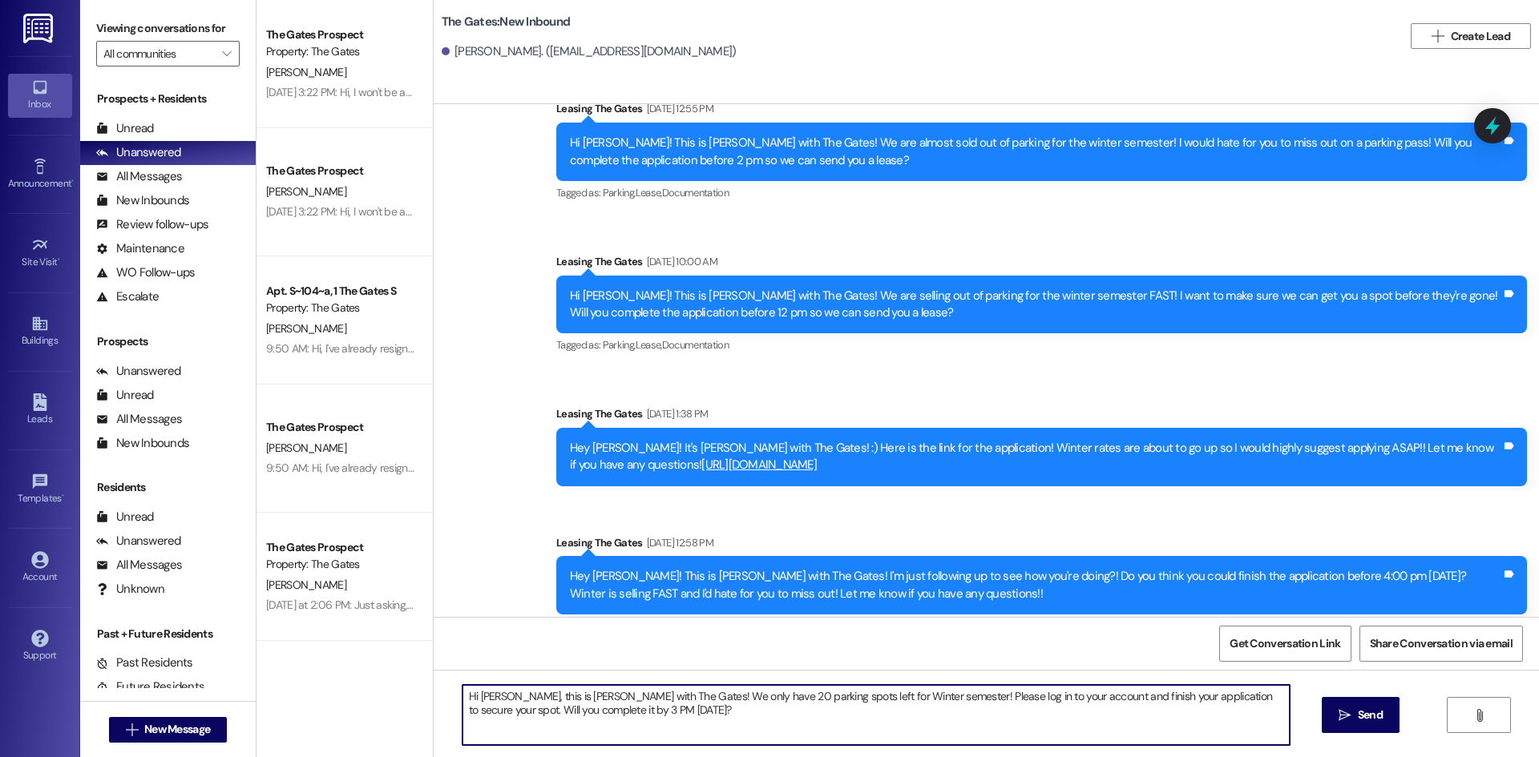
click at [401, 676] on div "The Gates Prospect Property: The Gates I. Fisher Sep 19, 2025 at 3:22 PM: Hi, I…" at bounding box center [897, 378] width 1282 height 757
type textarea "Hi Malia, this is Kari with The Gates! We only have 20 parking spots left for W…"
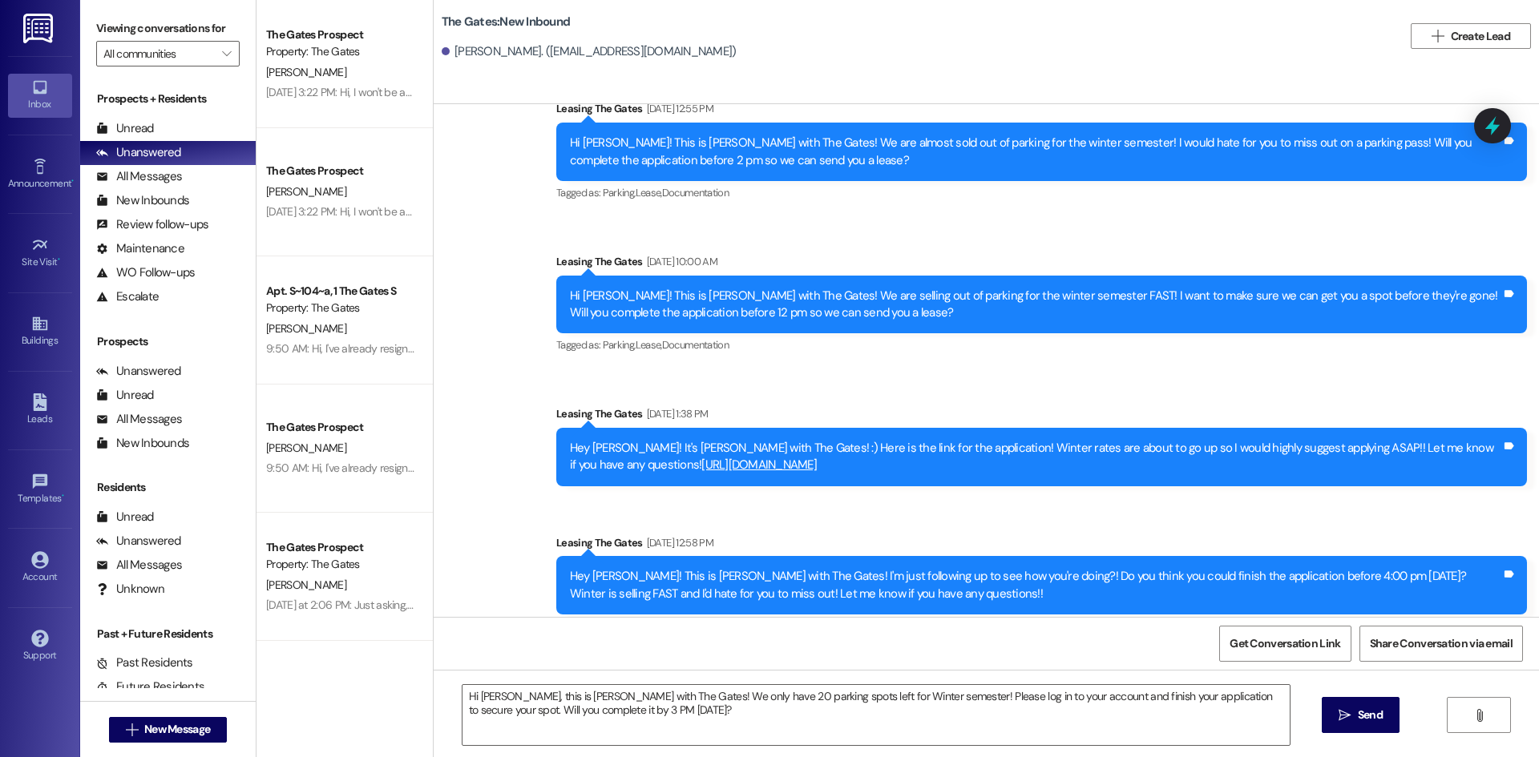
click at [1382, 711] on span "Send" at bounding box center [1370, 715] width 31 height 17
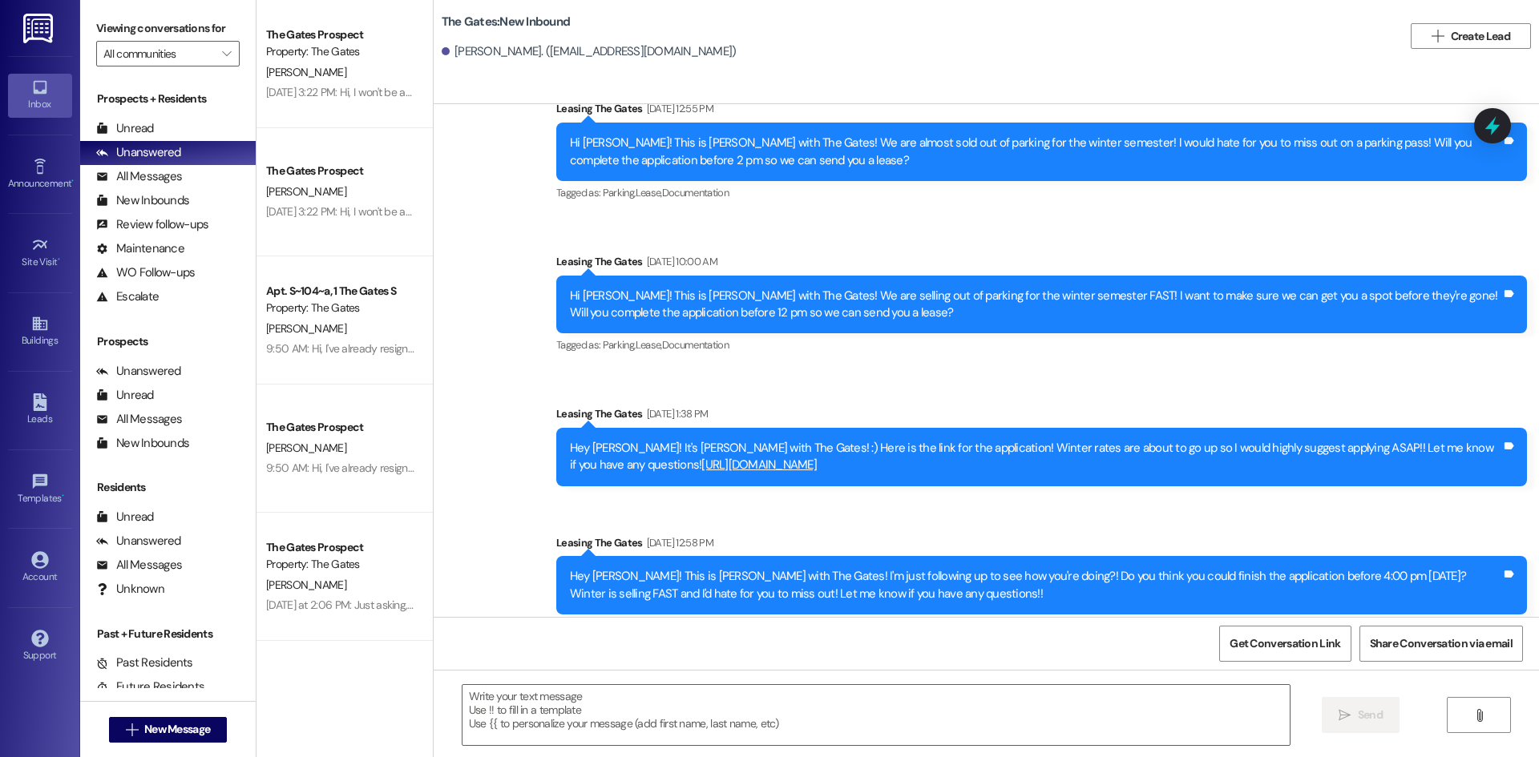
scroll to position [1431, 0]
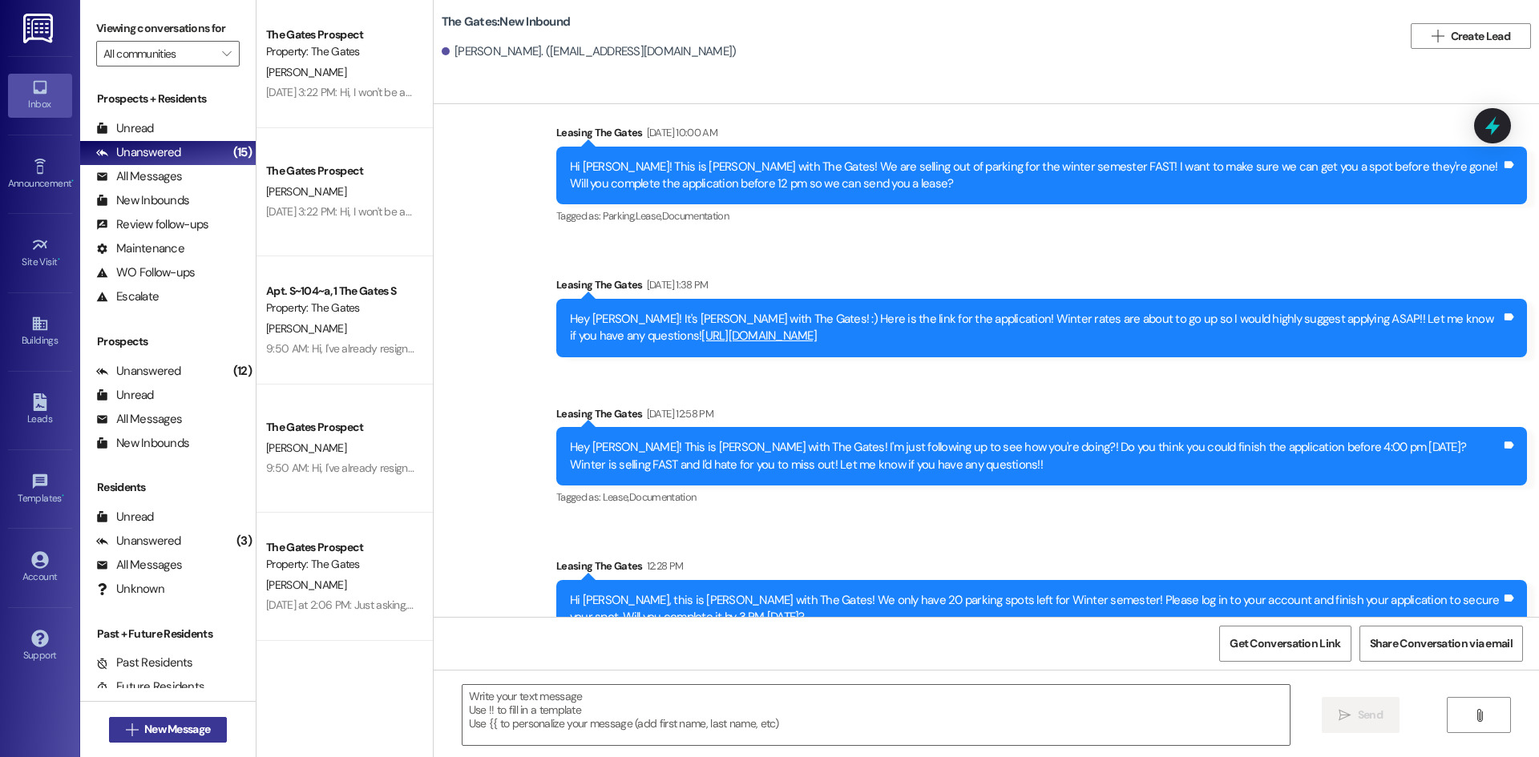
click at [134, 723] on span " New Message" at bounding box center [168, 729] width 91 height 17
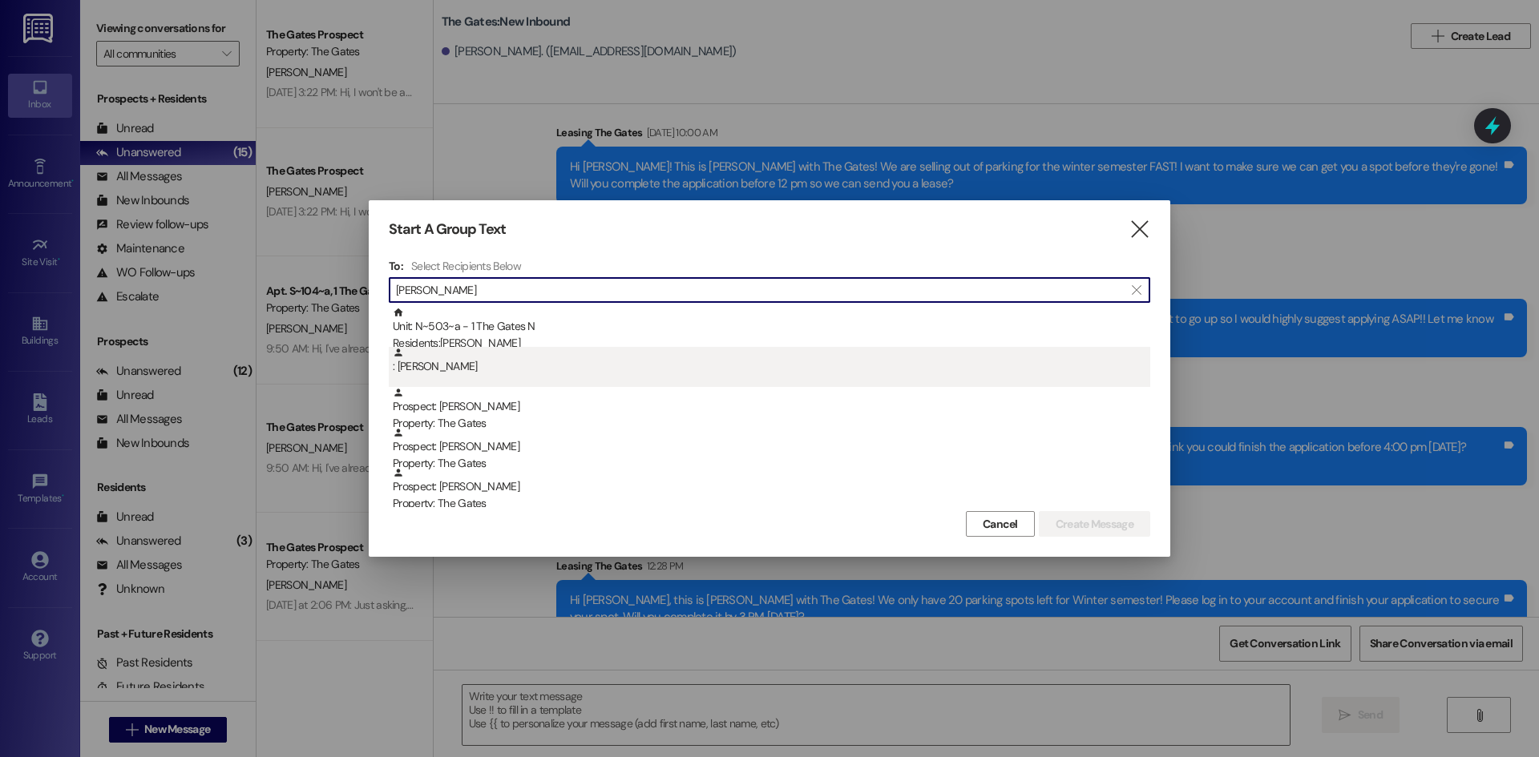
scroll to position [80, 0]
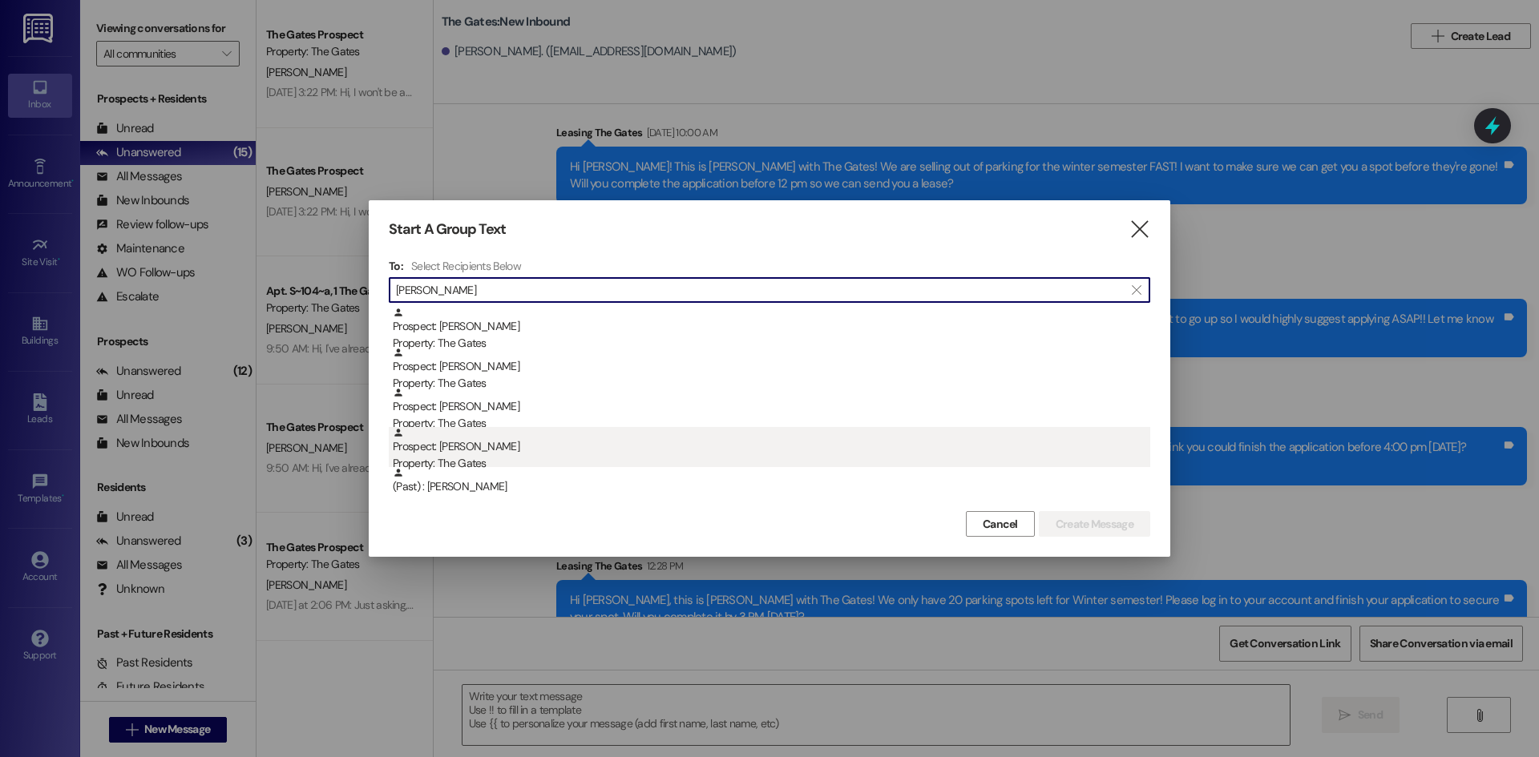
type input "barlow"
click at [536, 455] on div "Property: The Gates" at bounding box center [771, 463] width 757 height 17
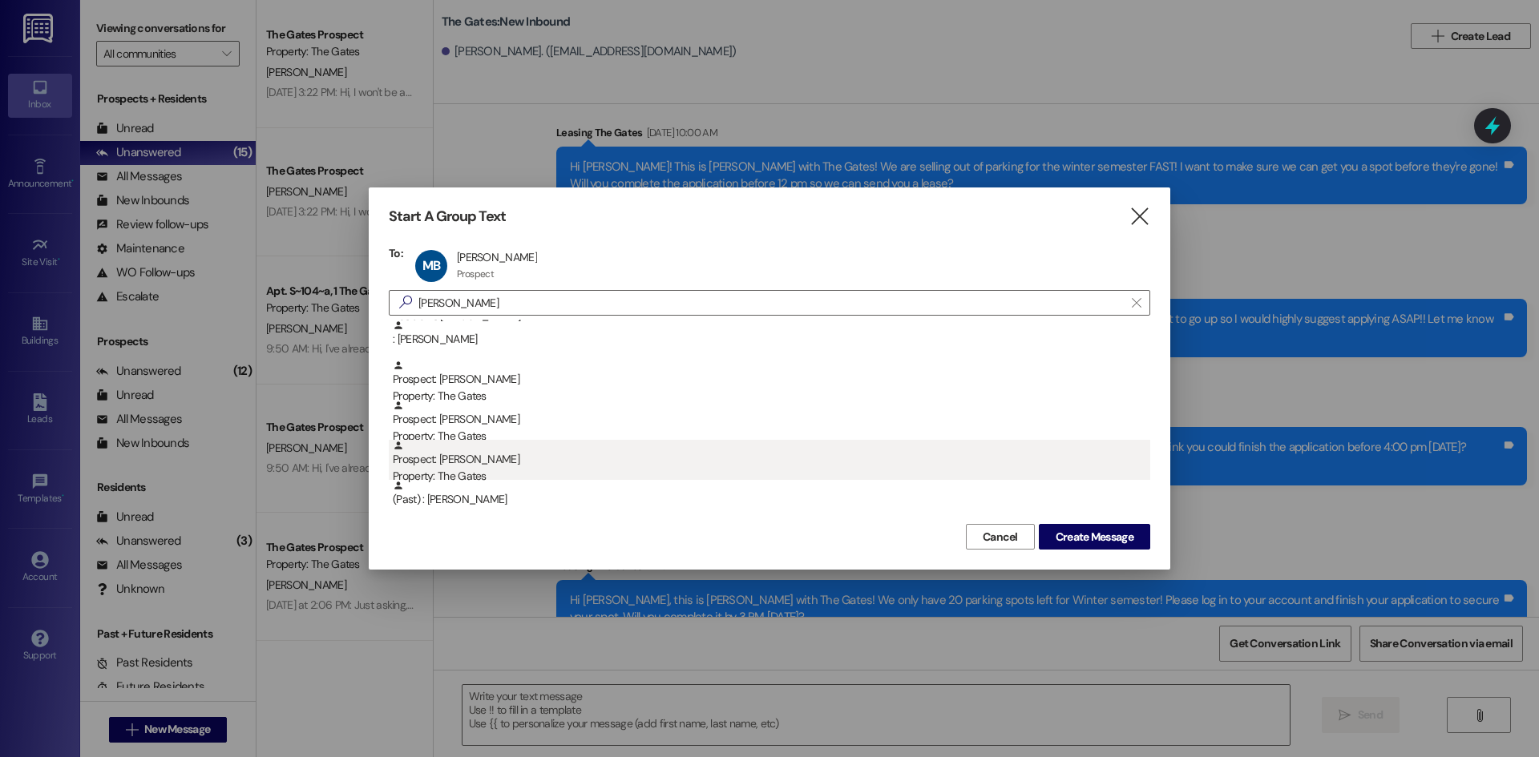
scroll to position [40, 0]
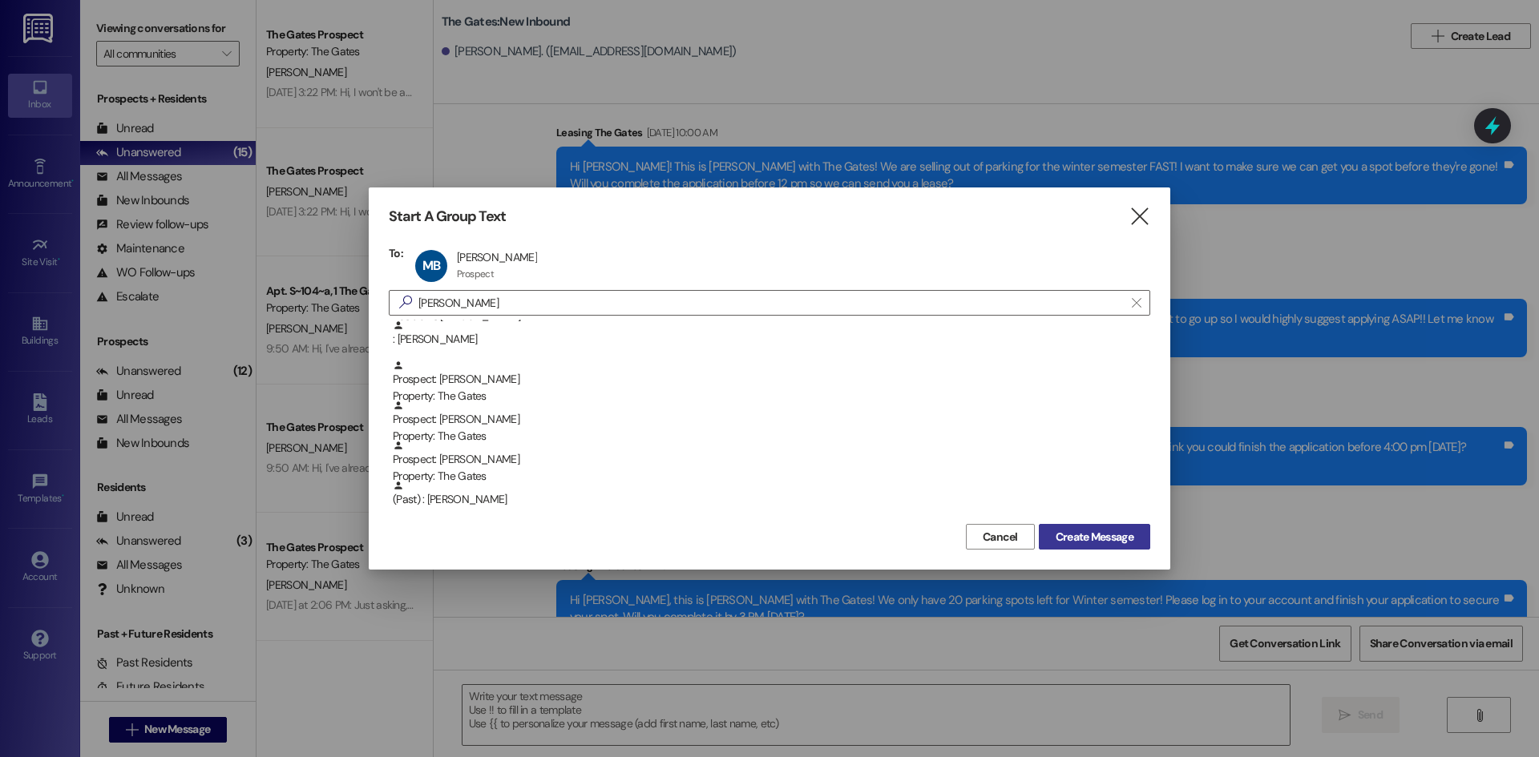
click at [1112, 539] on span "Create Message" at bounding box center [1095, 537] width 78 height 17
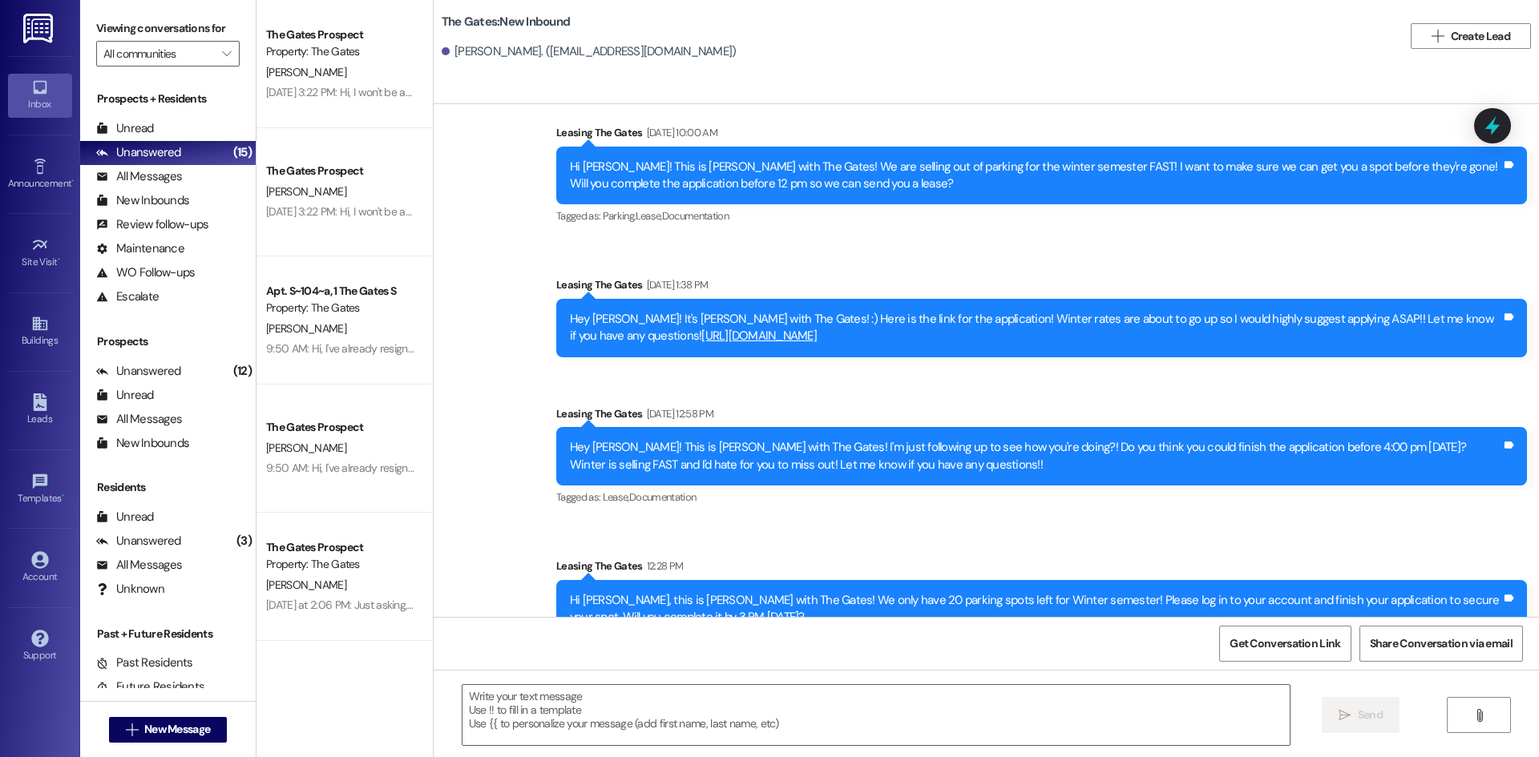
scroll to position [74, 0]
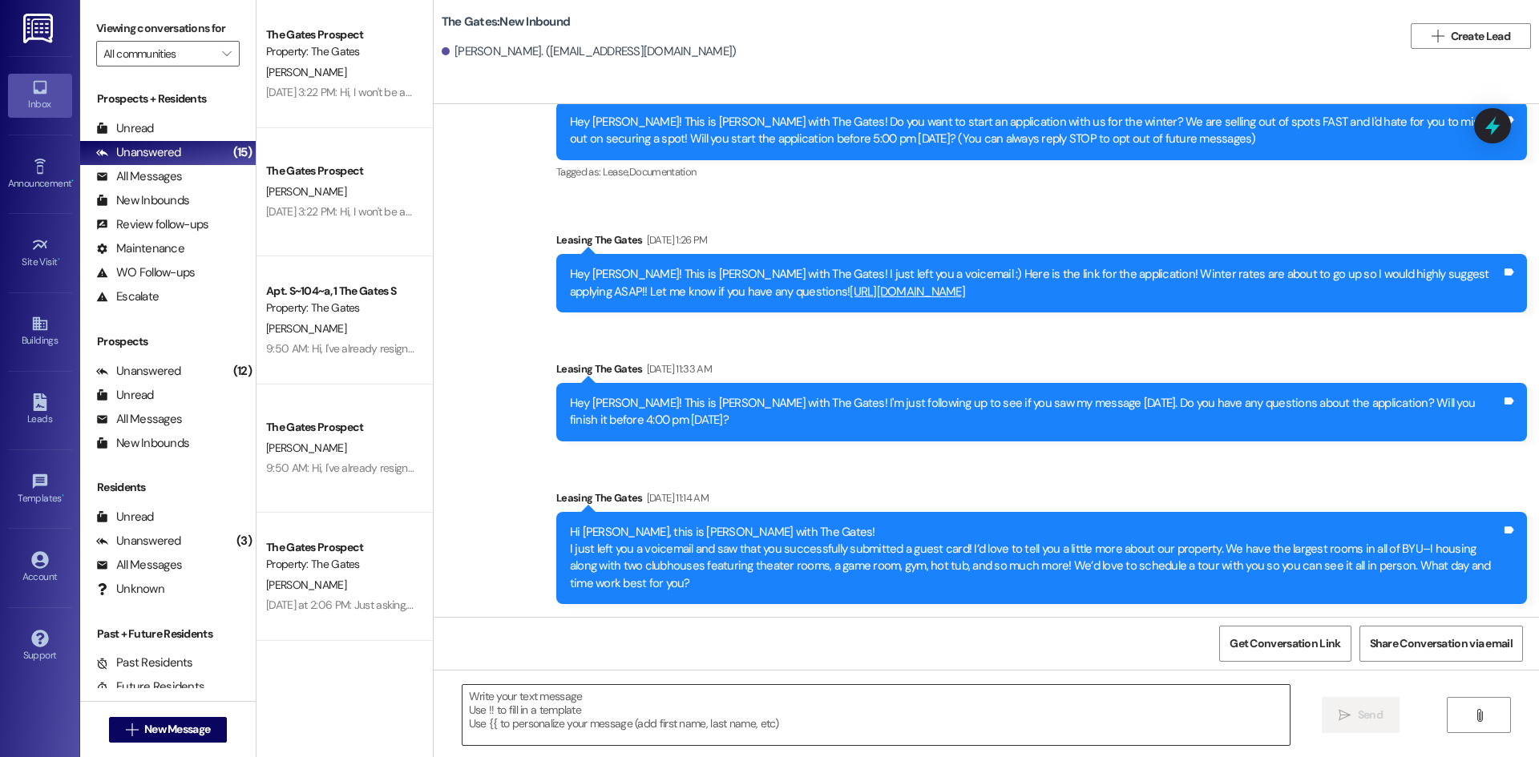
click at [527, 710] on textarea at bounding box center [875, 715] width 827 height 60
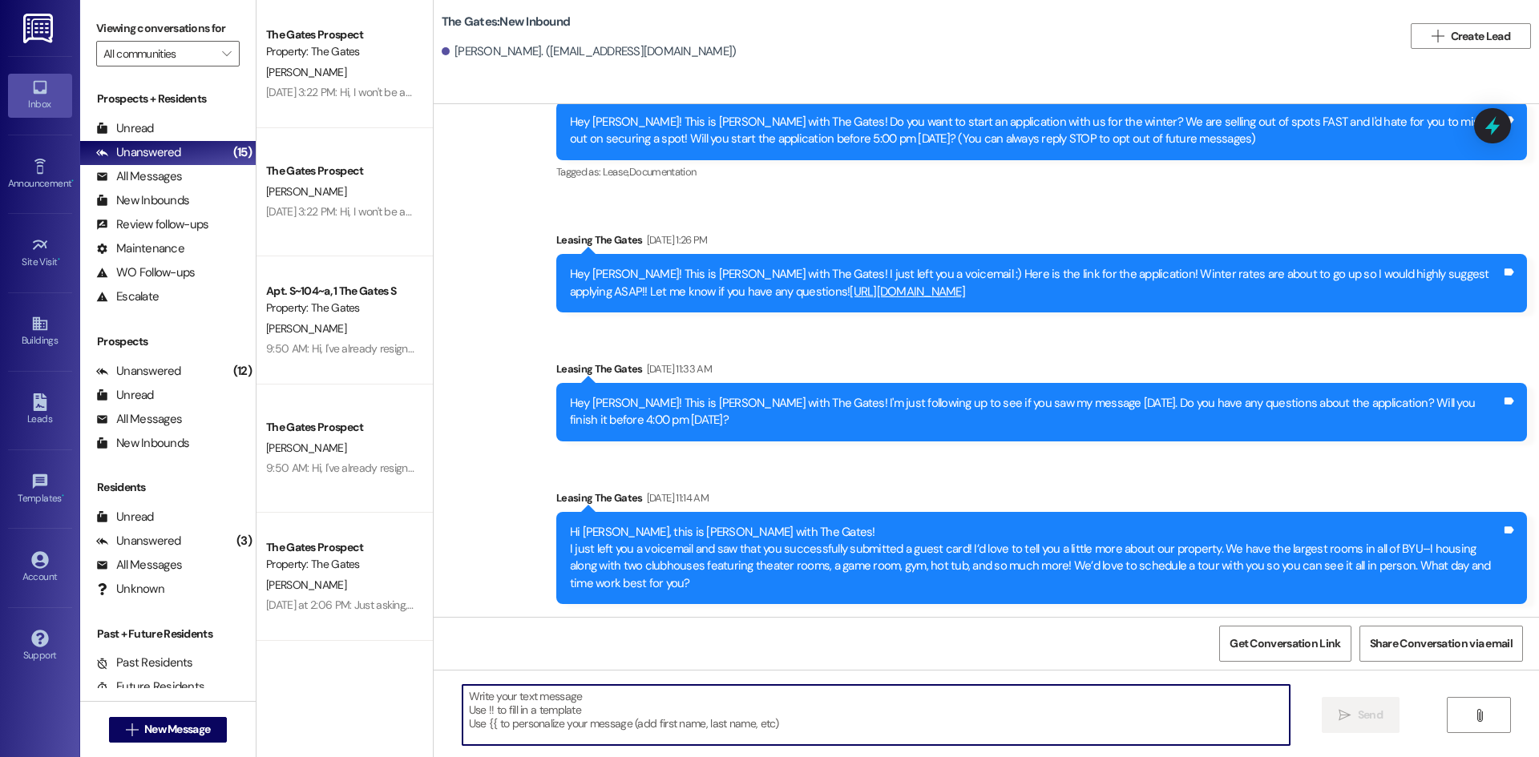
paste textarea "Hi Malia, this is Kari with The Gates! We only have 20 parking spots left for W…"
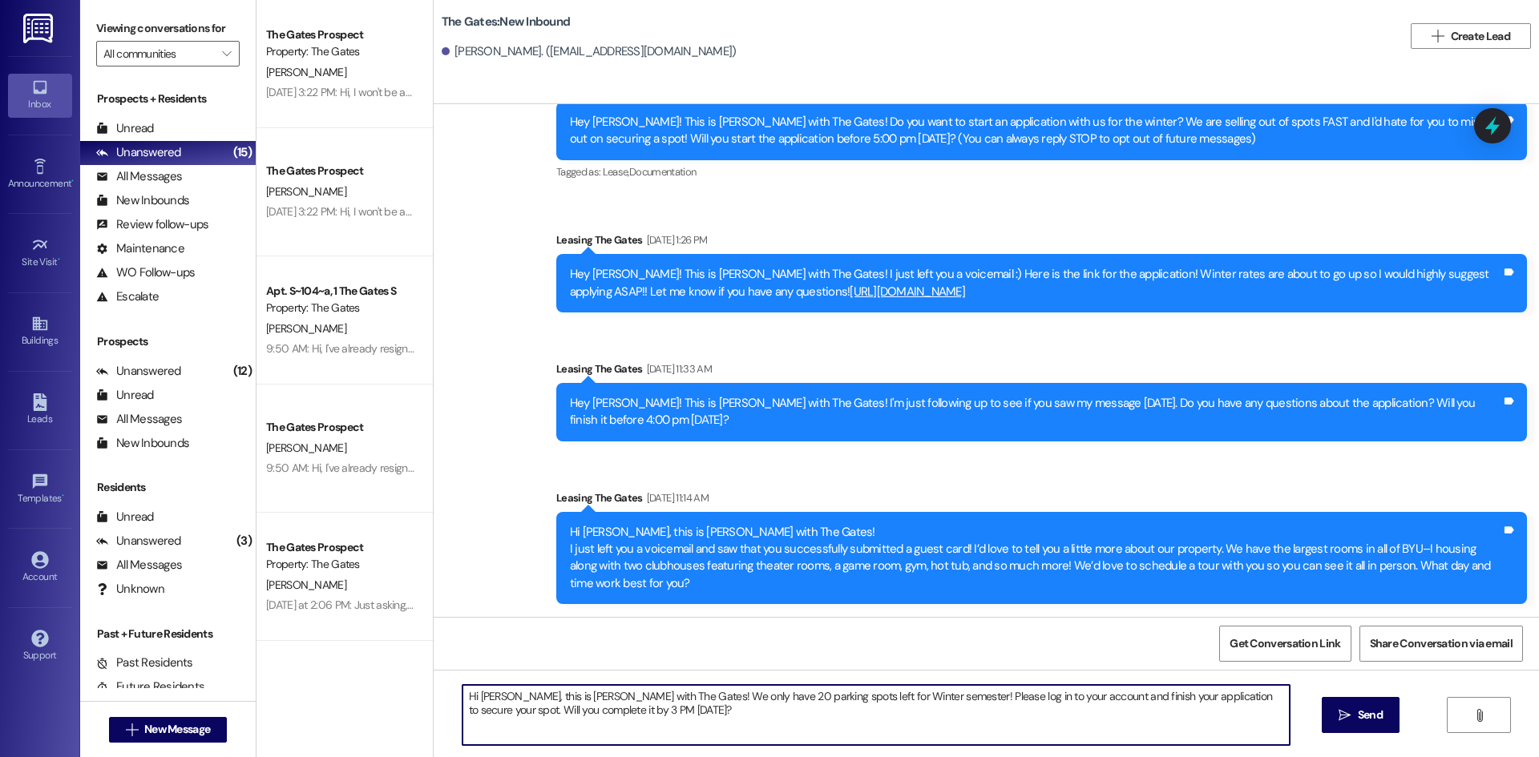
drag, startPoint x: 493, startPoint y: 701, endPoint x: 470, endPoint y: 698, distance: 23.5
click at [470, 698] on textarea "Hi Malia, this is Kari with The Gates! We only have 20 parking spots left for W…" at bounding box center [875, 715] width 827 height 60
drag, startPoint x: 531, startPoint y: 720, endPoint x: 430, endPoint y: 703, distance: 102.4
click at [434, 703] on div "Hi Madalyn, this is Kari with The Gates! We only have 20 parking spots left for…" at bounding box center [986, 730] width 1105 height 120
type textarea "Hi Madalyn, this is Kari with The Gates! We only have 20 parking spots left for…"
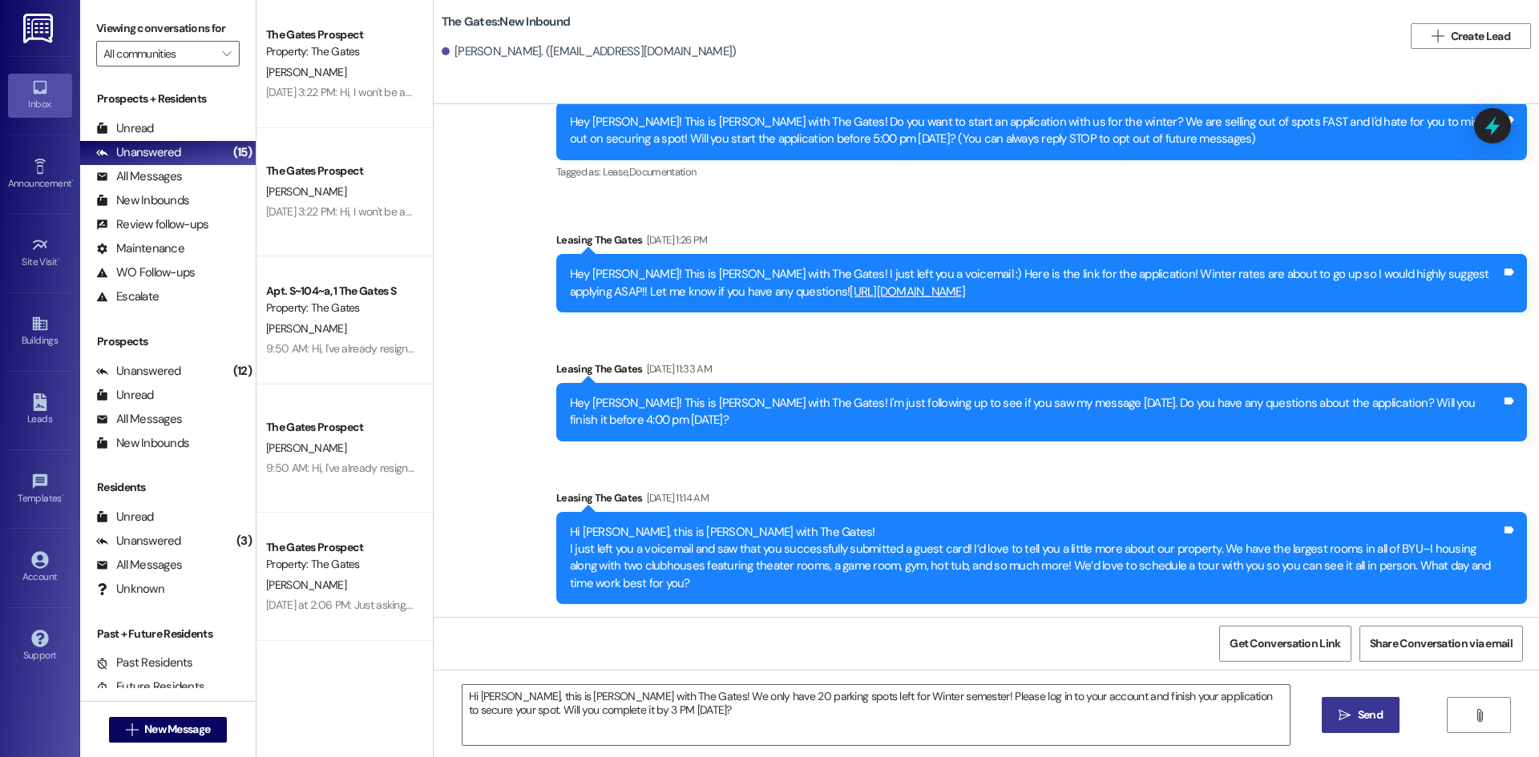
click at [1328, 718] on button " Send" at bounding box center [1361, 715] width 78 height 36
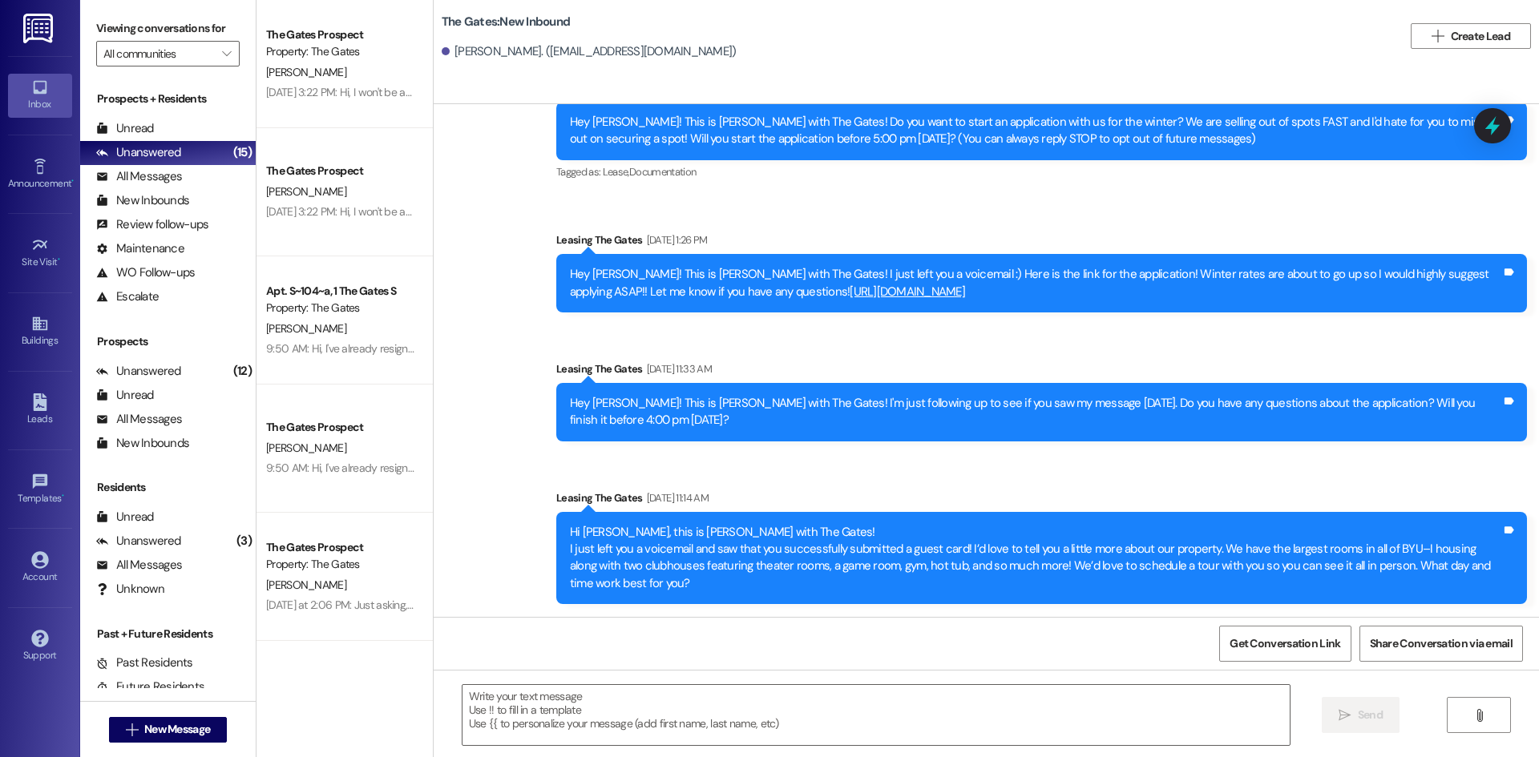
scroll to position [203, 0]
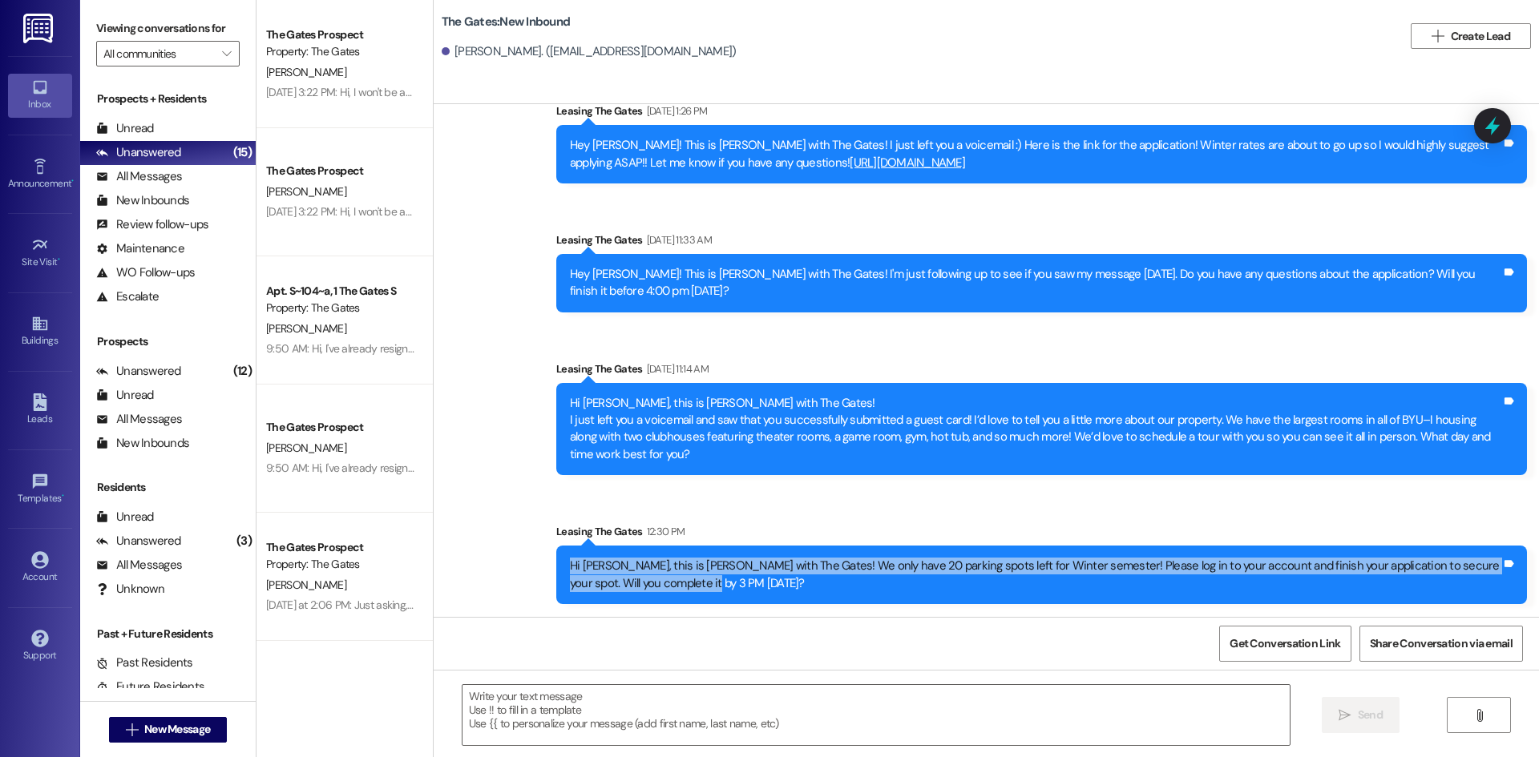
drag, startPoint x: 742, startPoint y: 575, endPoint x: 546, endPoint y: 563, distance: 196.7
click at [556, 563] on div "Hi Madalyn, this is Kari with The Gates! We only have 20 parking spots left for…" at bounding box center [1041, 575] width 971 height 59
copy div "Hi Madalyn, this is Kari with The Gates! We only have 20 parking spots left for…"
click at [166, 739] on button " New Message" at bounding box center [168, 730] width 119 height 26
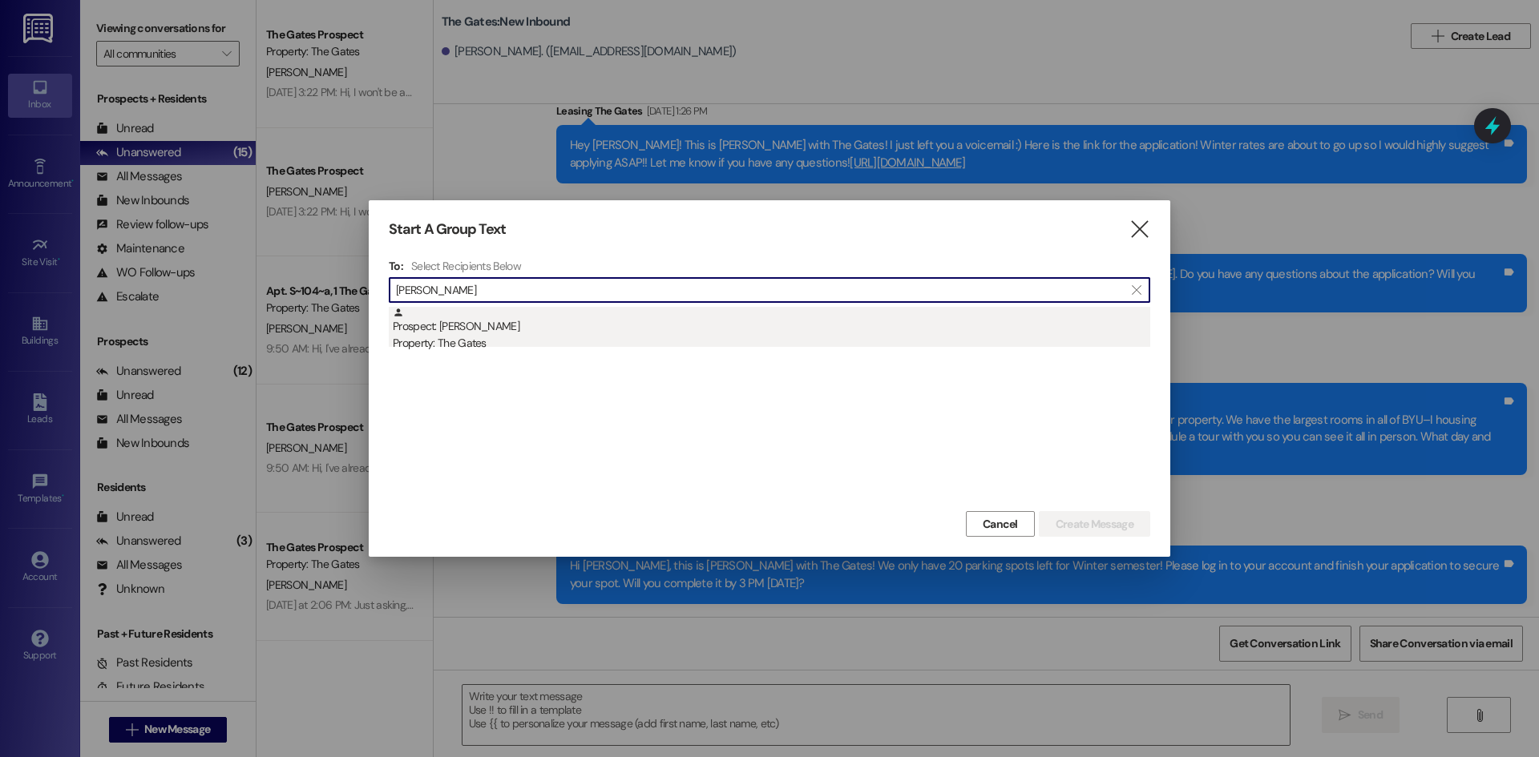
type input "galyn"
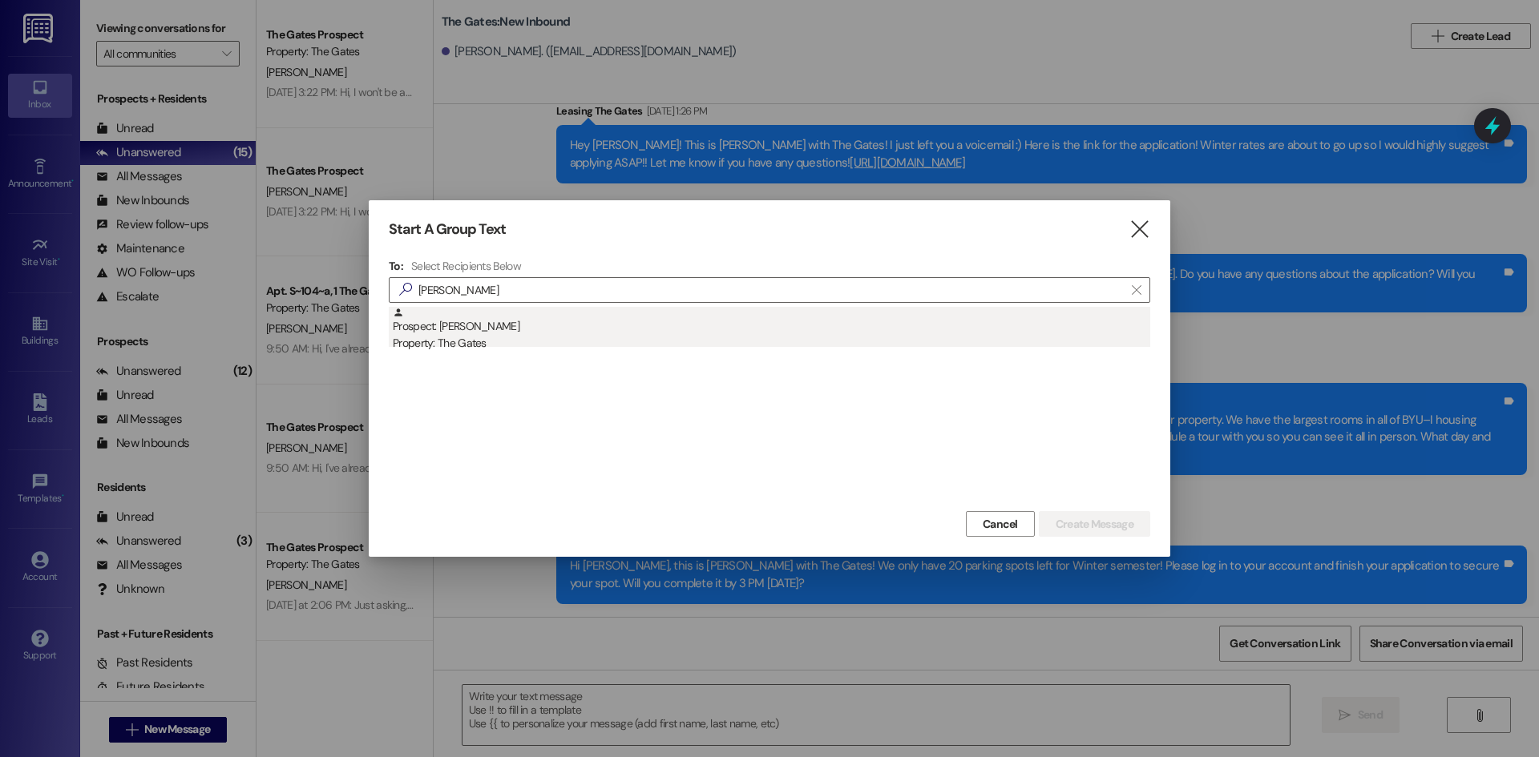
click at [585, 339] on div "Property: The Gates" at bounding box center [771, 343] width 757 height 17
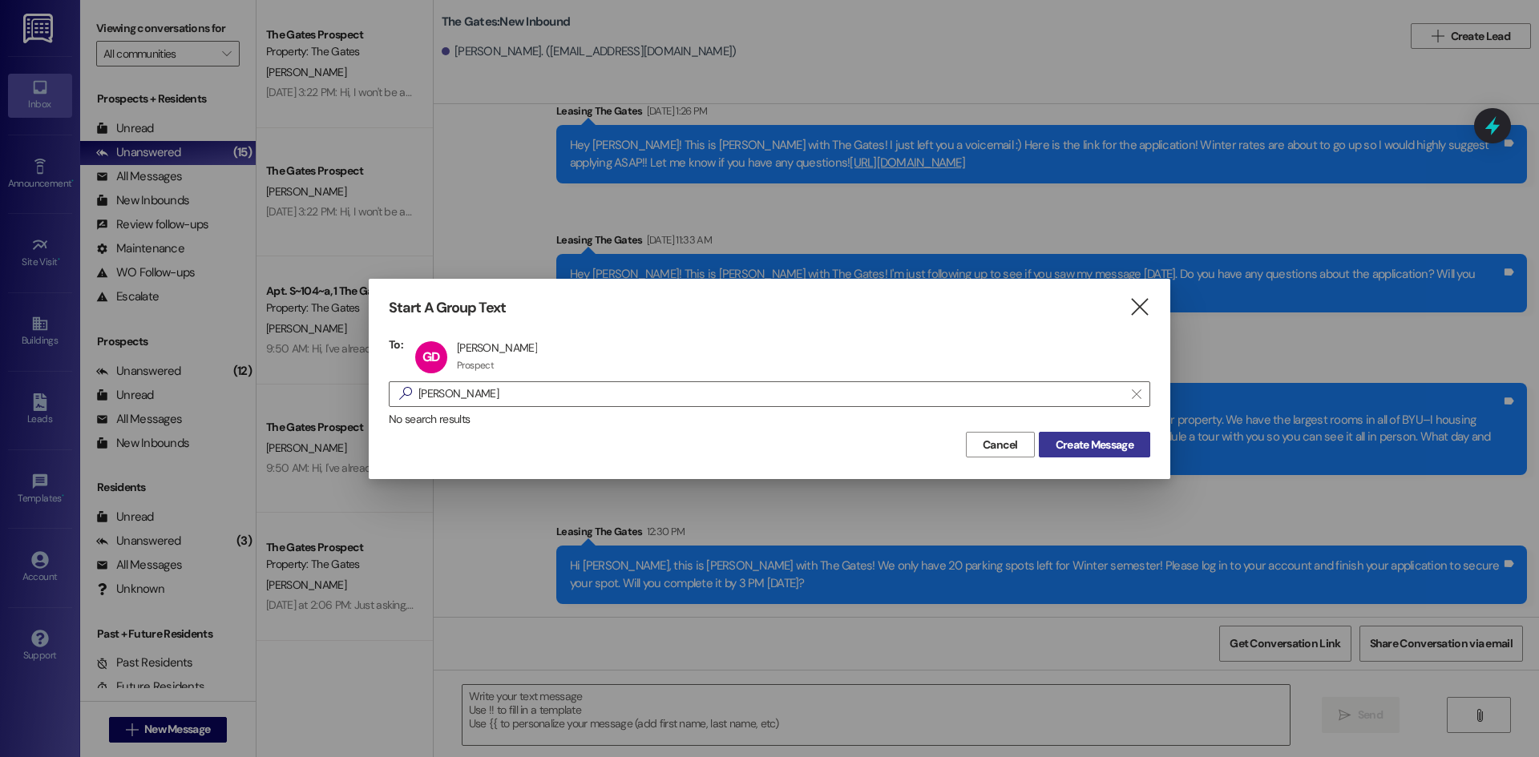
click at [1096, 442] on span "Create Message" at bounding box center [1095, 445] width 78 height 17
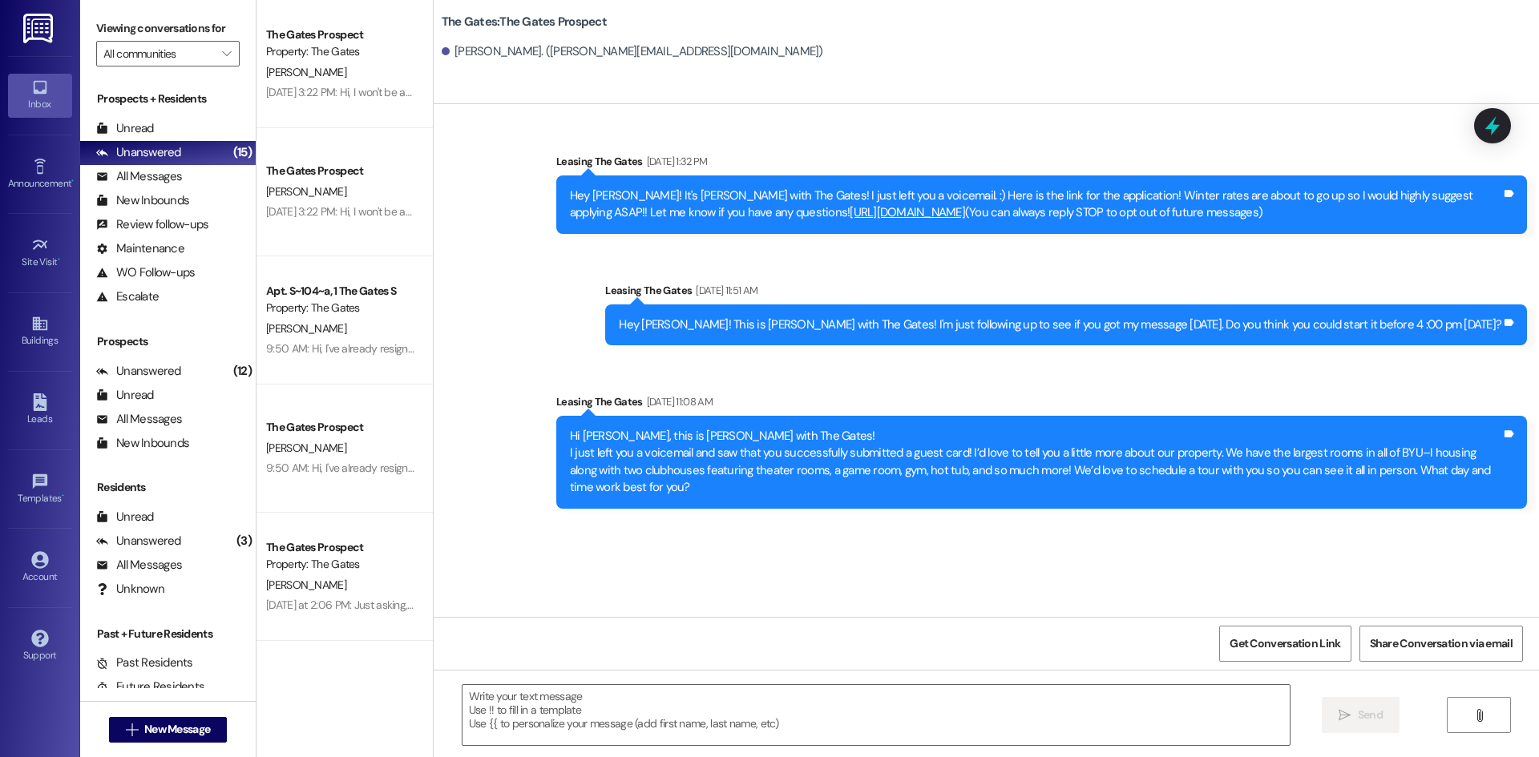
scroll to position [0, 0]
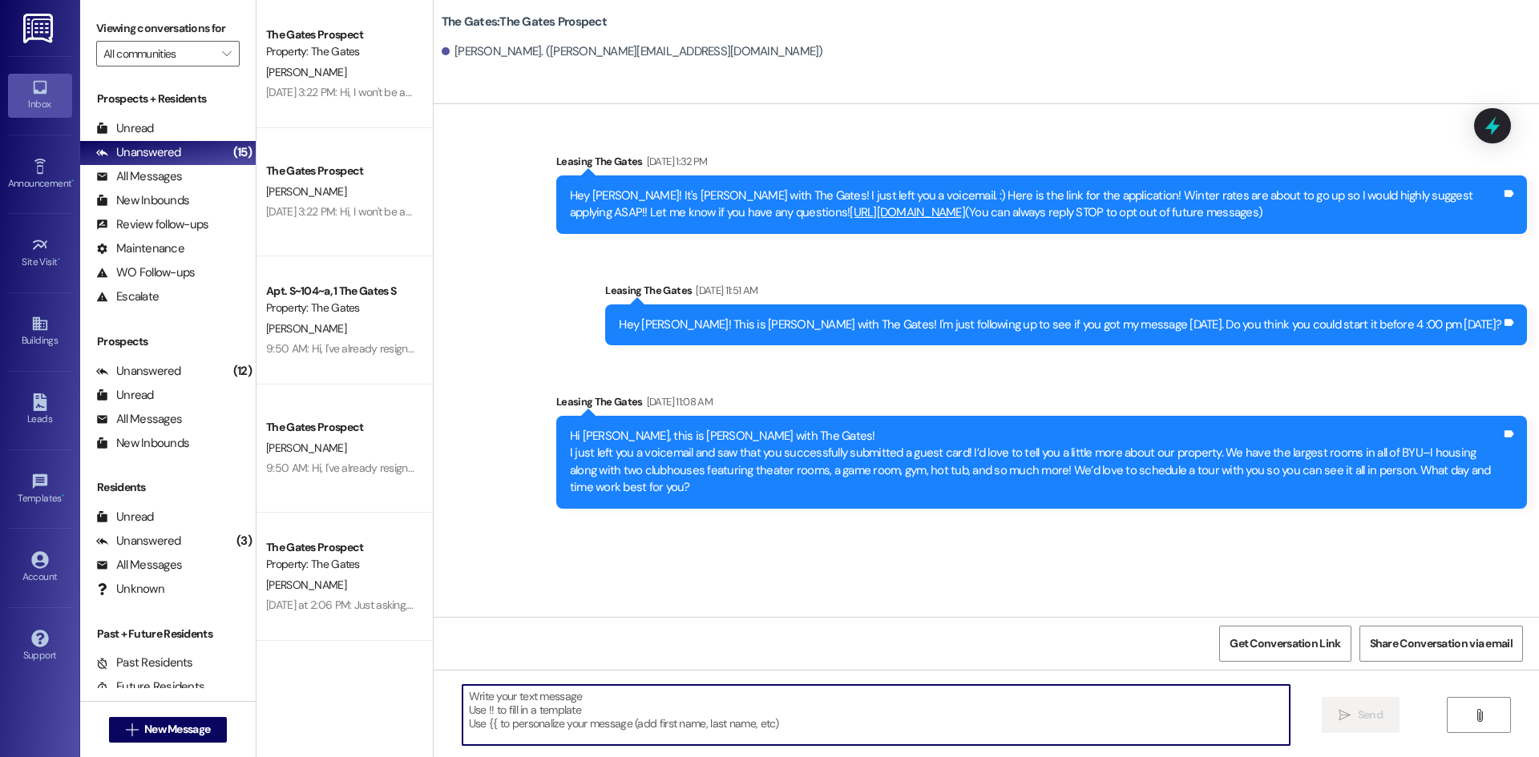
paste textarea "Hi Madalyn, this is Kari with The Gates! We only have 20 parking spots left for…"
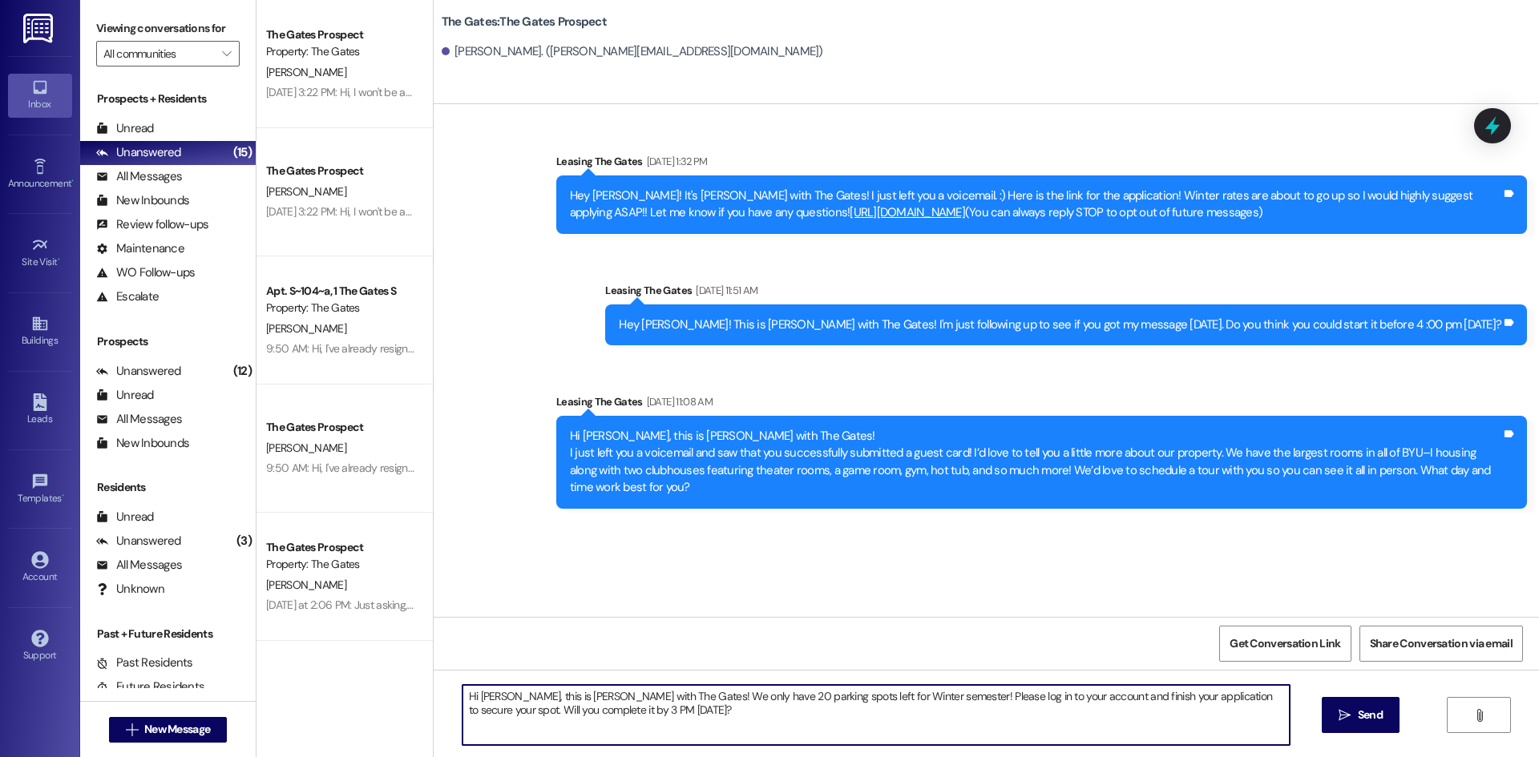
drag, startPoint x: 506, startPoint y: 699, endPoint x: 472, endPoint y: 697, distance: 33.7
click at [472, 697] on textarea "Hi Madalyn, this is Kari with The Gates! We only have 20 parking spots left for…" at bounding box center [875, 715] width 827 height 60
click at [697, 701] on textarea "Hi Galyn, this is Kari with The Gates! We only have 20 parking spots left for W…" at bounding box center [875, 715] width 827 height 60
drag, startPoint x: 636, startPoint y: 720, endPoint x: 427, endPoint y: 673, distance: 214.3
click at [434, 673] on div "Hi Galyn, this is Kari with The Gates! We only have 15 parking spots left for W…" at bounding box center [986, 730] width 1105 height 120
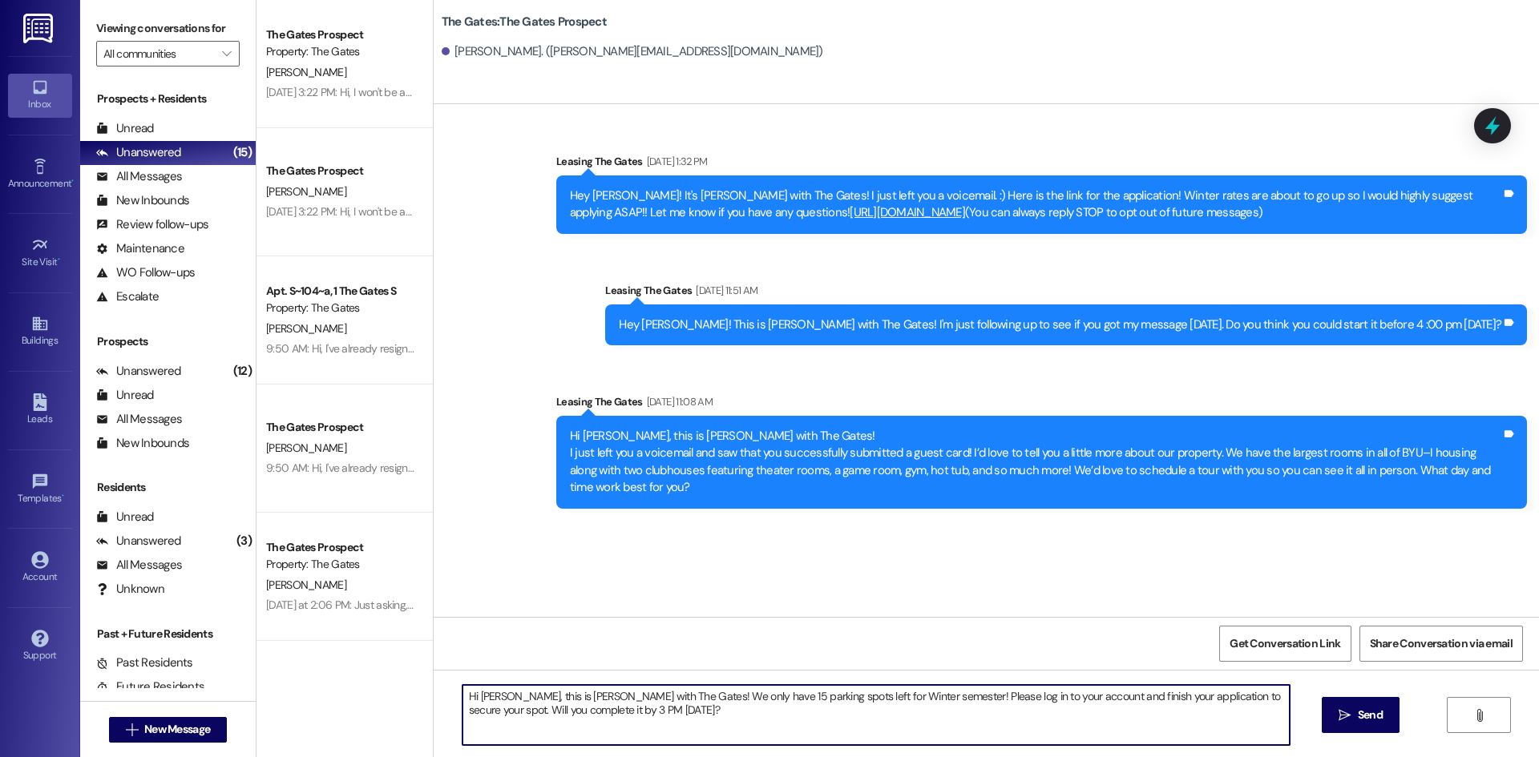
type textarea "Hi Galyn, this is Kari with The Gates! We only have 15 parking spots left for W…"
click at [501, 687] on div "Hi Galyn, this is Kari with The Gates! We only have 15 parking spots left for W…" at bounding box center [986, 730] width 1105 height 120
drag, startPoint x: 636, startPoint y: 725, endPoint x: 454, endPoint y: 686, distance: 185.2
click at [462, 686] on textarea "Hi Galyn, this is Kari with The Gates! We only have 15 parking spots left for W…" at bounding box center [875, 715] width 827 height 60
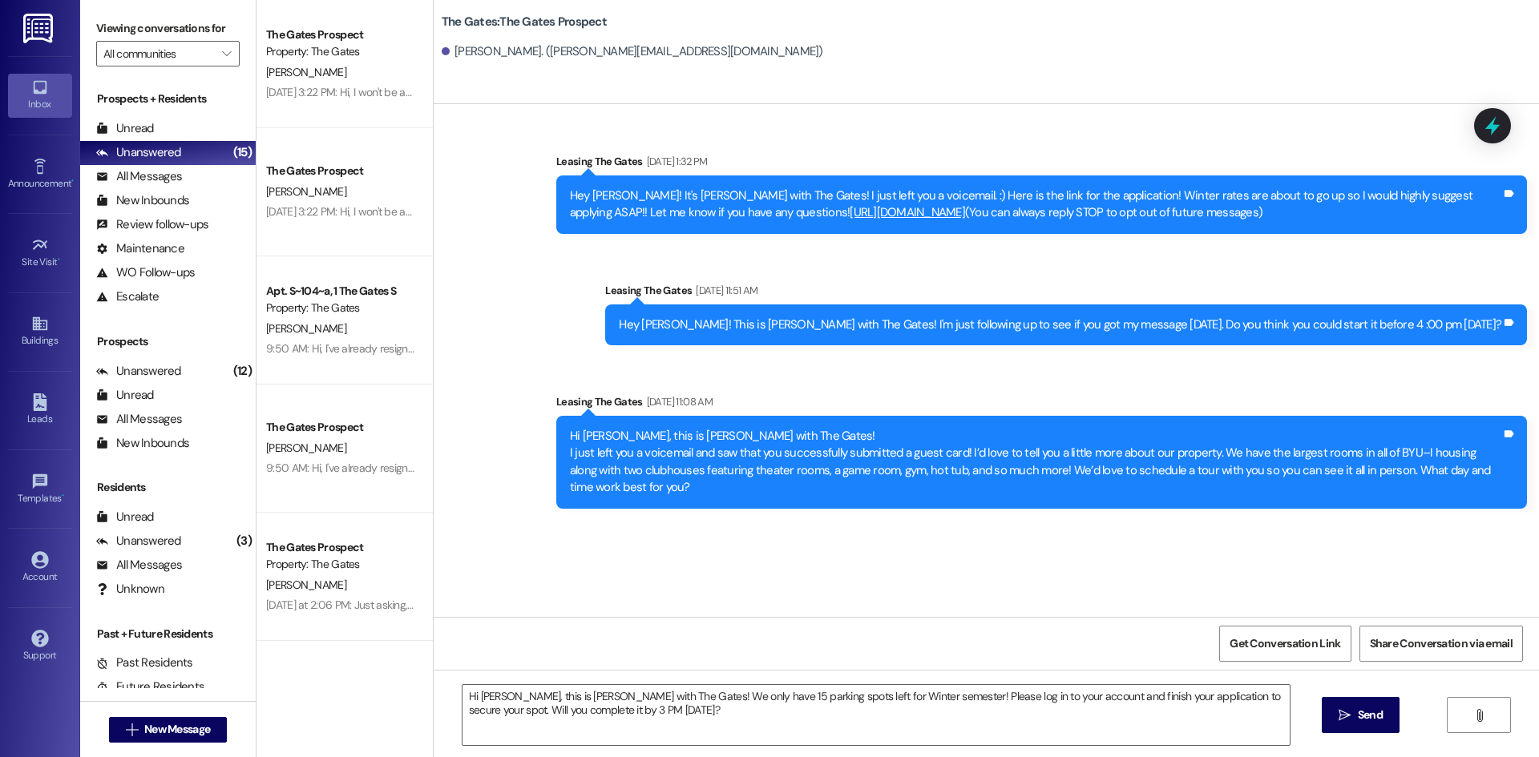
drag, startPoint x: 1355, startPoint y: 712, endPoint x: 1133, endPoint y: 648, distance: 230.9
click at [1355, 712] on span "Send" at bounding box center [1370, 715] width 31 height 17
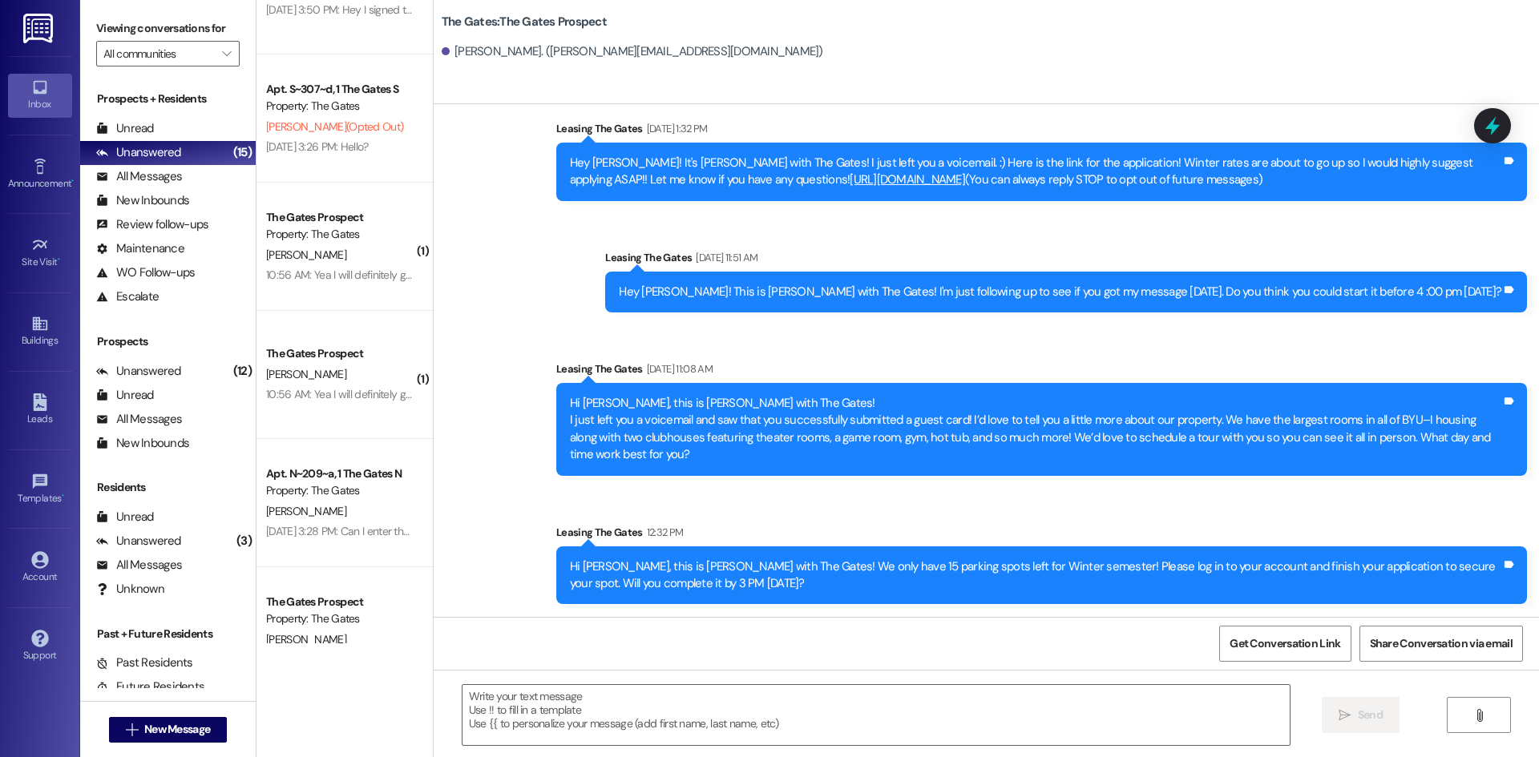
scroll to position [1122, 0]
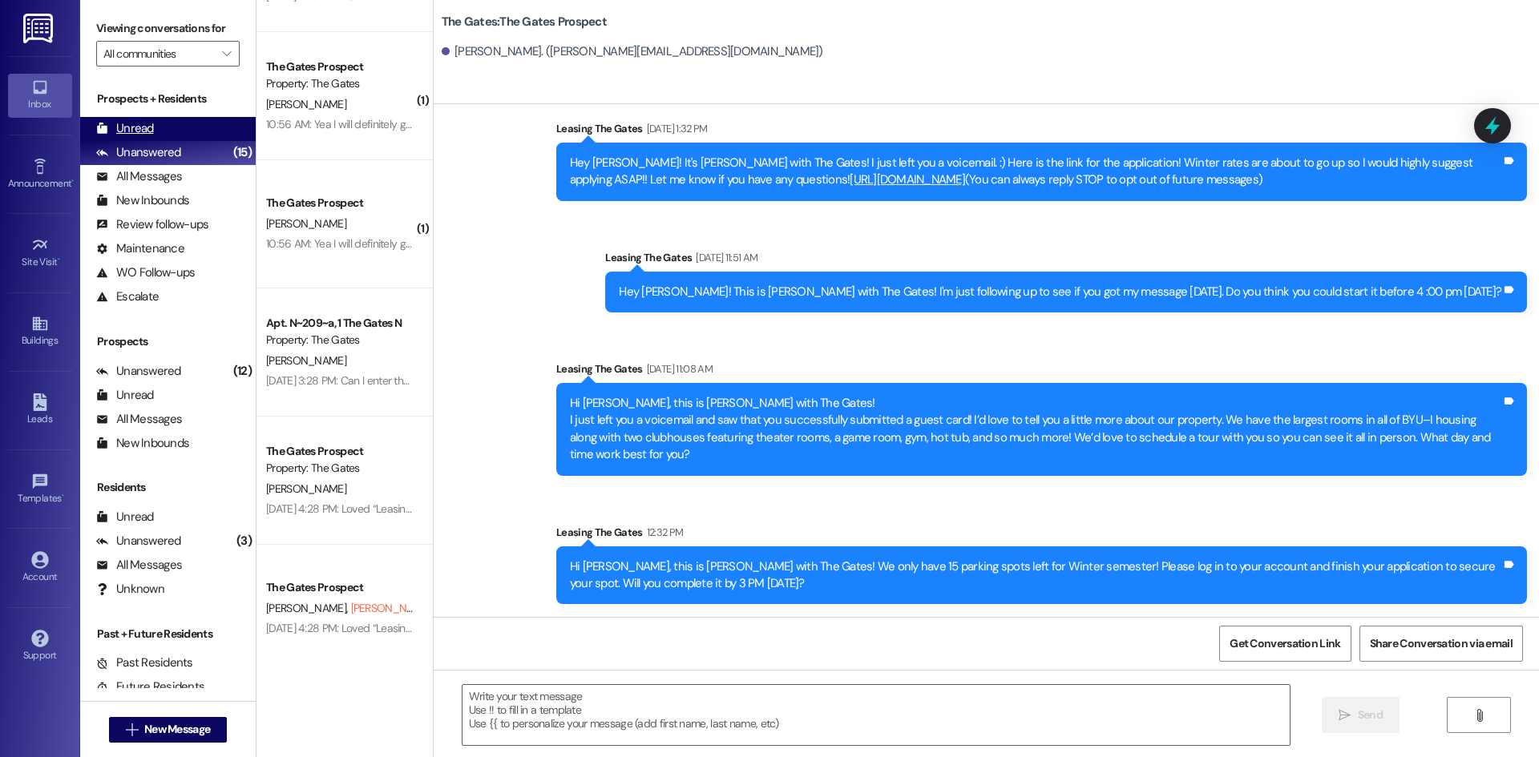
click at [163, 128] on div "Unread (0)" at bounding box center [168, 129] width 176 height 24
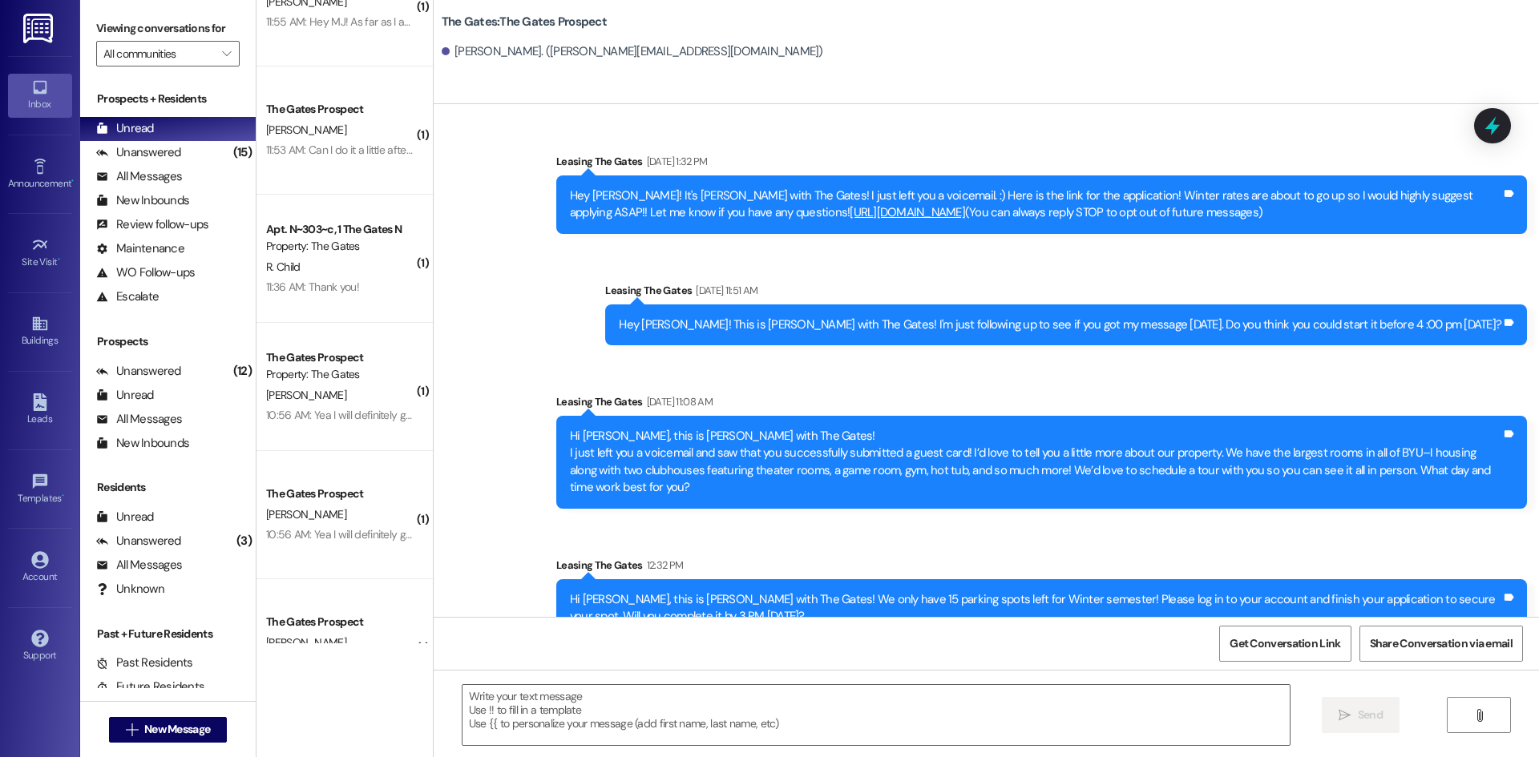
scroll to position [126, 0]
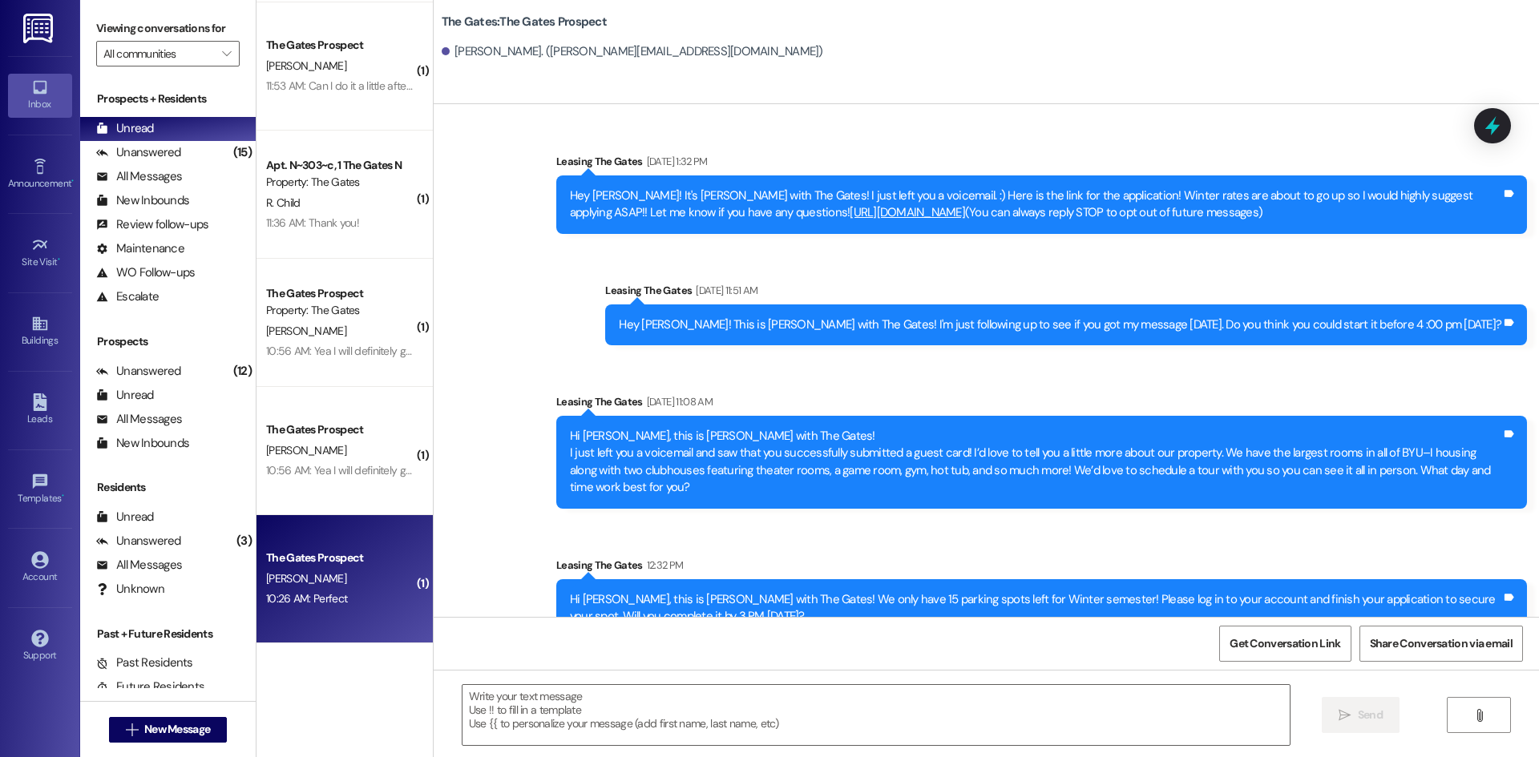
click at [333, 605] on div "10:26 AM: Perfect 10:26 AM: Perfect" at bounding box center [339, 599] width 151 height 20
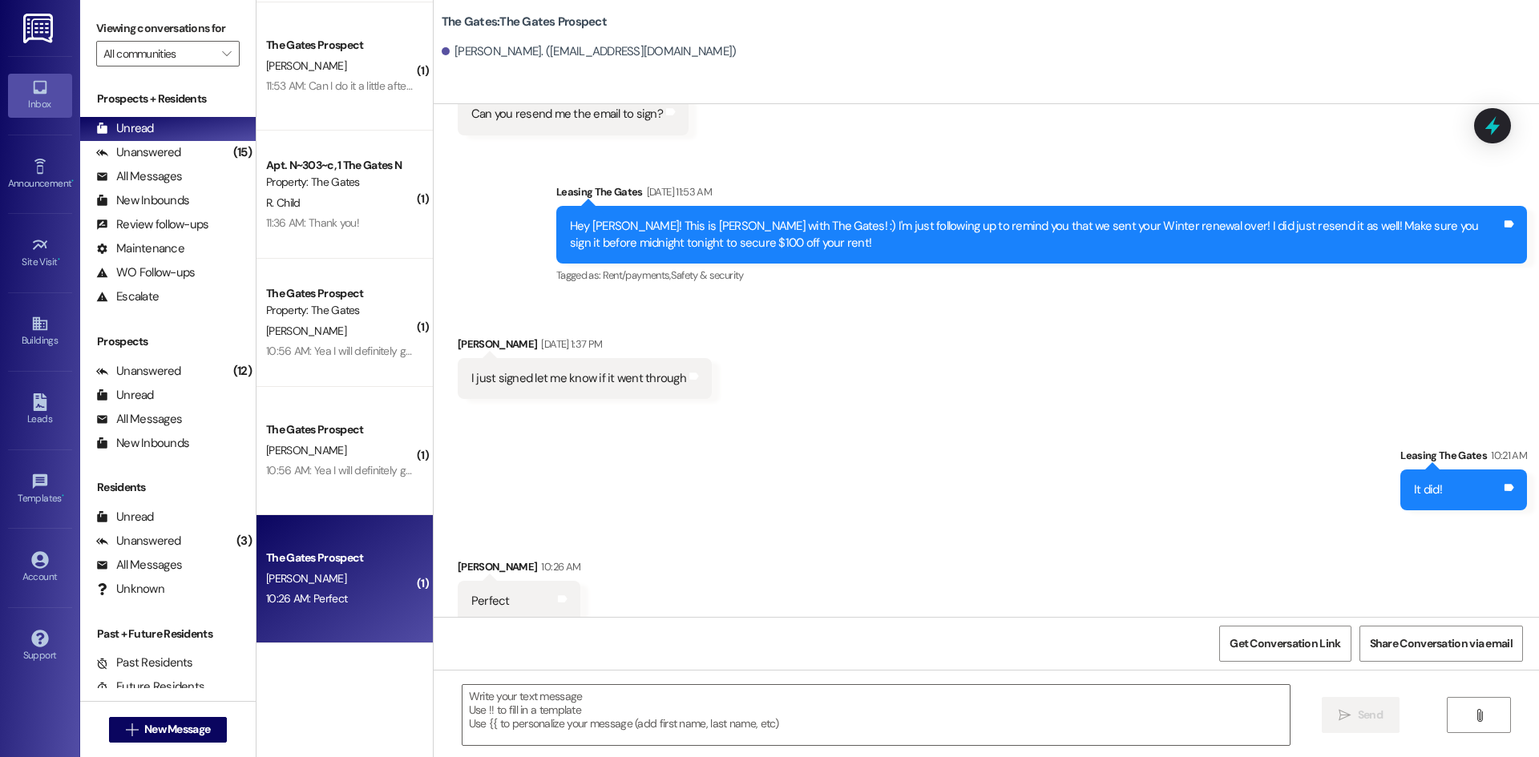
scroll to position [3728, 0]
click at [626, 721] on textarea at bounding box center [875, 715] width 827 height 60
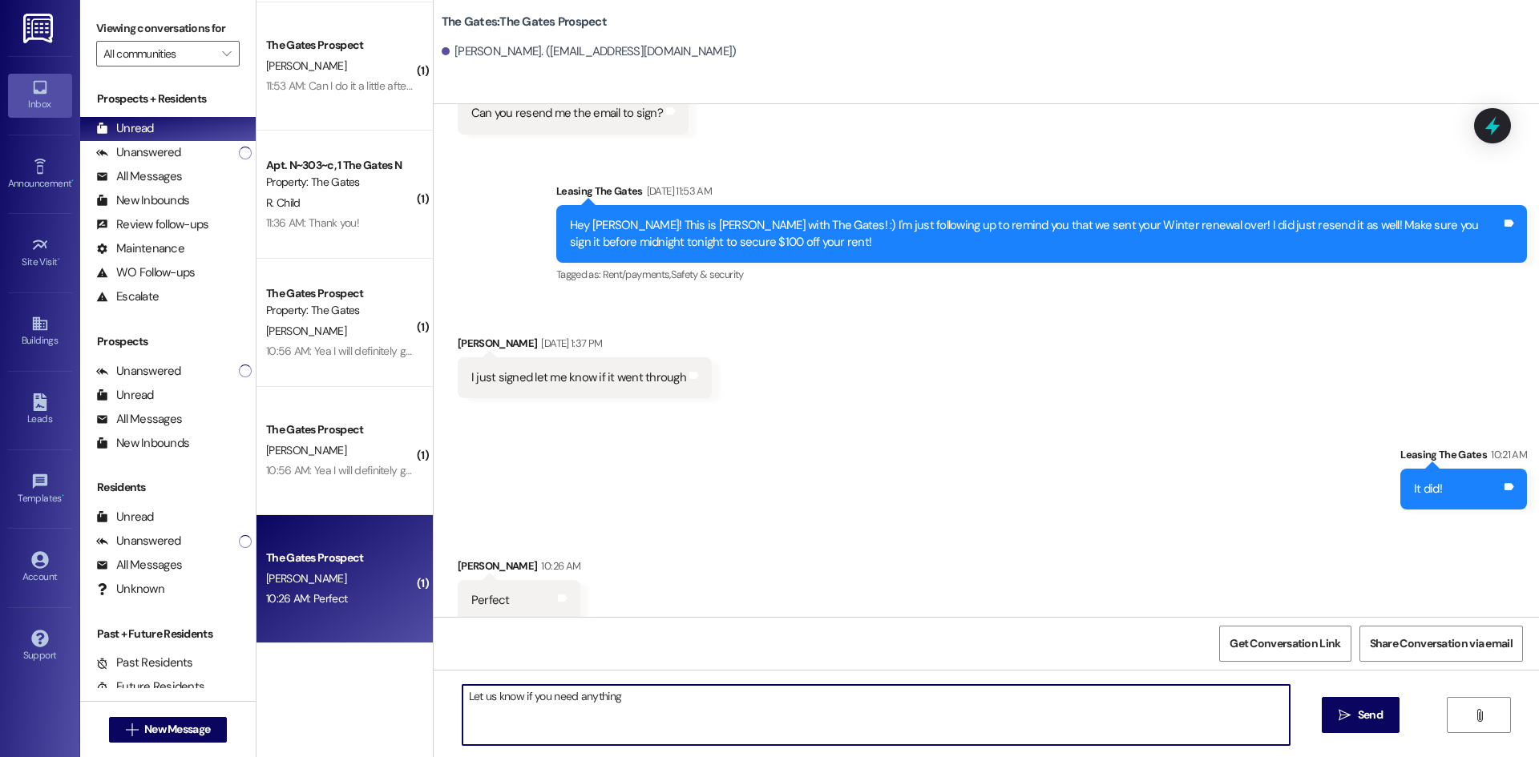
type textarea "Let us know if you need anything!"
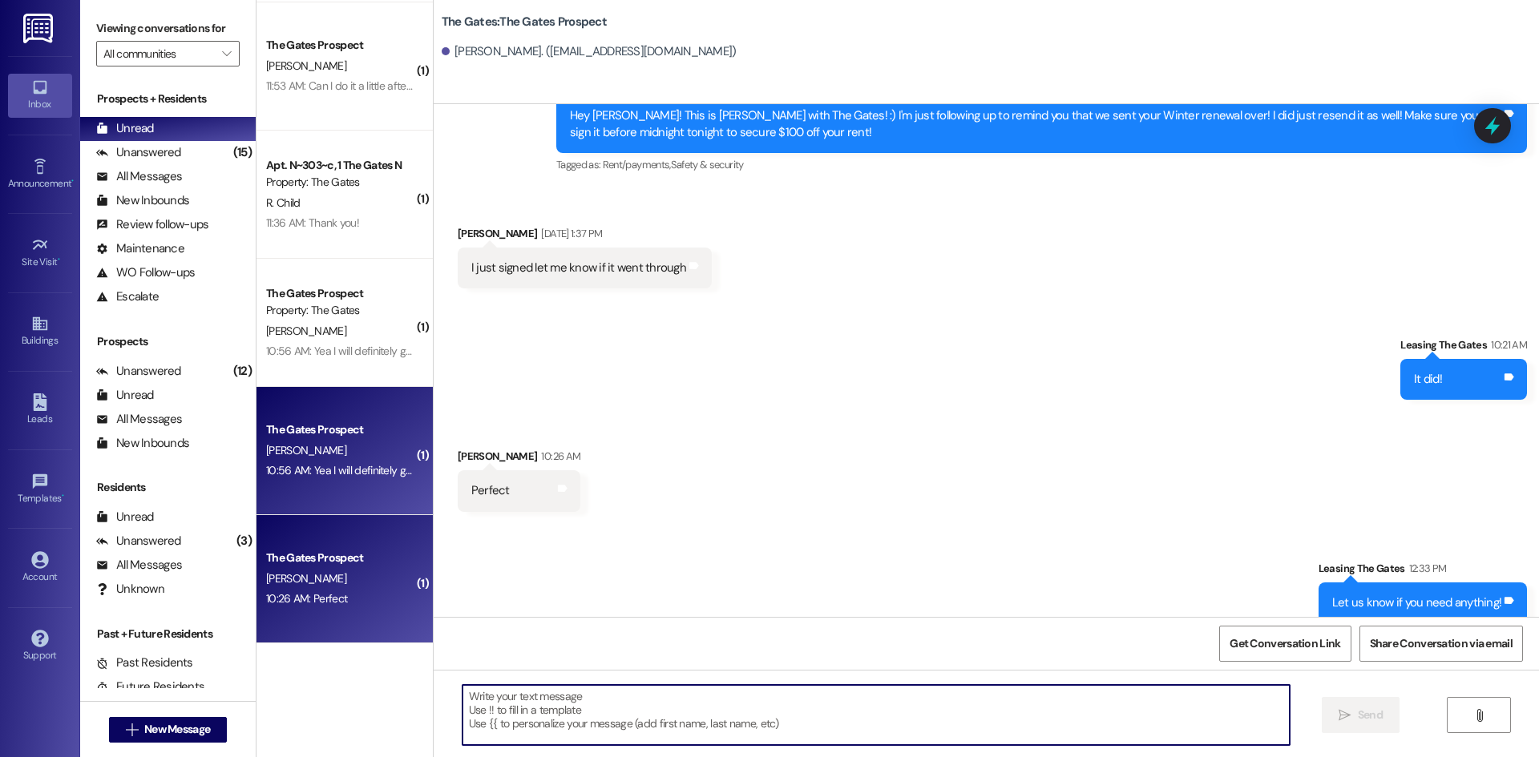
scroll to position [3840, 0]
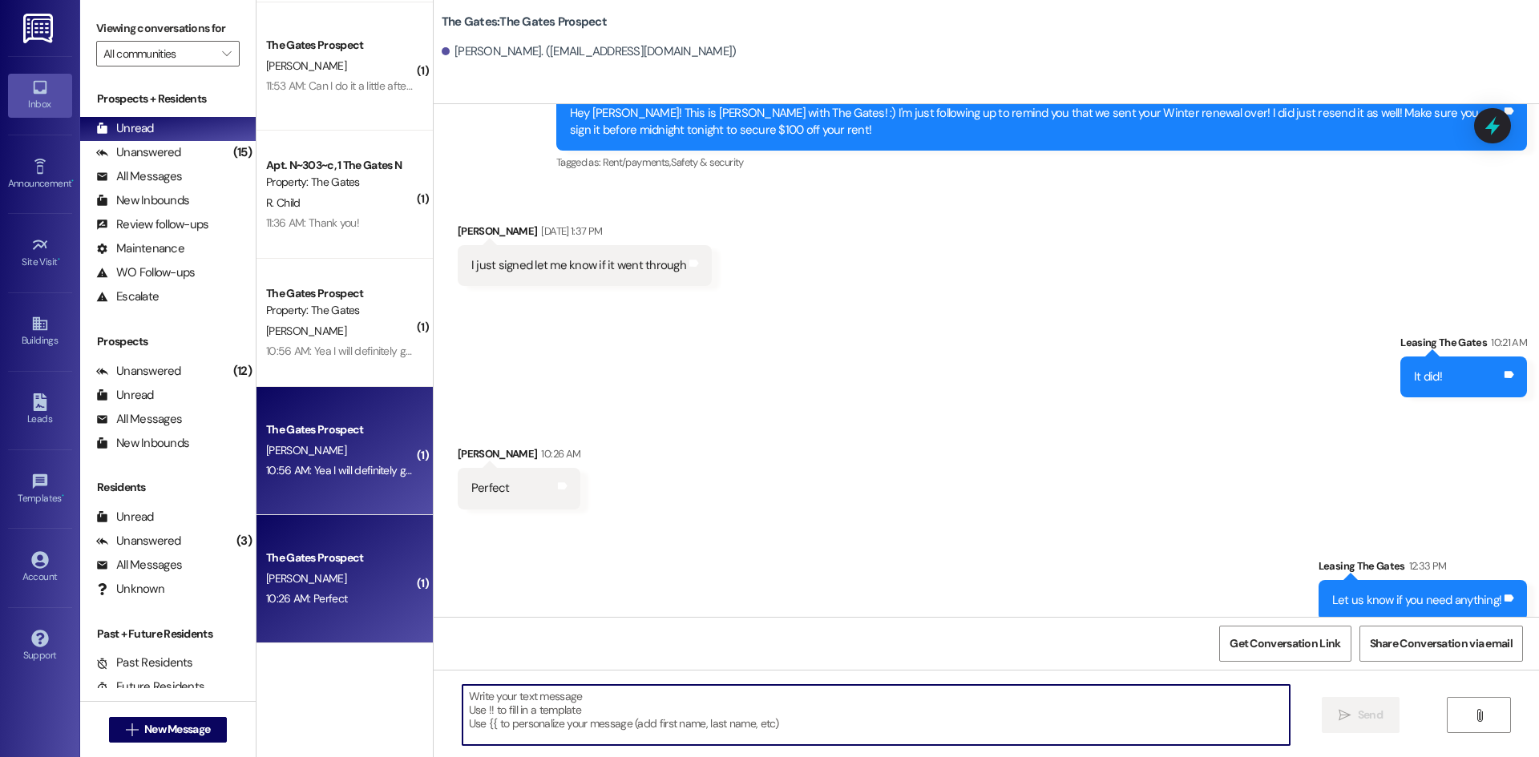
click at [326, 454] on div "M. Shaffer" at bounding box center [339, 451] width 151 height 20
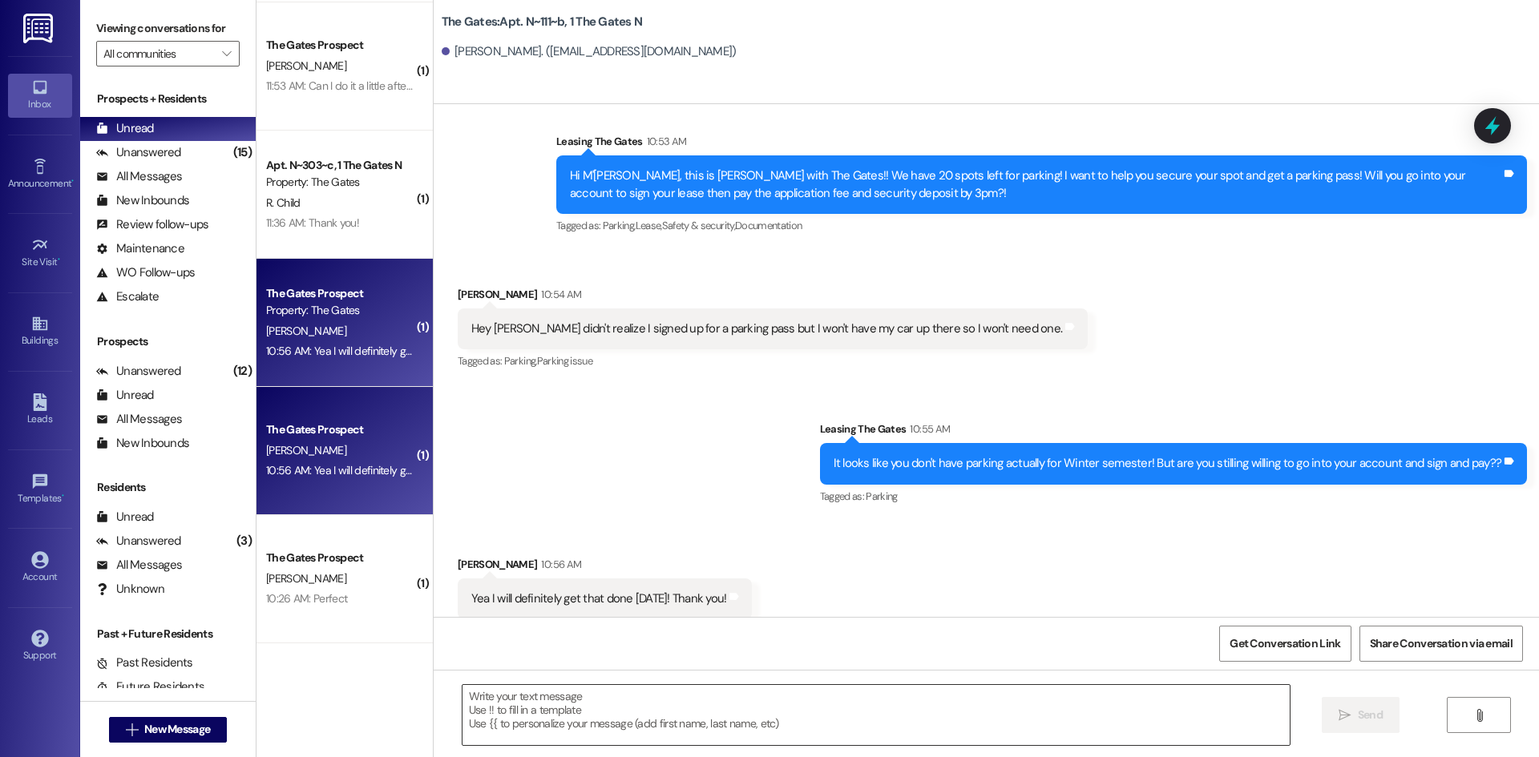
scroll to position [15833, 0]
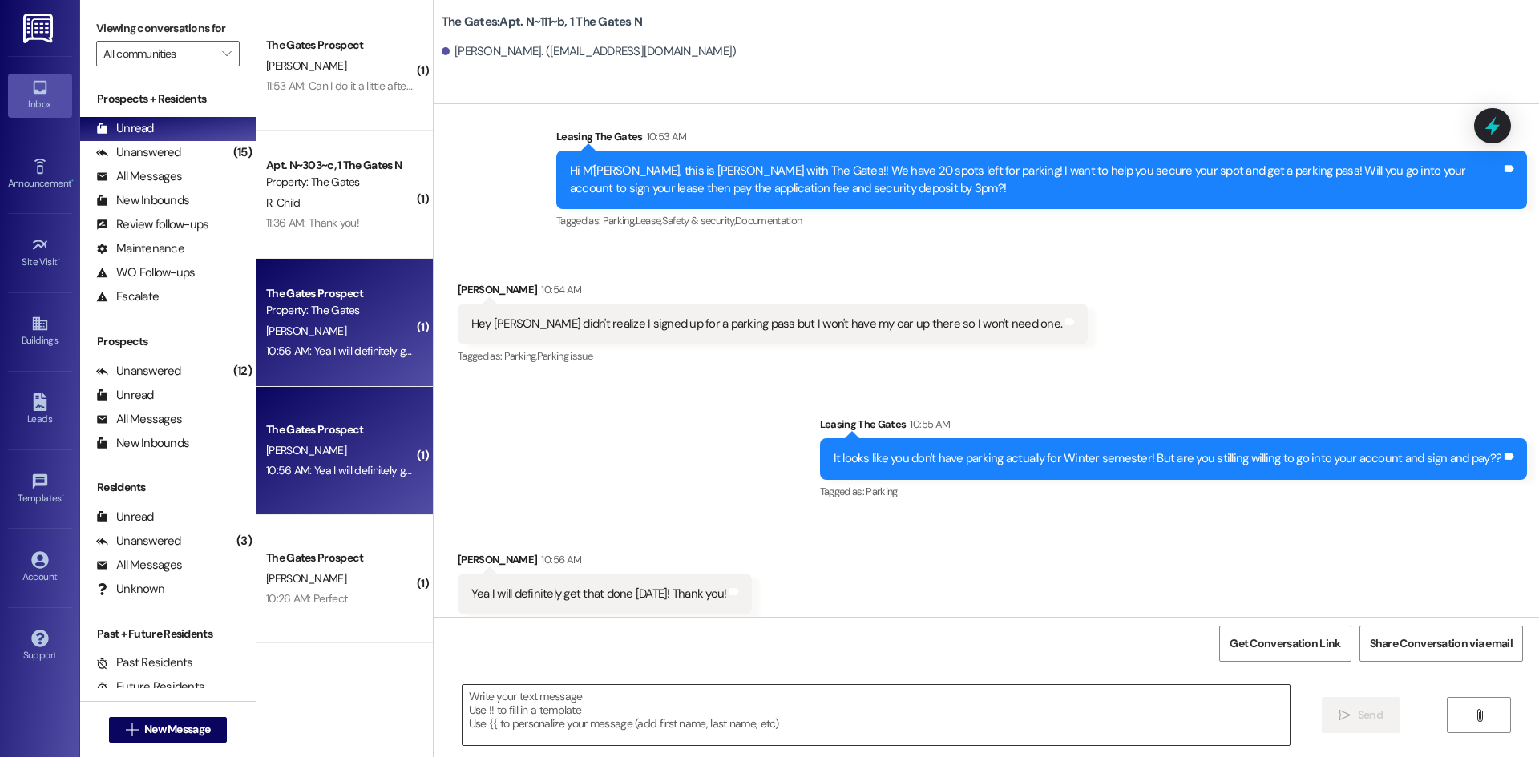
click at [481, 709] on textarea at bounding box center [875, 715] width 827 height 60
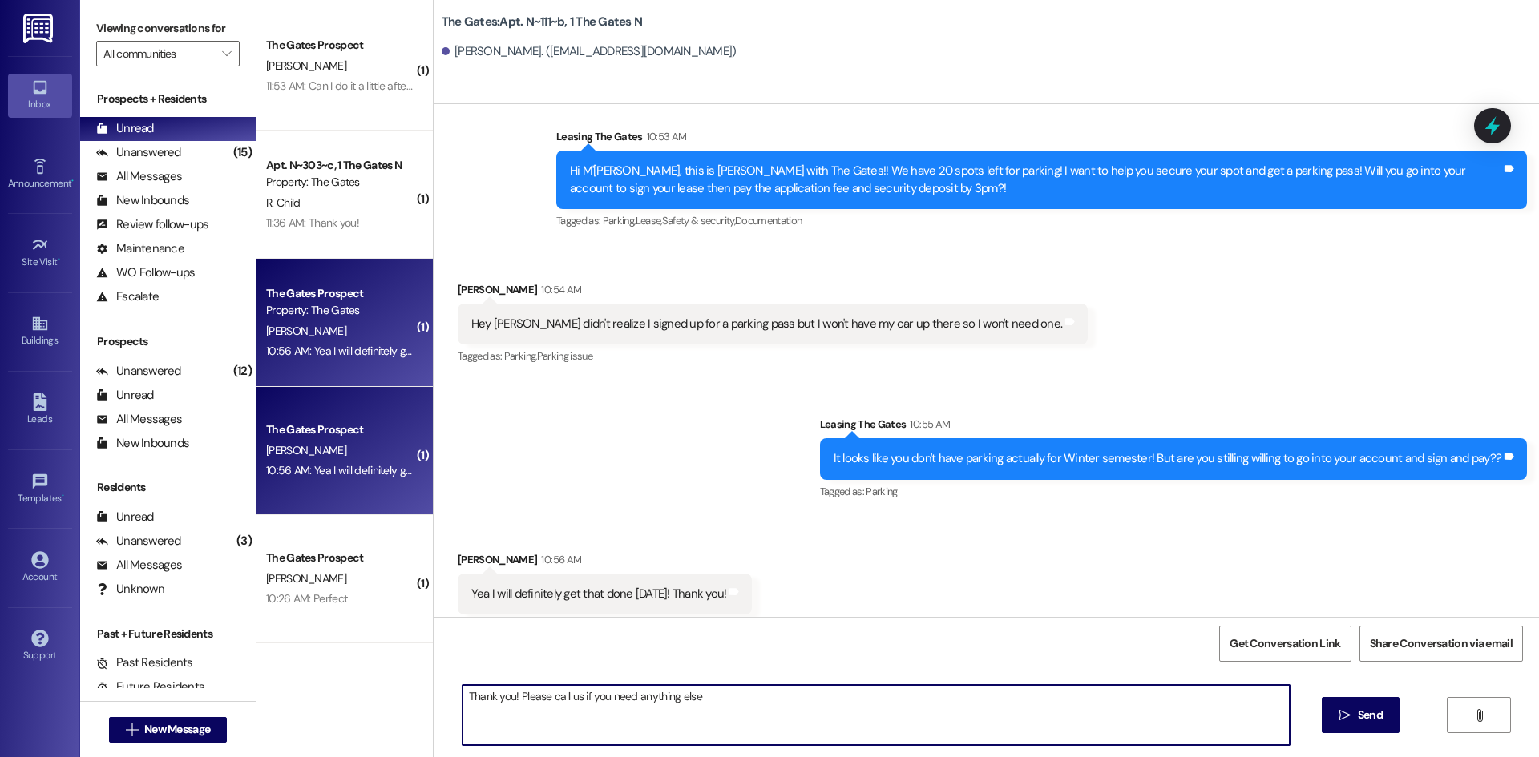
type textarea "Thank you! Please call us if you need anything else!"
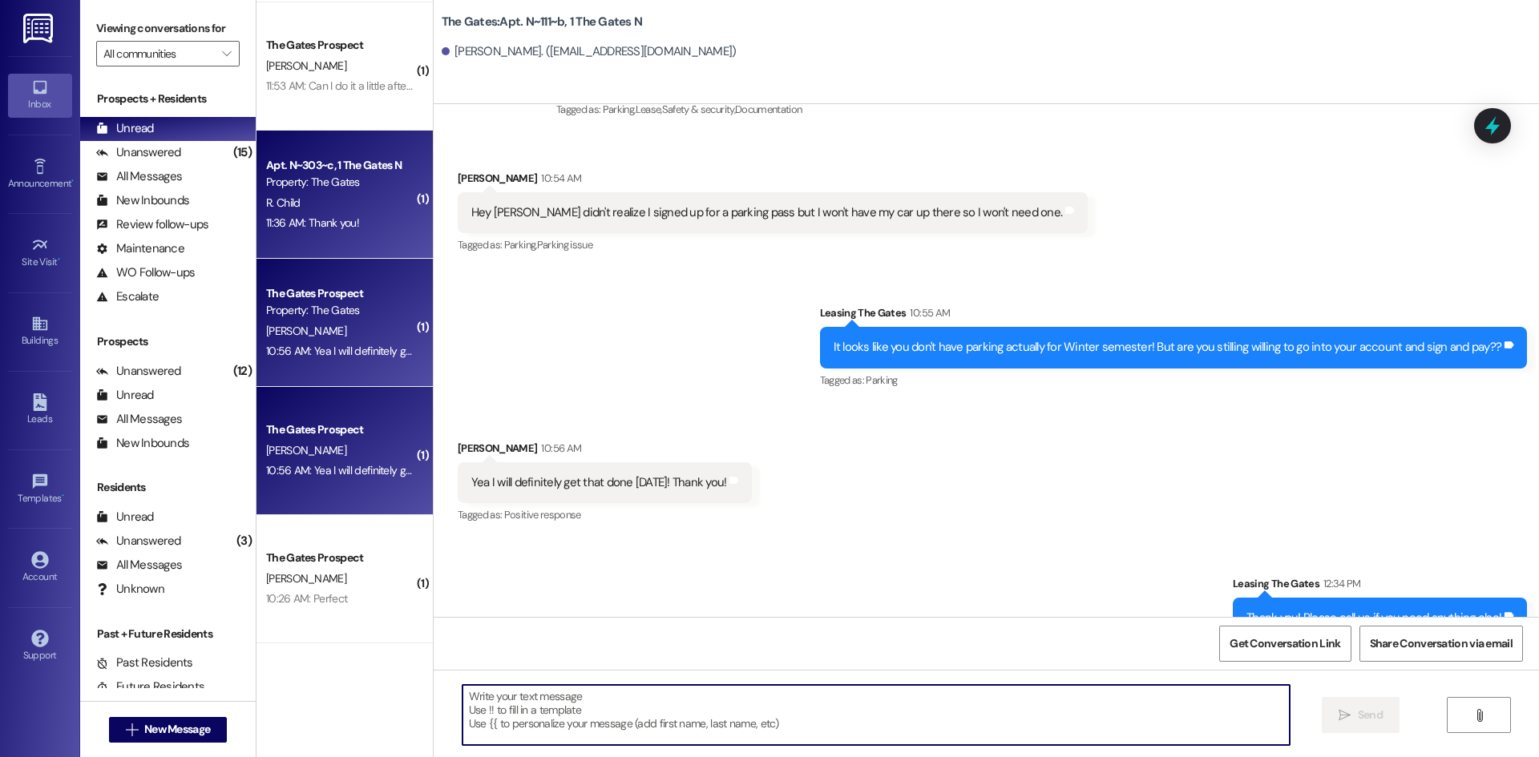
click at [307, 223] on div "11:36 AM: Thank you! 11:36 AM: Thank you!" at bounding box center [312, 223] width 93 height 14
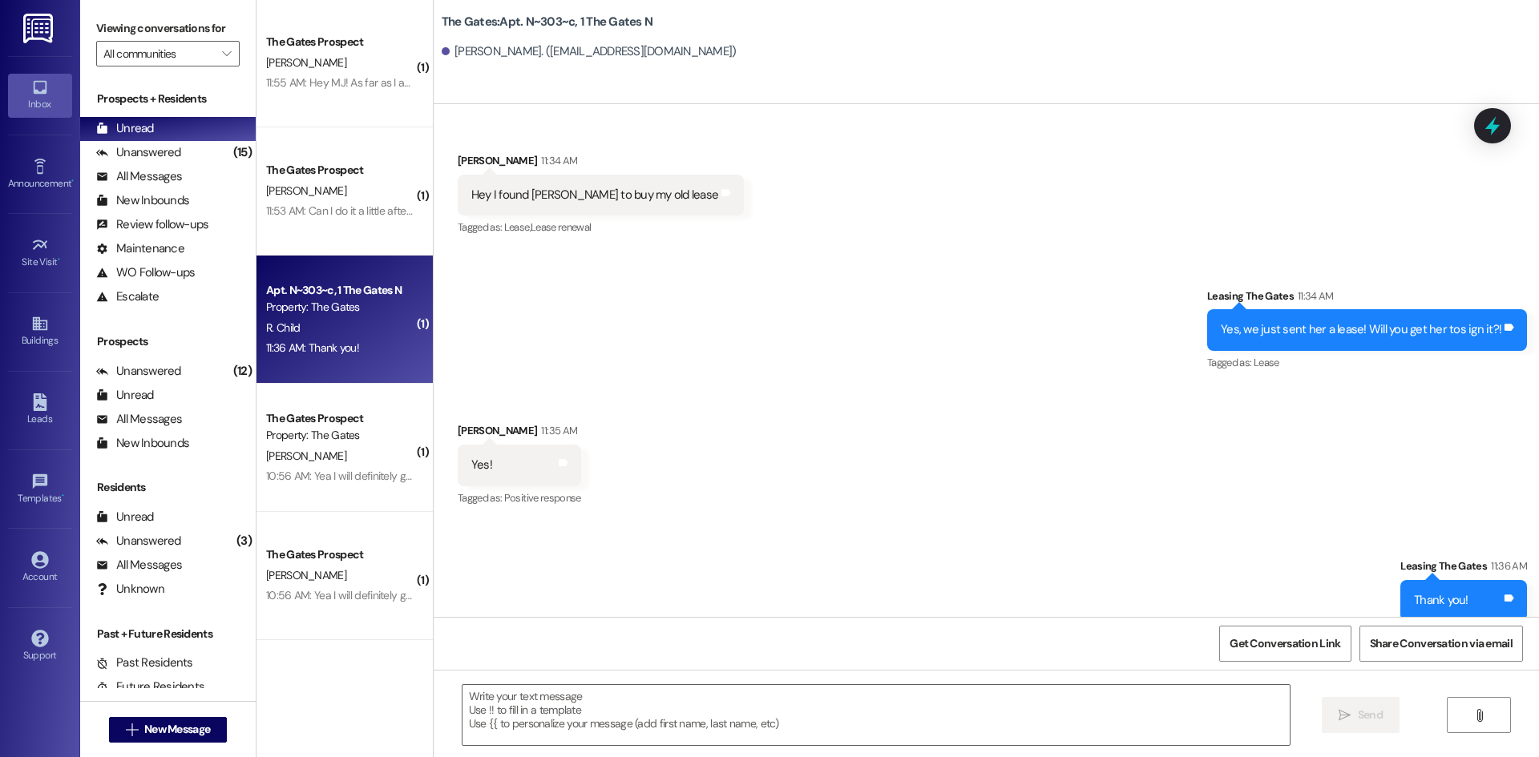
scroll to position [0, 0]
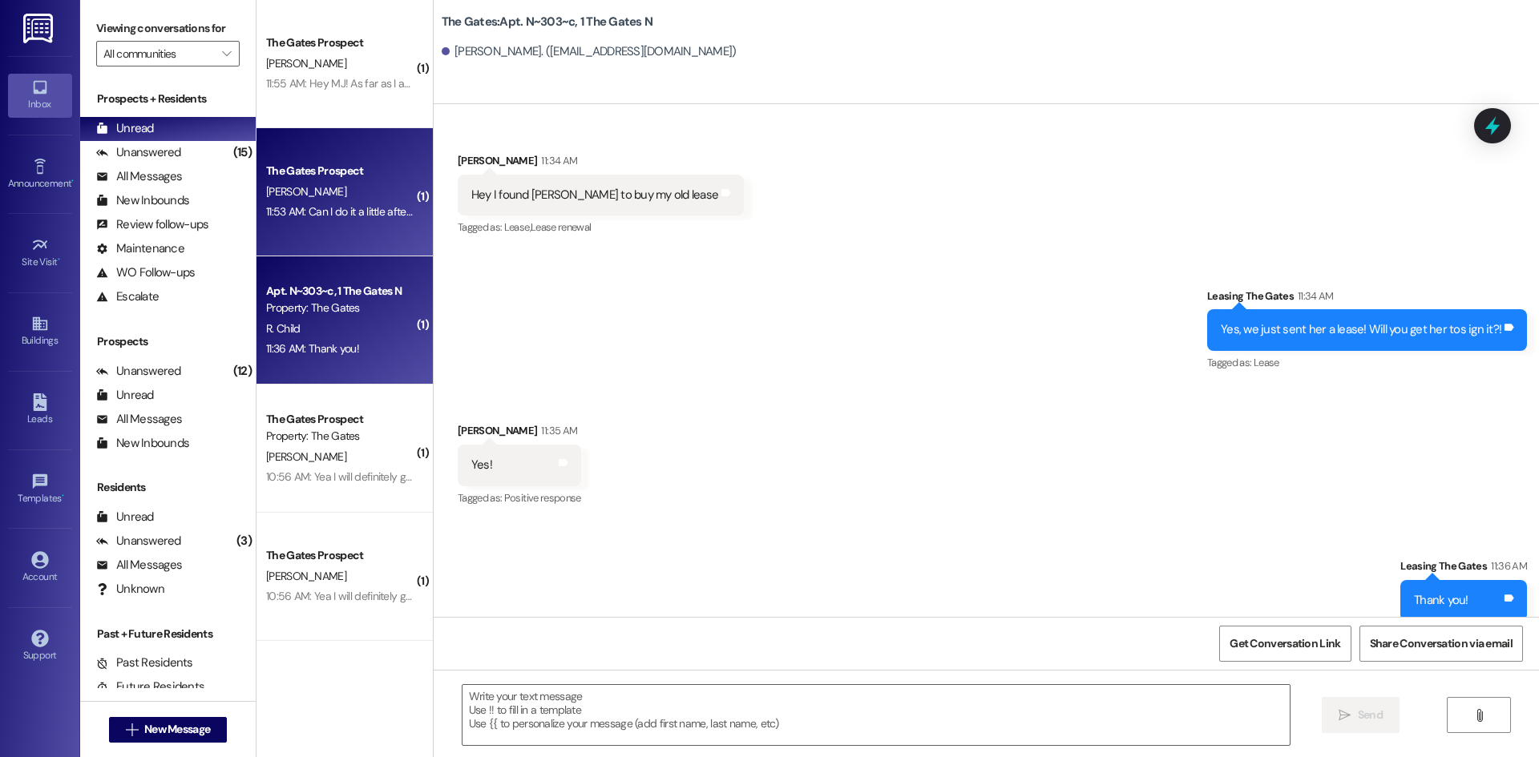
click at [301, 135] on div "The Gates Prospect R. Kelley 11:53 AM: Can I do it a little after three. I won'…" at bounding box center [344, 192] width 176 height 128
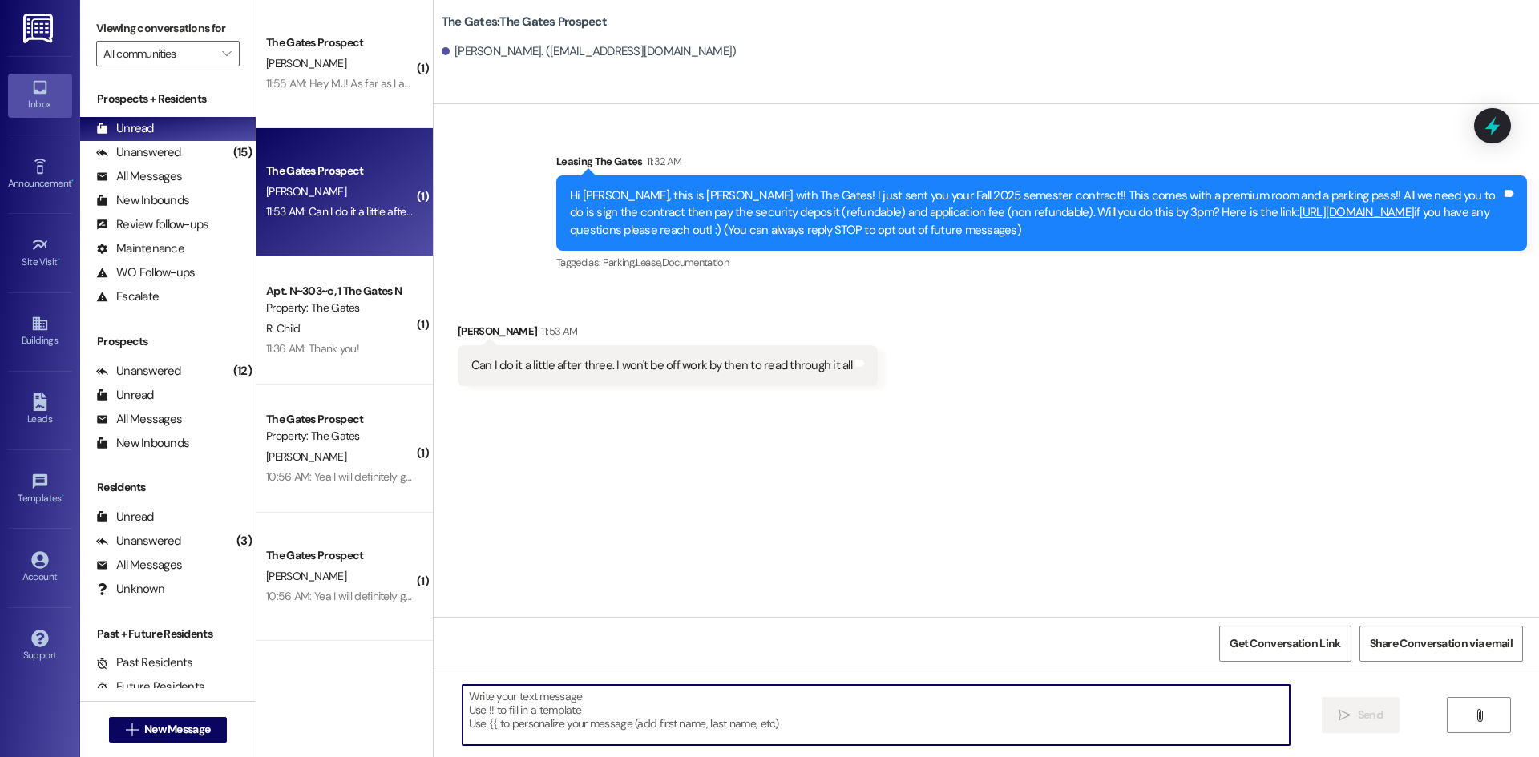
click at [541, 731] on textarea at bounding box center [875, 715] width 827 height 60
type textarea "Yes of course! Please let us know when you get it done :)"
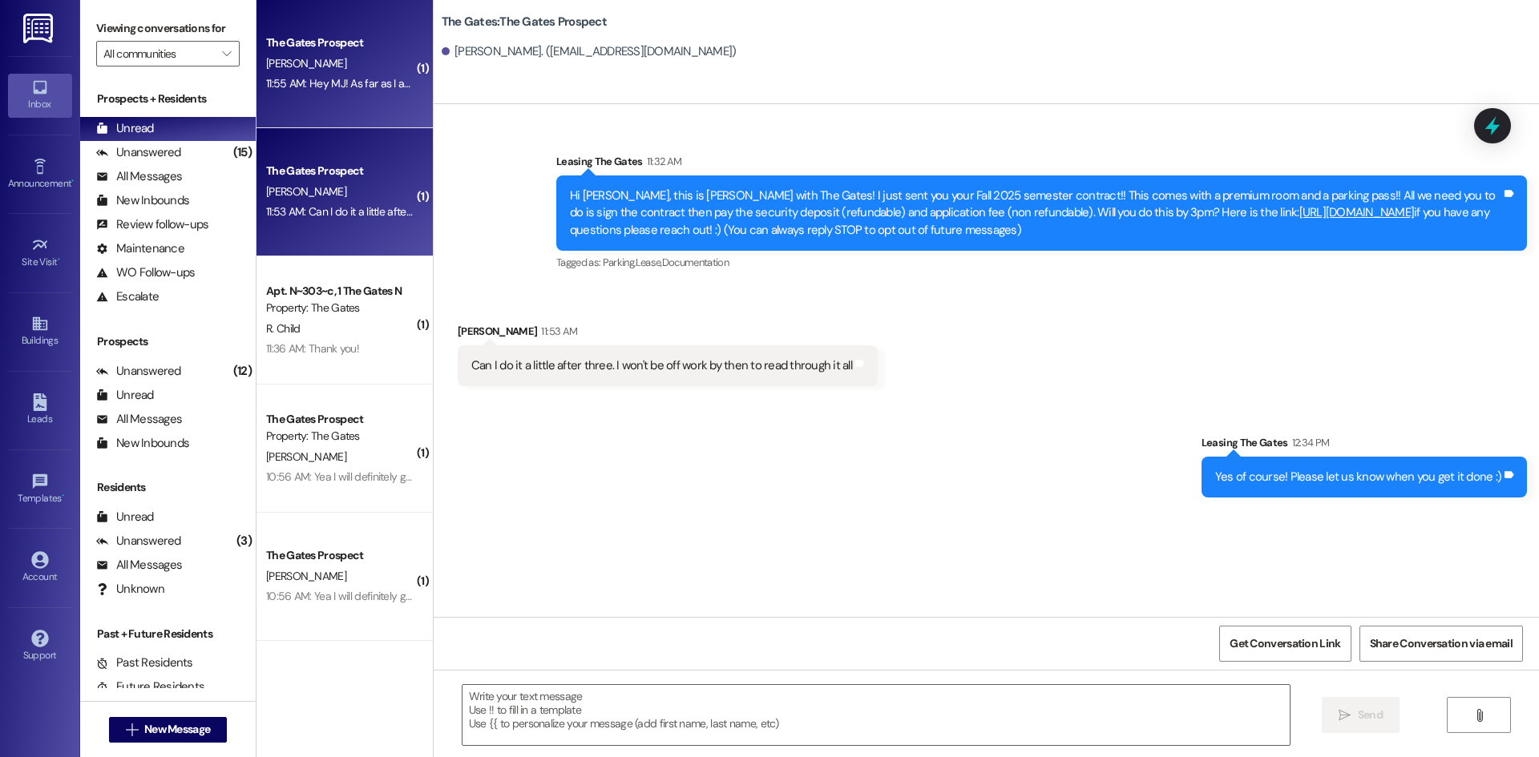
click at [305, 57] on span "A. Davenport" at bounding box center [306, 63] width 80 height 14
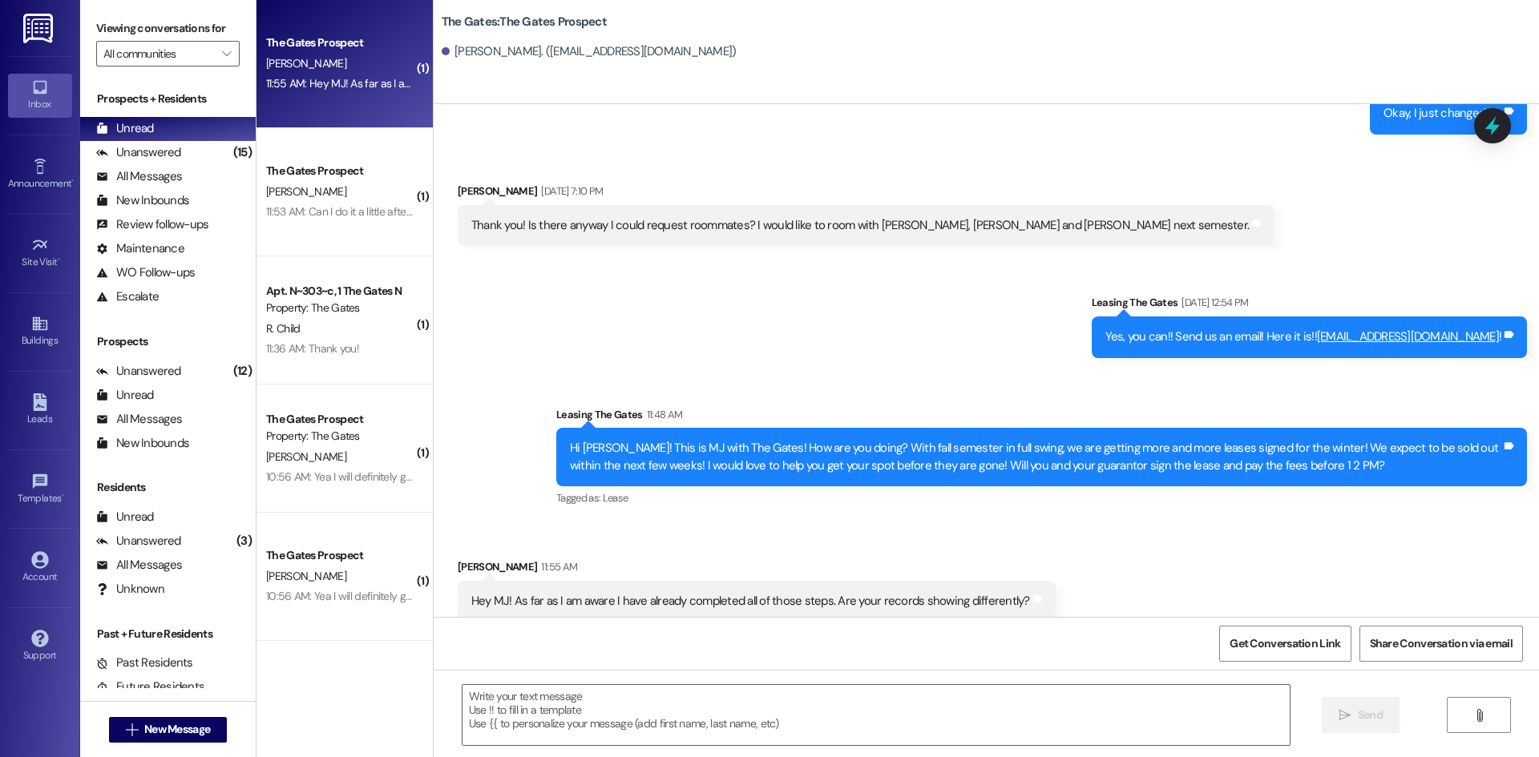
scroll to position [1101, 0]
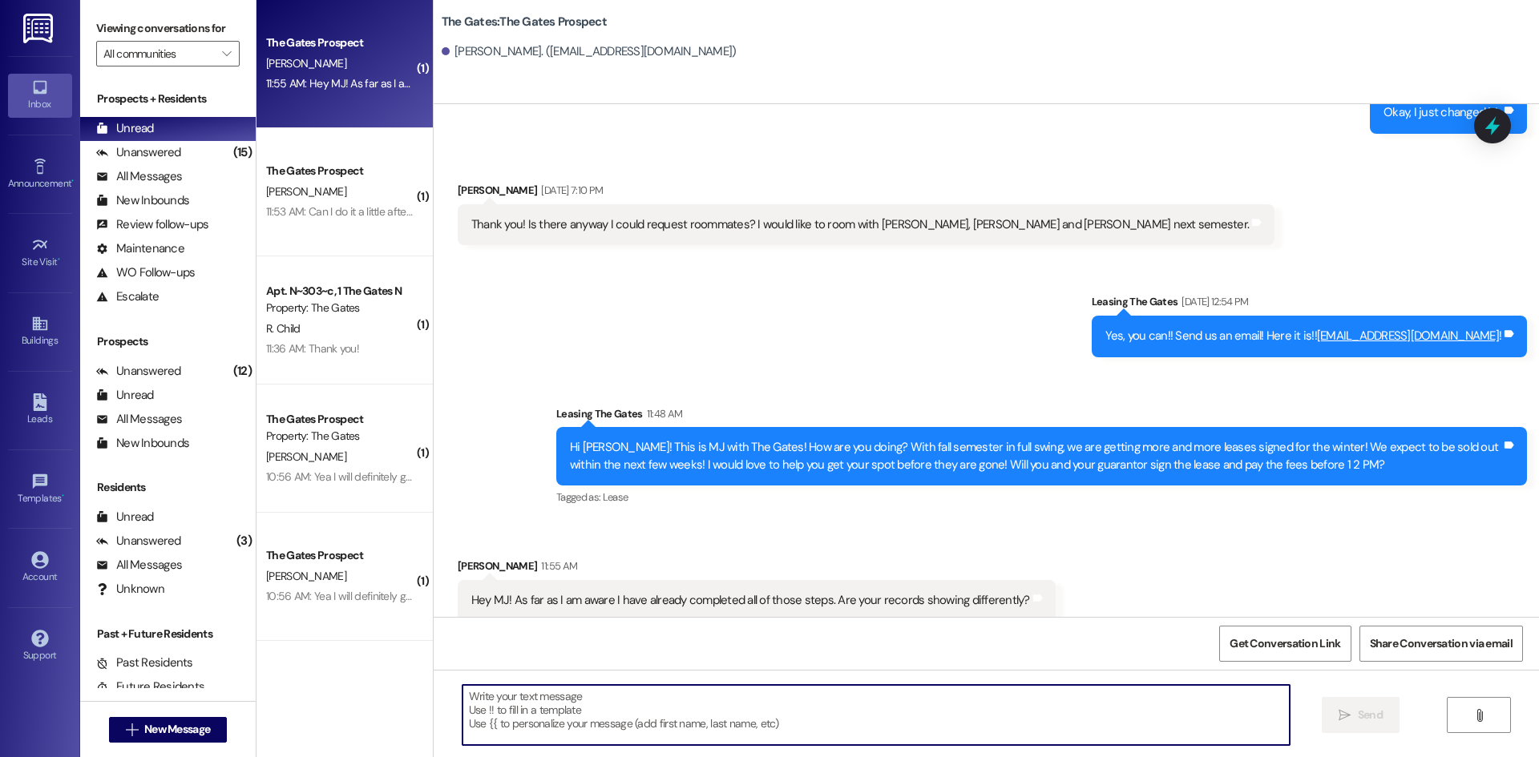
click at [531, 716] on textarea at bounding box center [875, 715] width 827 height 60
type textarea "Yes it looks like everything is done! Thank you!!"
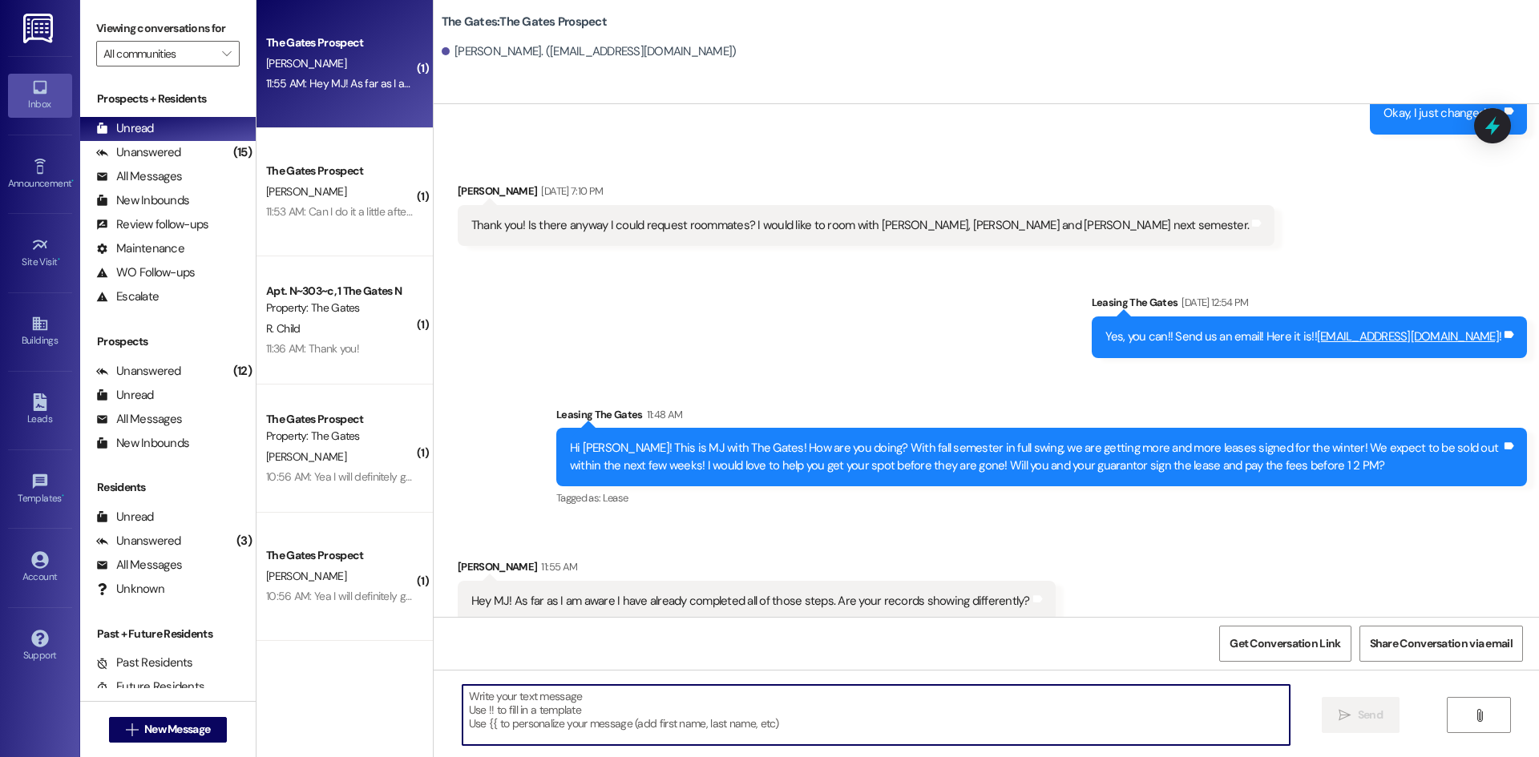
scroll to position [1213, 0]
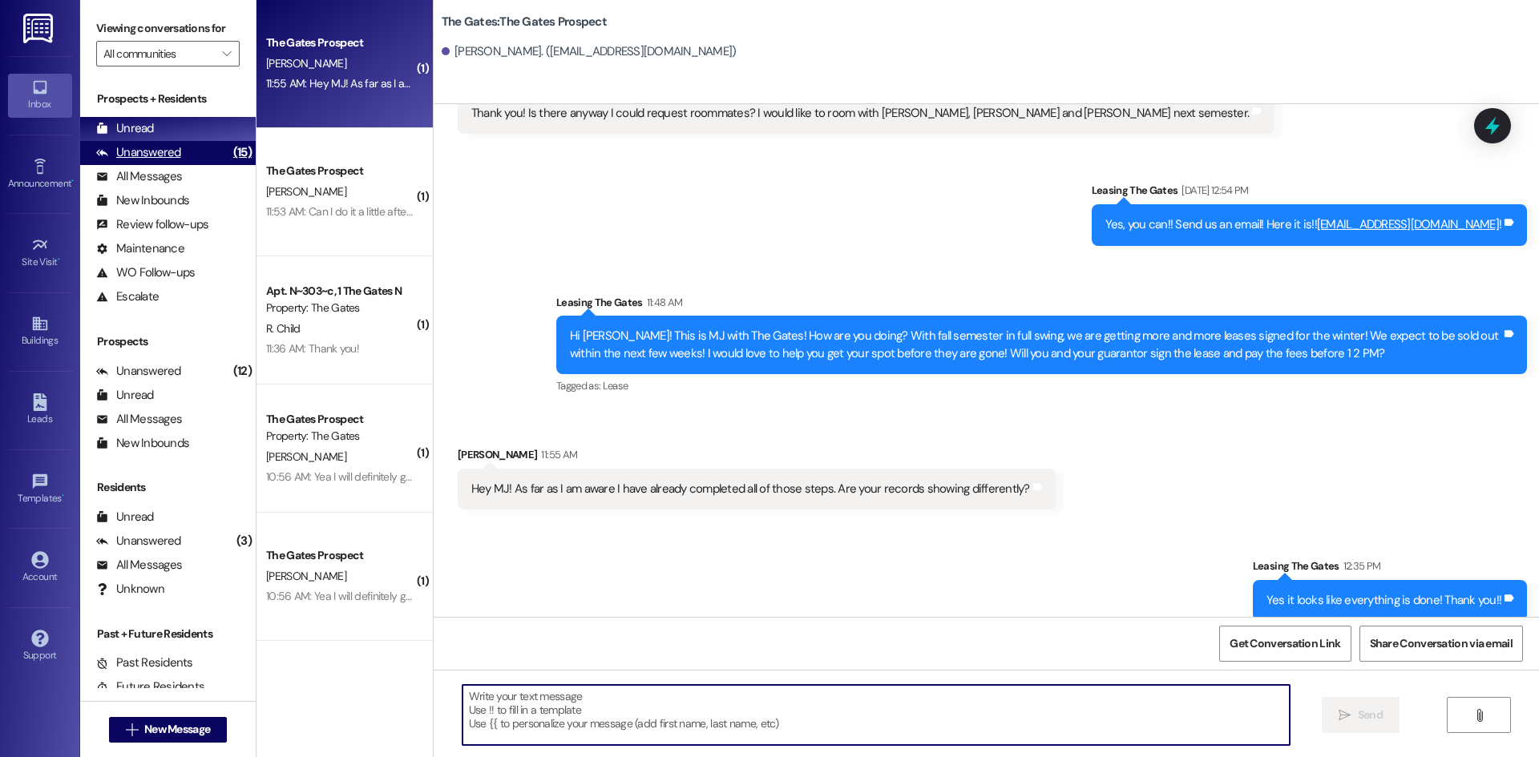
click at [169, 153] on div "Unanswered" at bounding box center [138, 152] width 85 height 17
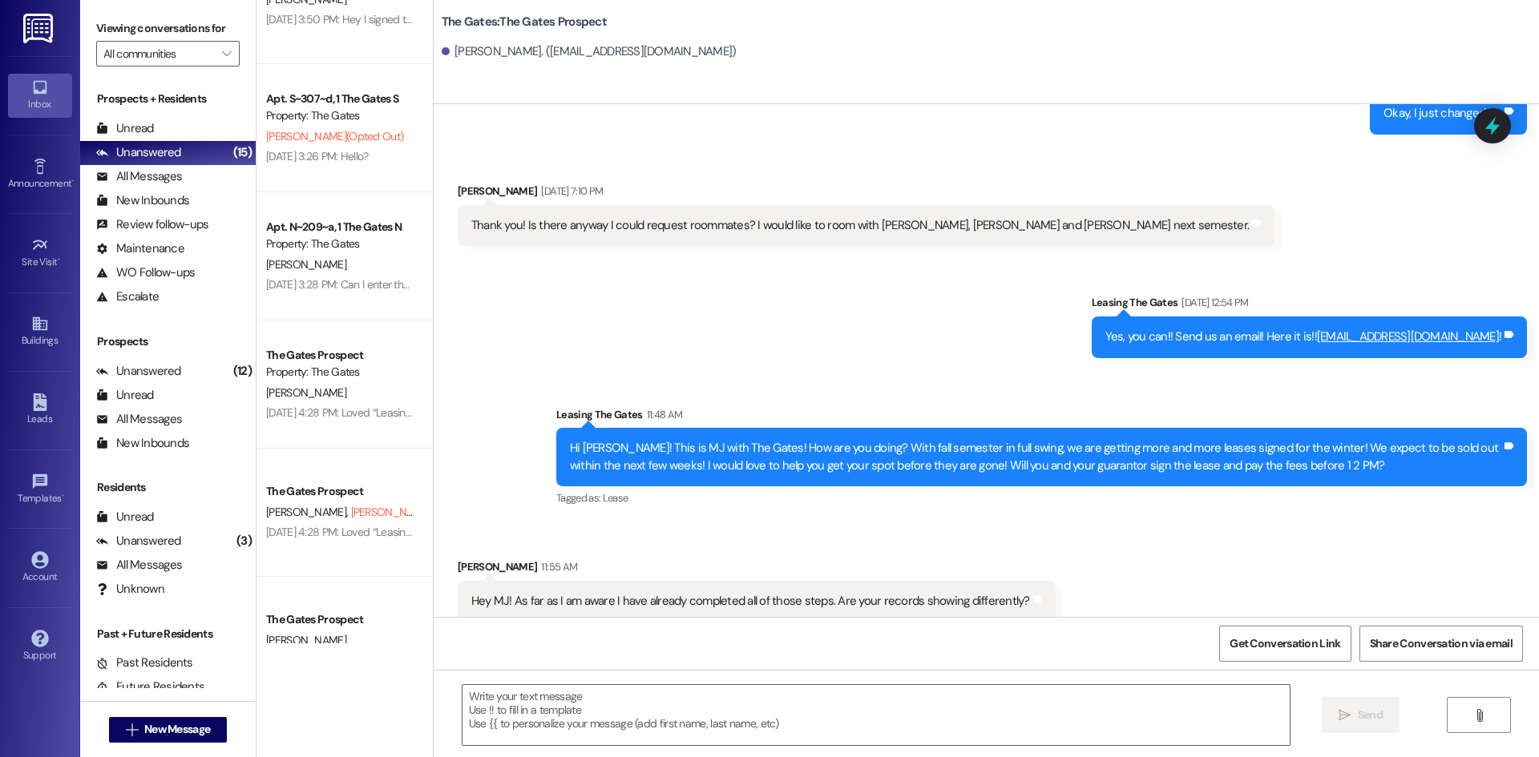
scroll to position [1152, 0]
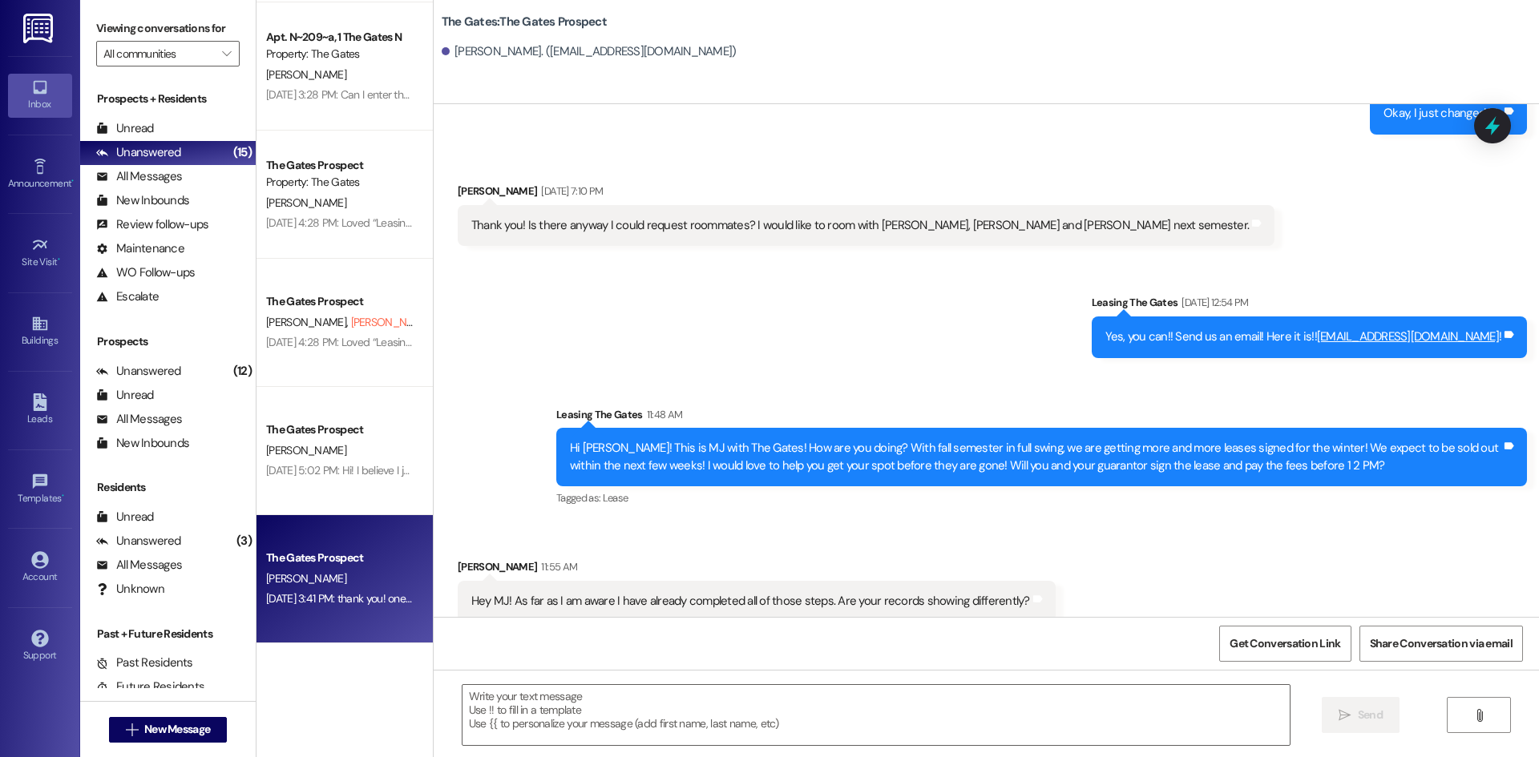
click at [333, 579] on div "M. Walters" at bounding box center [339, 579] width 151 height 20
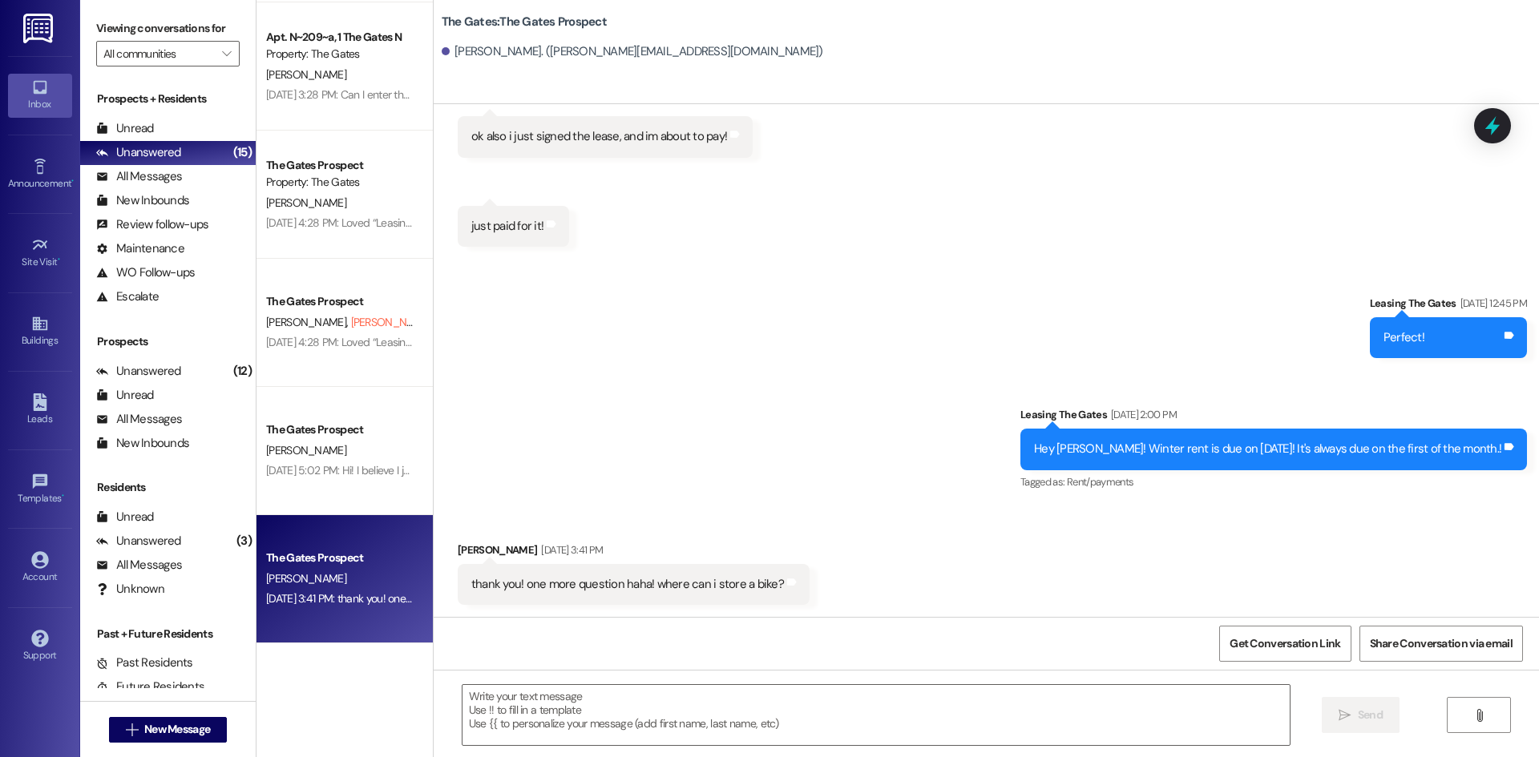
scroll to position [2332, 0]
click at [609, 694] on textarea at bounding box center [875, 715] width 827 height 60
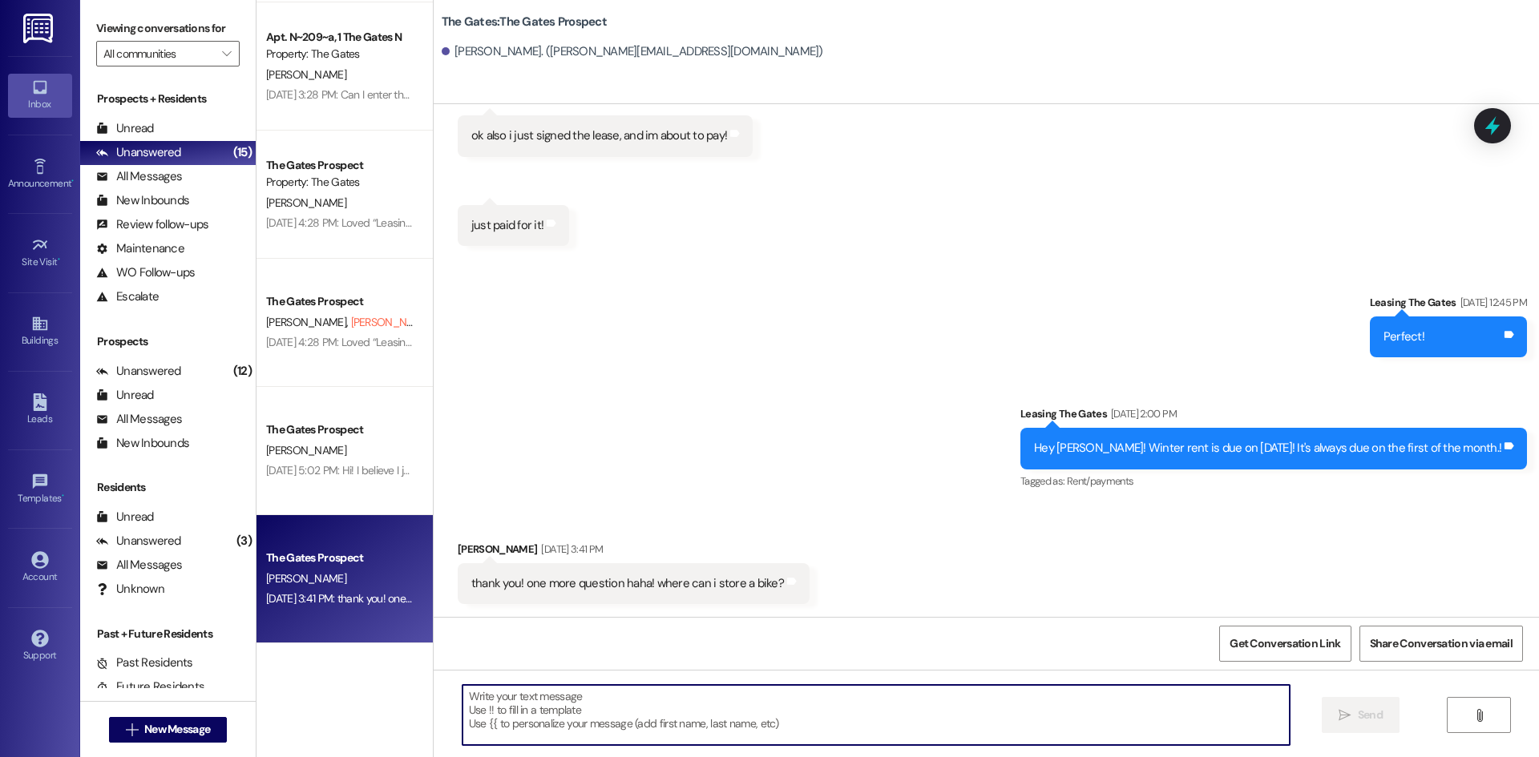
click at [603, 712] on textarea at bounding box center [875, 715] width 827 height 60
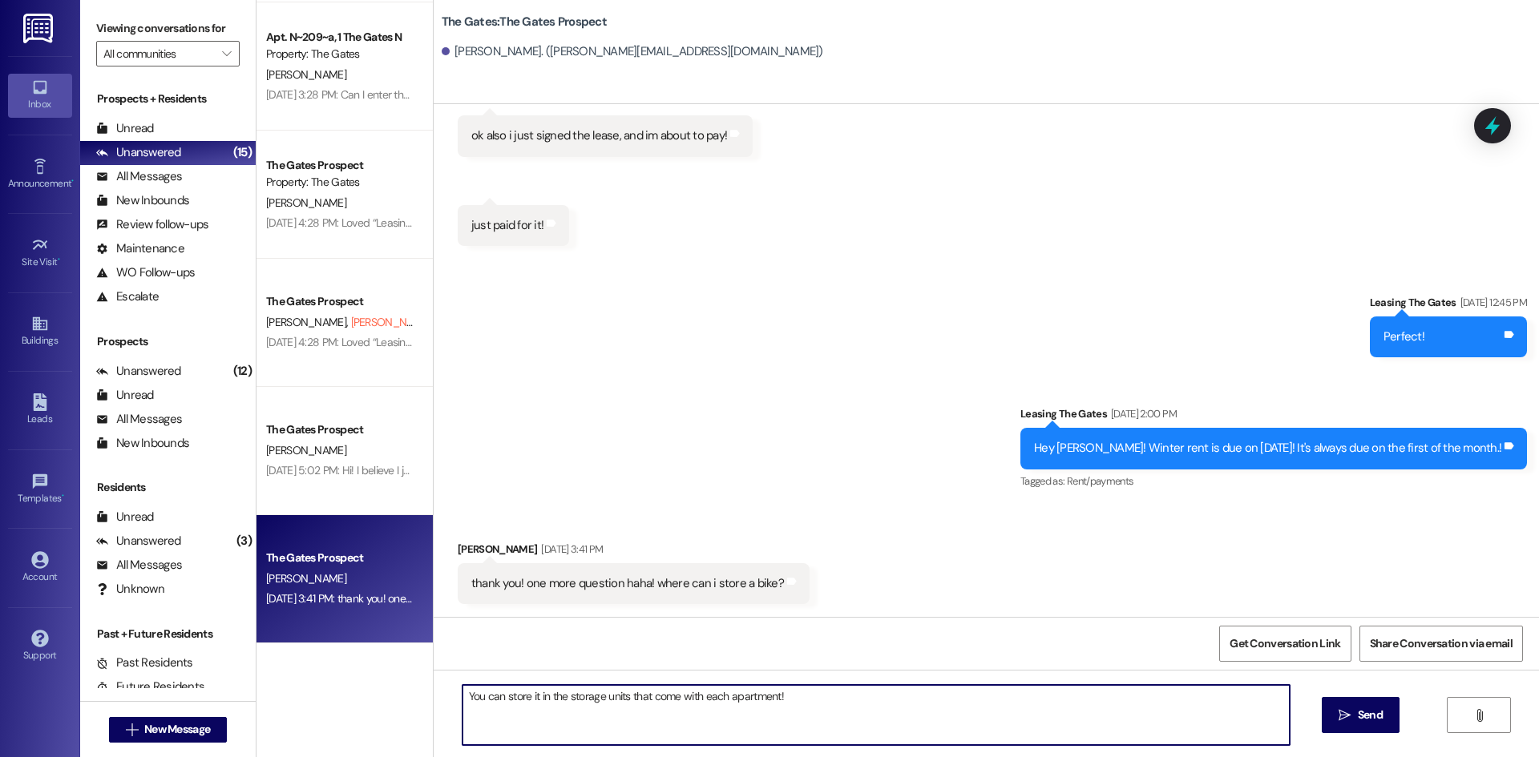
type textarea "You can store it in the storage units that come with each apartment!"
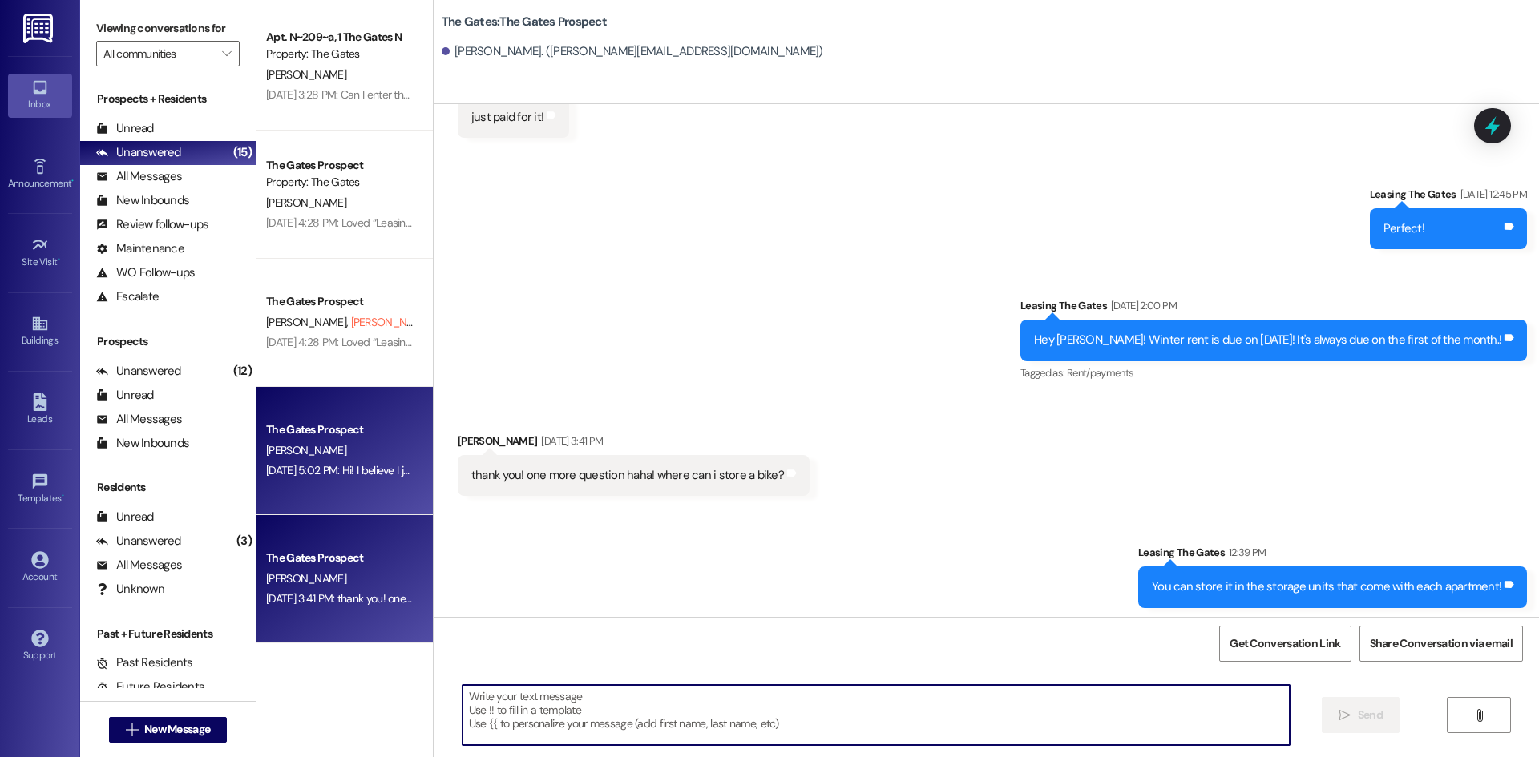
scroll to position [2444, 0]
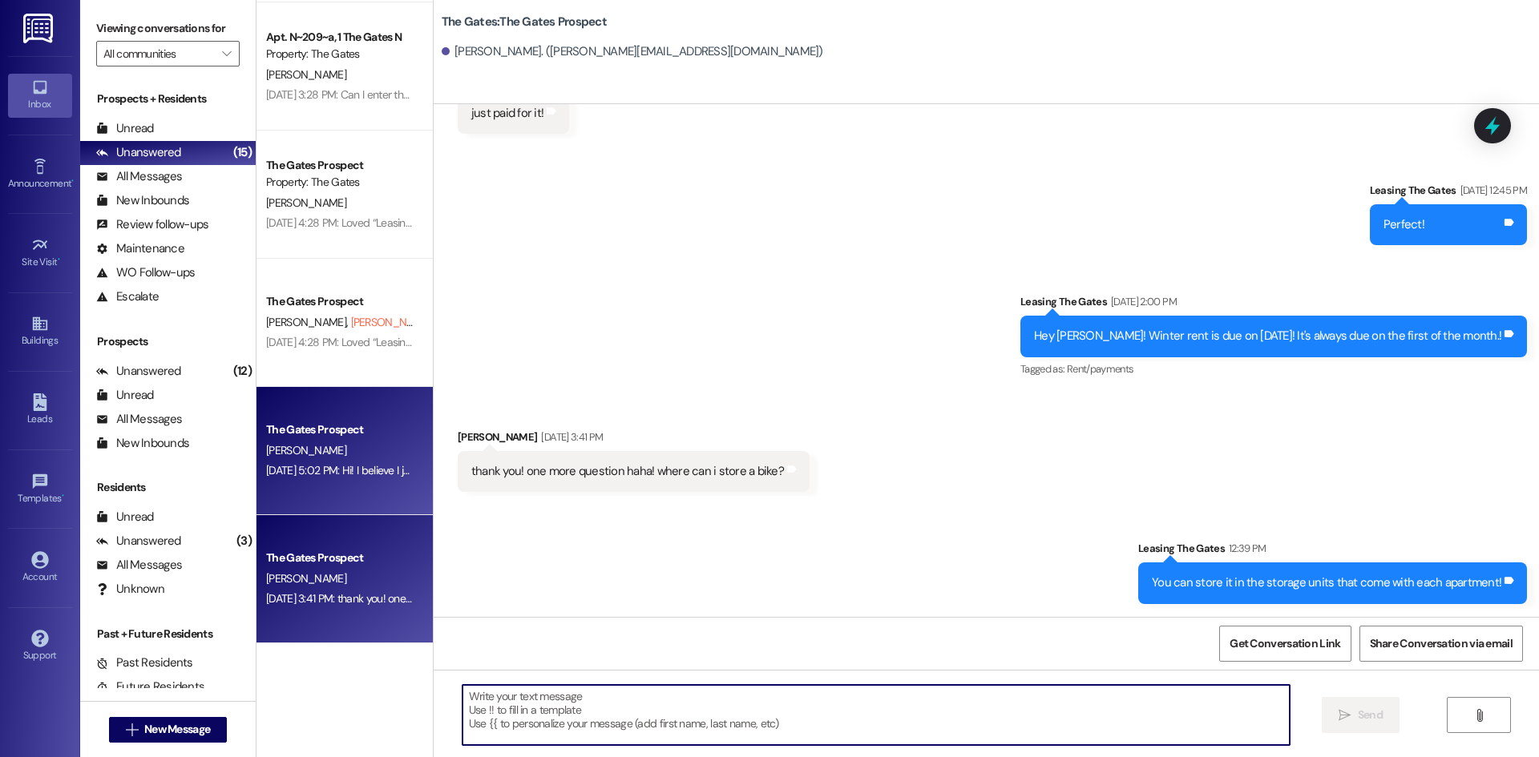
click at [266, 447] on span "B. Lamph" at bounding box center [306, 450] width 80 height 14
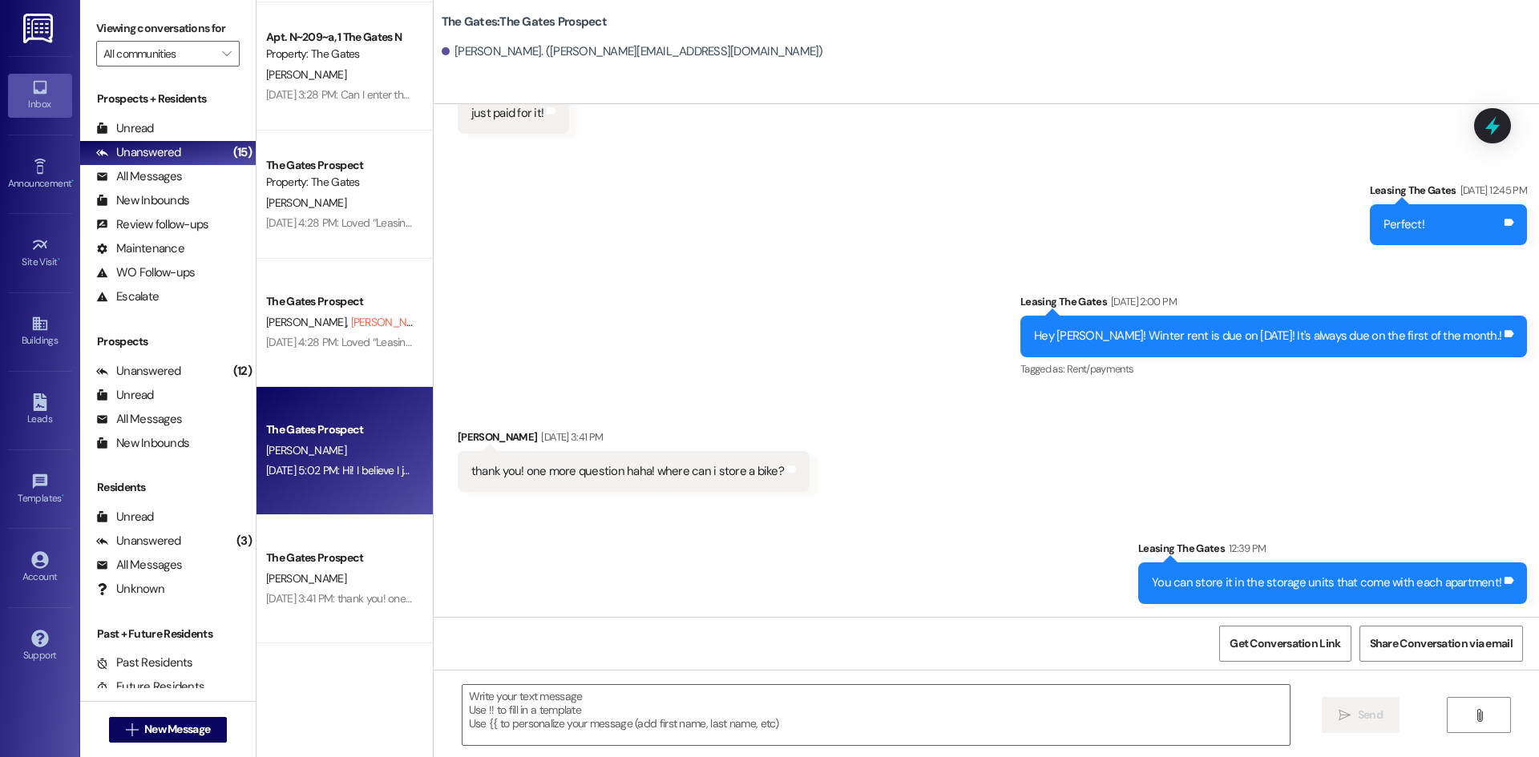
scroll to position [0, 0]
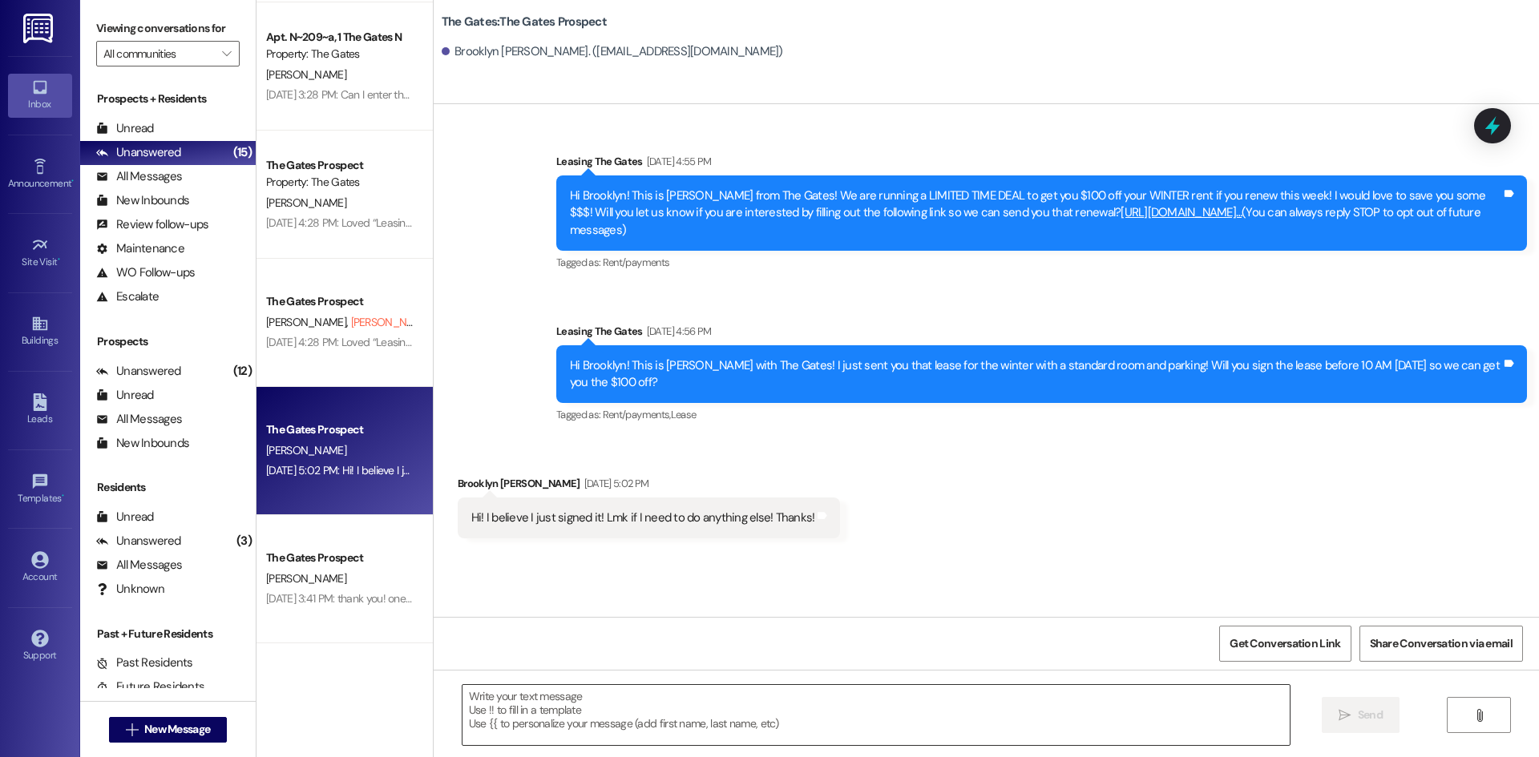
click at [661, 716] on textarea at bounding box center [875, 715] width 827 height 60
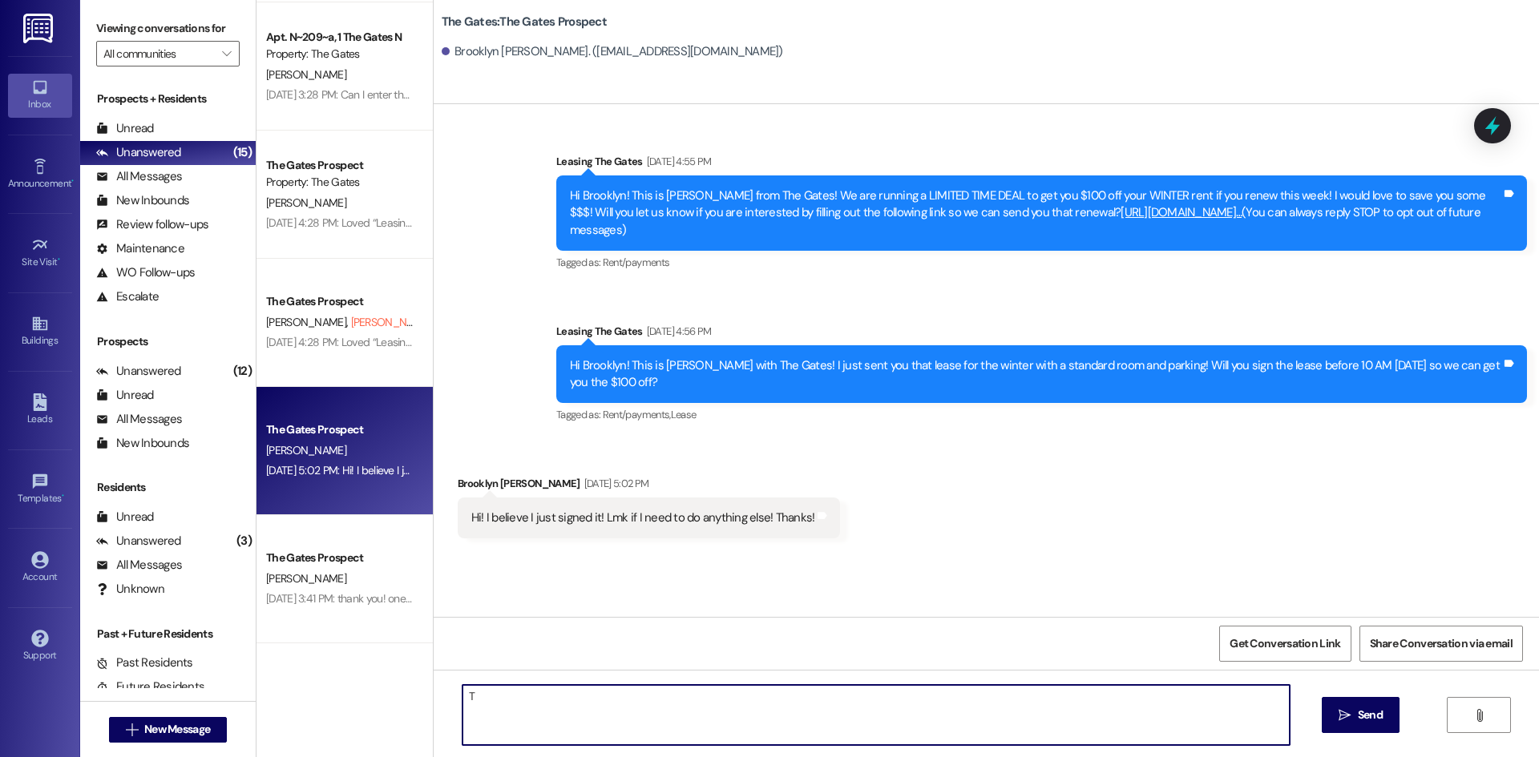
click at [588, 714] on textarea "T" at bounding box center [875, 715] width 827 height 60
type textarea "Thank you!!"
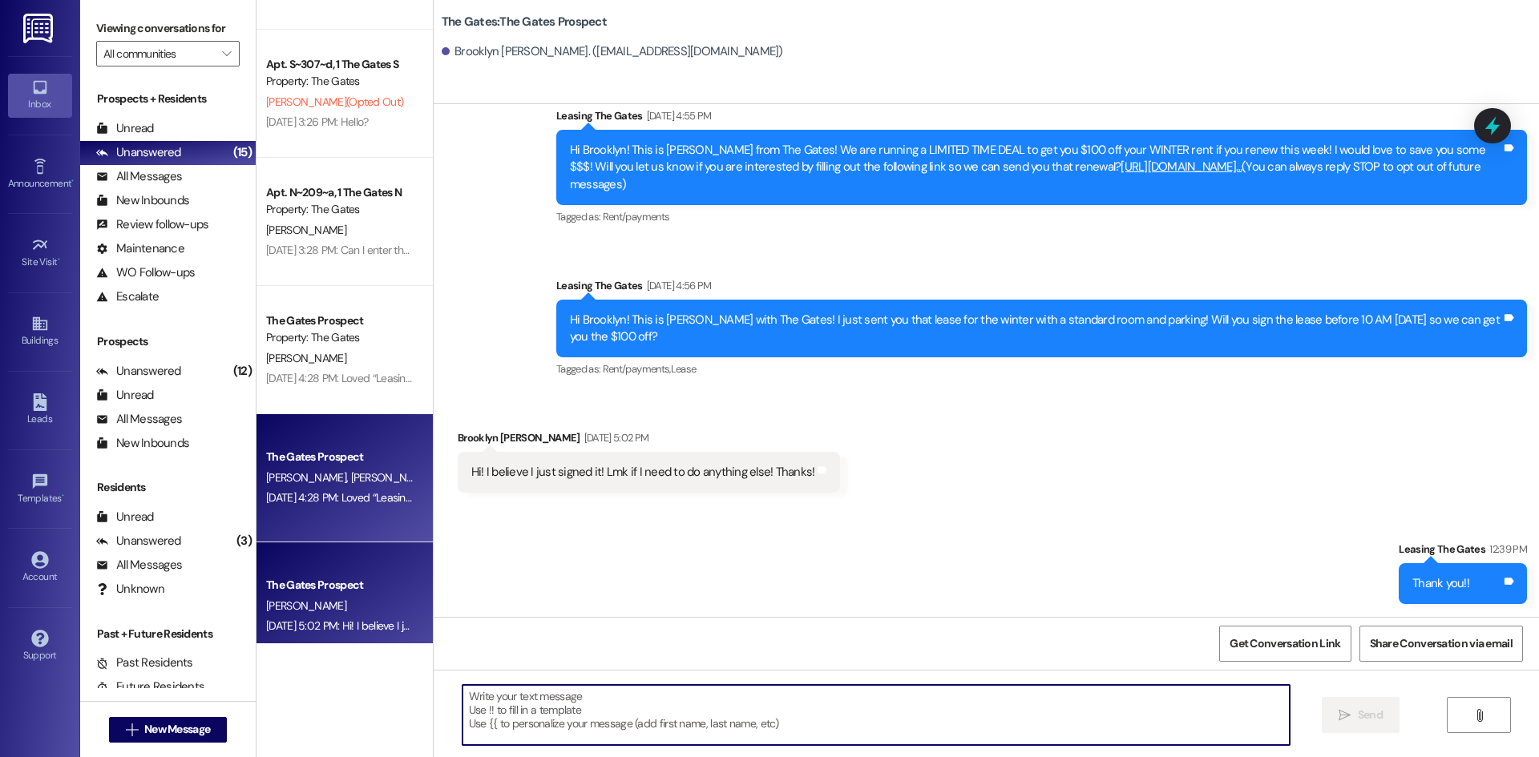
scroll to position [991, 0]
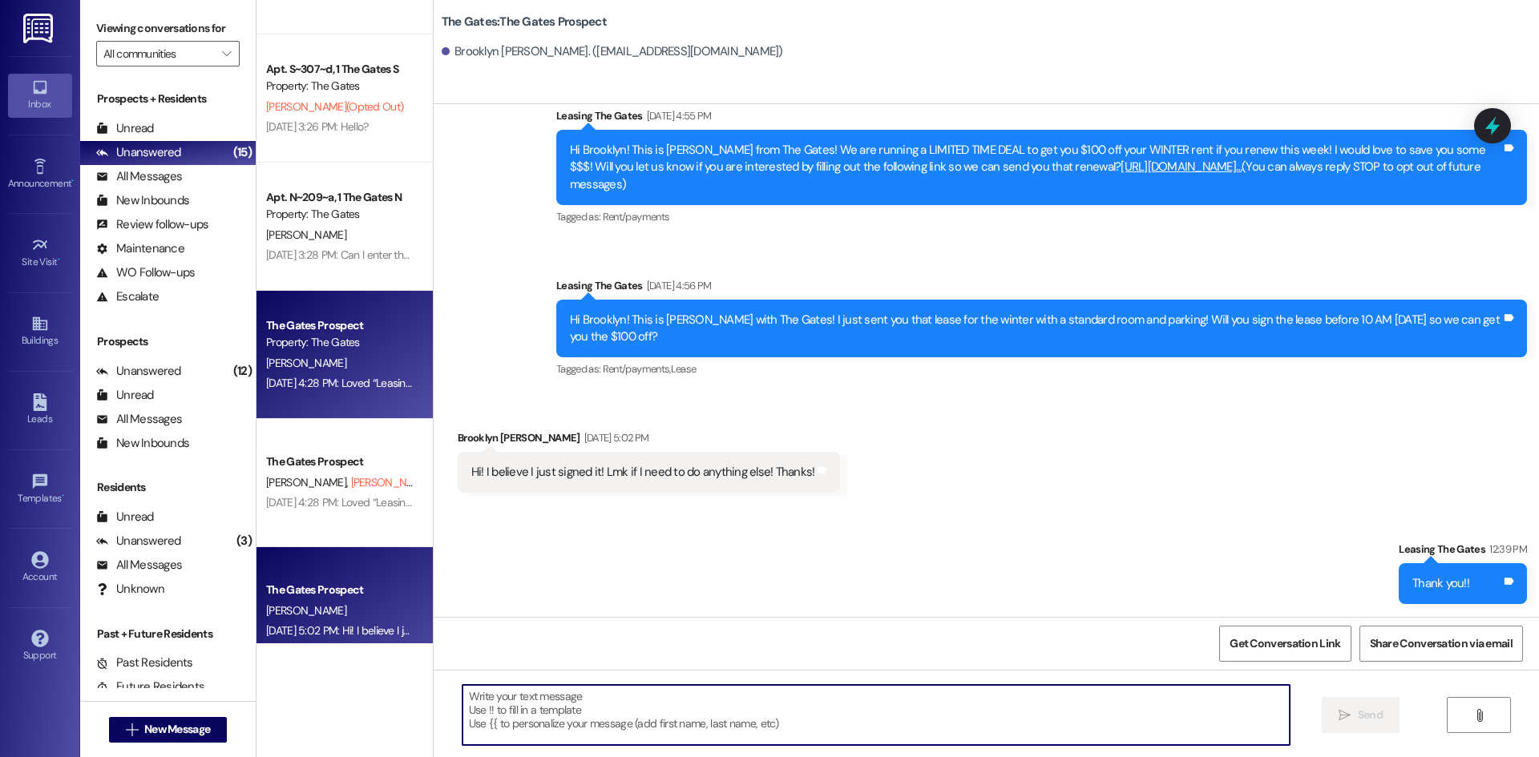
click at [353, 333] on div "The Gates Prospect" at bounding box center [340, 325] width 148 height 17
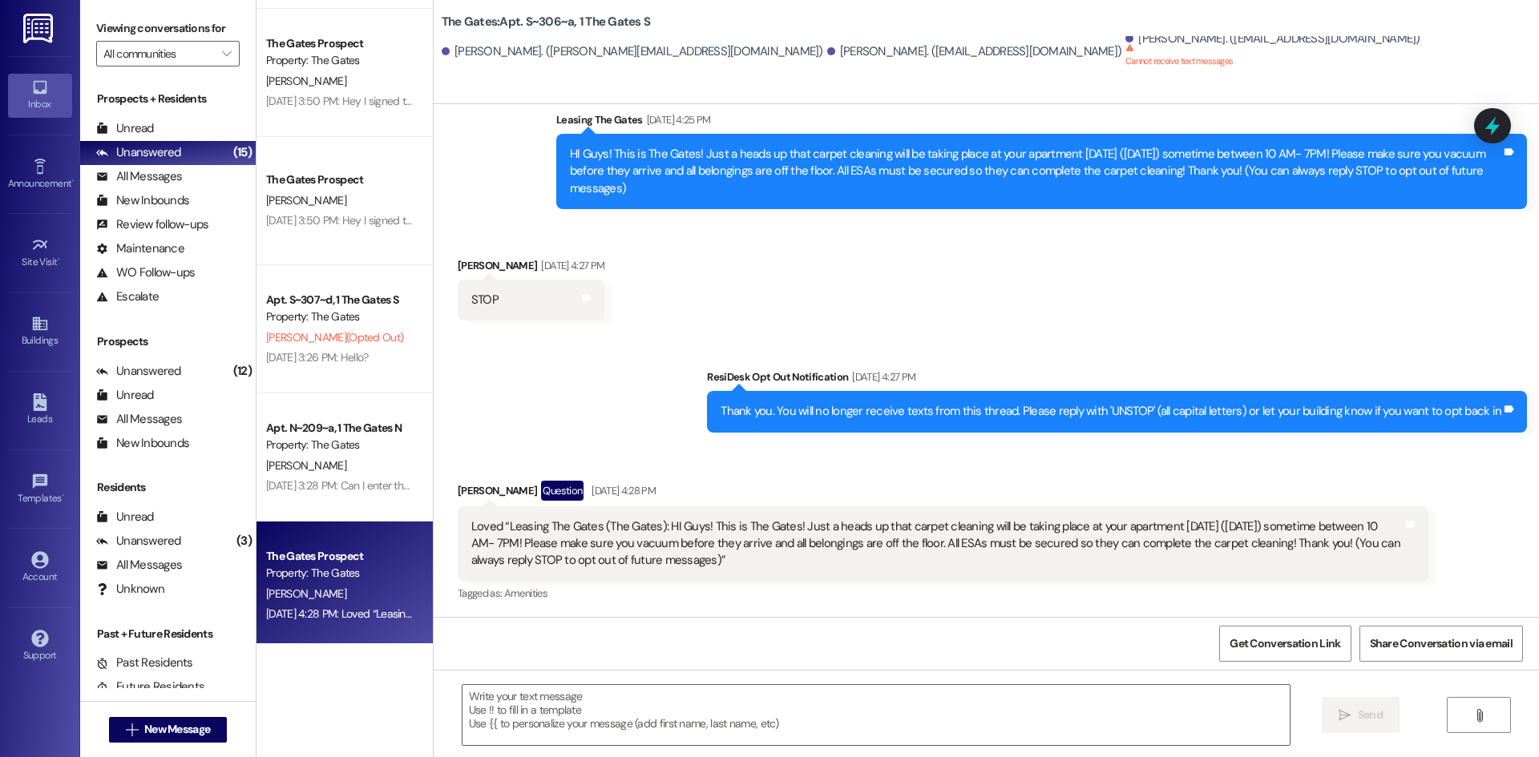
scroll to position [751, 0]
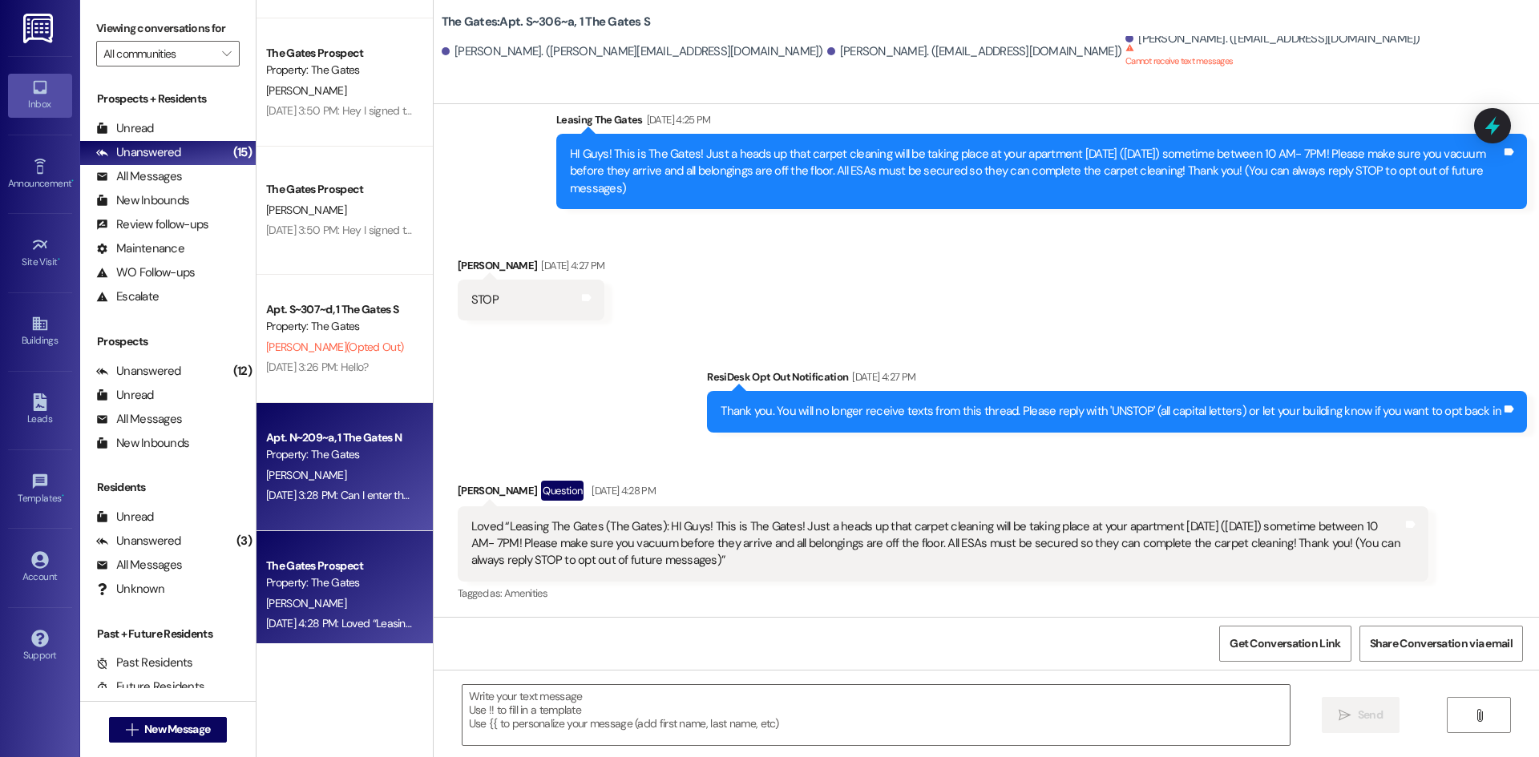
click at [275, 452] on div "Property: The Gates" at bounding box center [340, 454] width 148 height 17
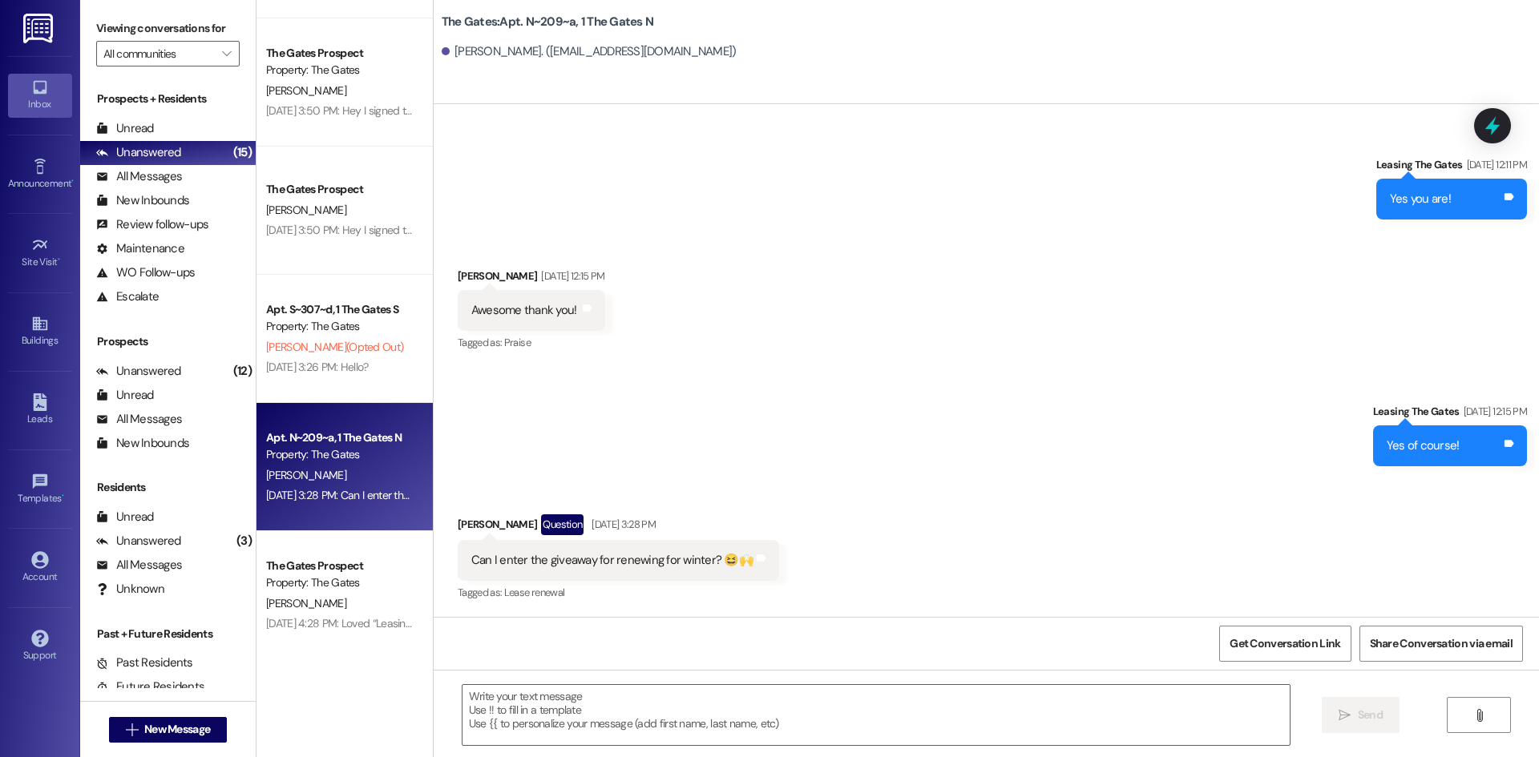
scroll to position [1805, 0]
click at [578, 723] on textarea at bounding box center [875, 715] width 827 height 60
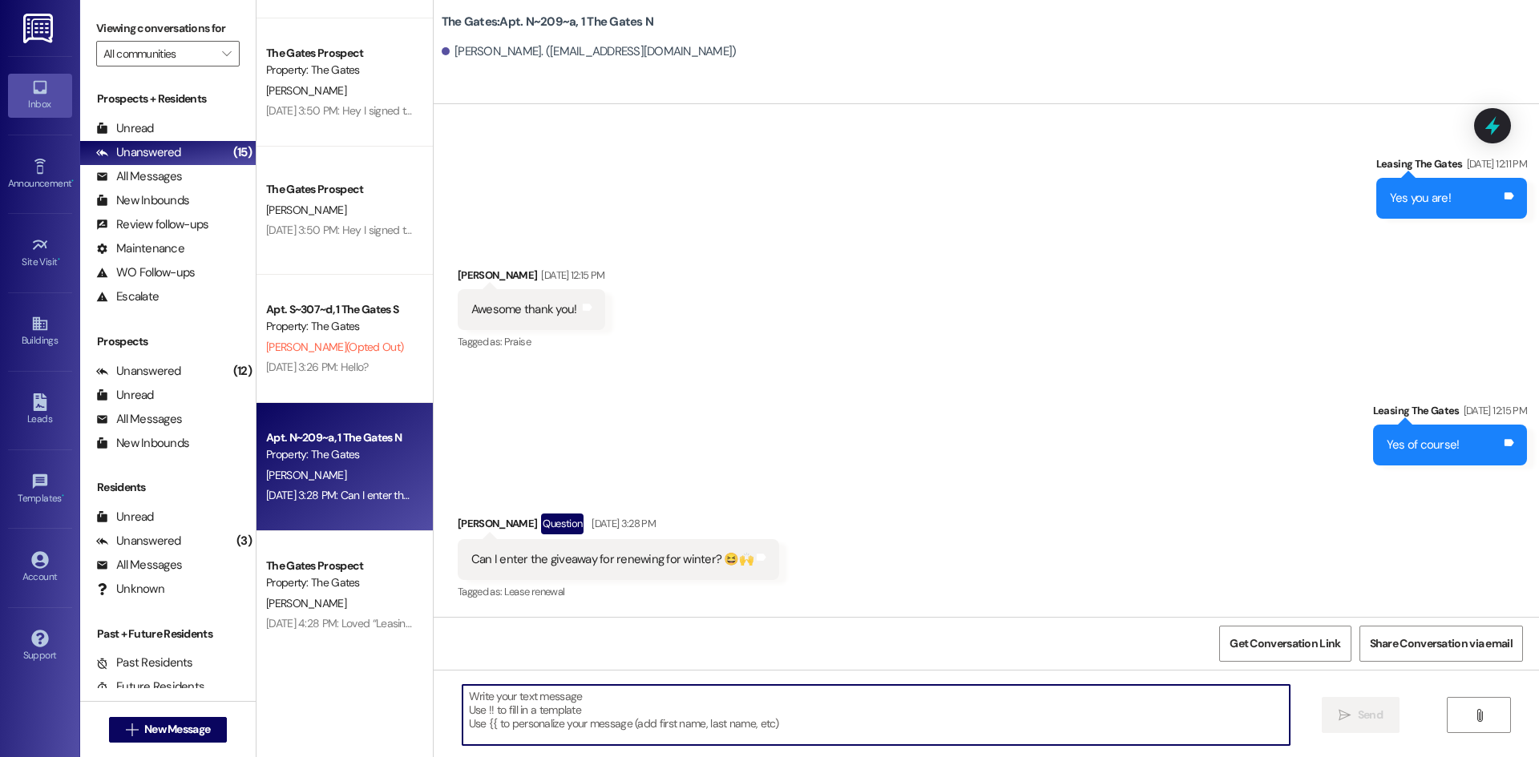
type textarea "y"
type textarea "Yes! Of course!!"
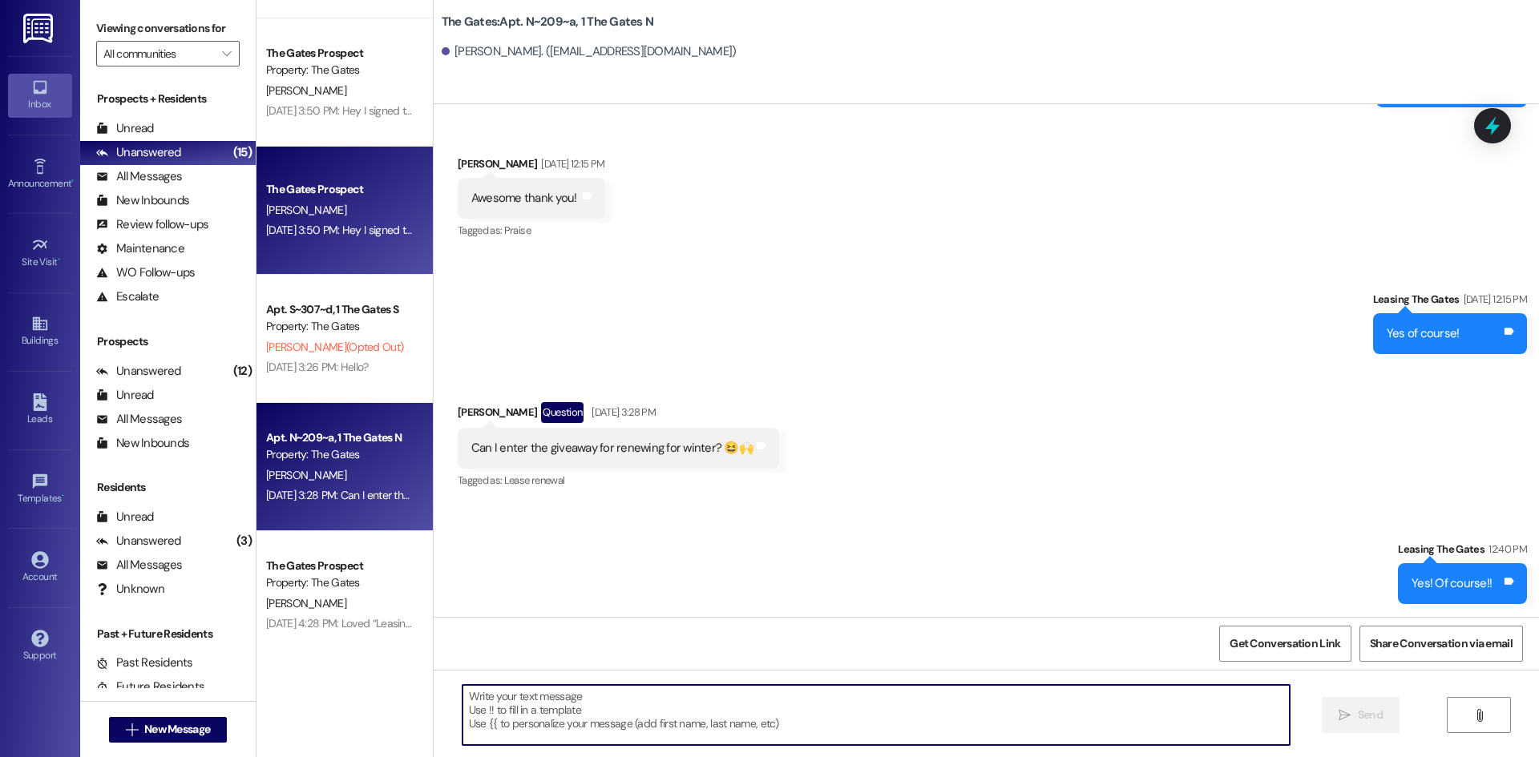
click at [348, 195] on div "The Gates Prospect" at bounding box center [340, 189] width 148 height 17
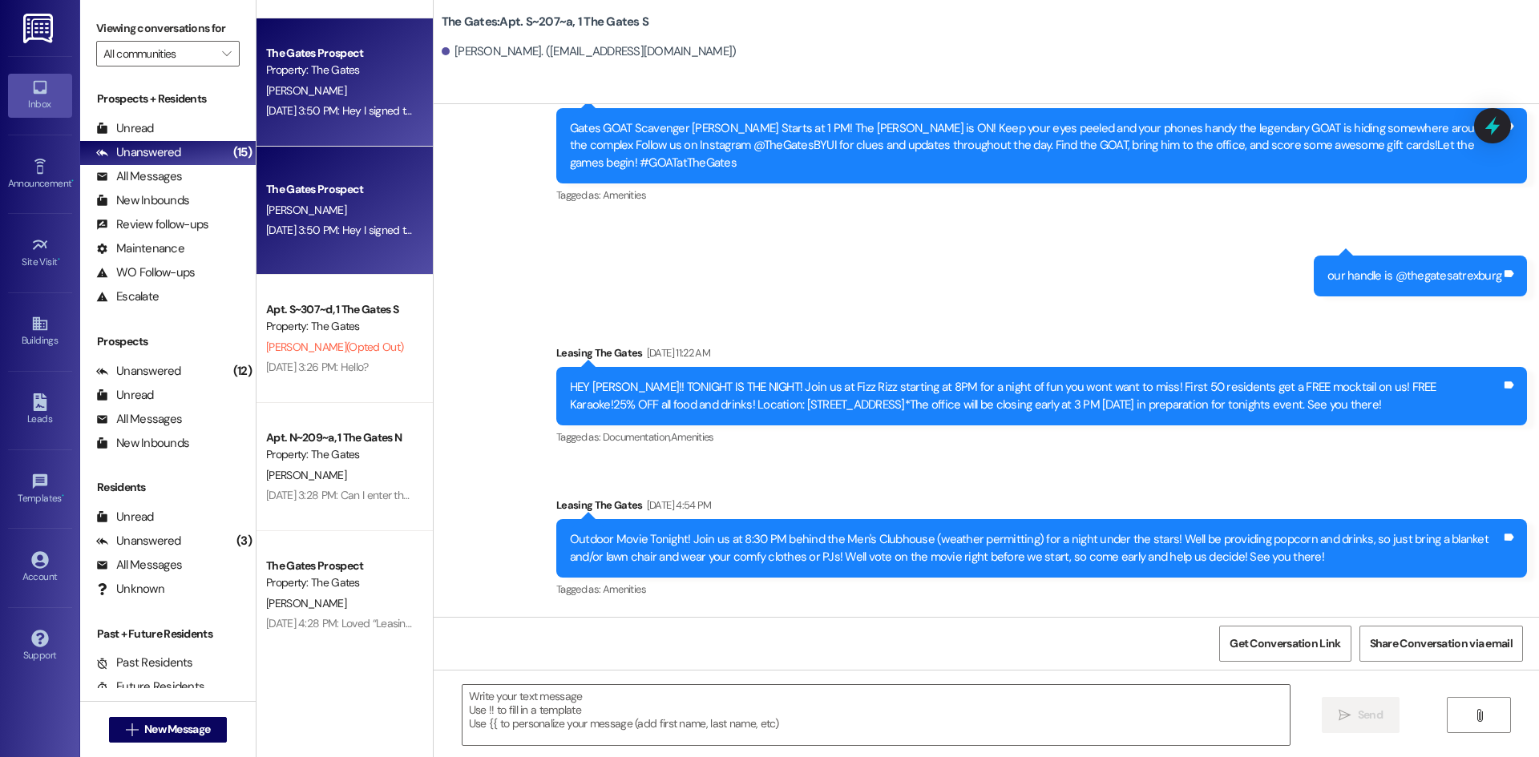
scroll to position [5740, 0]
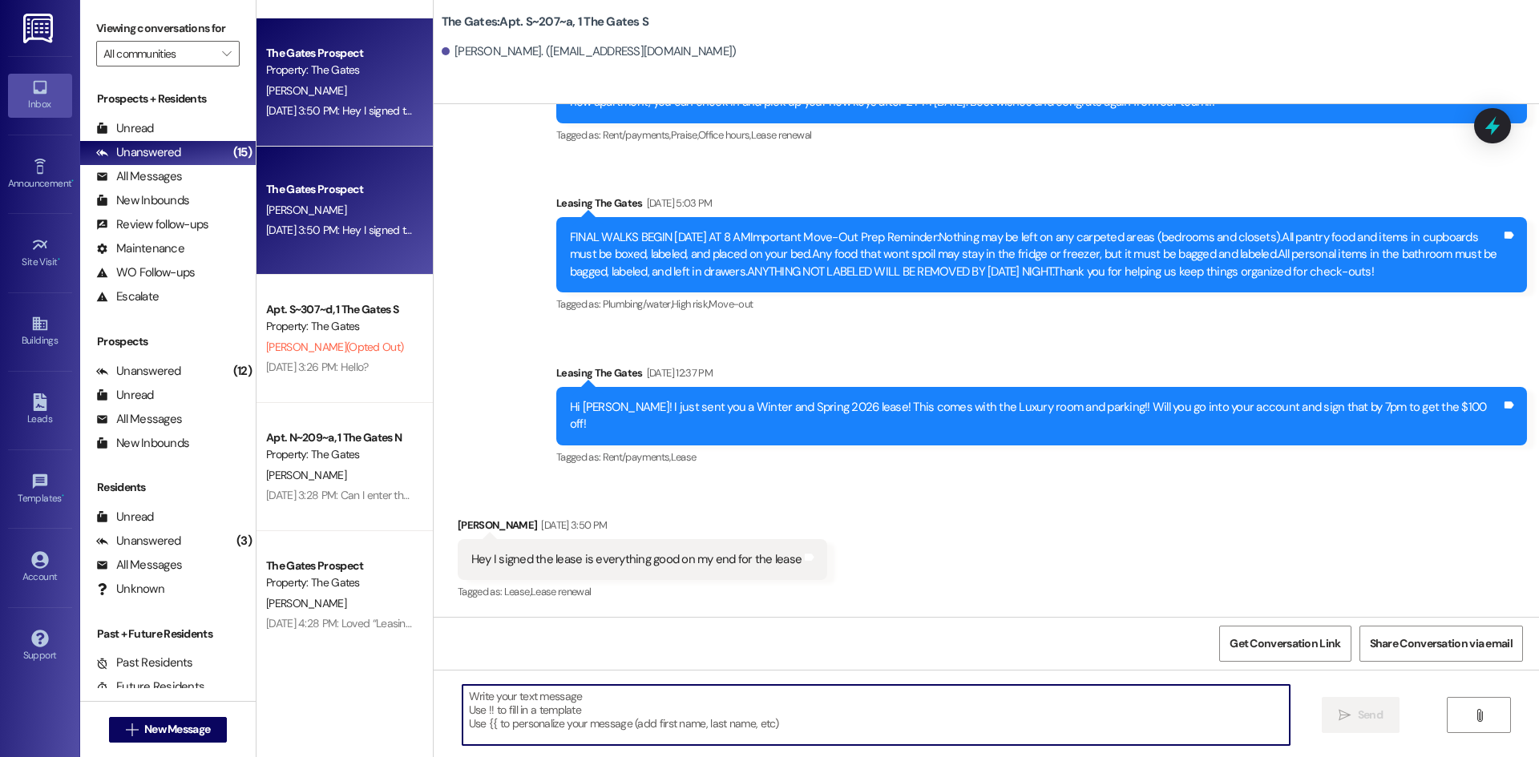
click at [535, 717] on textarea at bounding box center [875, 715] width 827 height 60
type textarea "No you should be all set! Thank you!"
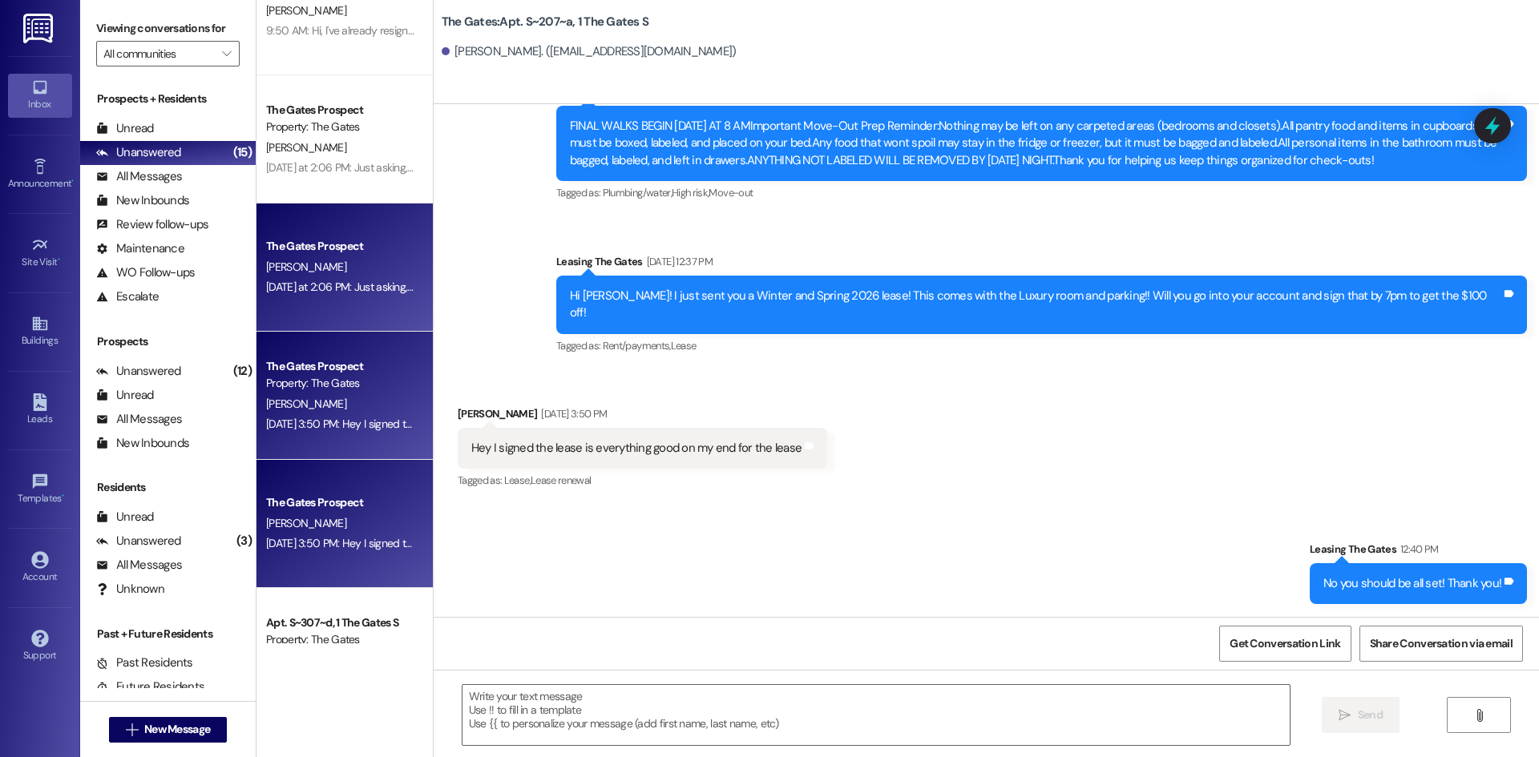
scroll to position [430, 0]
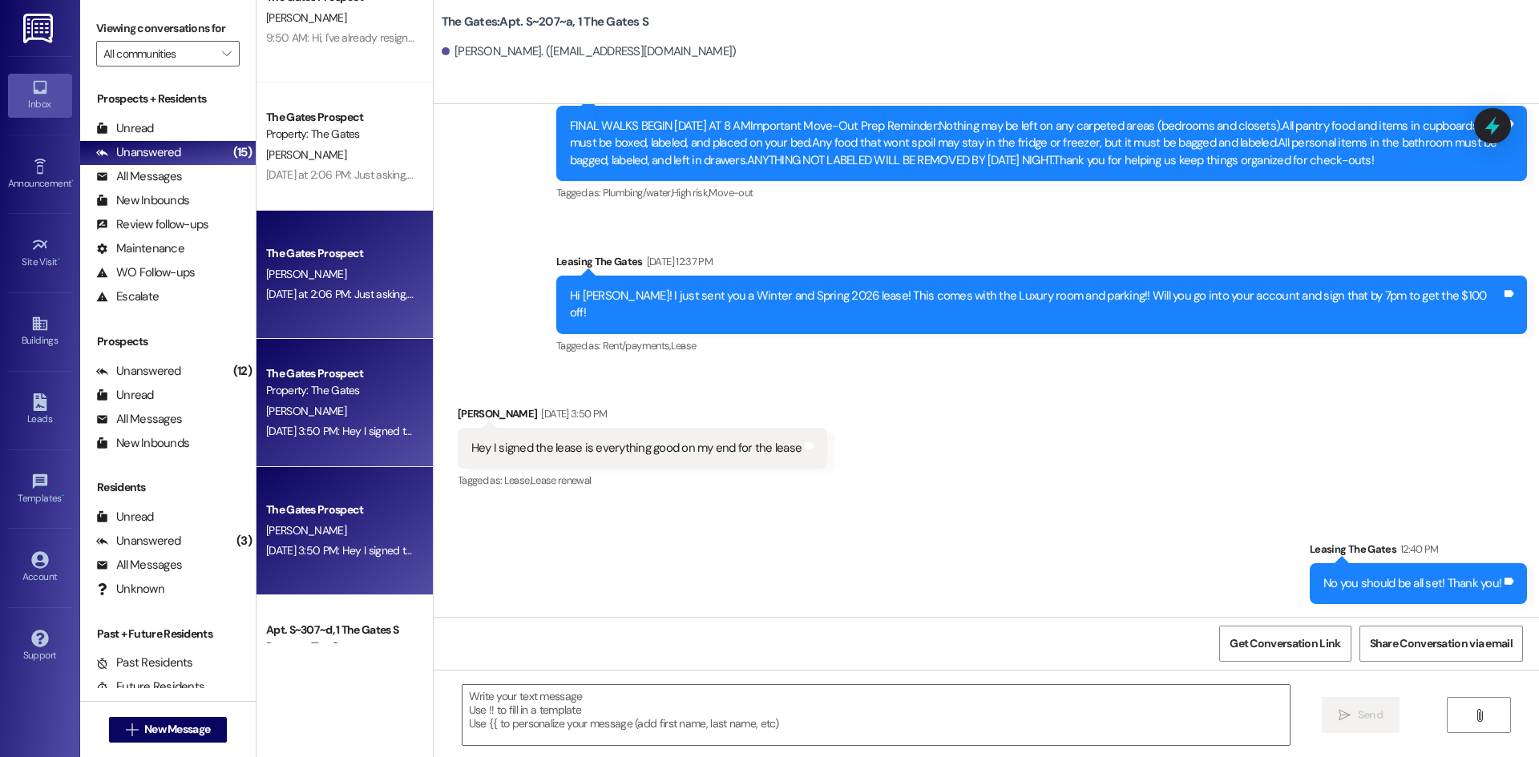
click at [322, 281] on div "[PERSON_NAME]" at bounding box center [339, 274] width 151 height 20
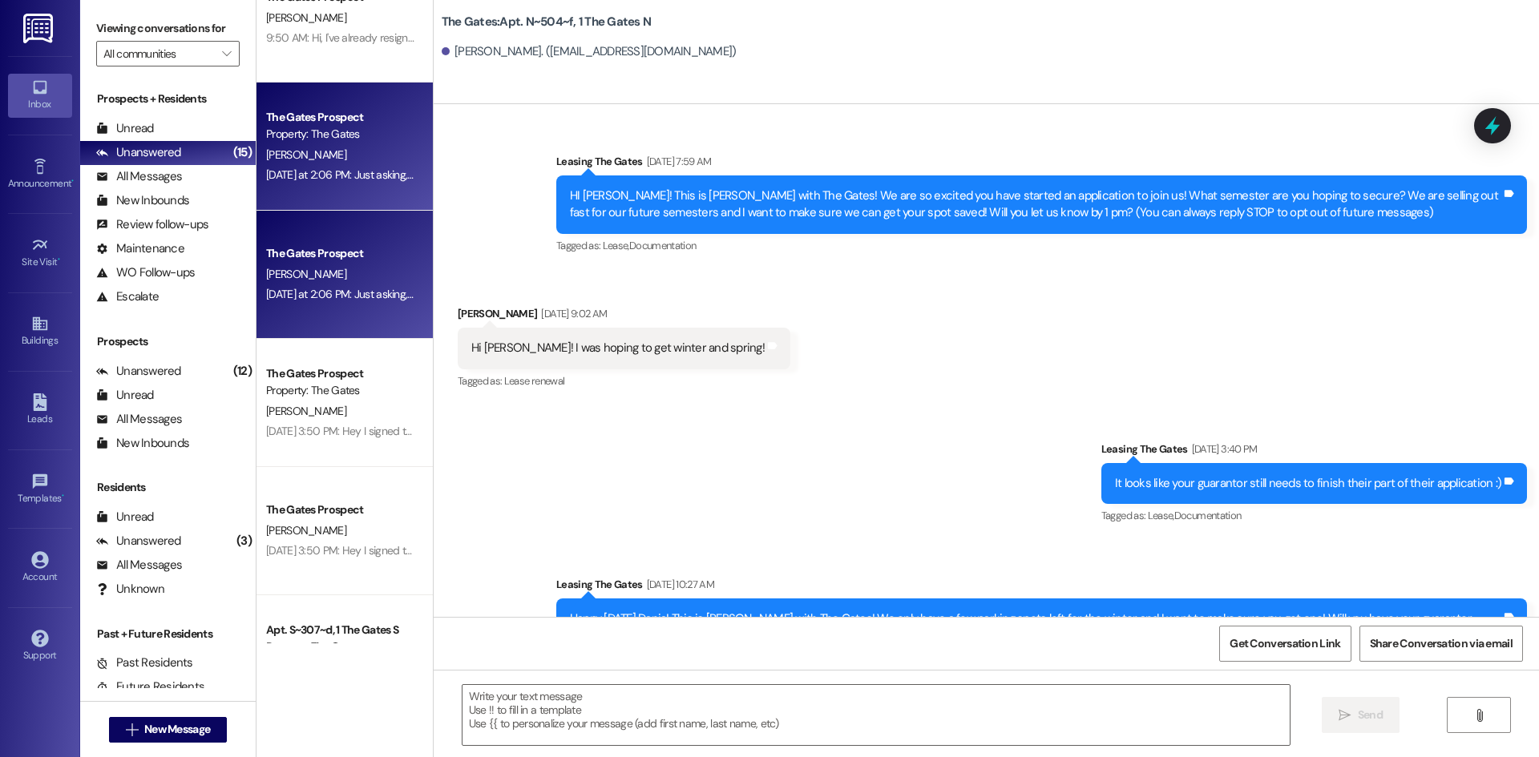
scroll to position [30229, 0]
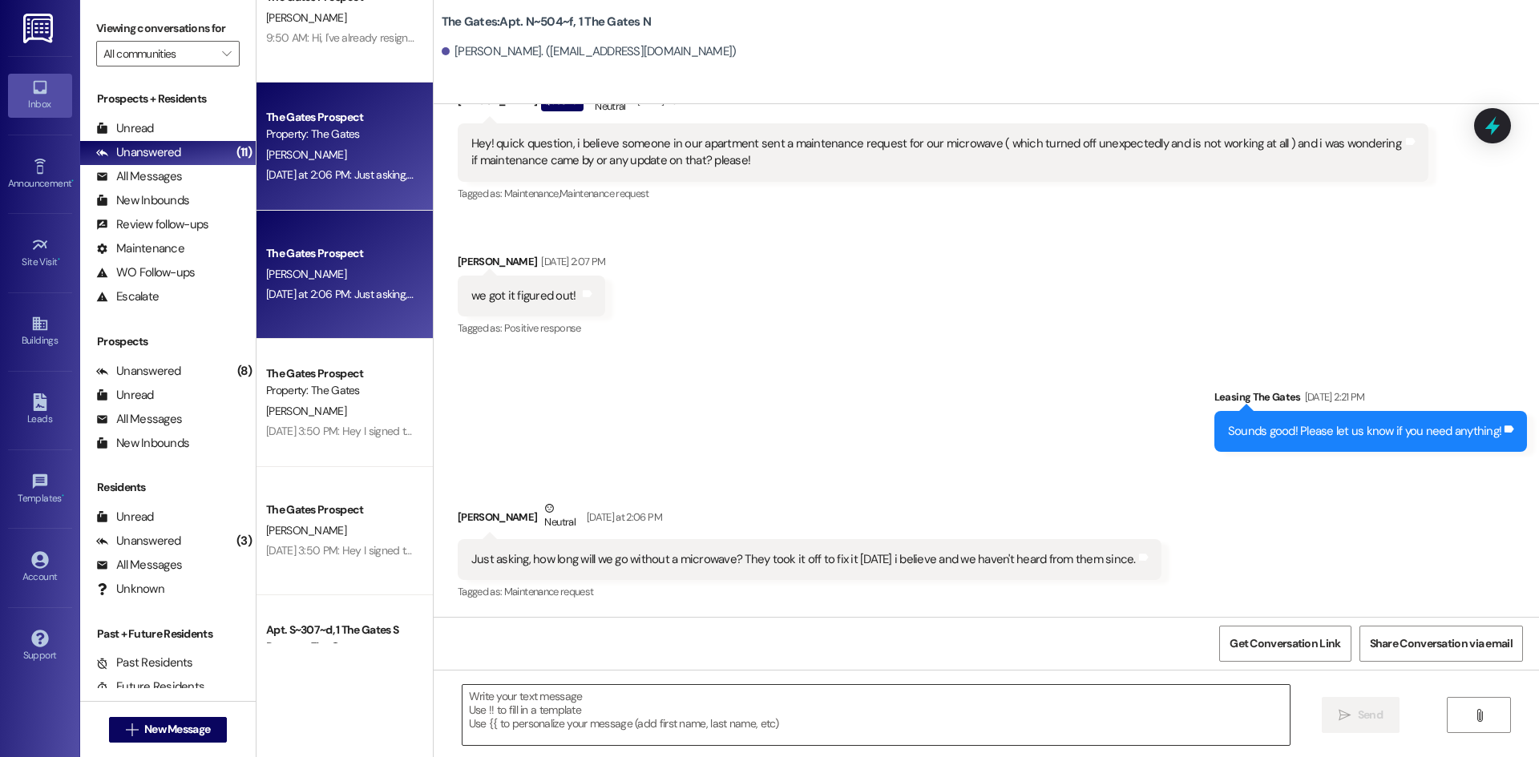
click at [511, 706] on textarea at bounding box center [875, 715] width 827 height 60
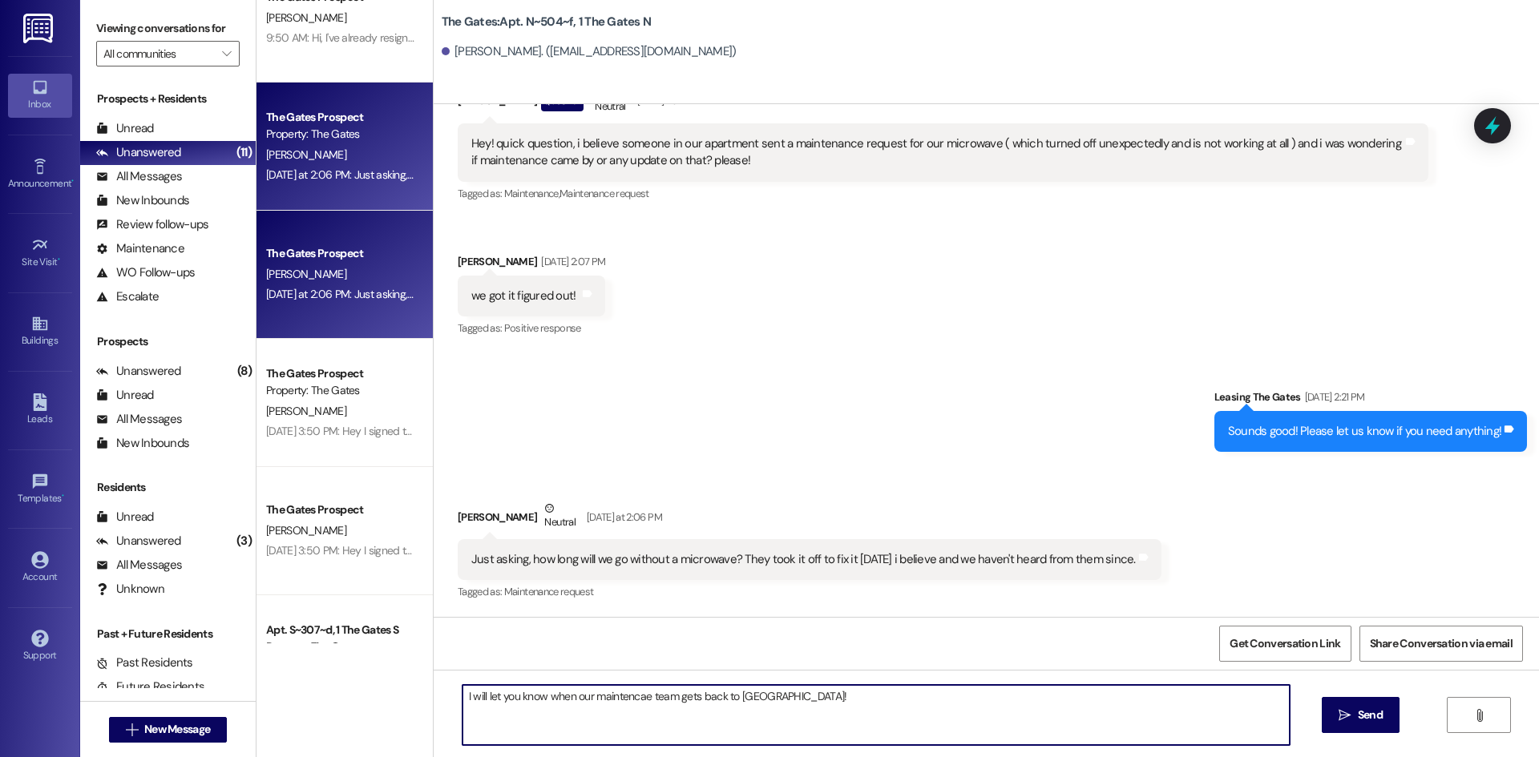
drag, startPoint x: 616, startPoint y: 706, endPoint x: 594, endPoint y: 691, distance: 27.1
click at [594, 691] on textarea "I will let you know when our maintencae team gets back to us!" at bounding box center [875, 715] width 827 height 60
click at [619, 700] on textarea "I will let you know when our maintencae team gets back to us!" at bounding box center [875, 715] width 827 height 60
drag, startPoint x: 640, startPoint y: 701, endPoint x: 607, endPoint y: 697, distance: 33.2
click at [607, 697] on textarea "I will let you know when our maintencae team gets back to us!" at bounding box center [875, 715] width 827 height 60
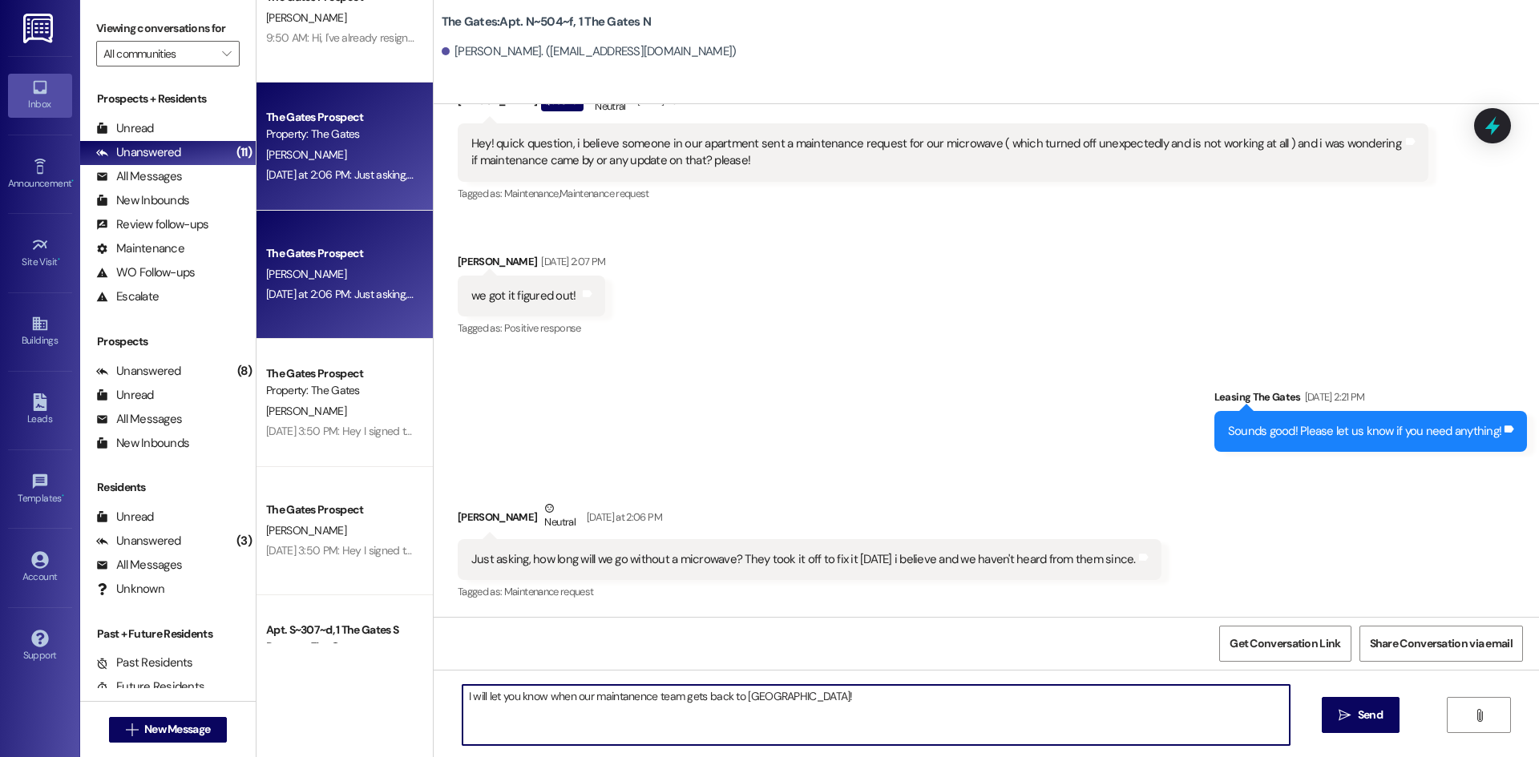
click at [802, 707] on textarea "I will let you know when our maintanence team gets back to us!" at bounding box center [875, 715] width 827 height 60
type textarea "I will let you know when our maintenance team gets back to us!"
click at [1339, 717] on icon "" at bounding box center [1345, 715] width 12 height 13
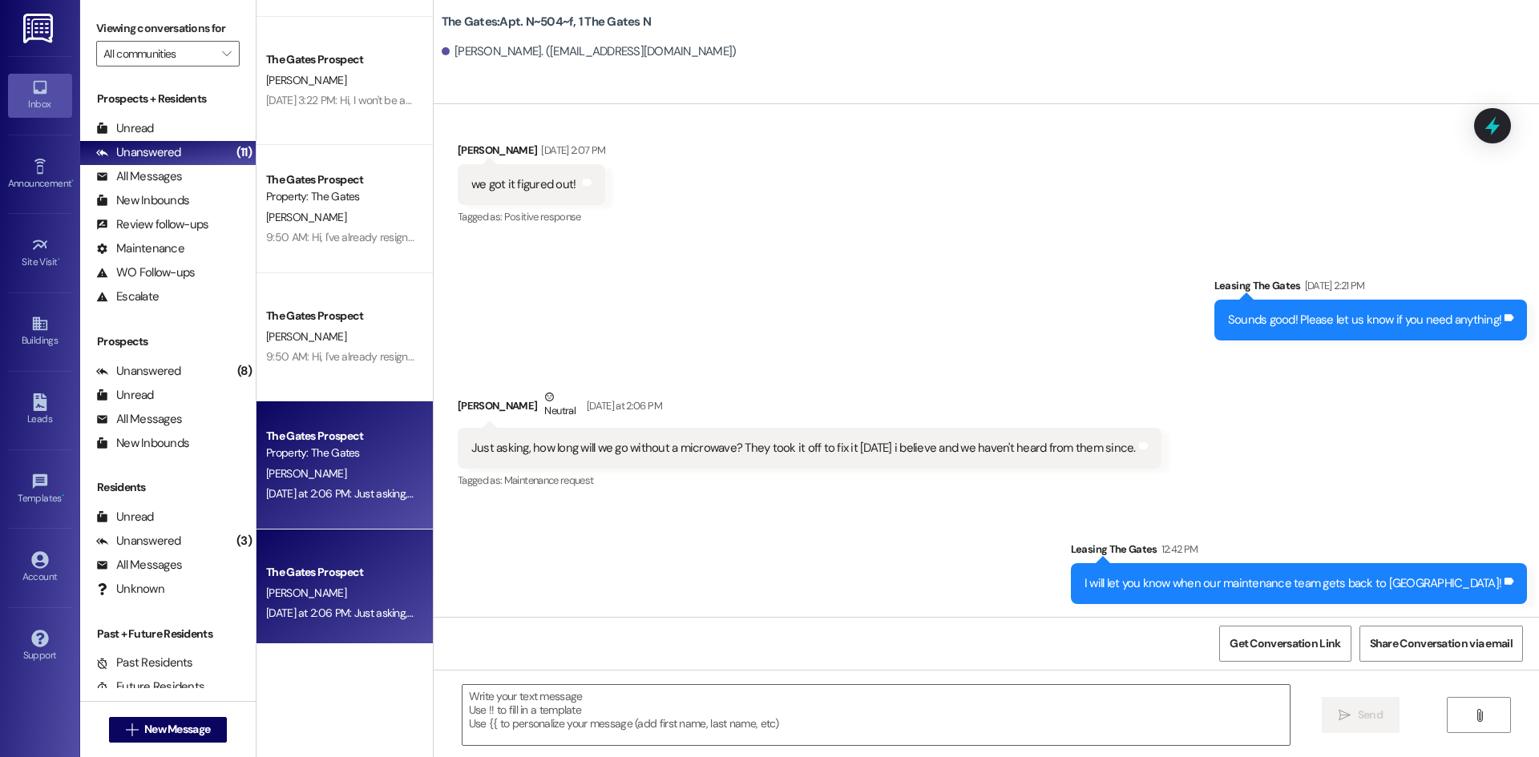
scroll to position [110, 0]
click at [326, 351] on div "9:50 AM: Hi, I've already resigned for winter semester, thanks! 9:50 AM: Hi, I'…" at bounding box center [408, 358] width 285 height 14
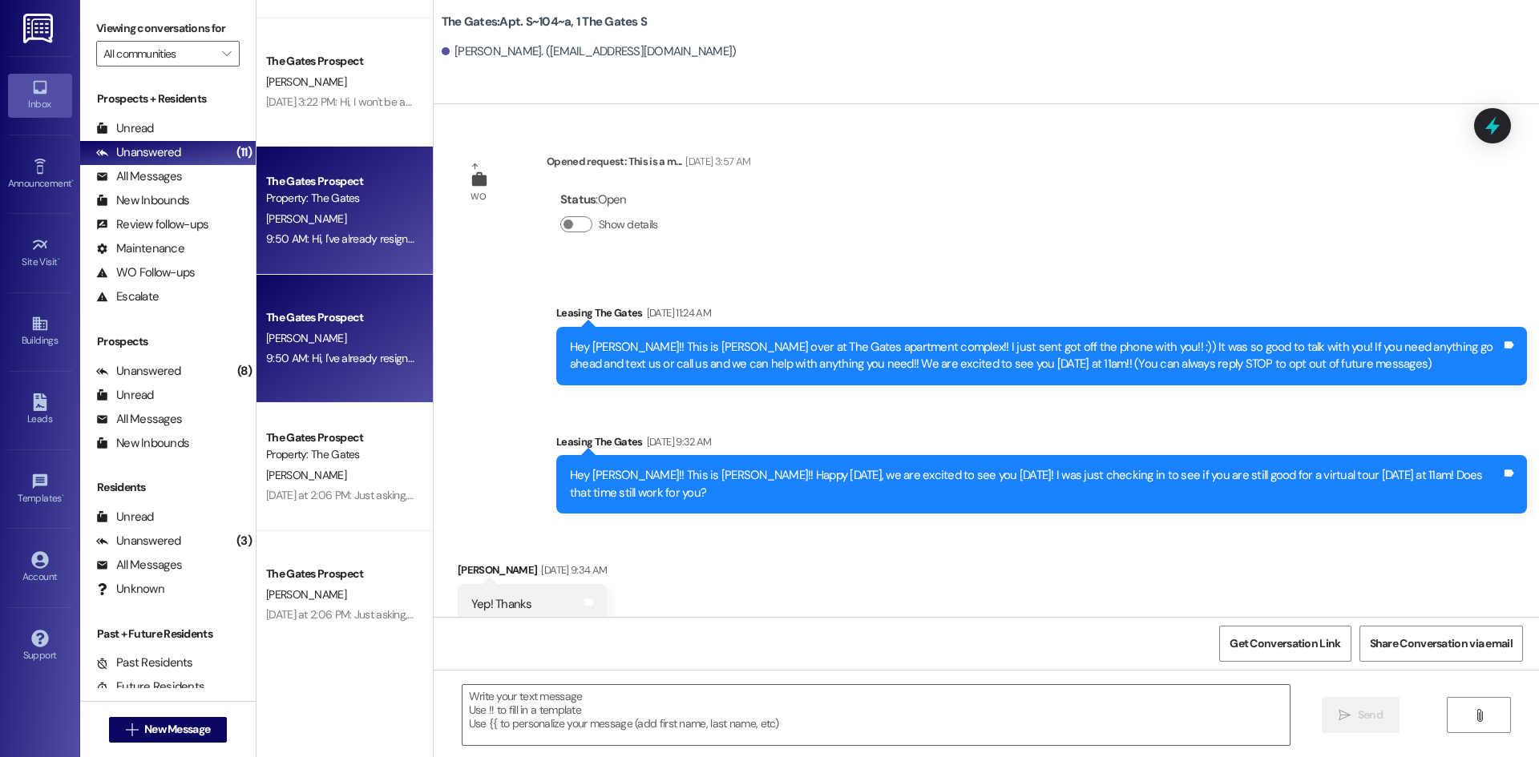
scroll to position [24037, 0]
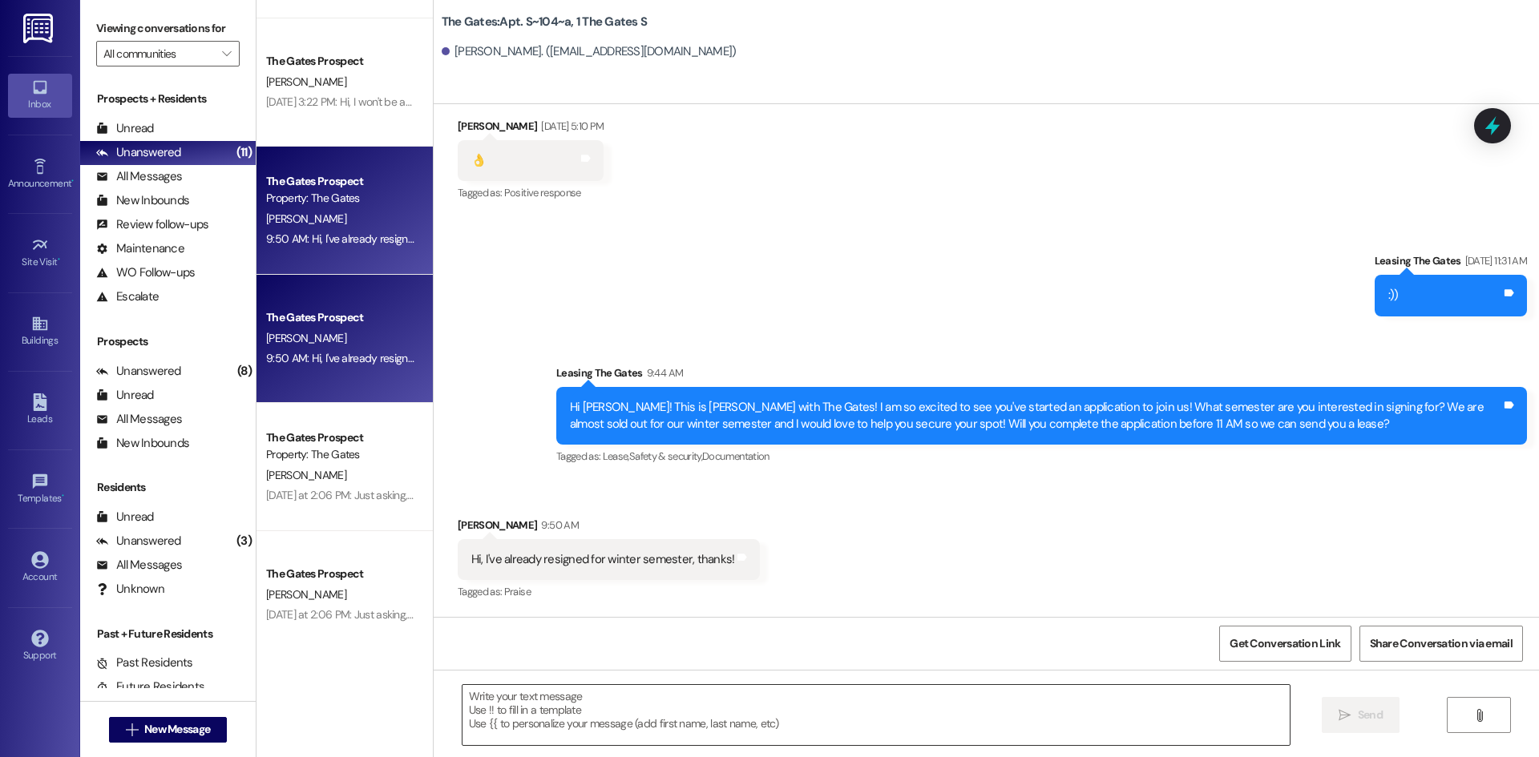
click at [531, 713] on textarea at bounding box center [875, 715] width 827 height 60
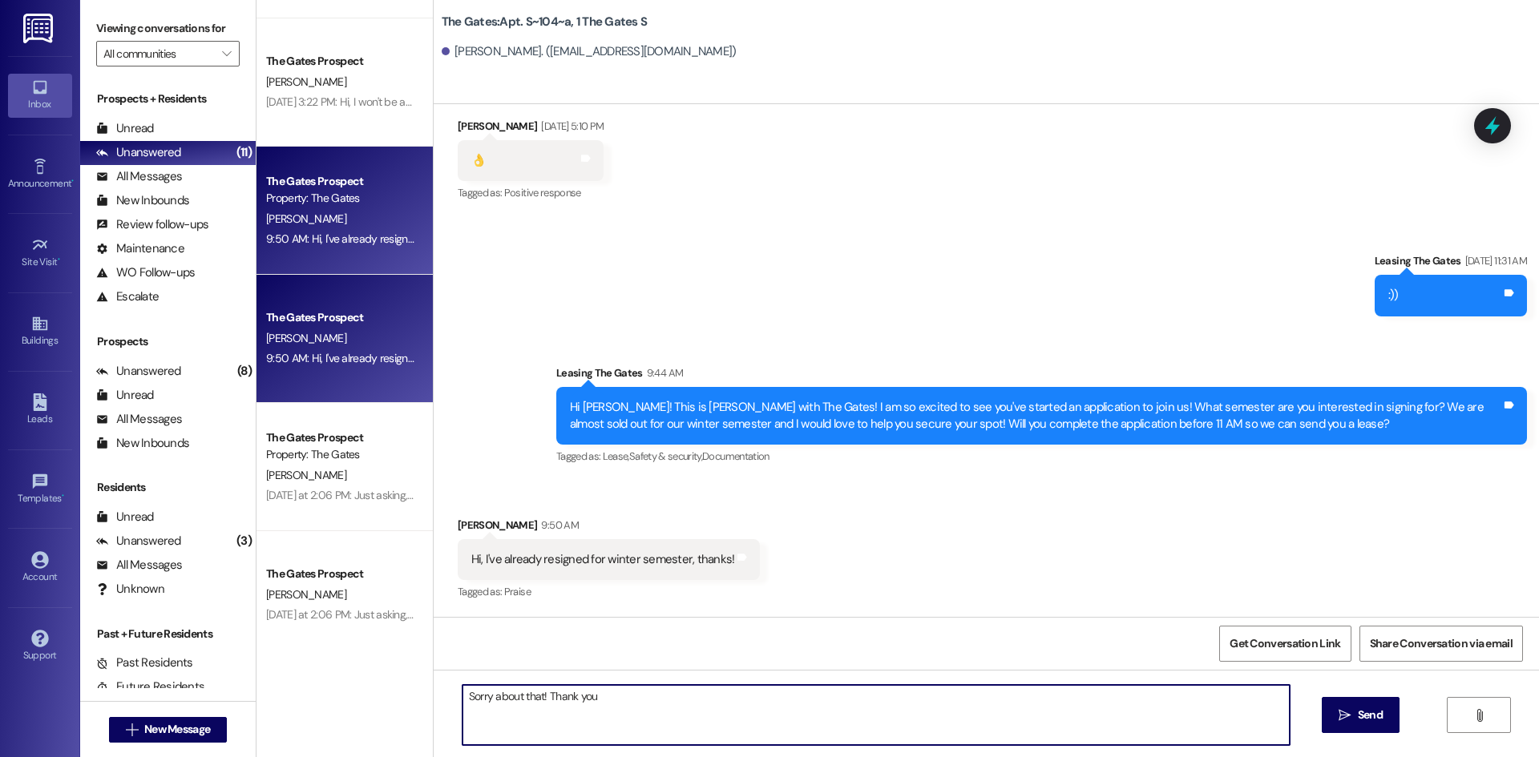
type textarea "Sorry about that! Thank you!"
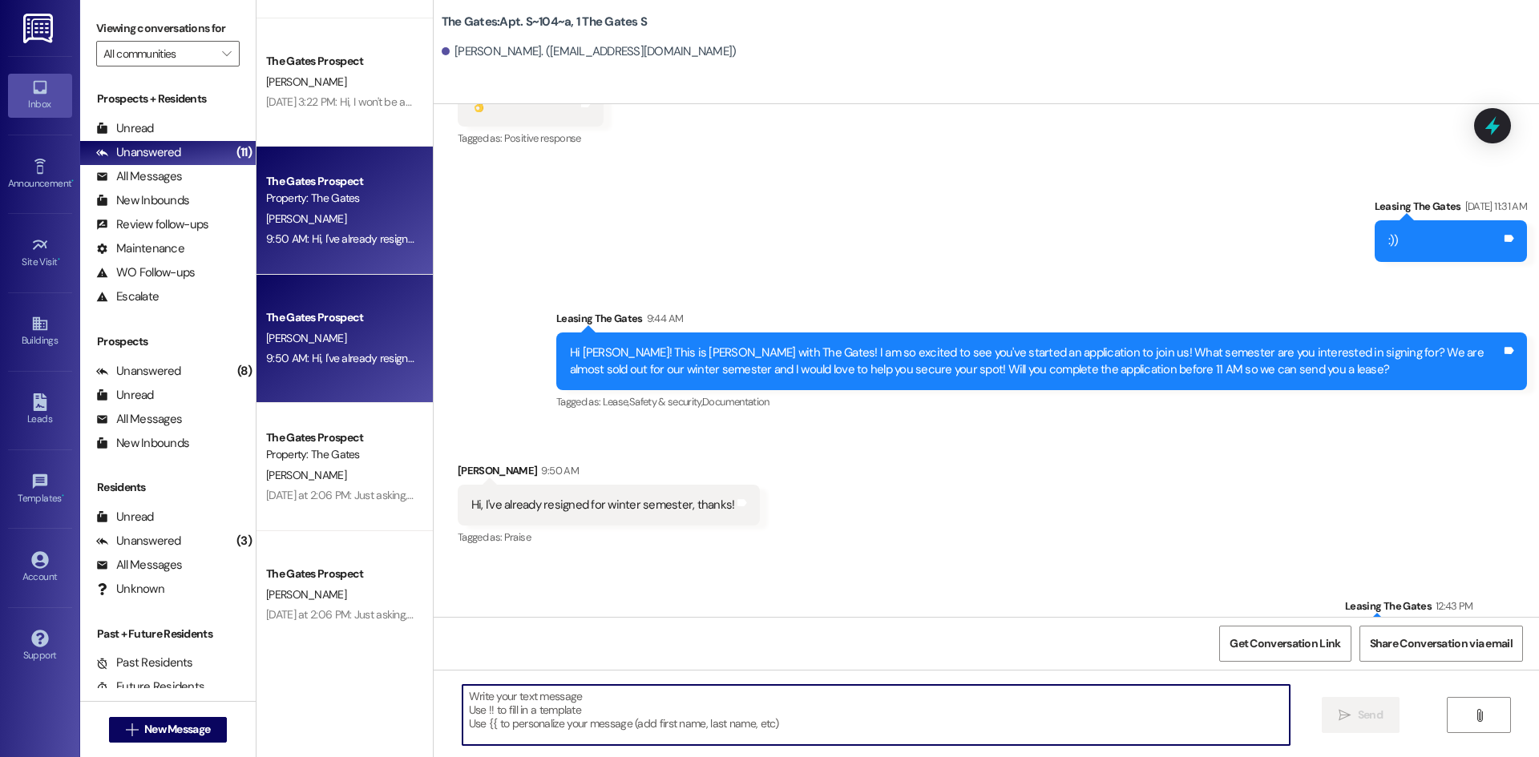
scroll to position [24148, 0]
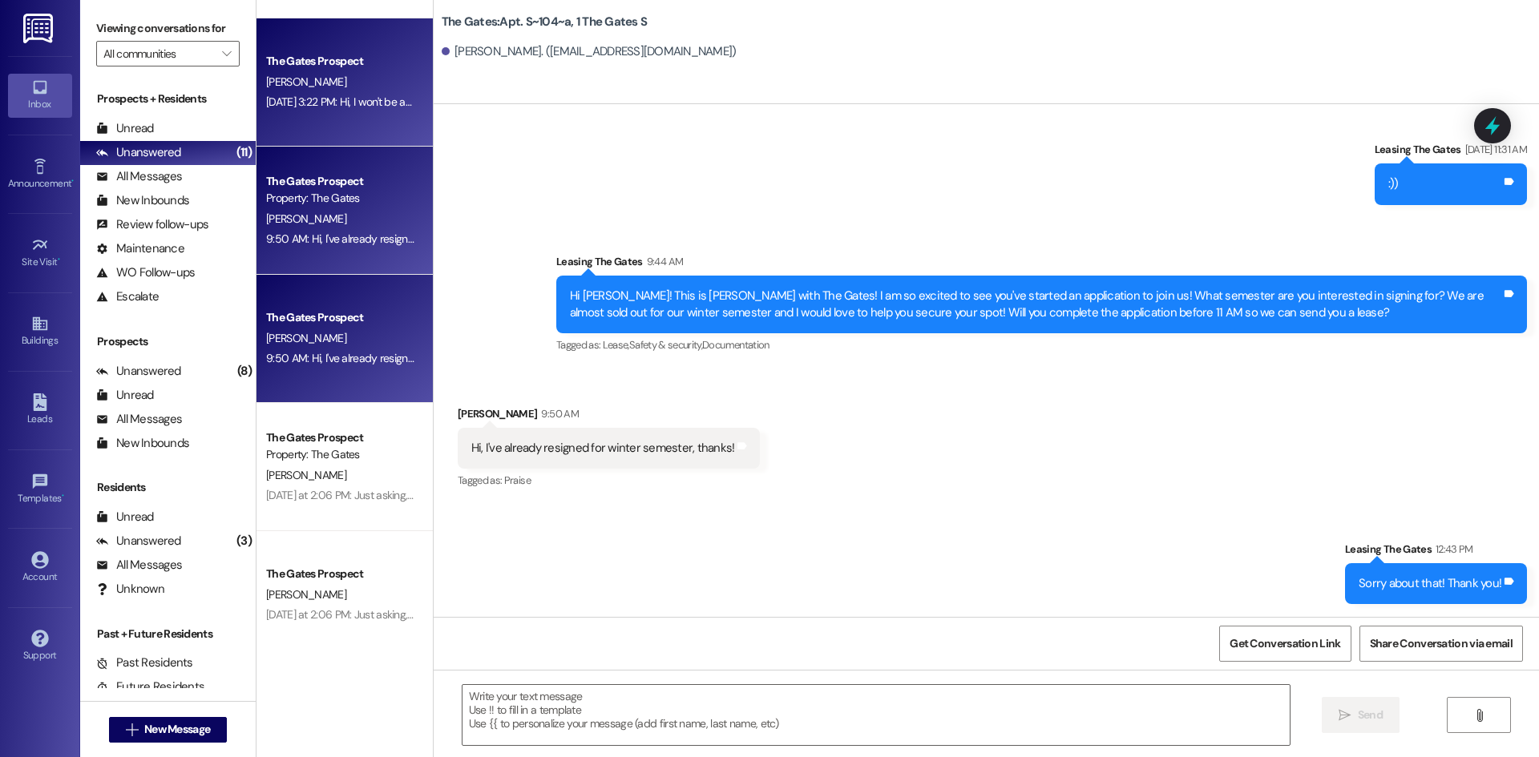
click at [382, 72] on div "[PERSON_NAME]" at bounding box center [339, 82] width 151 height 20
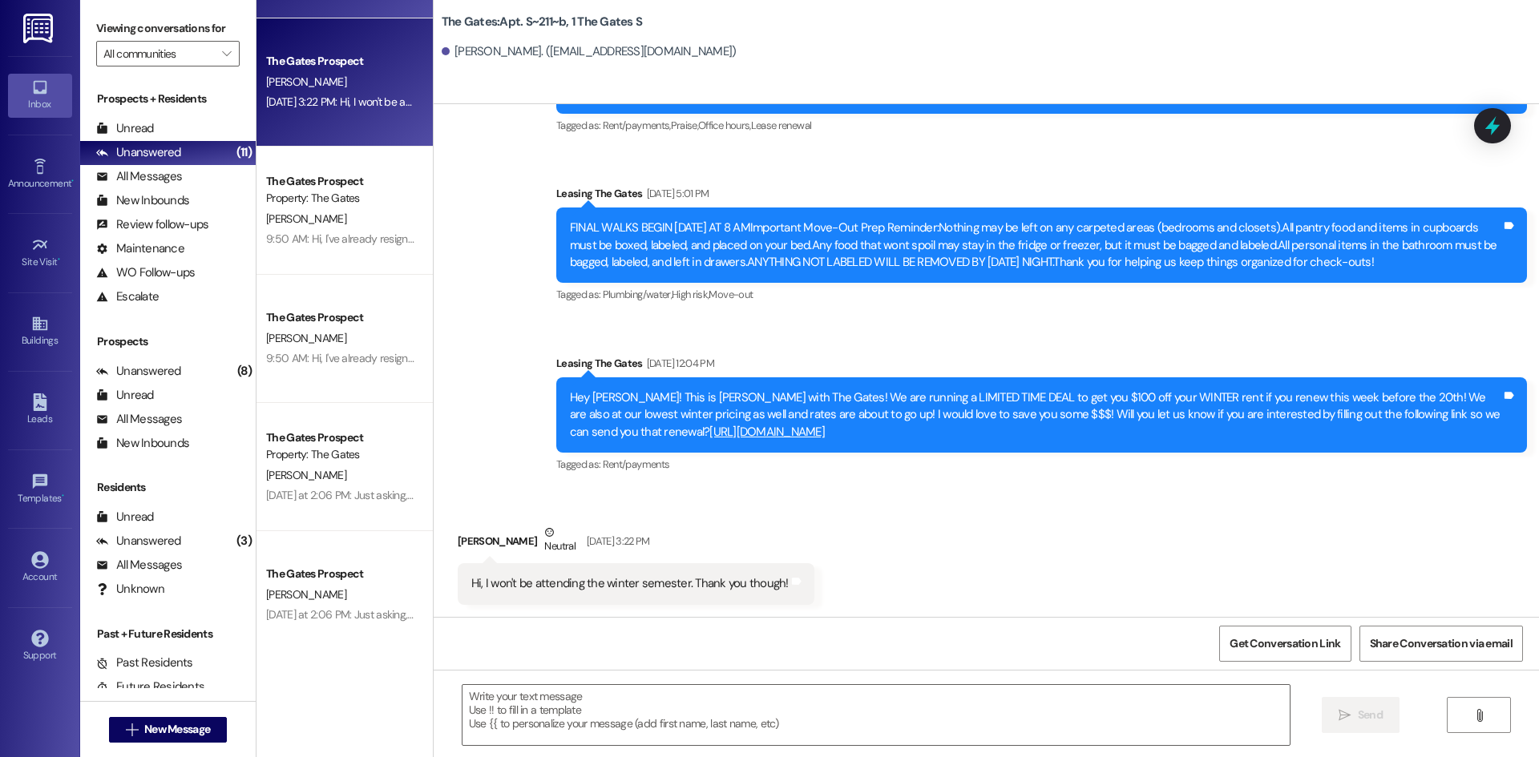
scroll to position [17442, 0]
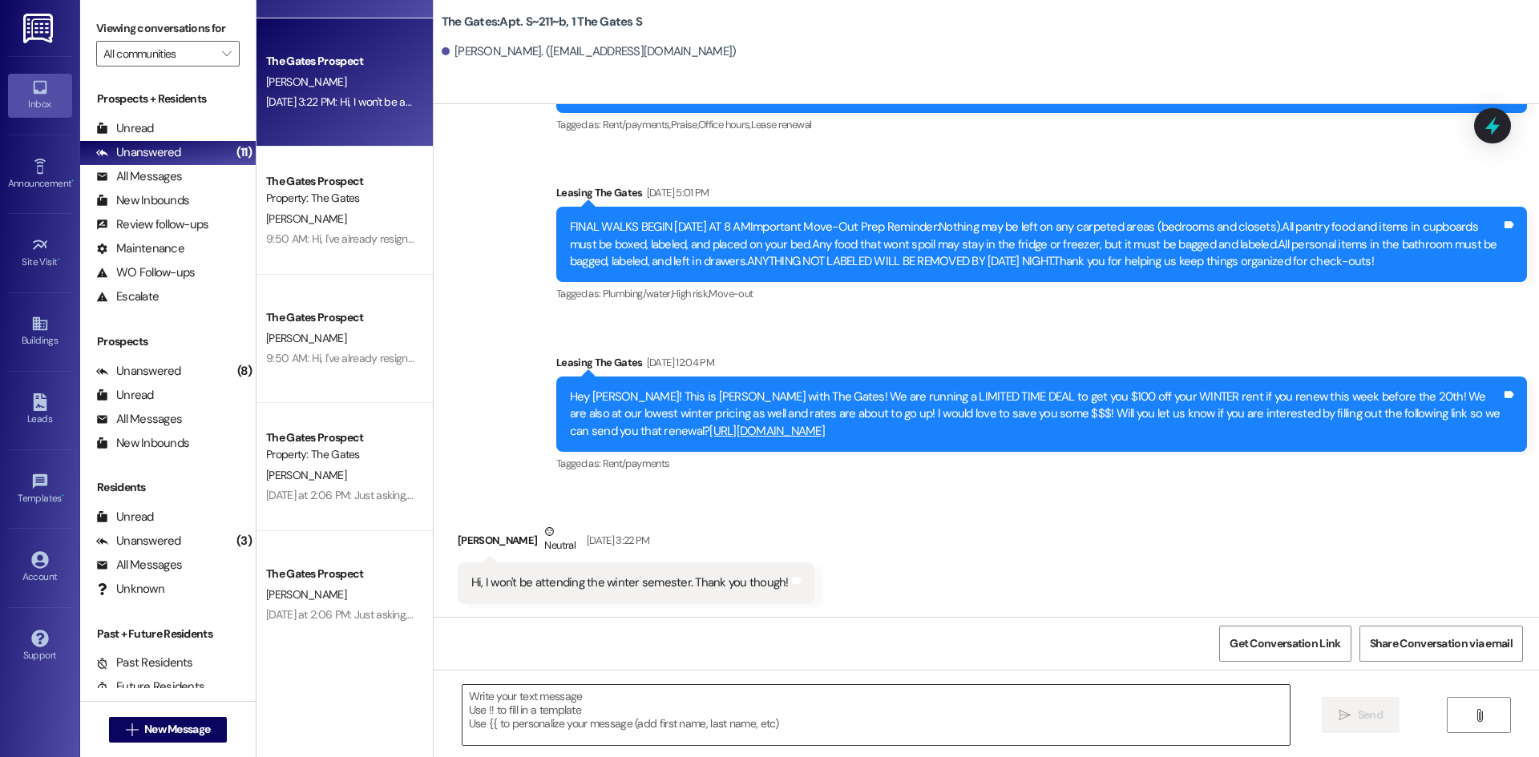
click at [474, 701] on textarea at bounding box center [875, 715] width 827 height 60
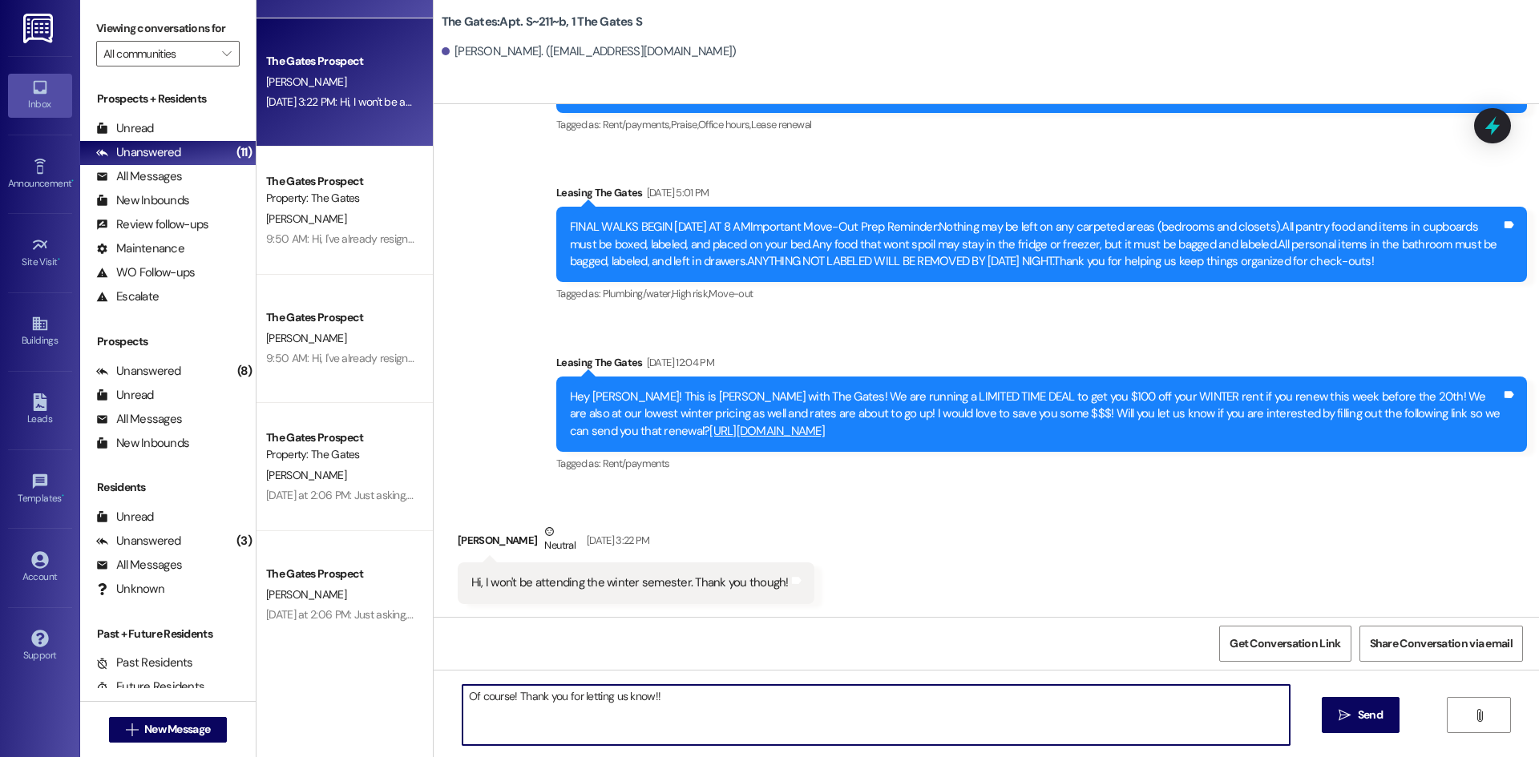
type textarea "Of course! Thank you for letting us know!!"
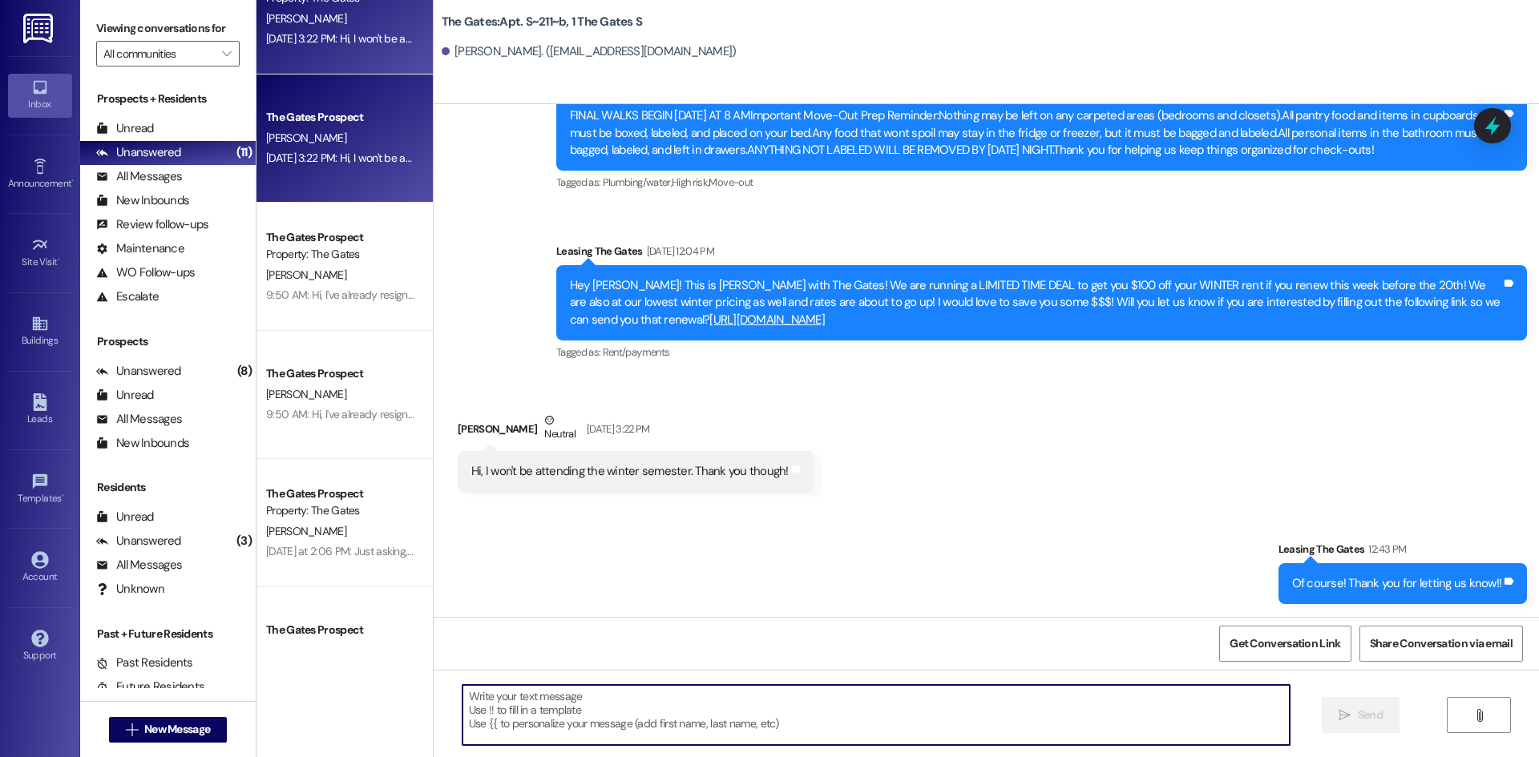
scroll to position [0, 0]
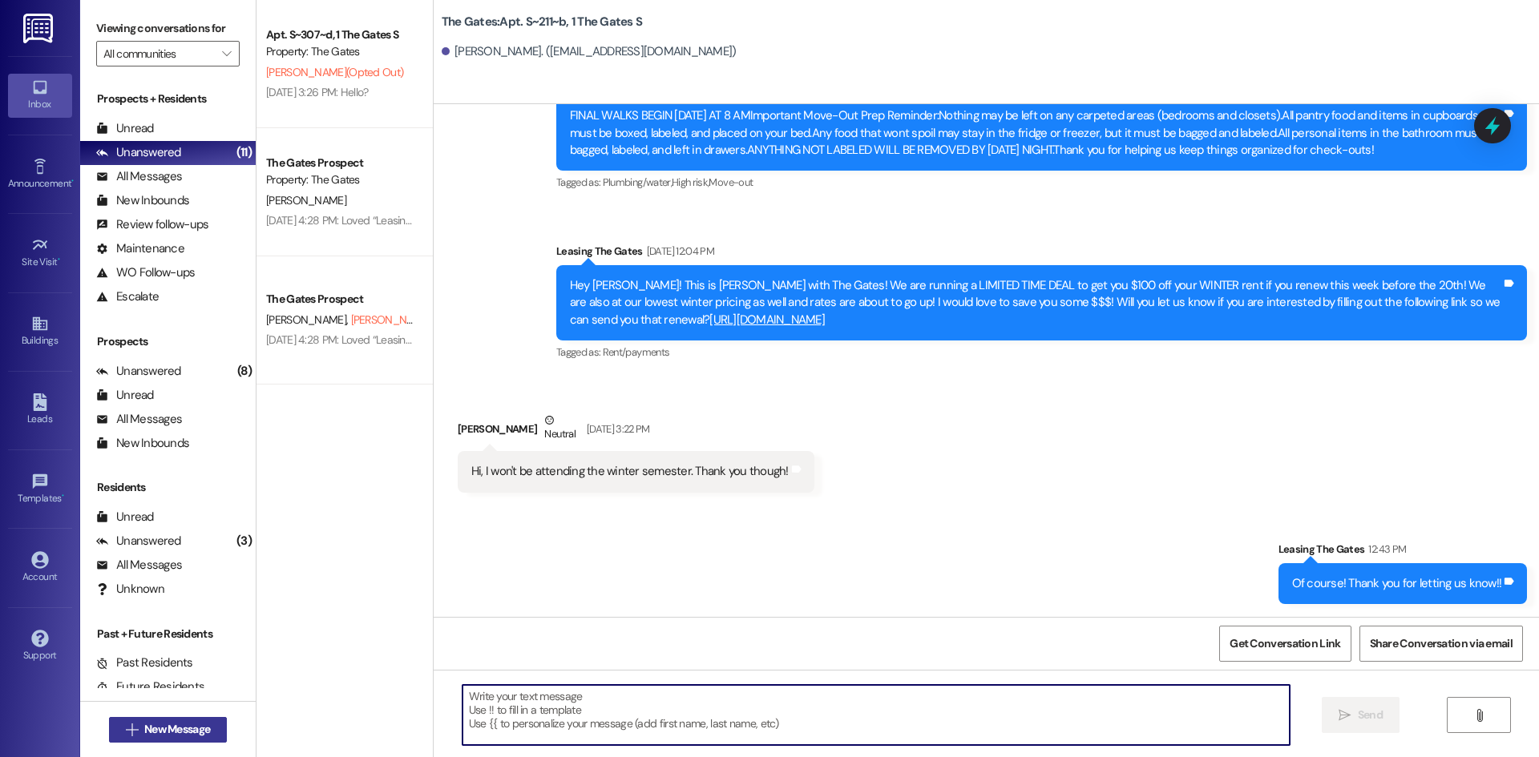
click at [170, 736] on span "New Message" at bounding box center [177, 729] width 66 height 17
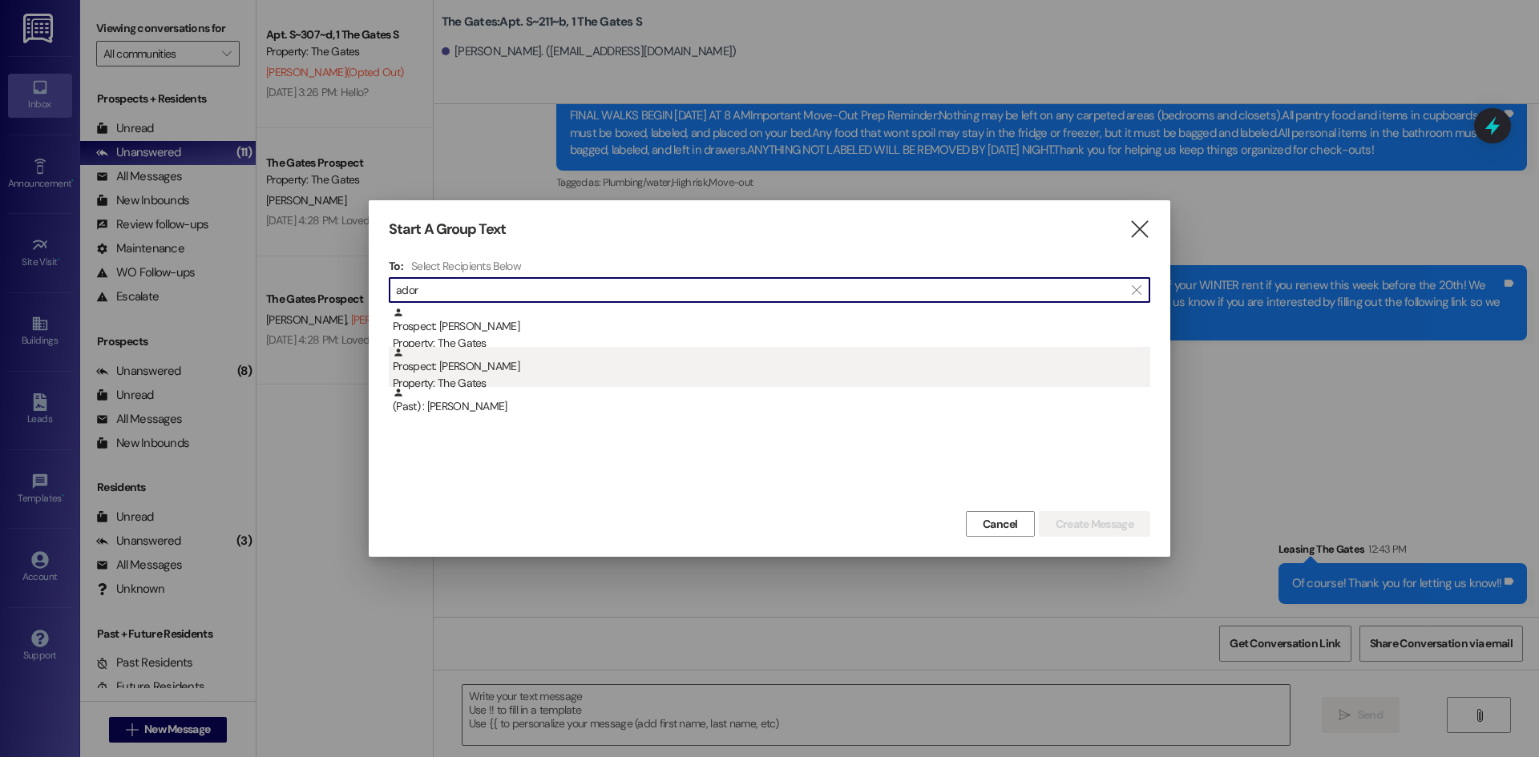
type input "ador"
click at [731, 372] on div "Prospect: Adora Riley Property: The Gates" at bounding box center [771, 370] width 757 height 46
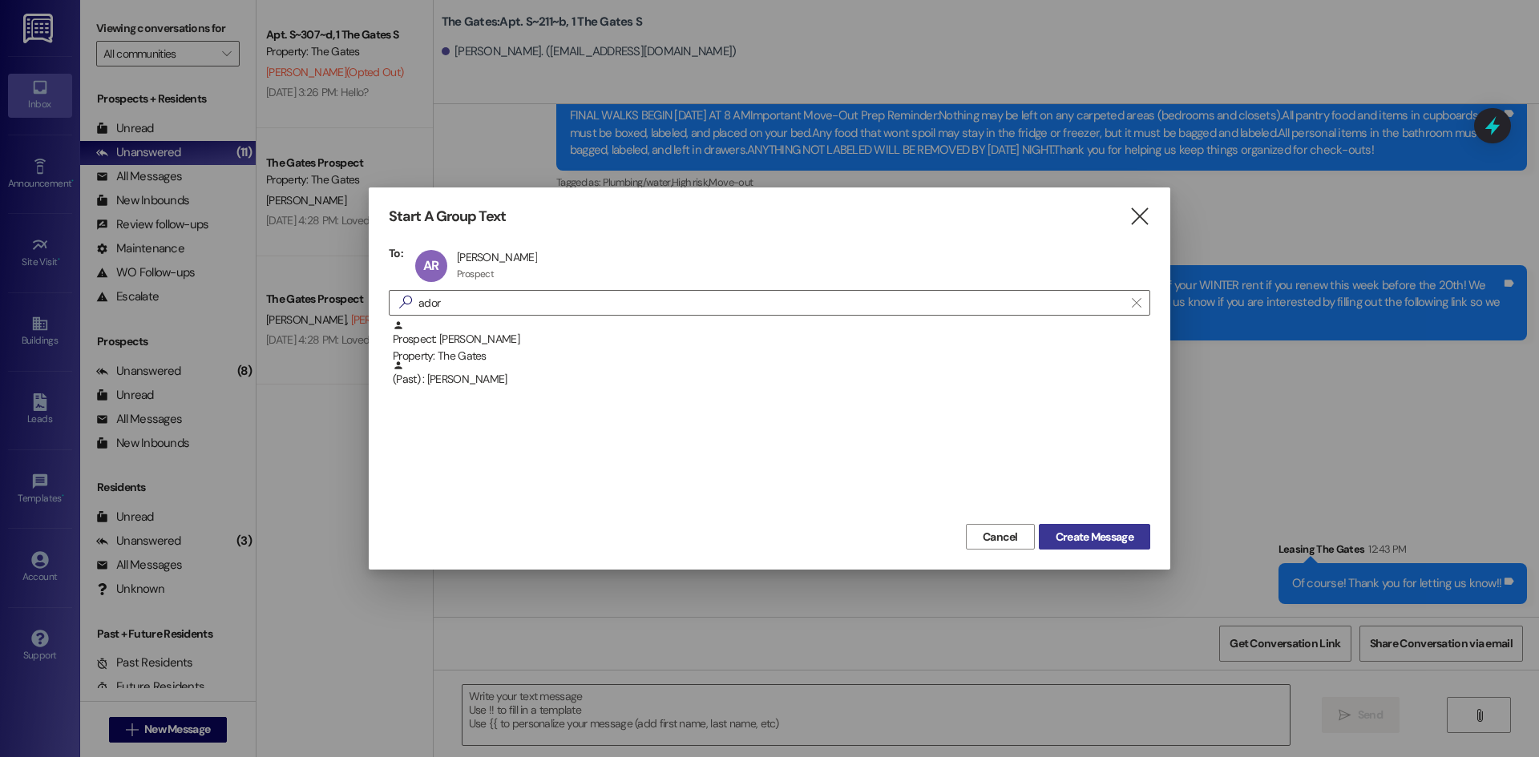
click at [1101, 531] on span "Create Message" at bounding box center [1095, 537] width 78 height 17
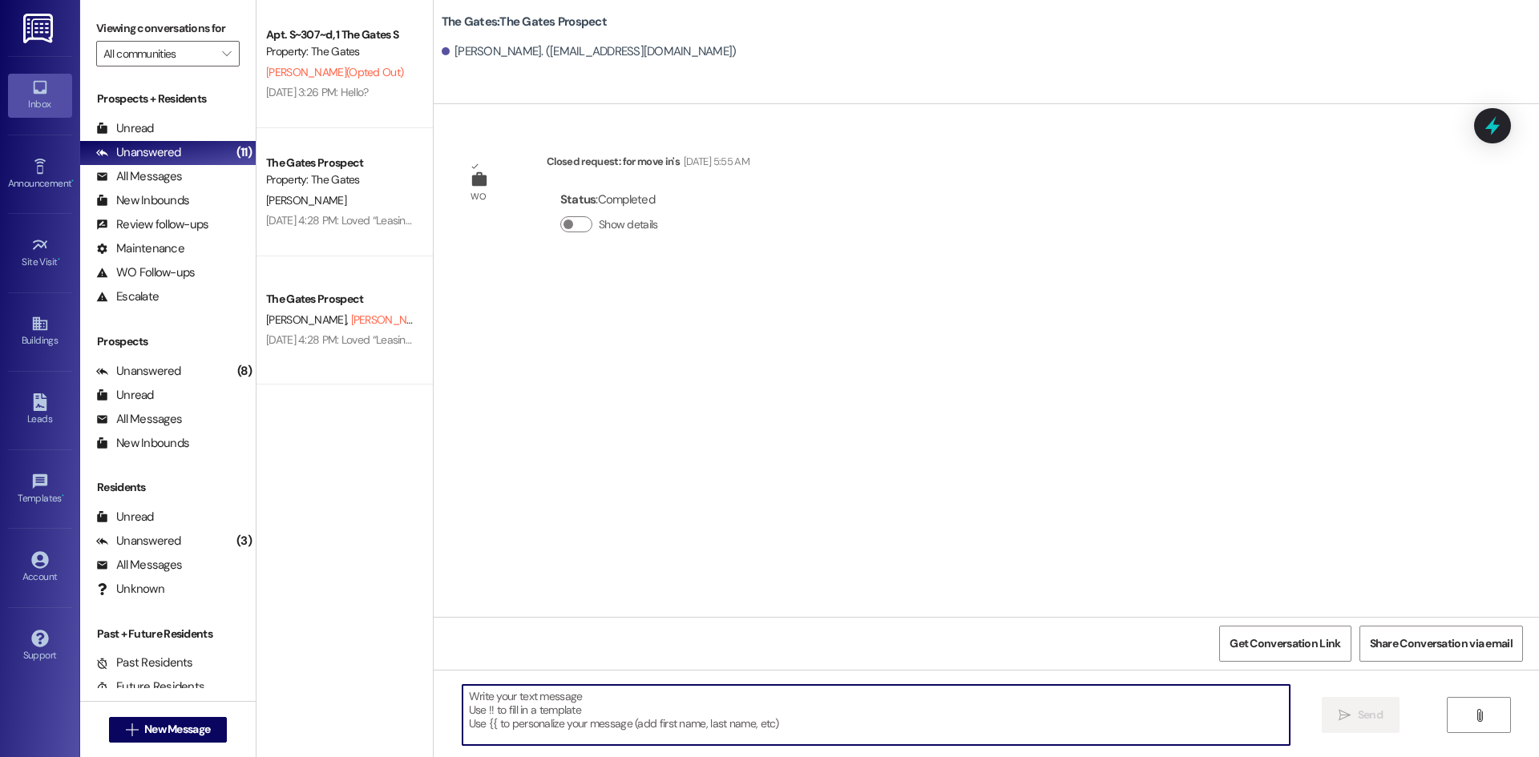
click at [539, 721] on textarea at bounding box center [875, 715] width 827 height 60
paste textarea "Bishop Photo of Bishop Bishop Roger Nield 3429 E 493 N Lewisville, ID 83431 Cel…"
type textarea "Bishop Photo of Bishop Bishop Roger Nield 3429 E 493 N Lewisville, ID 83431 Cel…"
click at [1339, 713] on icon "" at bounding box center [1345, 715] width 12 height 13
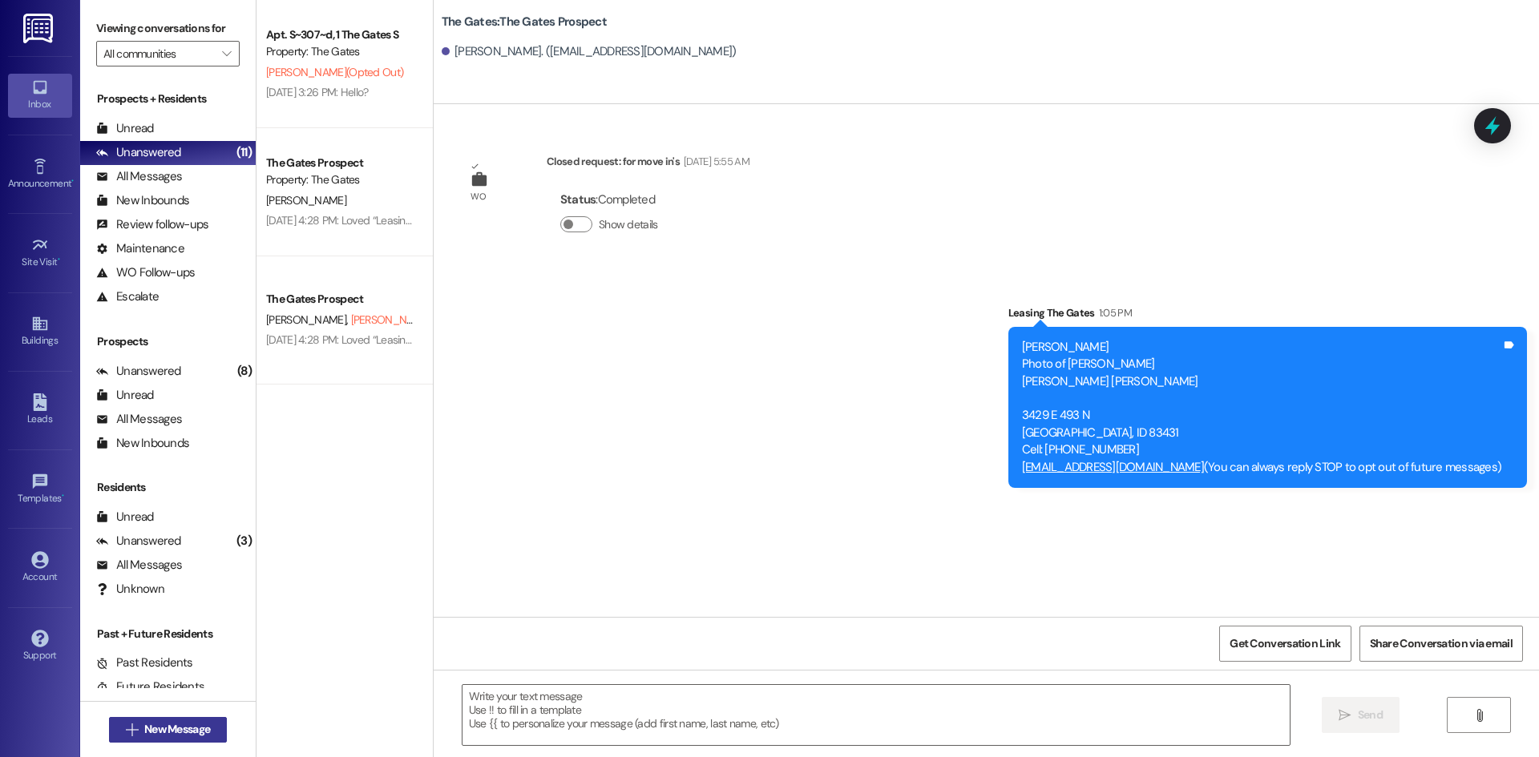
click at [171, 733] on span "New Message" at bounding box center [177, 729] width 66 height 17
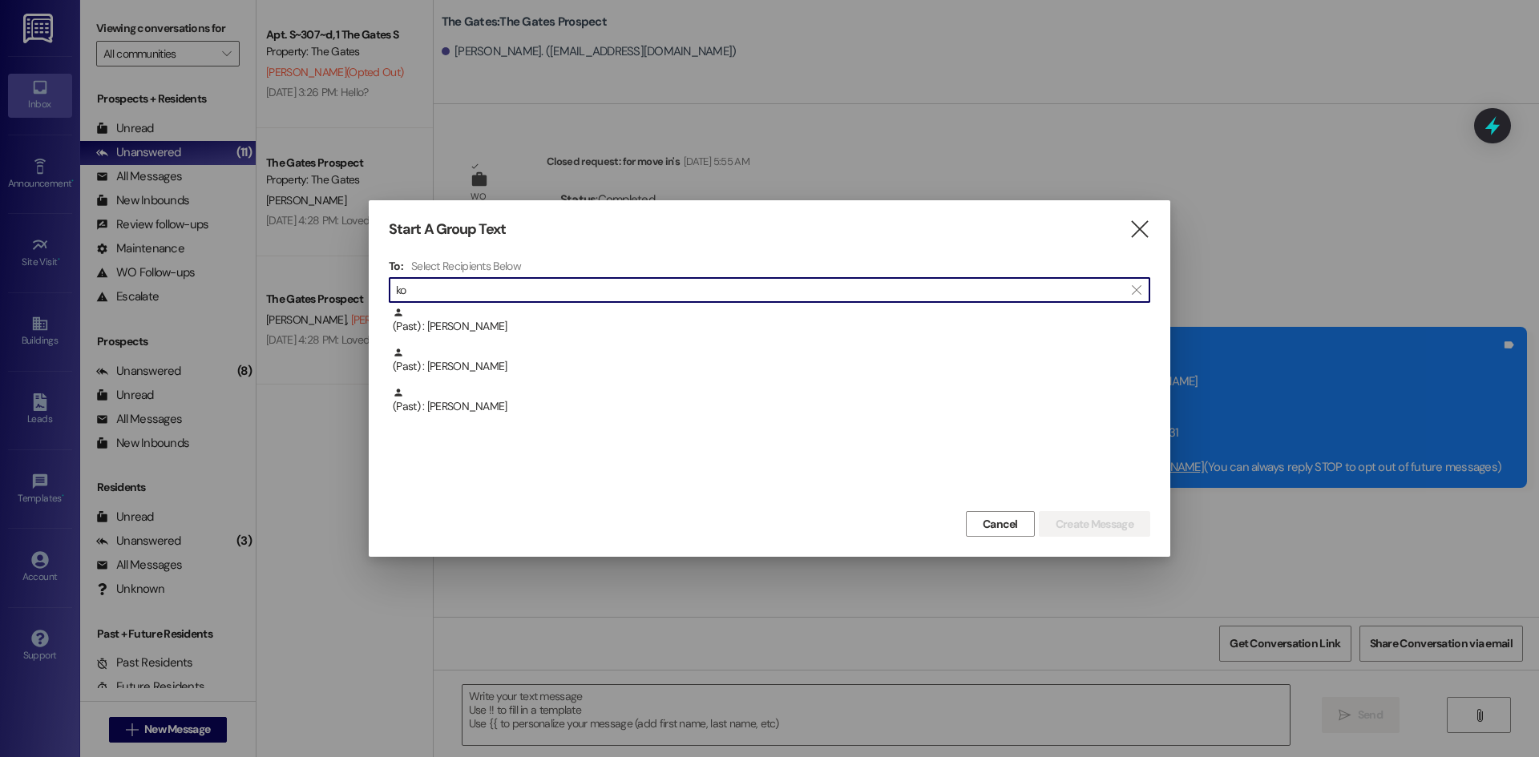
type input "k"
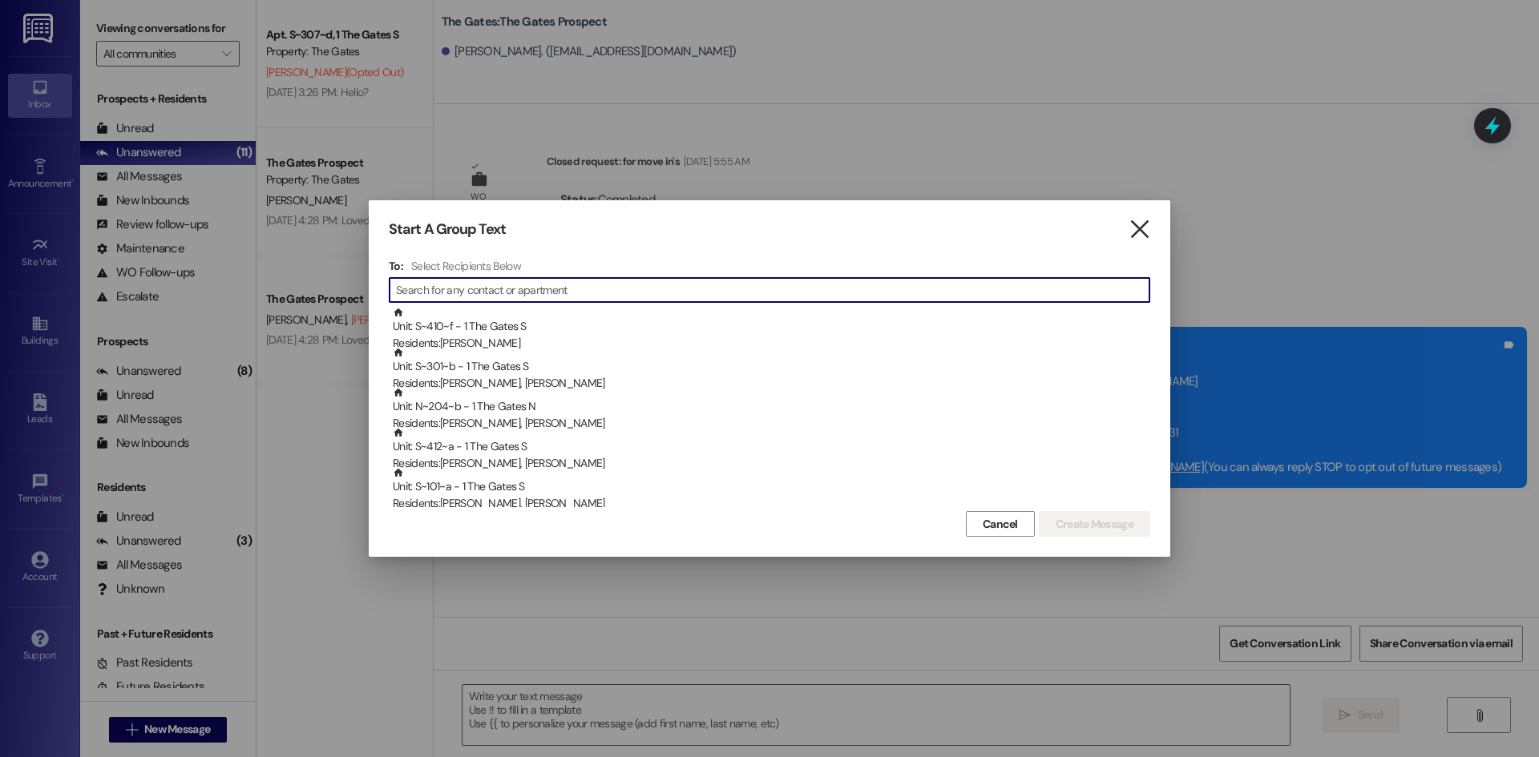
click at [1141, 233] on icon "" at bounding box center [1140, 229] width 22 height 17
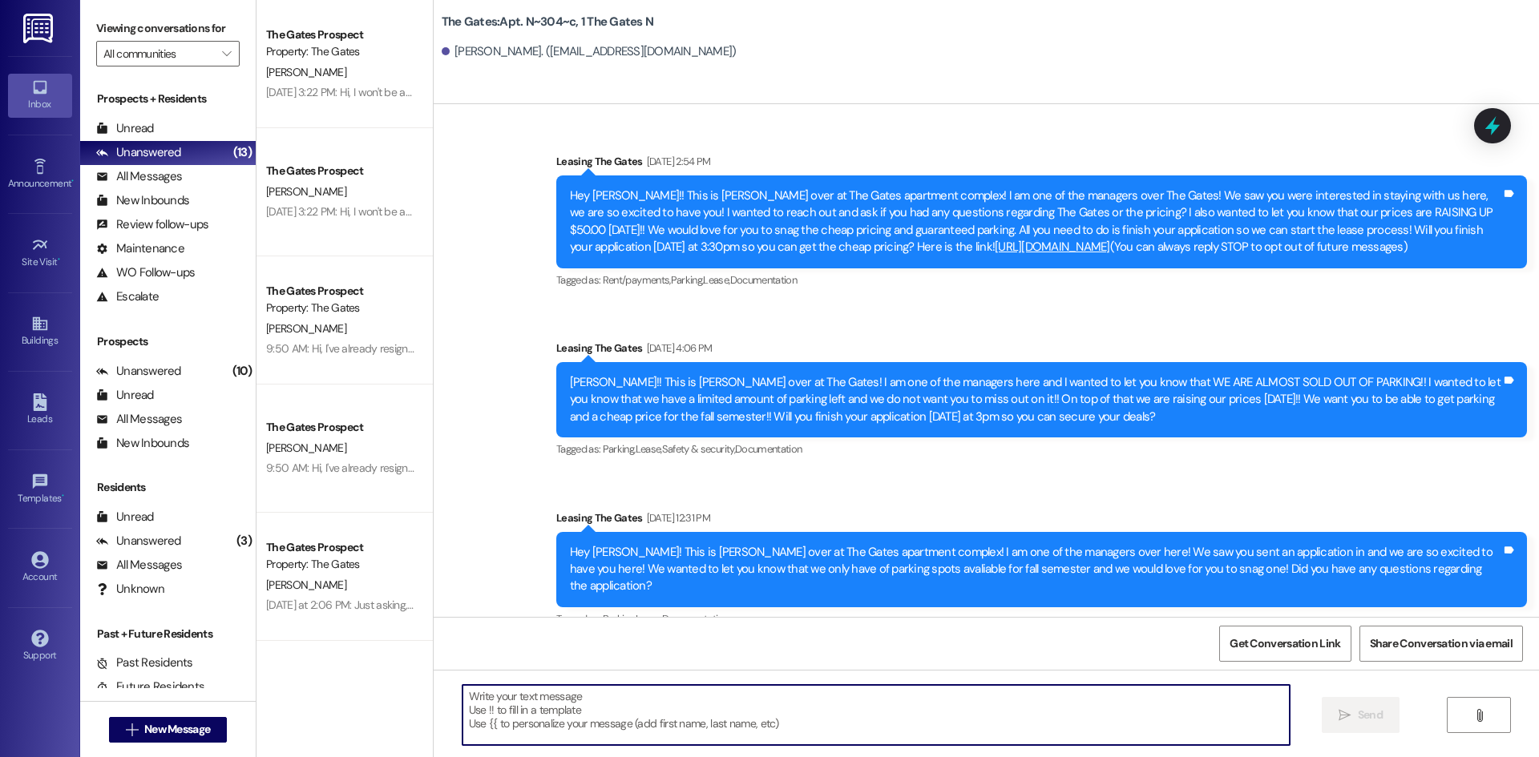
scroll to position [32935, 0]
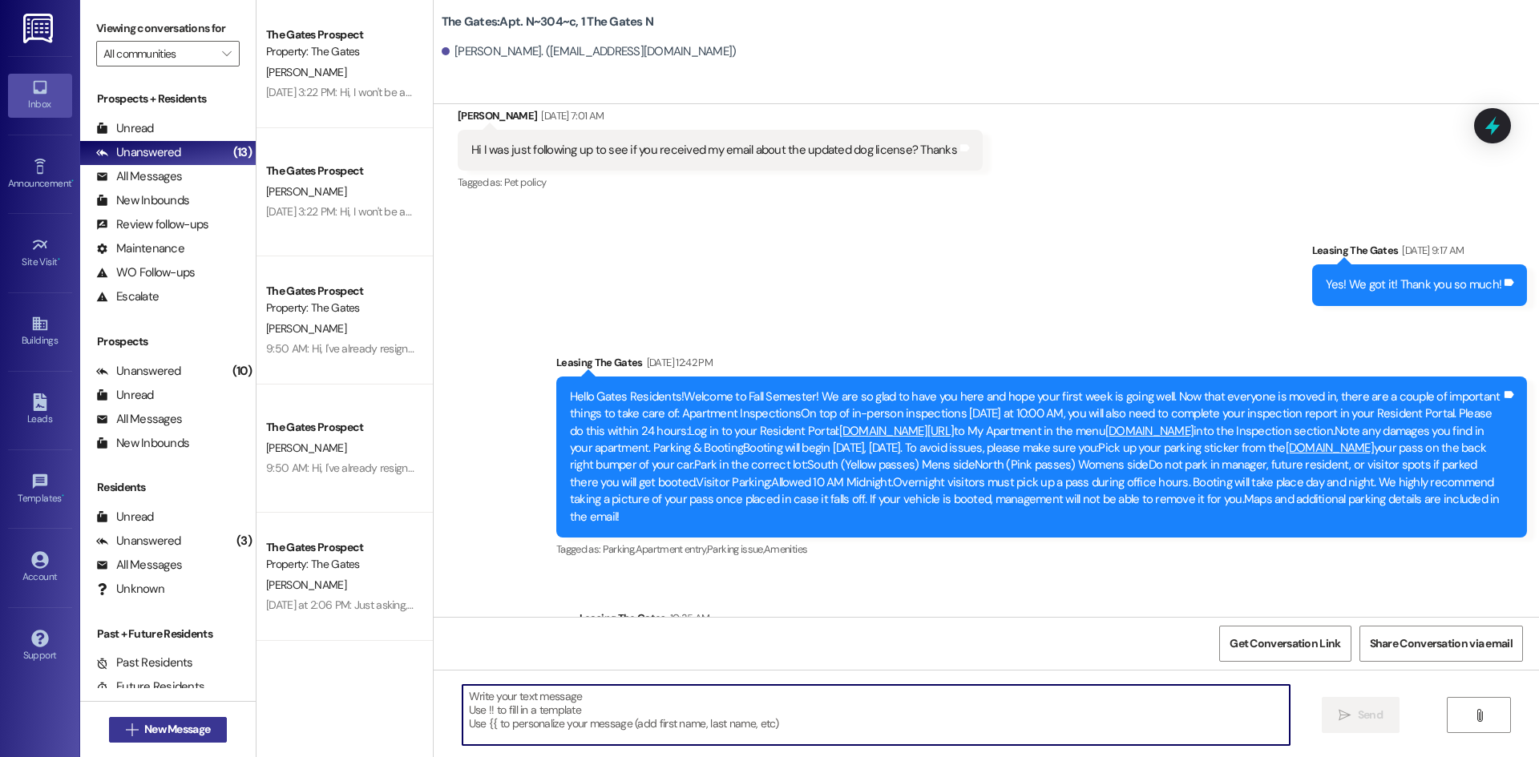
click at [144, 737] on span "New Message" at bounding box center [177, 729] width 66 height 17
